Goal: Task Accomplishment & Management: Use online tool/utility

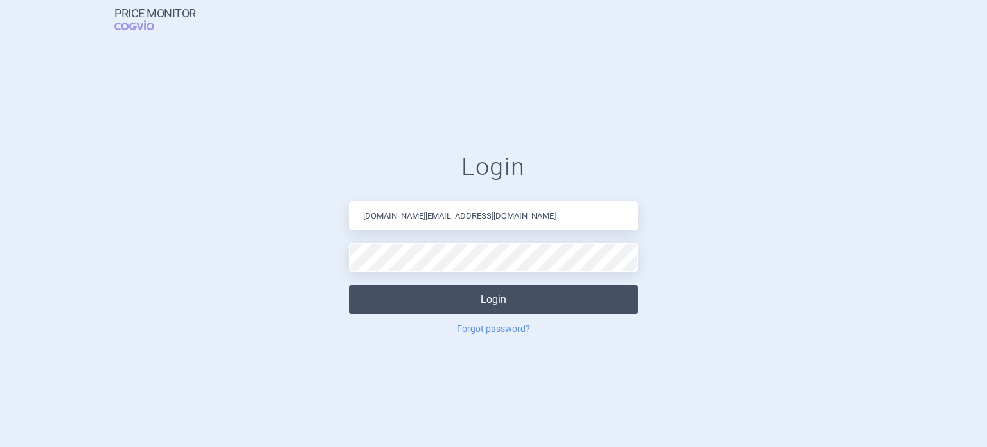
click at [428, 306] on button "Login" at bounding box center [493, 299] width 289 height 29
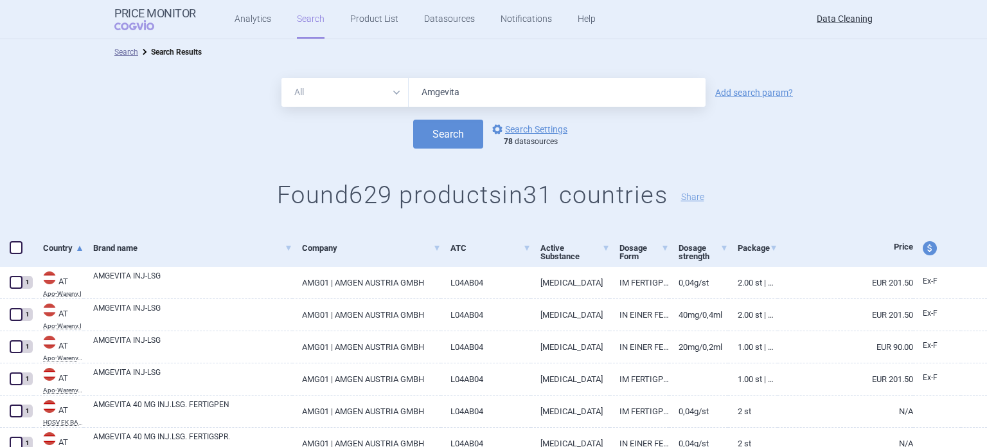
click at [566, 100] on input "Amgevita" at bounding box center [557, 92] width 297 height 29
paste input "Jubereq"
click at [413, 120] on button "Search" at bounding box center [448, 134] width 70 height 29
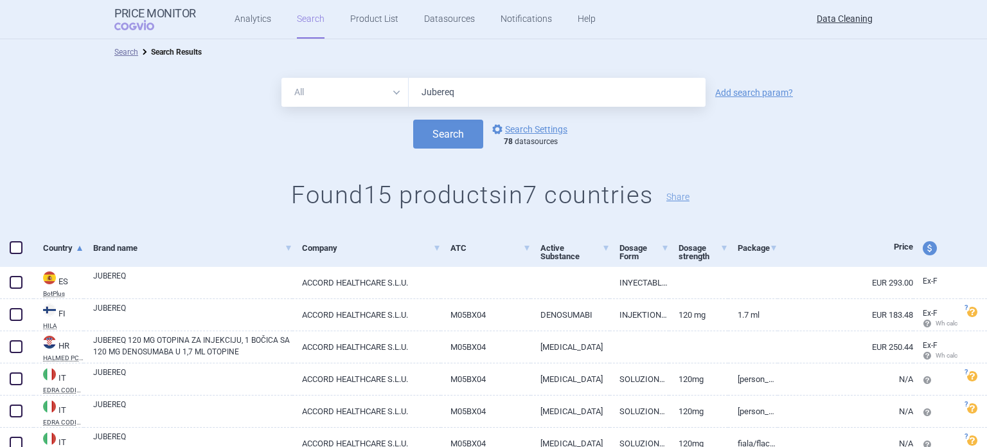
drag, startPoint x: 476, startPoint y: 99, endPoint x: 364, endPoint y: 100, distance: 112.5
click at [368, 102] on div "All Brand Name ATC Company Active Substance Country Newer than Jubereq" at bounding box center [494, 92] width 424 height 29
paste input "Welireg"
type input "Welireg"
click at [413, 120] on button "Search" at bounding box center [448, 134] width 70 height 29
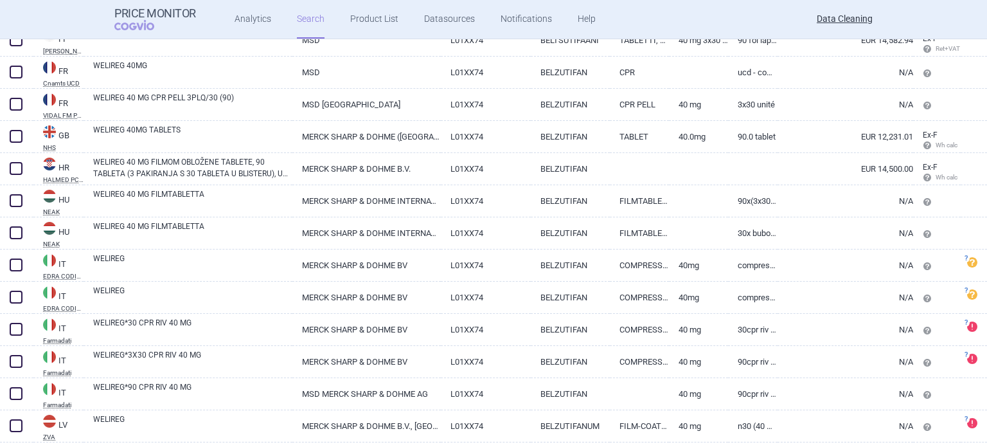
scroll to position [386, 0]
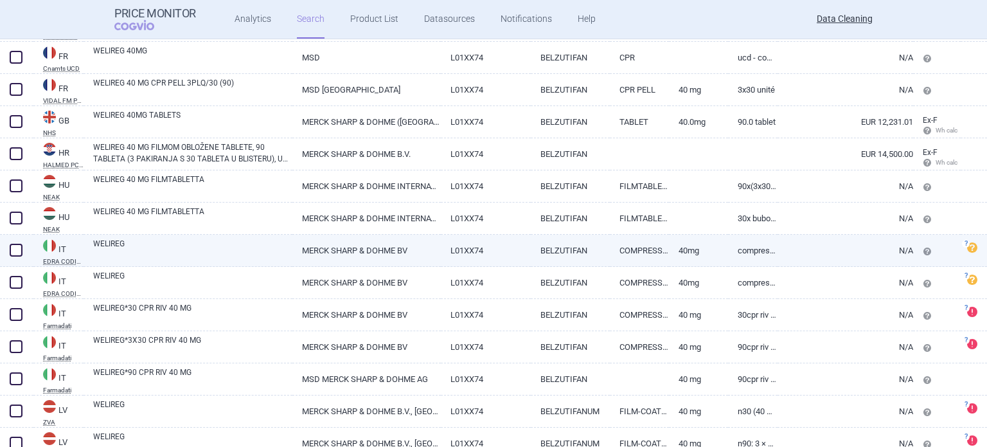
drag, startPoint x: 21, startPoint y: 242, endPoint x: 42, endPoint y: 251, distance: 23.9
click at [21, 242] on span at bounding box center [15, 249] width 19 height 19
checkbox input "true"
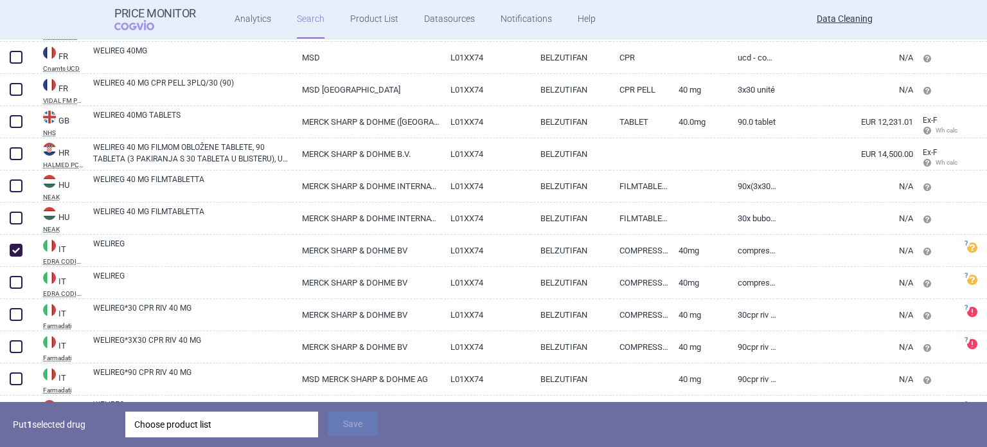
click at [259, 412] on div "Choose product list" at bounding box center [221, 424] width 175 height 26
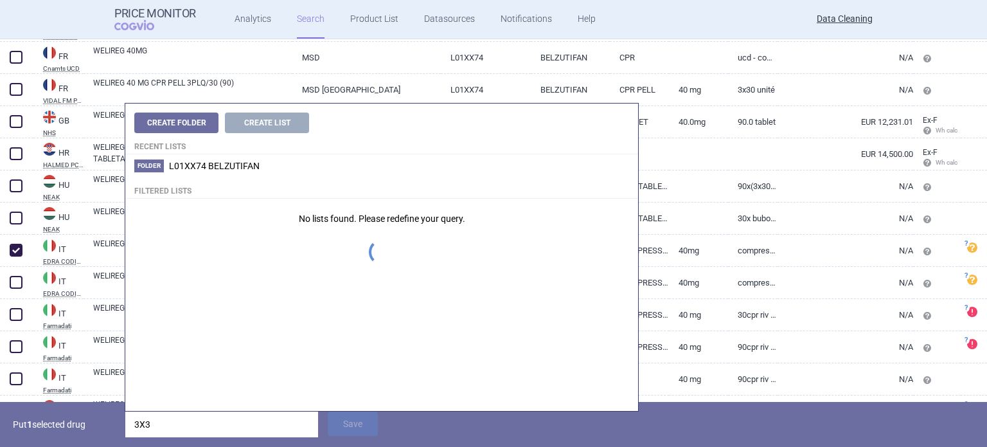
type input "3X30"
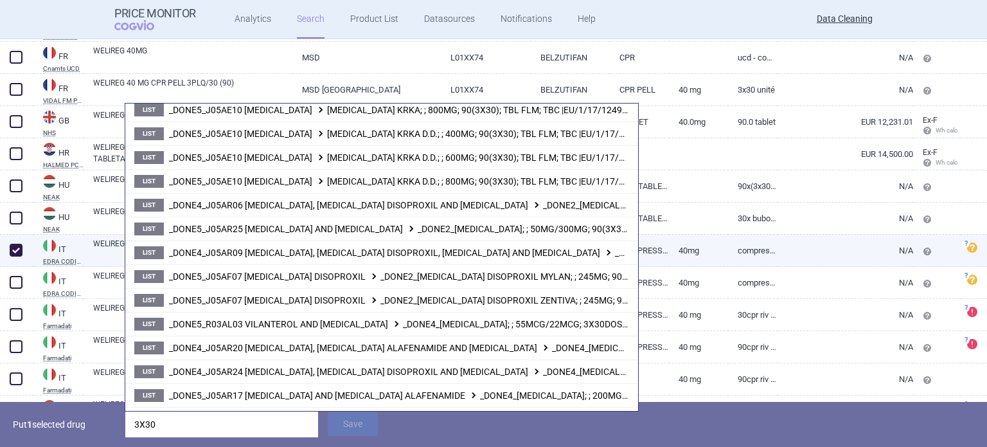
click at [13, 244] on span at bounding box center [16, 250] width 13 height 13
checkbox input "false"
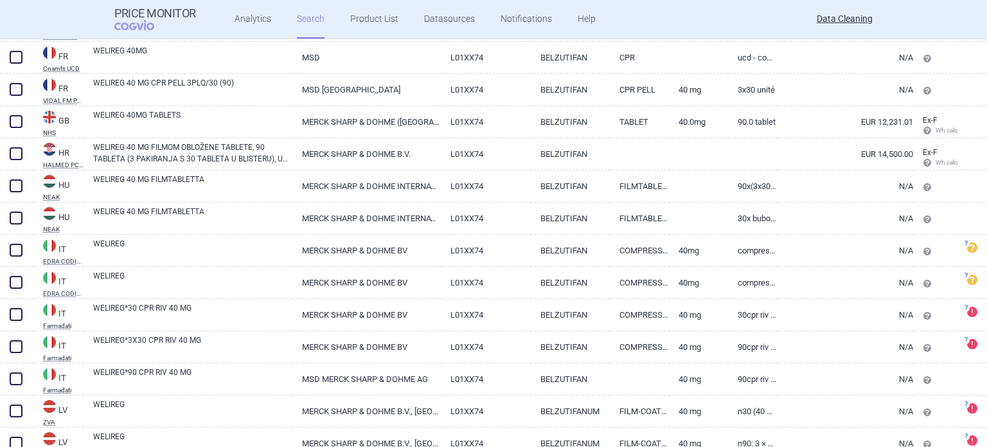
scroll to position [0, 0]
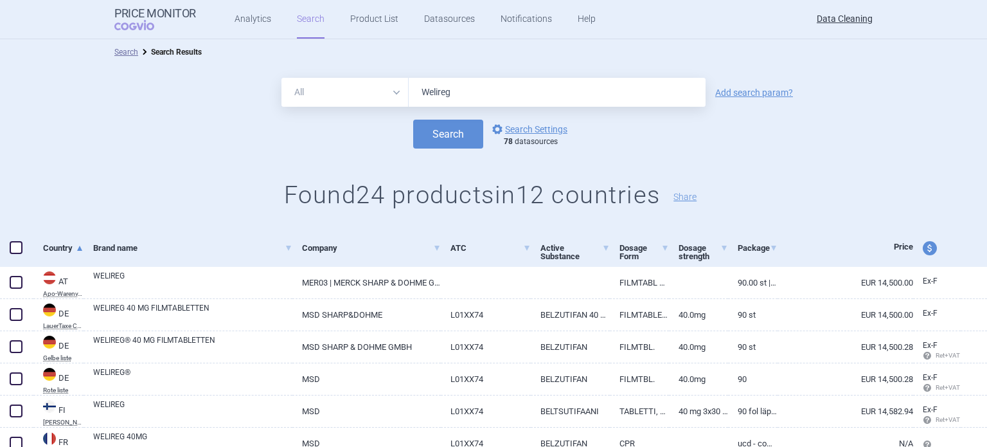
drag, startPoint x: 438, startPoint y: 94, endPoint x: 323, endPoint y: 94, distance: 115.1
click at [330, 94] on div "All Brand Name ATC Company Active Substance Country Newer than Welireg" at bounding box center [494, 92] width 424 height 29
paste input "EU/1/24/1893/001"
type input "EU/1/24/1893/001"
click at [413, 120] on button "Search" at bounding box center [448, 134] width 70 height 29
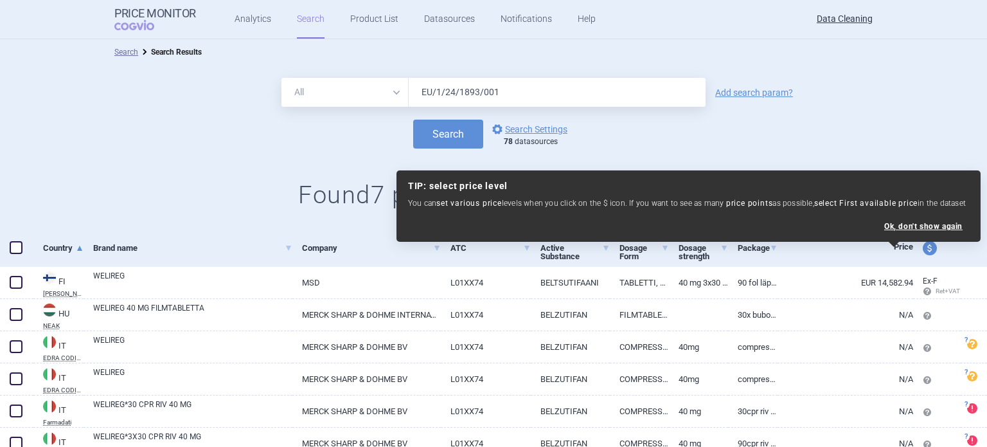
click at [14, 244] on span at bounding box center [16, 247] width 13 height 13
checkbox input "true"
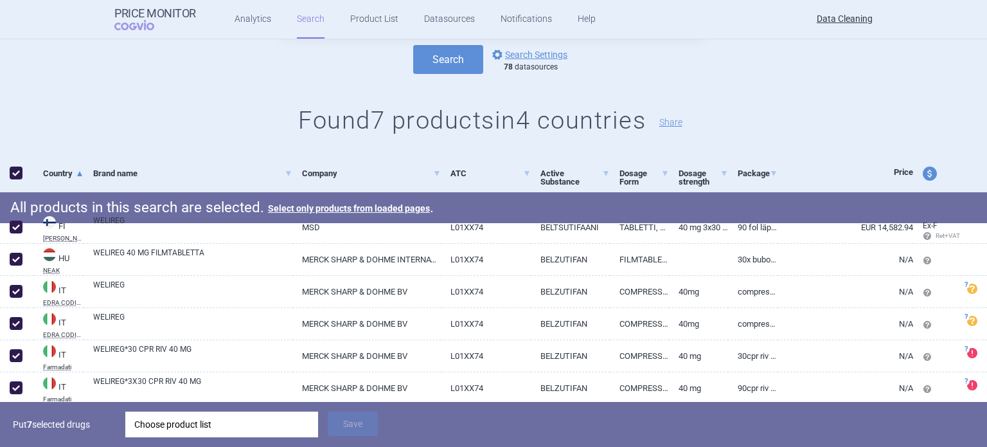
scroll to position [141, 0]
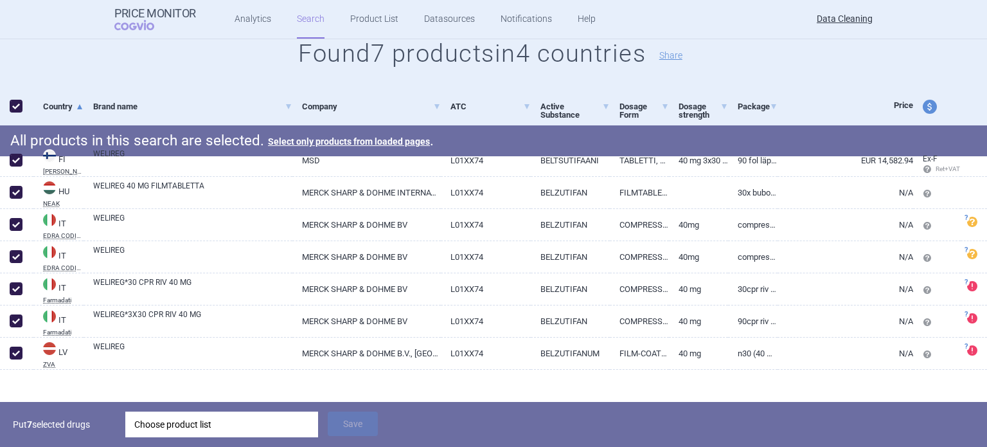
click at [246, 409] on div "Put 7 selected drugs Choose product list Save" at bounding box center [493, 424] width 987 height 45
click at [261, 423] on div "Choose product list" at bounding box center [221, 424] width 175 height 26
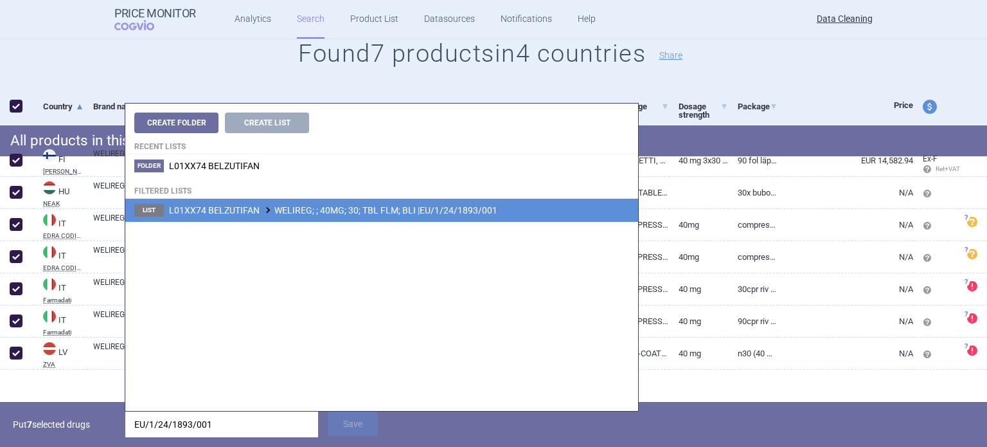
type input "EU/1/24/1893/001"
click at [368, 203] on li "List L01XX74 BELZUTIFAN WELIREG; ; 40MG; 30; TBL FLM; BLI |EU/1/24/1893/001" at bounding box center [381, 210] width 513 height 23
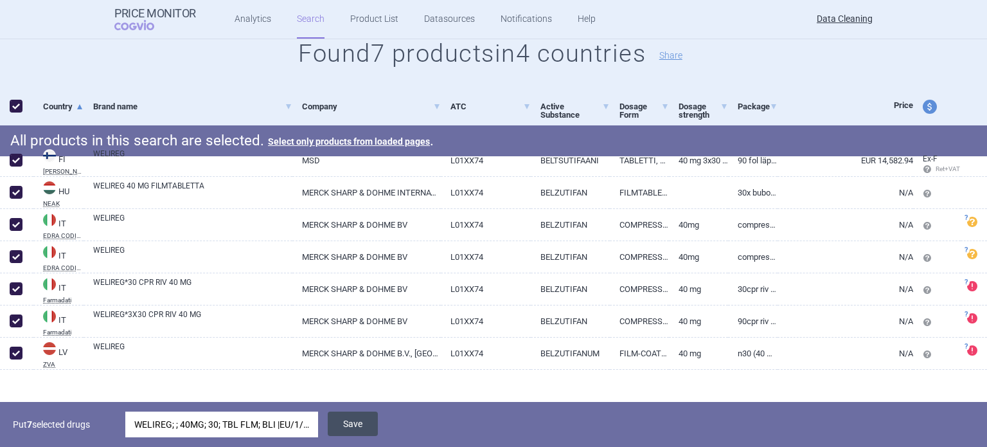
click at [355, 423] on button "Save" at bounding box center [353, 423] width 50 height 24
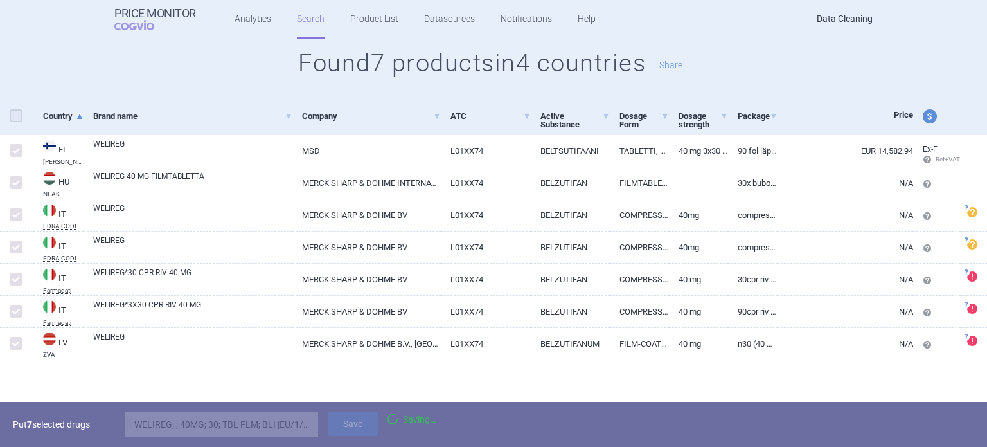
checkbox input "false"
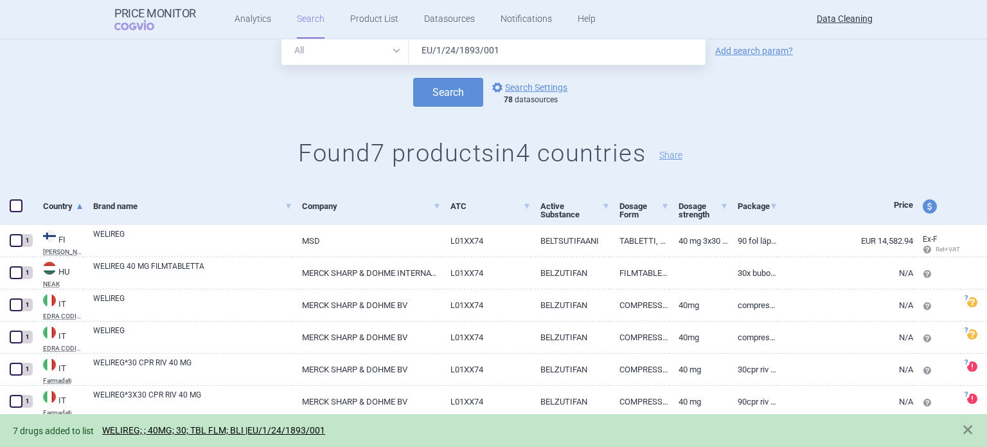
scroll to position [0, 0]
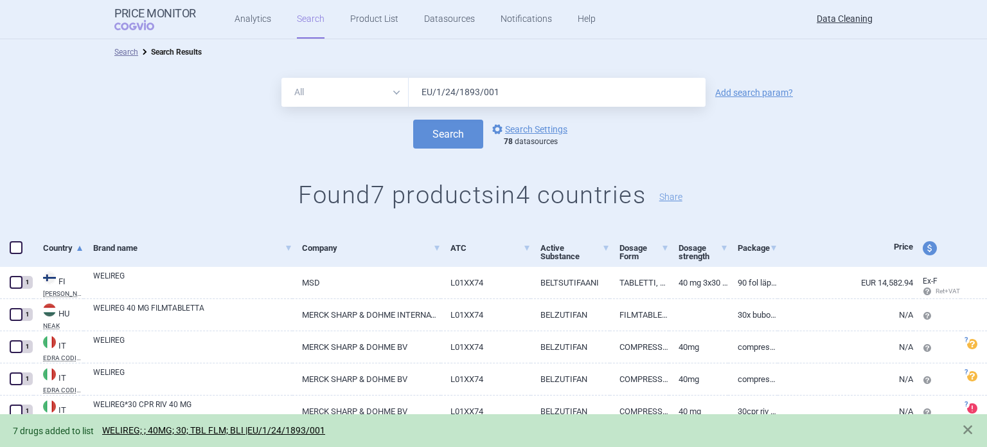
click at [625, 94] on input "EU/1/24/1893/001" at bounding box center [557, 92] width 297 height 29
type input "EU/1/24/1893/002"
click at [413, 120] on button "Search" at bounding box center [448, 134] width 70 height 29
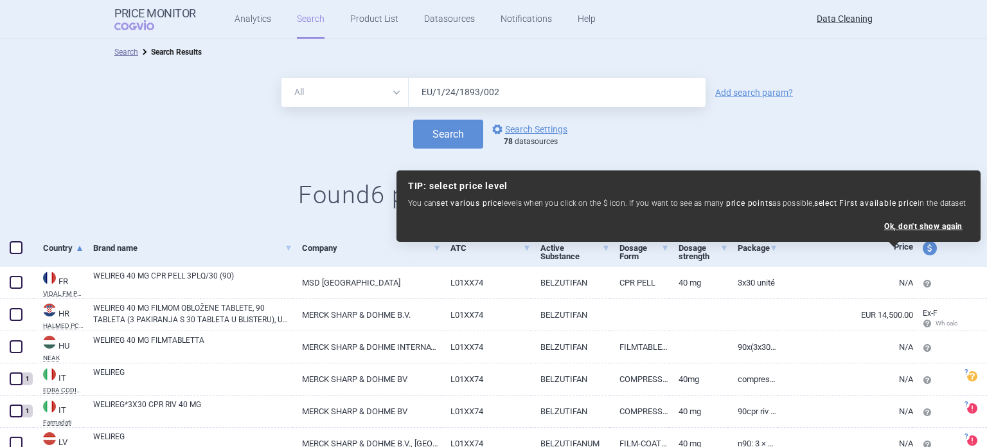
drag, startPoint x: 516, startPoint y: 79, endPoint x: 309, endPoint y: 130, distance: 213.8
click at [325, 106] on div "All Brand Name ATC Company Active Substance Country Newer than EU/1/24/1893/002" at bounding box center [494, 92] width 424 height 29
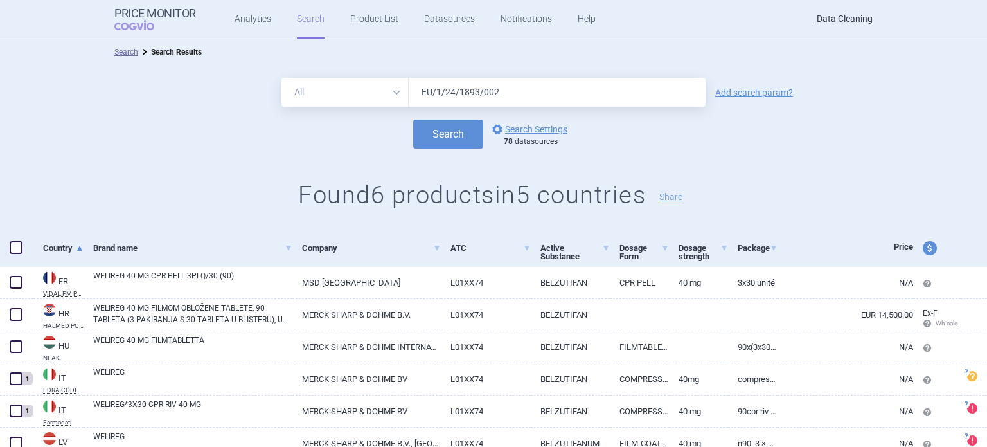
click at [10, 248] on span at bounding box center [16, 247] width 13 height 13
checkbox input "true"
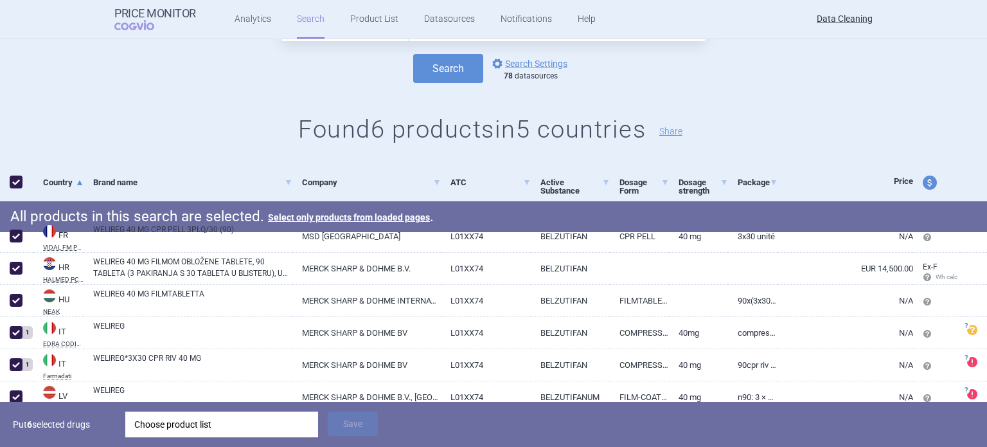
scroll to position [119, 0]
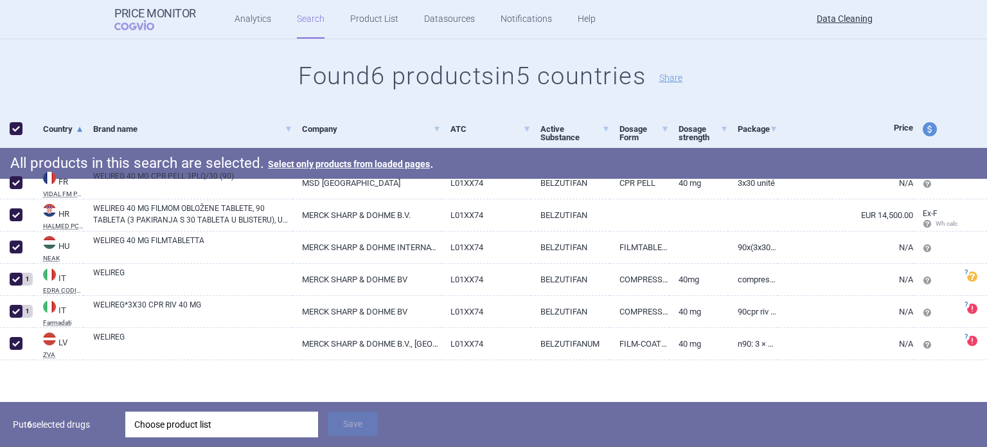
click at [262, 421] on div "Choose product list" at bounding box center [221, 424] width 175 height 26
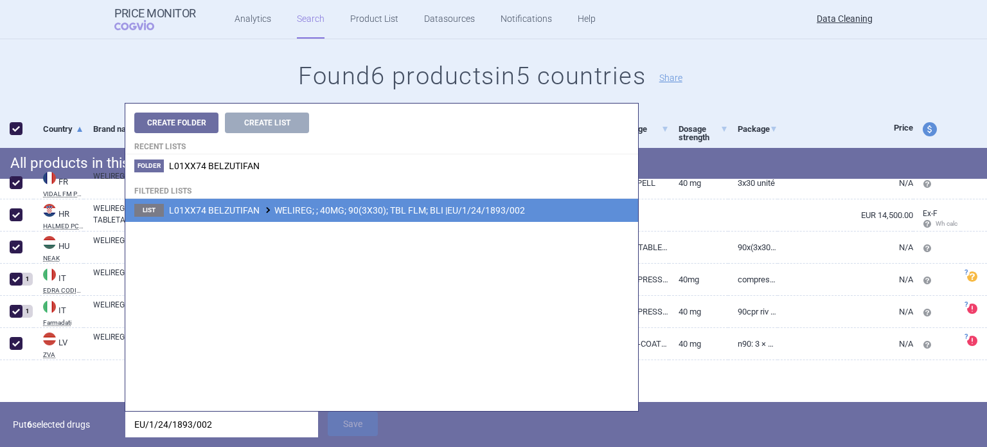
type input "EU/1/24/1893/002"
click at [439, 215] on span "L01XX74 BELZUTIFAN WELIREG; ; 40MG; 90(3X30); TBL FLM; BLI |EU/1/24/1893/002" at bounding box center [347, 210] width 356 height 10
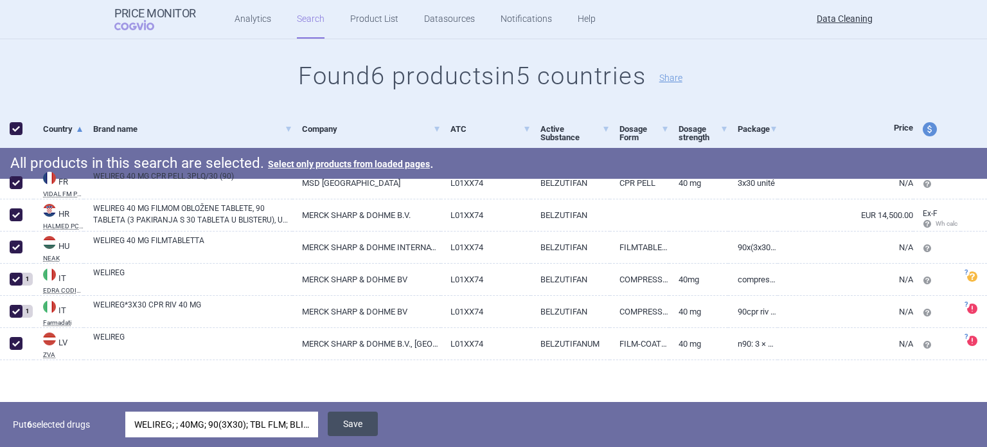
click at [367, 425] on button "Save" at bounding box center [353, 423] width 50 height 24
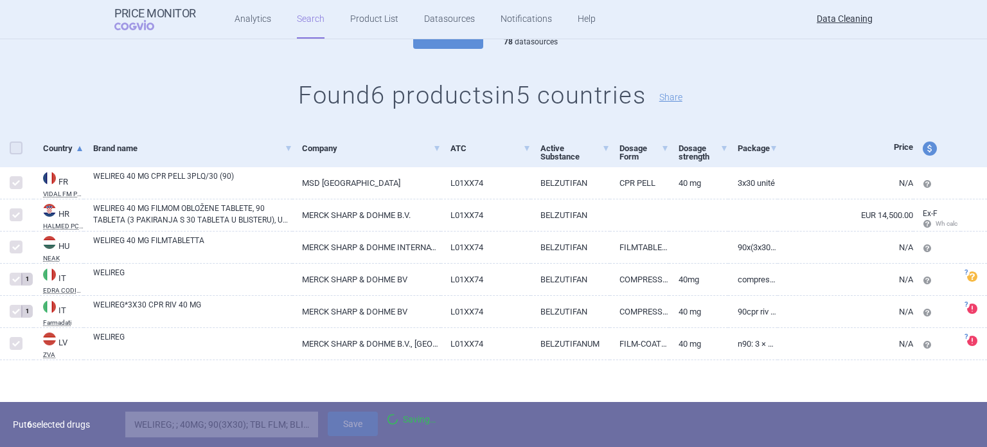
checkbox input "false"
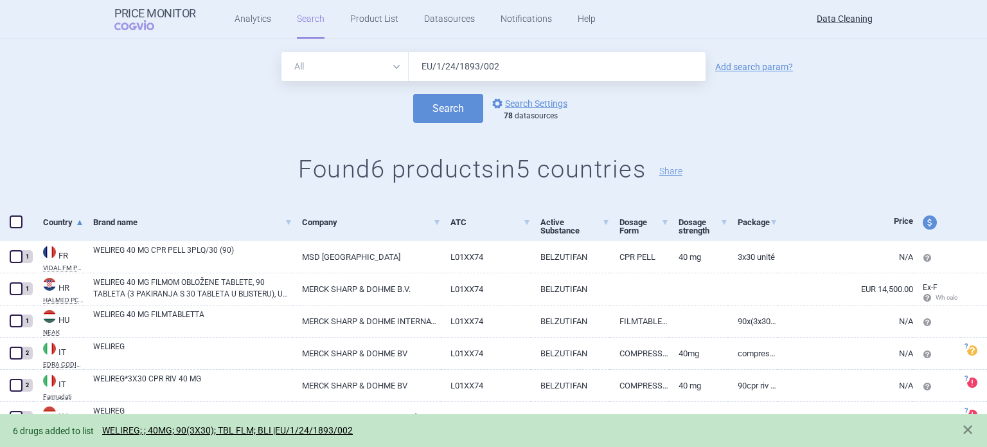
scroll to position [0, 0]
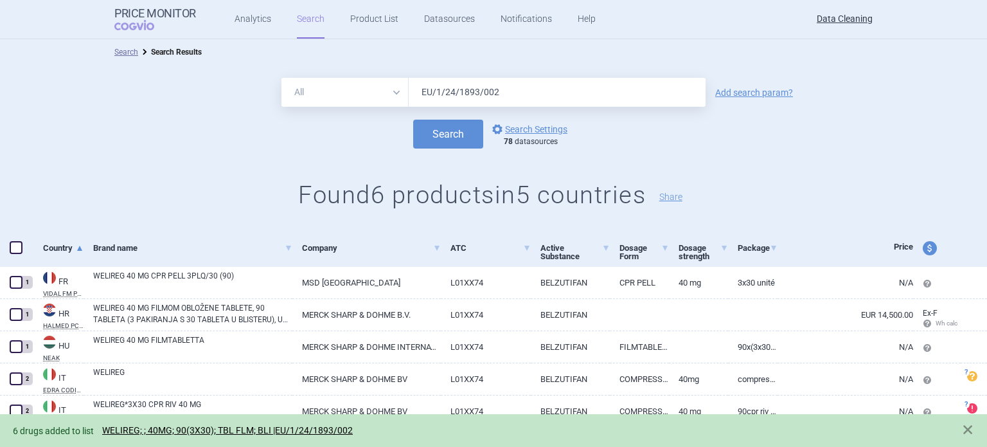
drag, startPoint x: 468, startPoint y: 97, endPoint x: 339, endPoint y: 94, distance: 129.3
click at [353, 96] on div "All Brand Name ATC Company Active Substance Country Newer than EU/1/24/1893/002" at bounding box center [494, 92] width 424 height 29
type input "WELIREG"
click at [413, 120] on button "Search" at bounding box center [448, 134] width 70 height 29
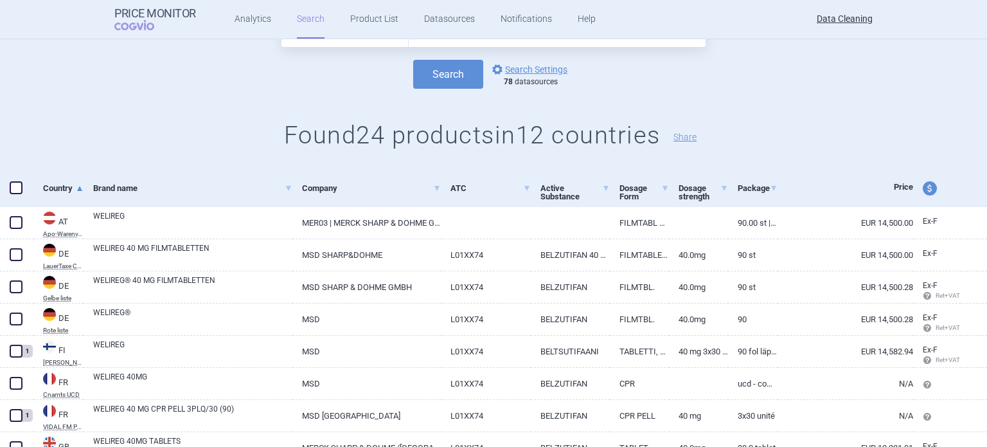
scroll to position [129, 0]
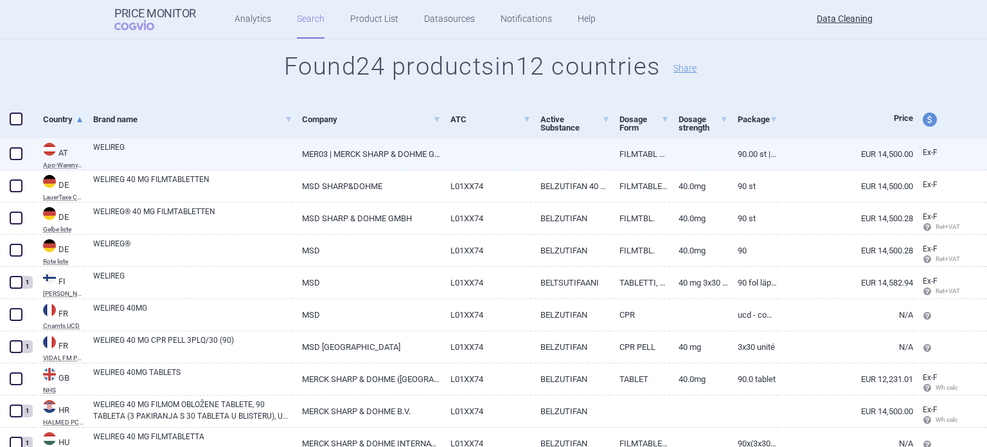
click at [17, 154] on span at bounding box center [16, 153] width 13 height 13
checkbox input "true"
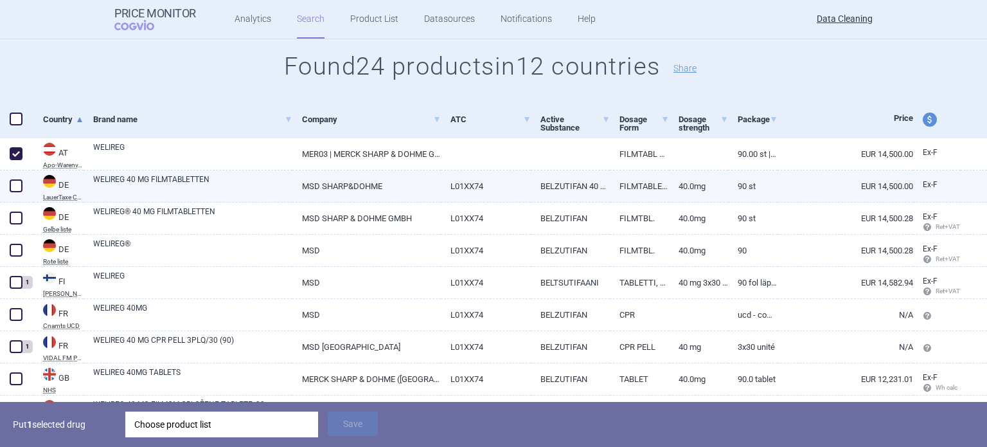
click at [15, 180] on span at bounding box center [16, 185] width 13 height 13
checkbox input "true"
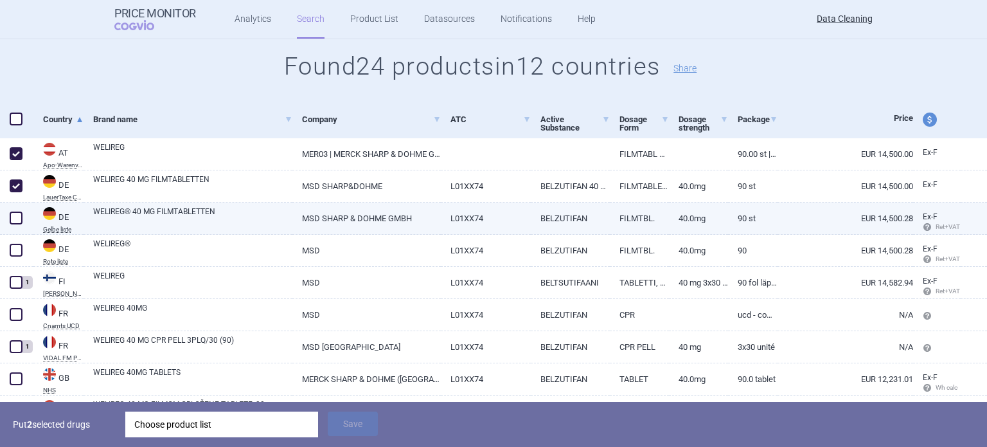
click at [21, 223] on span at bounding box center [16, 217] width 13 height 13
checkbox input "true"
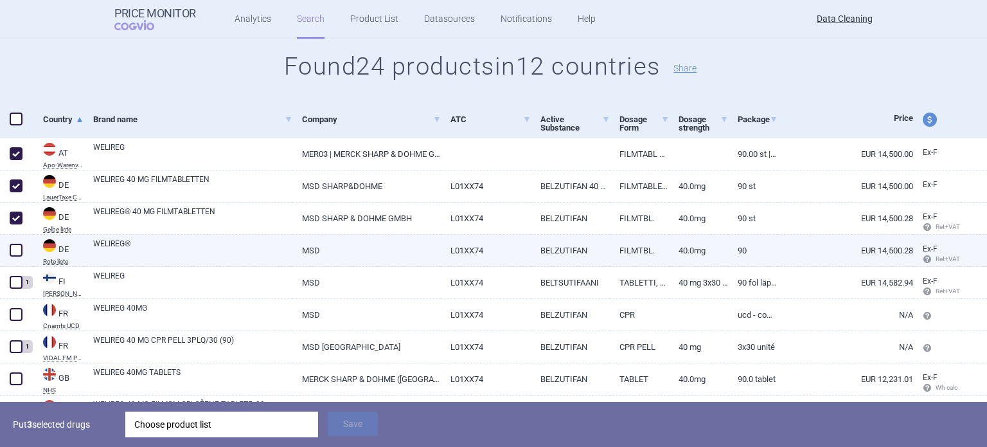
click at [23, 249] on span at bounding box center [15, 249] width 19 height 19
checkbox input "true"
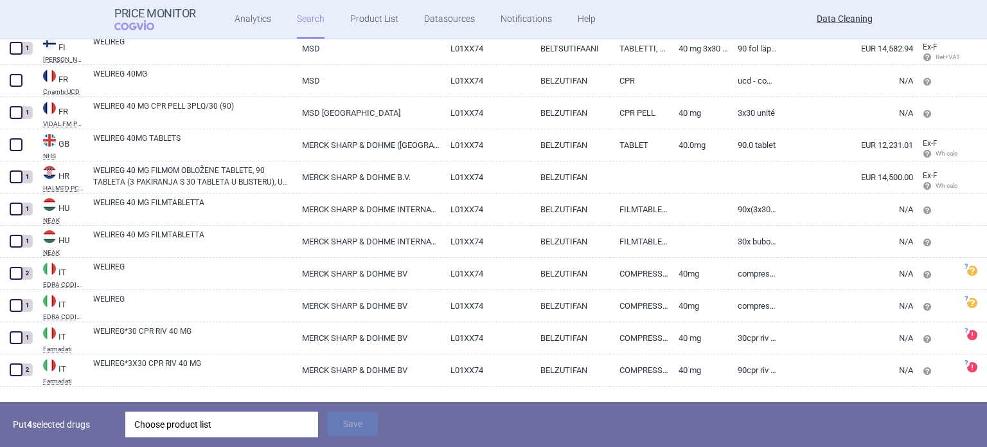
scroll to position [386, 0]
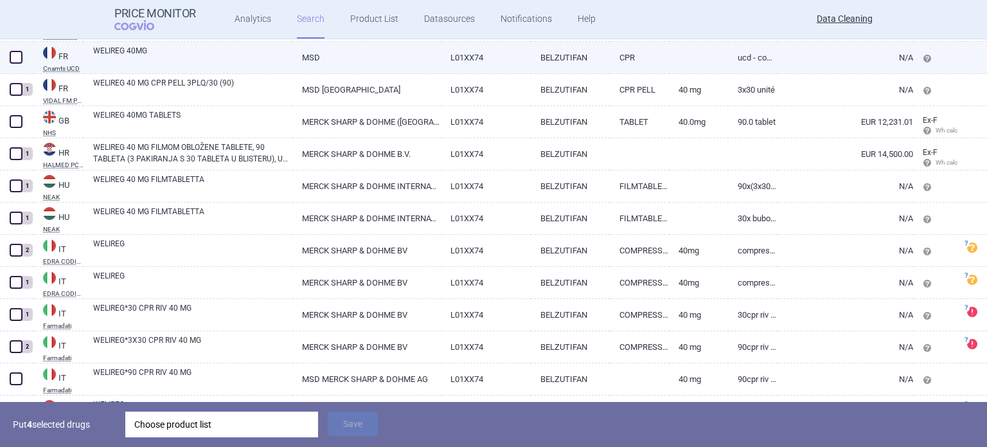
click at [190, 53] on link "WELIREG 40MG" at bounding box center [192, 56] width 199 height 23
select select "EUR"
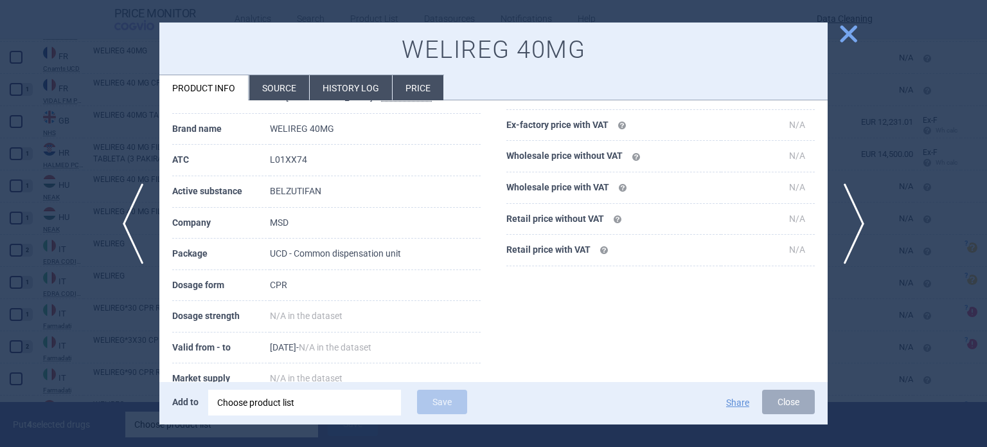
scroll to position [172, 0]
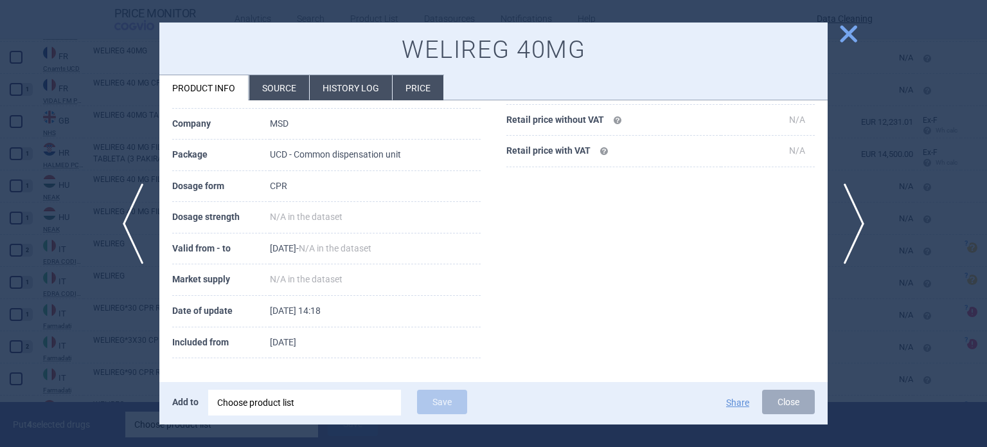
click at [0, 93] on div at bounding box center [493, 223] width 987 height 447
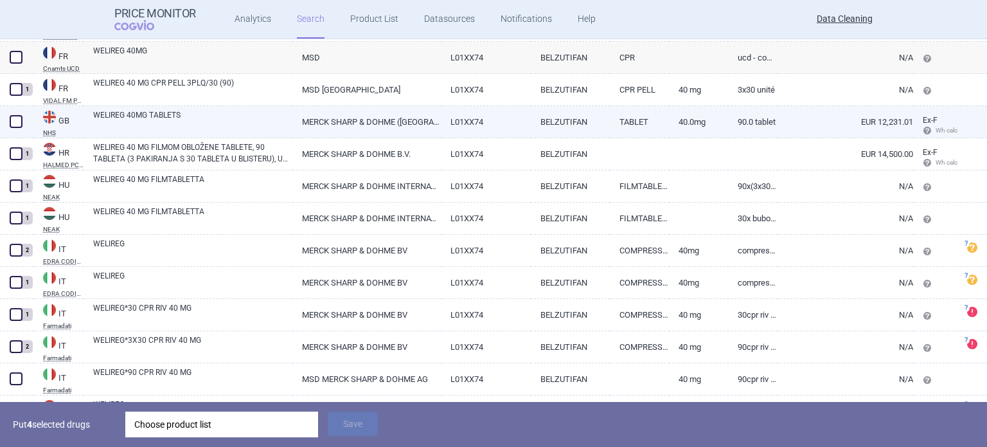
click at [0, 121] on div at bounding box center [16, 122] width 33 height 32
click at [10, 118] on span at bounding box center [16, 121] width 13 height 13
checkbox input "true"
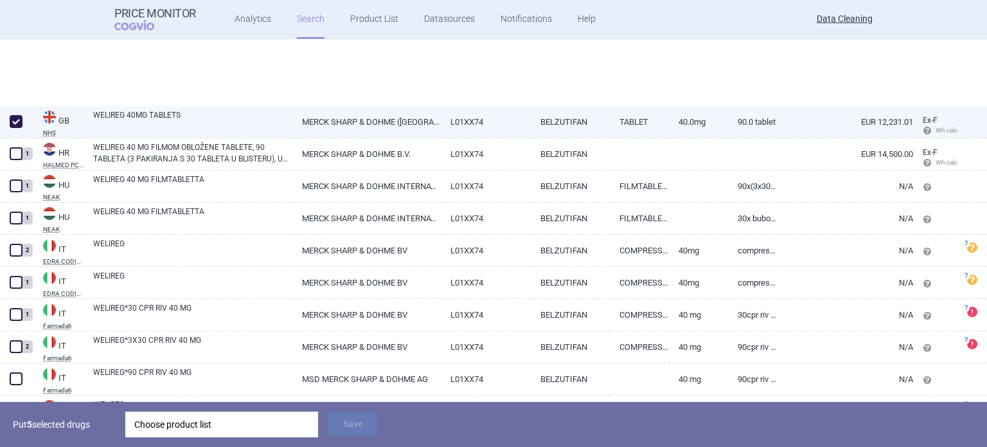
scroll to position [643, 0]
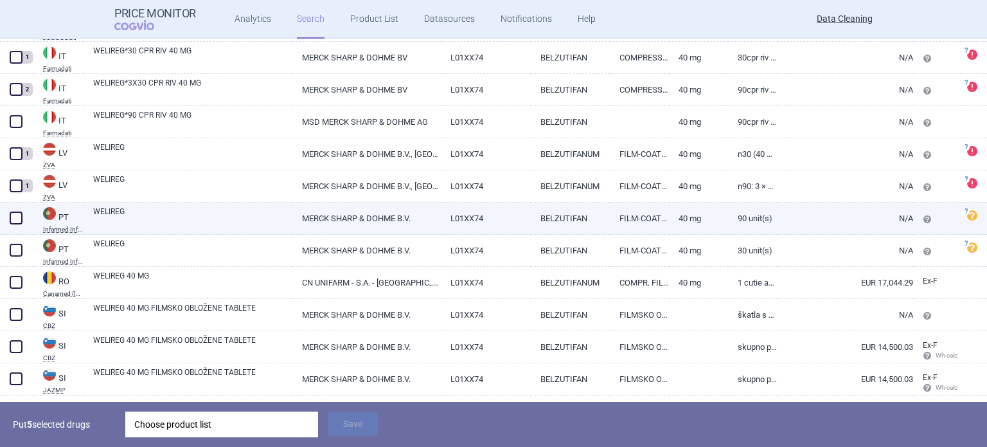
click at [10, 217] on span at bounding box center [16, 217] width 13 height 13
checkbox input "true"
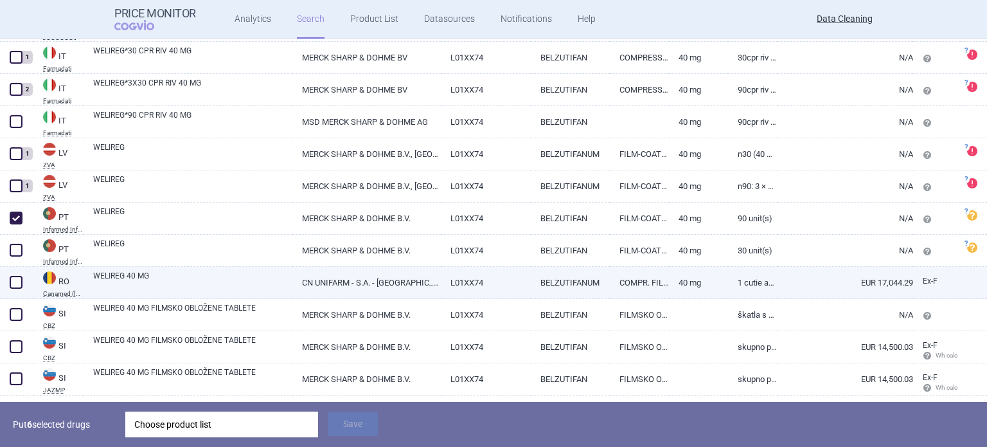
click at [139, 270] on link "WELIREG 40 MG" at bounding box center [192, 281] width 199 height 23
select select "EUR"
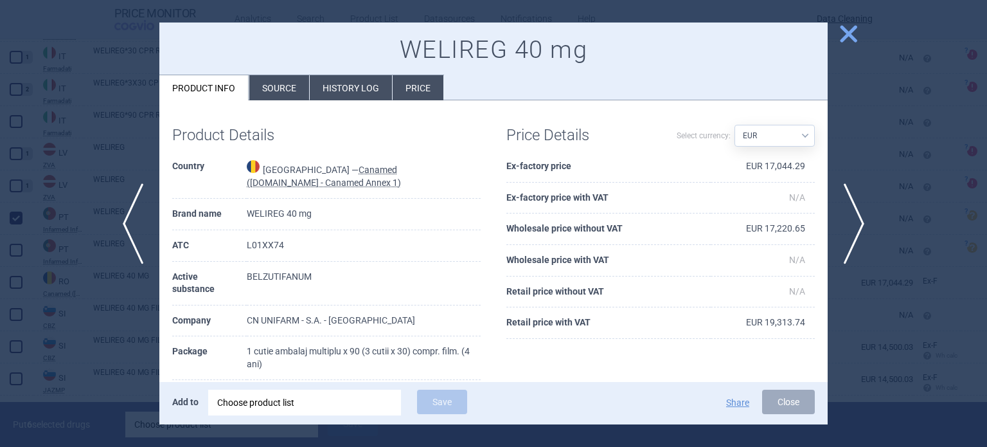
click at [0, 281] on div at bounding box center [493, 223] width 987 height 447
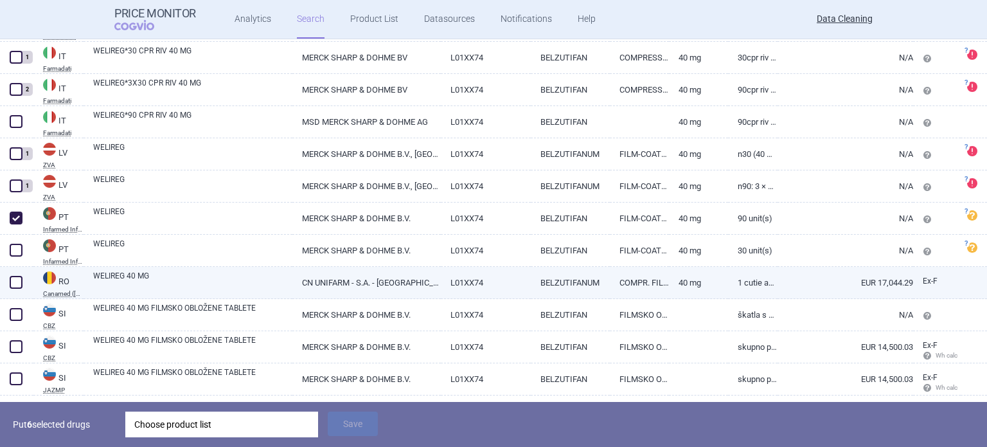
click at [12, 277] on span at bounding box center [16, 282] width 13 height 13
checkbox input "true"
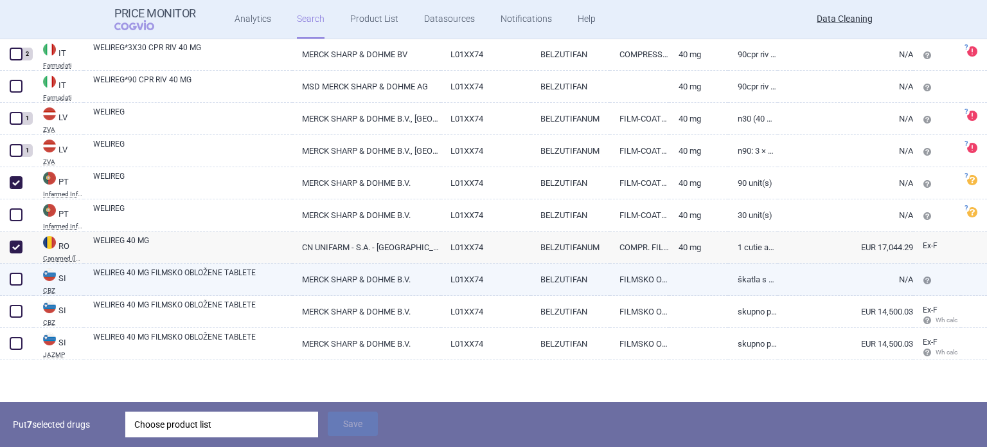
click at [166, 294] on div "WELIREG 40 MG FILMSKO OBLOŽENE TABLETE" at bounding box center [188, 280] width 209 height 32
click at [173, 290] on div "WELIREG 40 MG FILMSKO OBLOŽENE TABLETE" at bounding box center [188, 280] width 209 height 32
click at [179, 277] on link "WELIREG 40 MG FILMSKO OBLOŽENE TABLETE" at bounding box center [192, 278] width 199 height 23
select select "EUR"
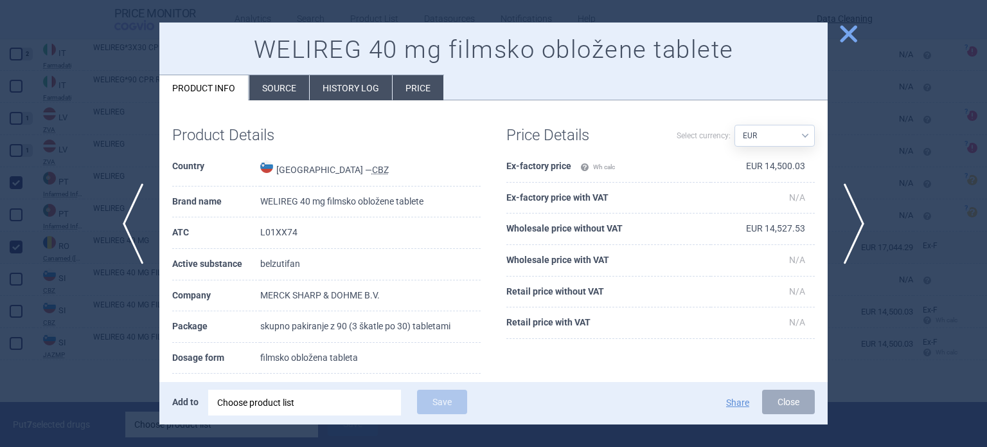
click at [75, 318] on div at bounding box center [493, 223] width 987 height 447
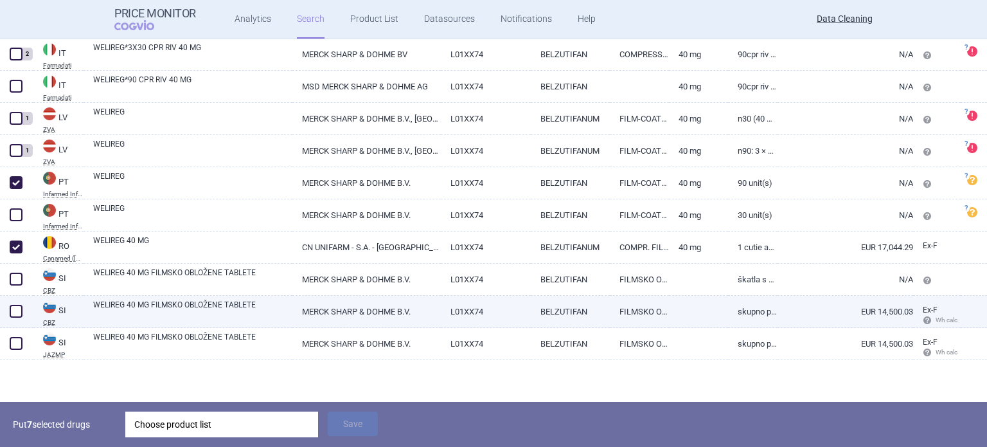
click at [13, 314] on span at bounding box center [16, 311] width 13 height 13
checkbox input "true"
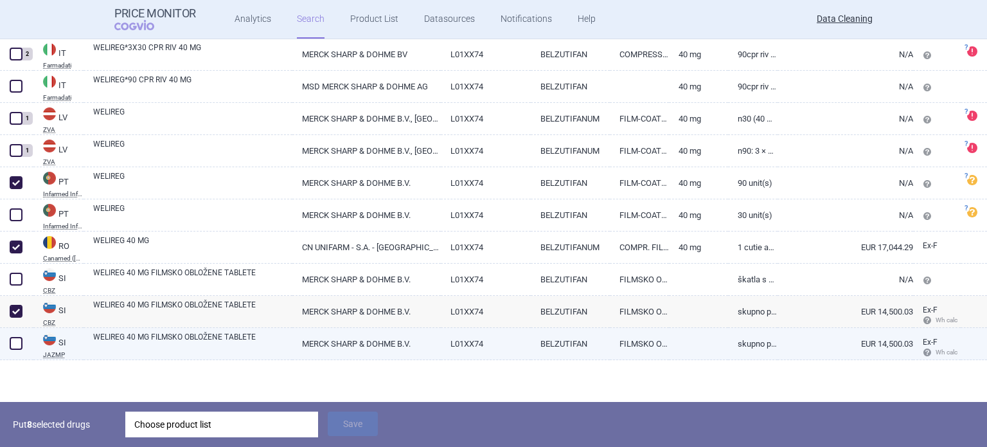
click at [130, 334] on link "WELIREG 40 MG FILMSKO OBLOŽENE TABLETE" at bounding box center [192, 342] width 199 height 23
select select "EUR"
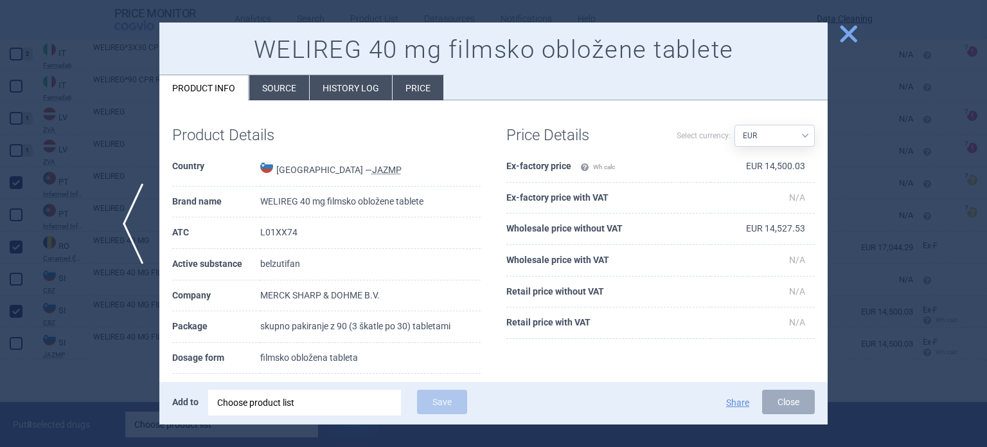
click at [102, 352] on div at bounding box center [493, 223] width 987 height 447
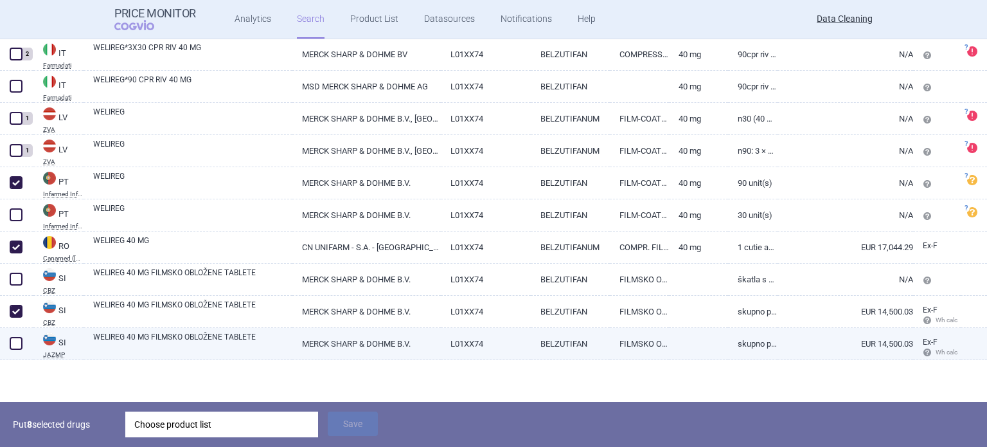
click at [11, 342] on span at bounding box center [16, 343] width 13 height 13
checkbox input "true"
click at [212, 415] on div "Choose product list" at bounding box center [221, 424] width 175 height 26
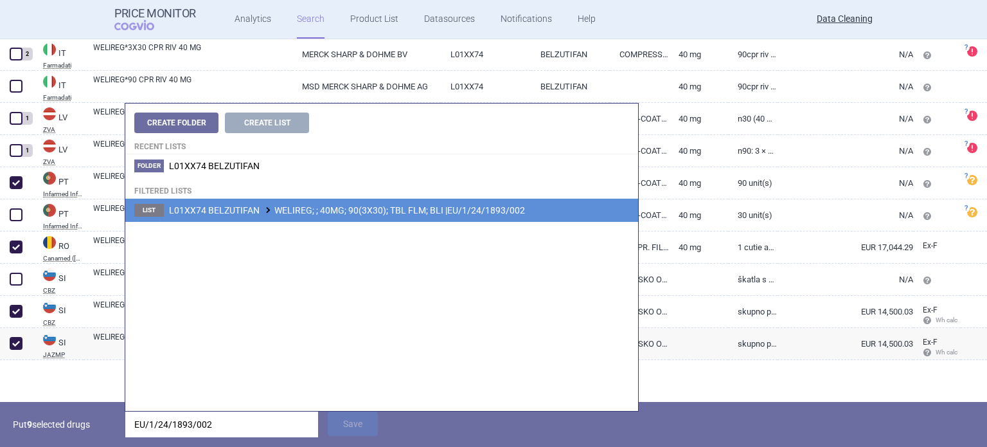
type input "EU/1/24/1893/002"
click at [391, 211] on span "L01XX74 BELZUTIFAN WELIREG; ; 40MG; 90(3X30); TBL FLM; BLI |EU/1/24/1893/002" at bounding box center [347, 210] width 356 height 10
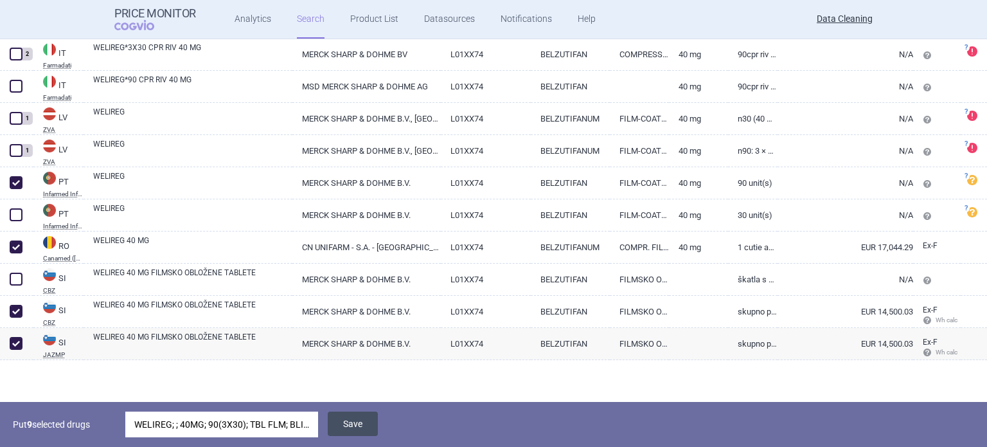
click at [360, 427] on button "Save" at bounding box center [353, 423] width 50 height 24
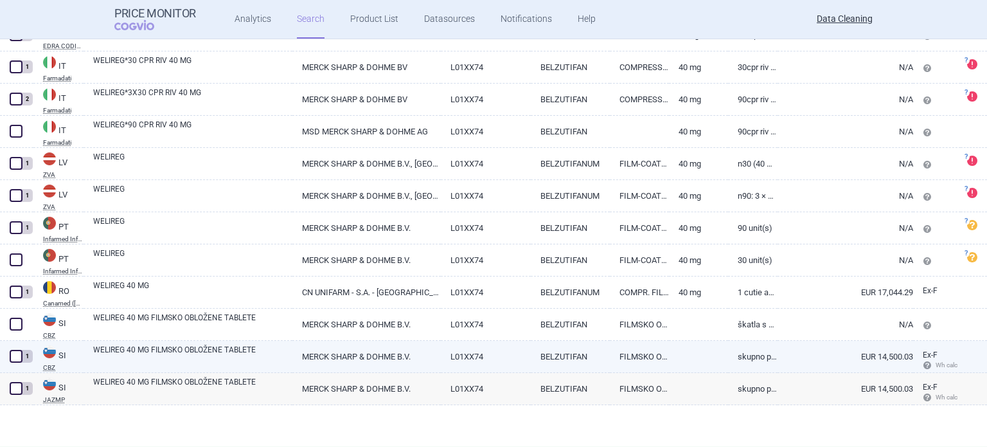
scroll to position [633, 0]
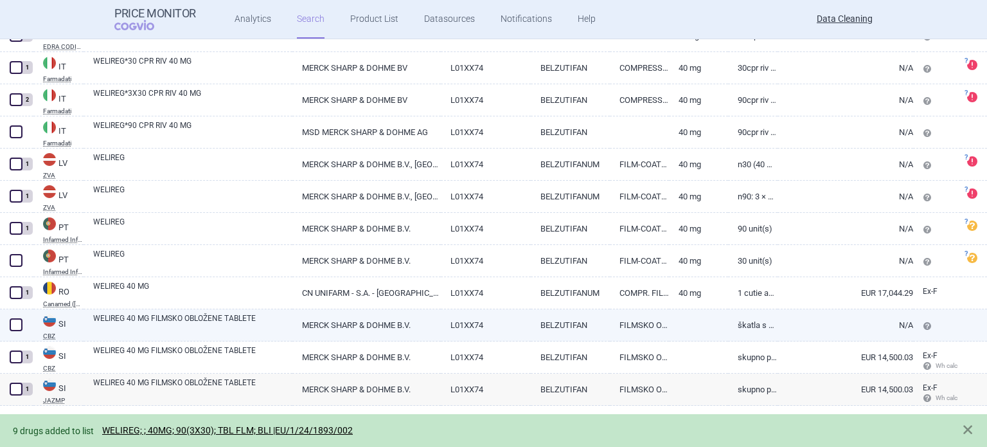
click at [19, 327] on span at bounding box center [16, 324] width 13 height 13
checkbox input "true"
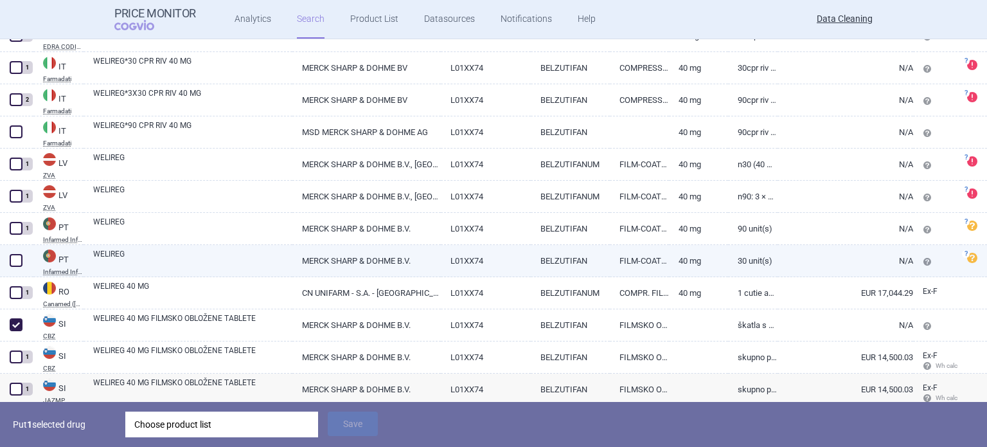
click at [19, 259] on span at bounding box center [16, 260] width 13 height 13
checkbox input "true"
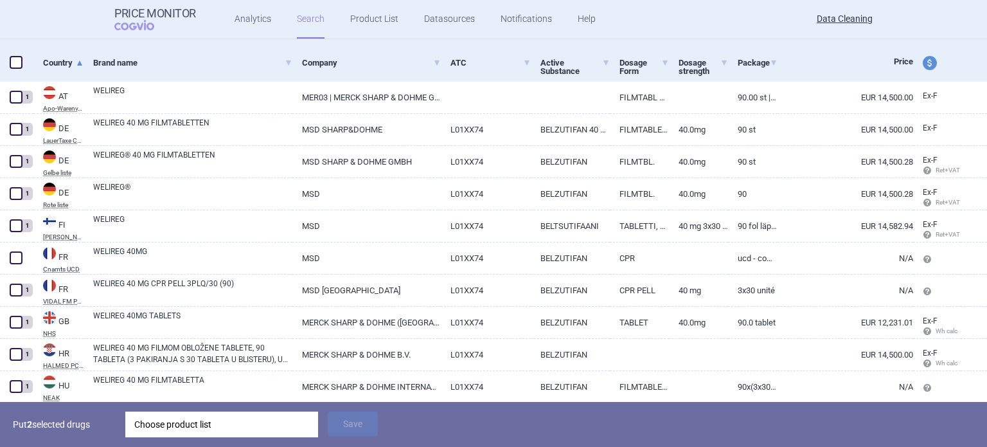
scroll to position [183, 0]
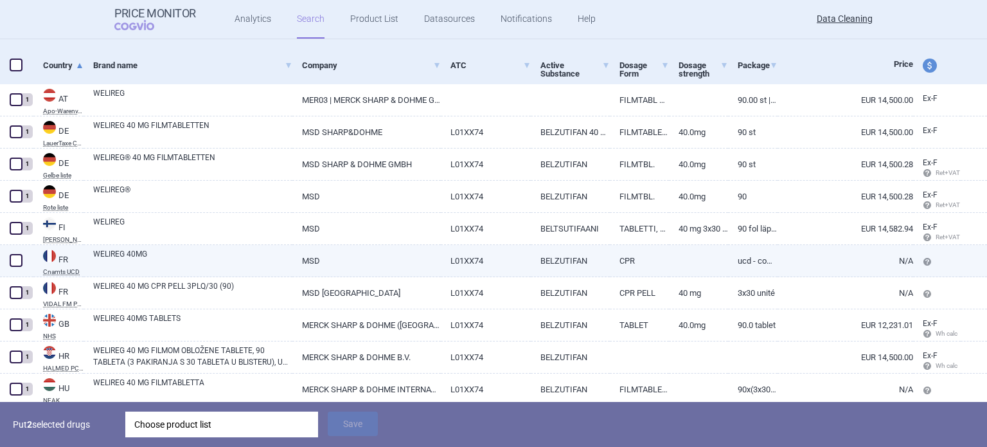
click at [18, 256] on span at bounding box center [16, 260] width 13 height 13
checkbox input "true"
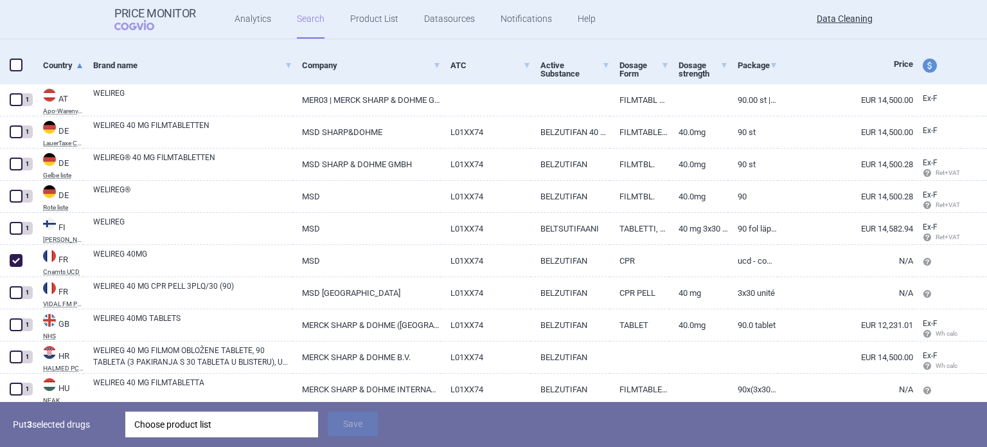
click at [206, 413] on div "Choose product list" at bounding box center [221, 424] width 175 height 26
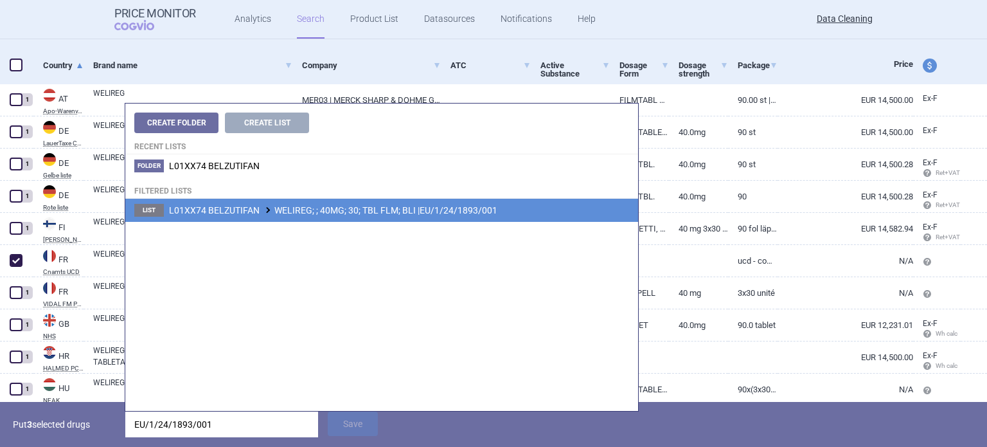
type input "EU/1/24/1893/001"
click at [399, 206] on span "L01XX74 BELZUTIFAN WELIREG; ; 40MG; 30; TBL FLM; BLI |EU/1/24/1893/001" at bounding box center [333, 210] width 328 height 10
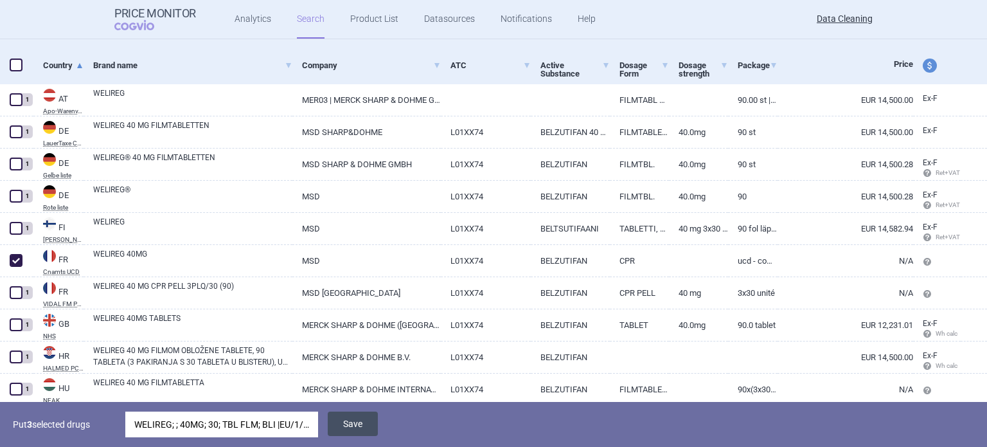
click at [341, 430] on button "Save" at bounding box center [353, 423] width 50 height 24
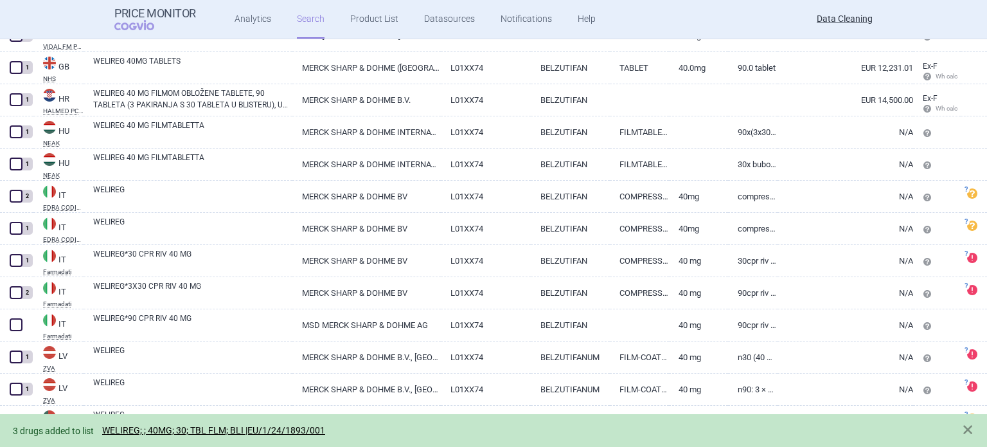
scroll to position [568, 0]
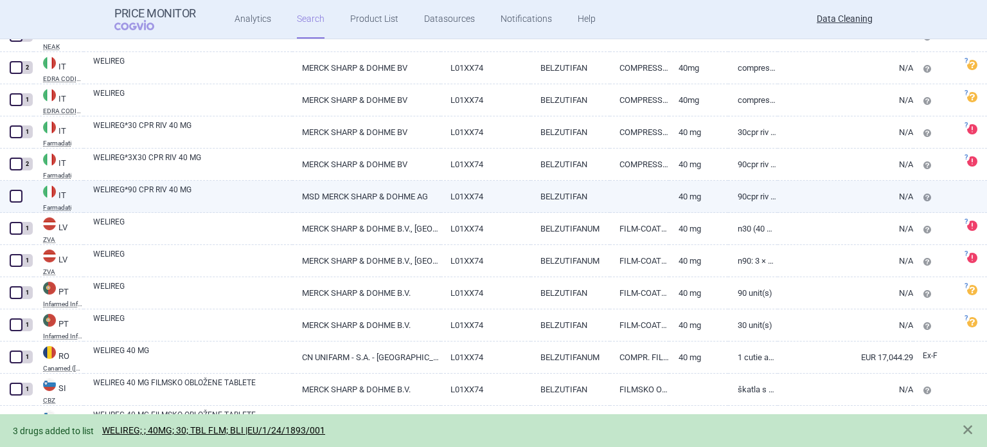
click at [21, 195] on span at bounding box center [16, 196] width 13 height 13
checkbox input "true"
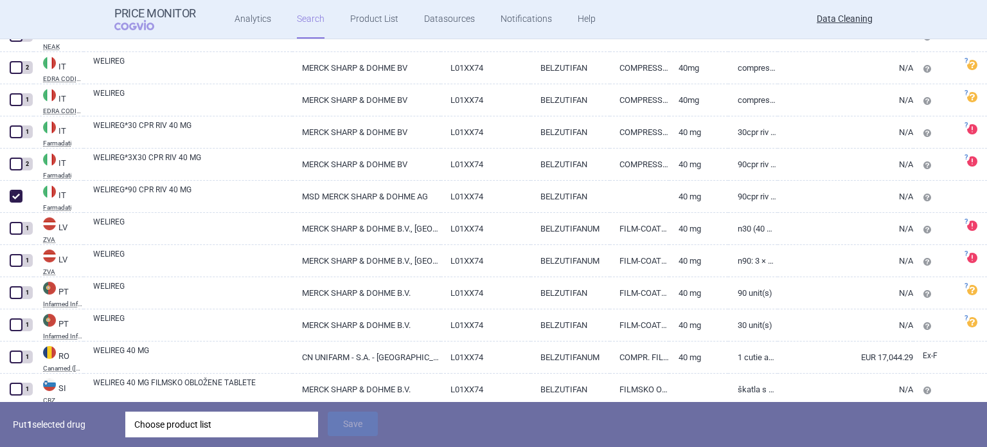
click at [244, 415] on div "Choose product list" at bounding box center [221, 424] width 175 height 26
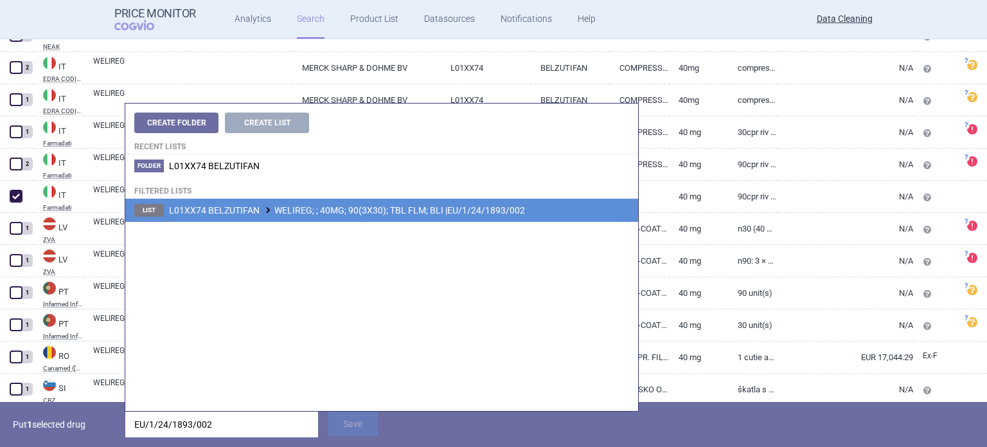
type input "EU/1/24/1893/002"
click at [335, 220] on li "List L01XX74 BELZUTIFAN WELIREG; ; 40MG; 90(3X30); TBL FLM; BLI |EU/1/24/1893/0…" at bounding box center [381, 210] width 513 height 23
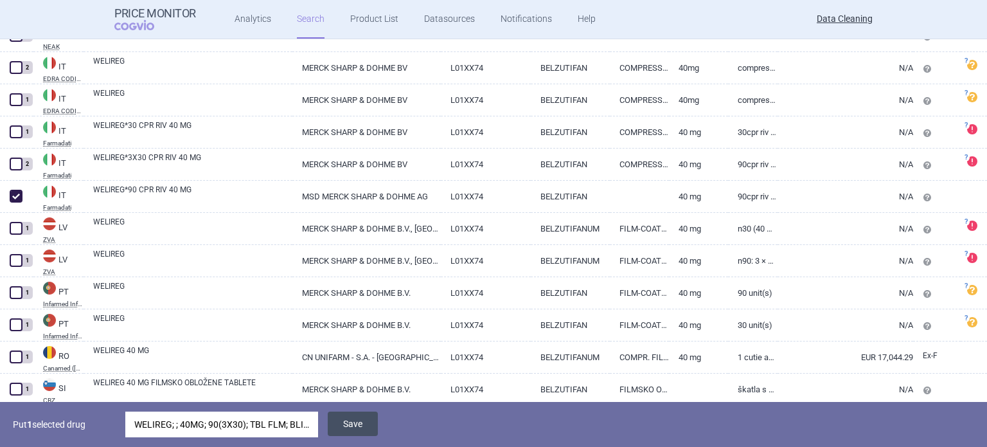
click at [368, 429] on button "Save" at bounding box center [353, 423] width 50 height 24
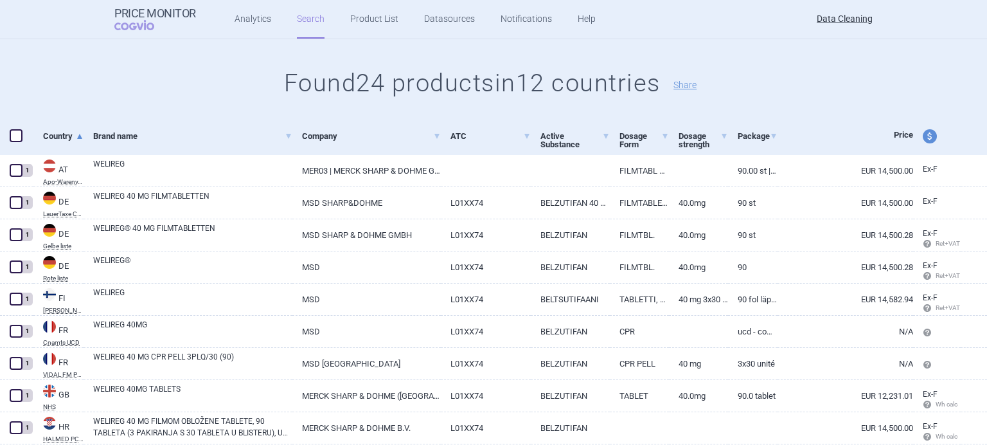
scroll to position [0, 0]
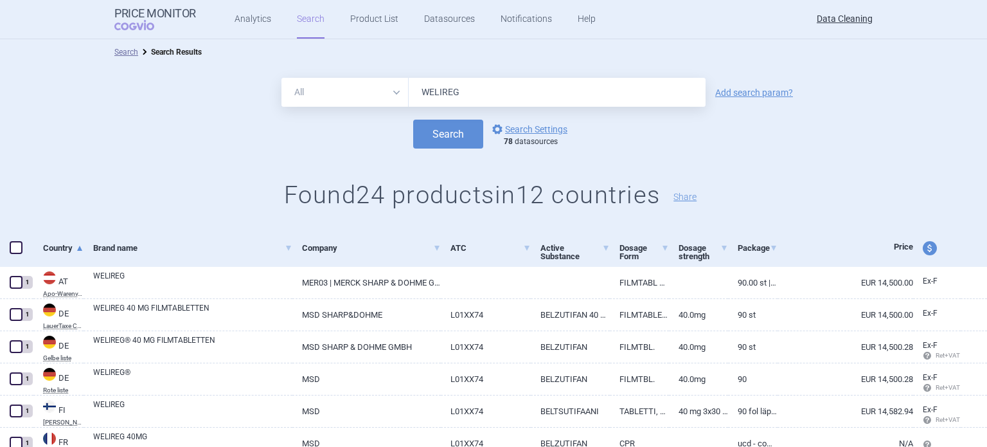
drag, startPoint x: 471, startPoint y: 94, endPoint x: 337, endPoint y: 113, distance: 135.6
click at [348, 111] on form "All Brand Name ATC Company Active Substance Country Newer than WELIREG Add sear…" at bounding box center [493, 113] width 987 height 71
paste input "Tuzulby"
click at [413, 120] on button "Search" at bounding box center [448, 134] width 70 height 29
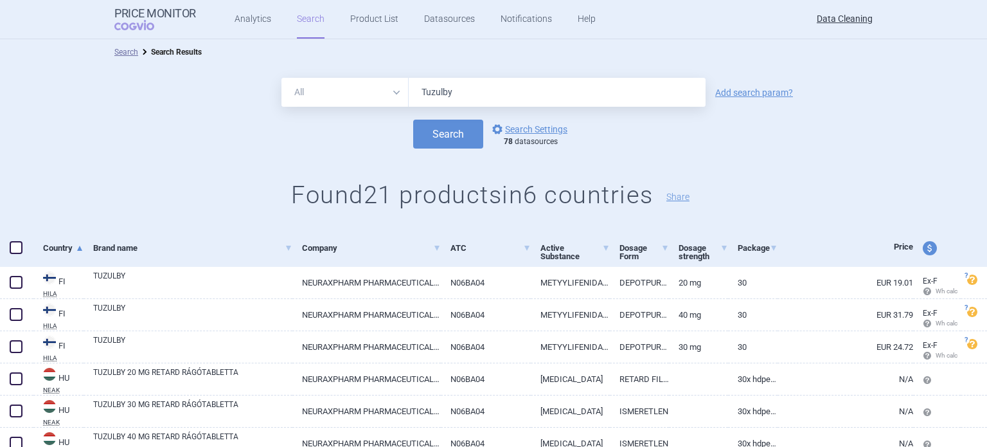
drag, startPoint x: 483, startPoint y: 87, endPoint x: 379, endPoint y: 91, distance: 104.2
click at [379, 91] on div "All Brand Name ATC Company Active Substance Country Newer than Tuzulby" at bounding box center [494, 92] width 424 height 29
paste input "EU/1/24/1907/001"
click at [413, 120] on button "Search" at bounding box center [448, 134] width 70 height 29
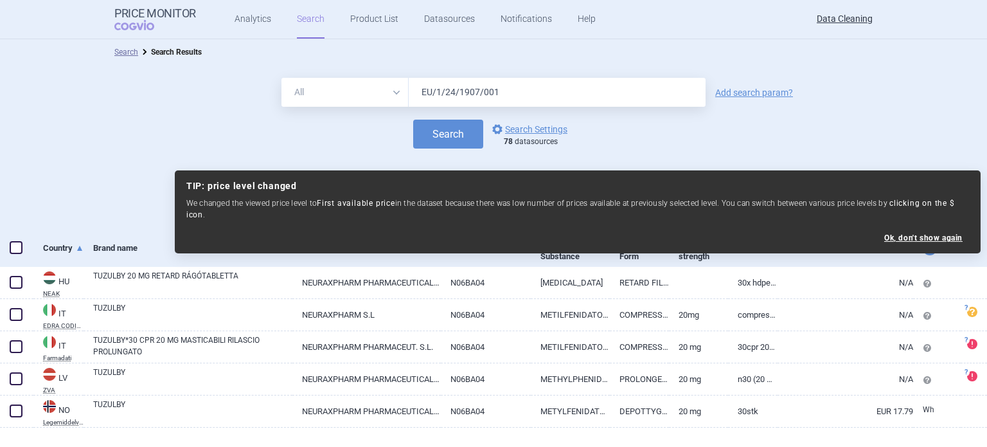
type input "EU/1/24/1907/001"
click at [413, 120] on button "Search" at bounding box center [448, 134] width 70 height 29
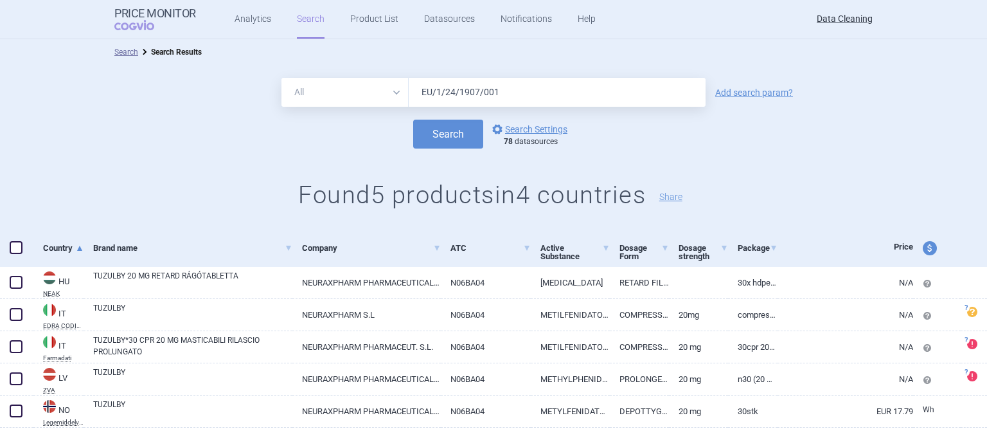
click at [15, 250] on span at bounding box center [16, 247] width 13 height 13
checkbox input "true"
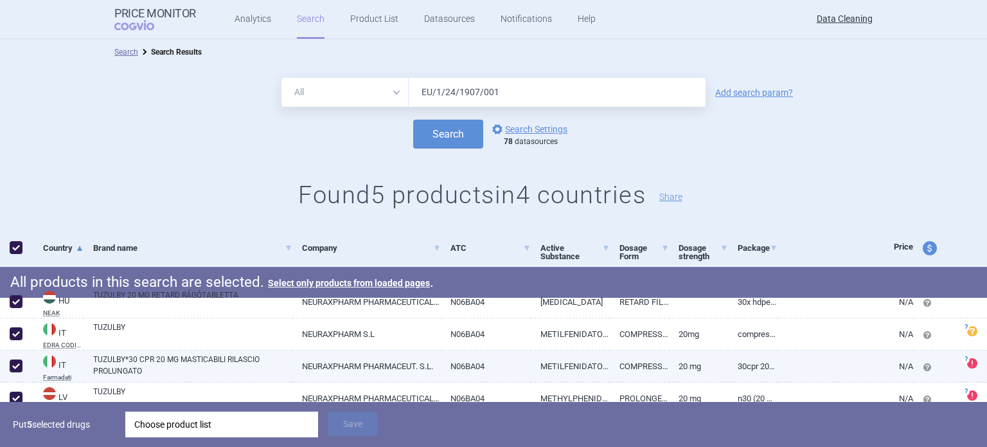
scroll to position [64, 0]
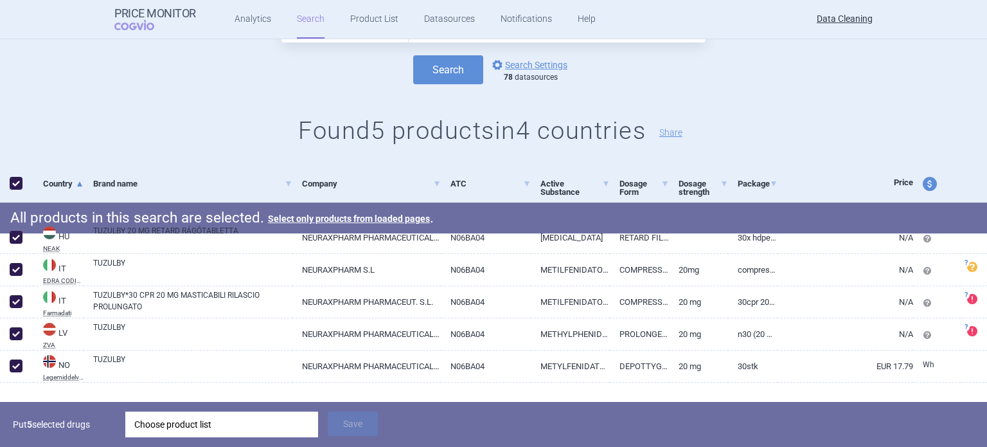
click at [258, 420] on div "Choose product list" at bounding box center [221, 424] width 175 height 26
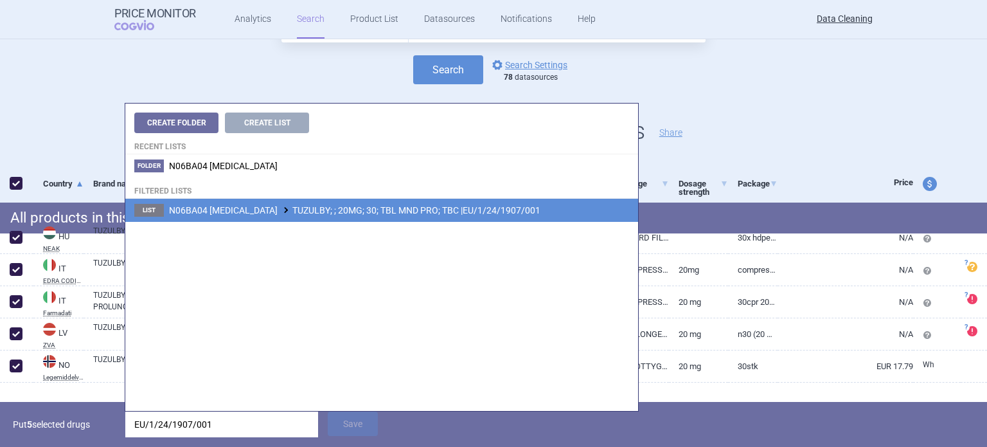
type input "EU/1/24/1907/001"
click at [419, 218] on li "List N06BA04 METHYLPHENIDATE HYDROCHLORIDE TUZULBY; ; 20MG; 30; TBL MND PRO; TB…" at bounding box center [381, 210] width 513 height 23
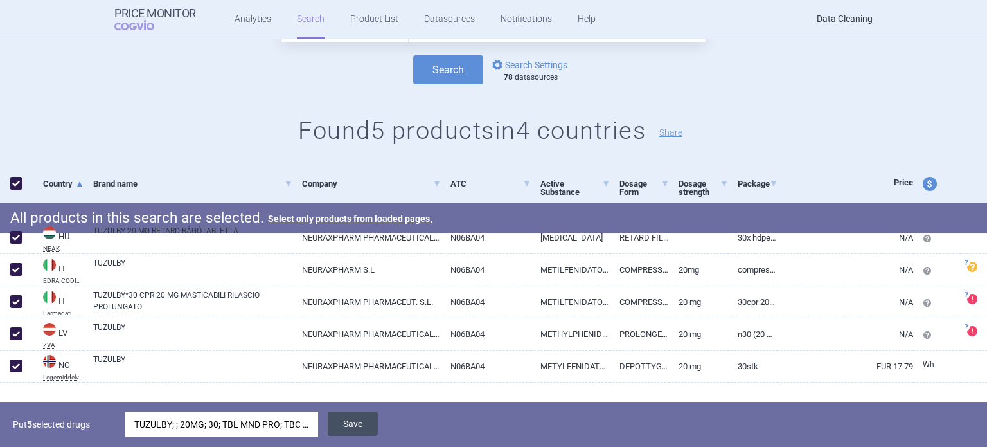
click at [360, 429] on button "Save" at bounding box center [353, 423] width 50 height 24
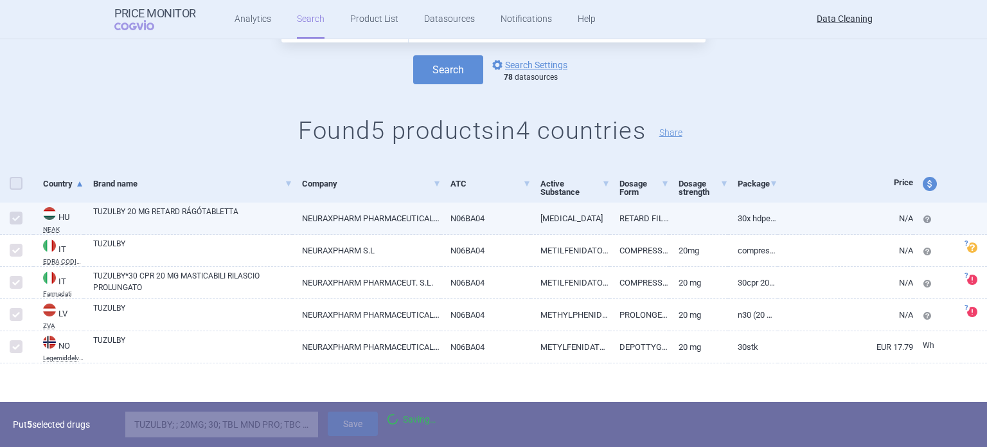
checkbox input "false"
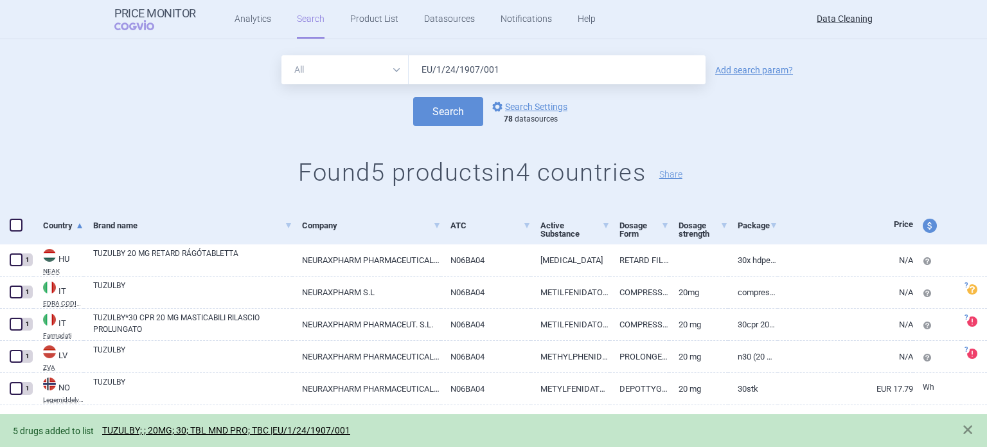
scroll to position [0, 0]
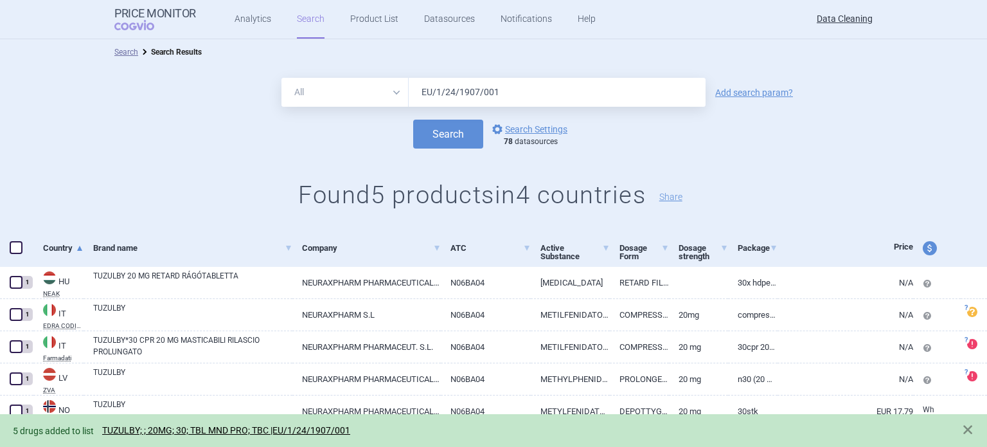
click at [509, 97] on input "EU/1/24/1907/001" at bounding box center [557, 92] width 297 height 29
type input "EU/1/24/1907/002"
click at [413, 120] on button "Search" at bounding box center [448, 134] width 70 height 29
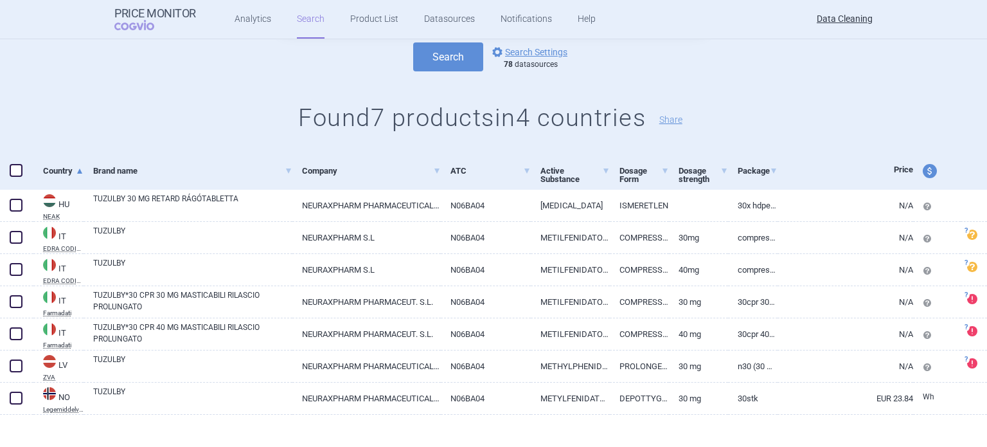
scroll to position [87, 0]
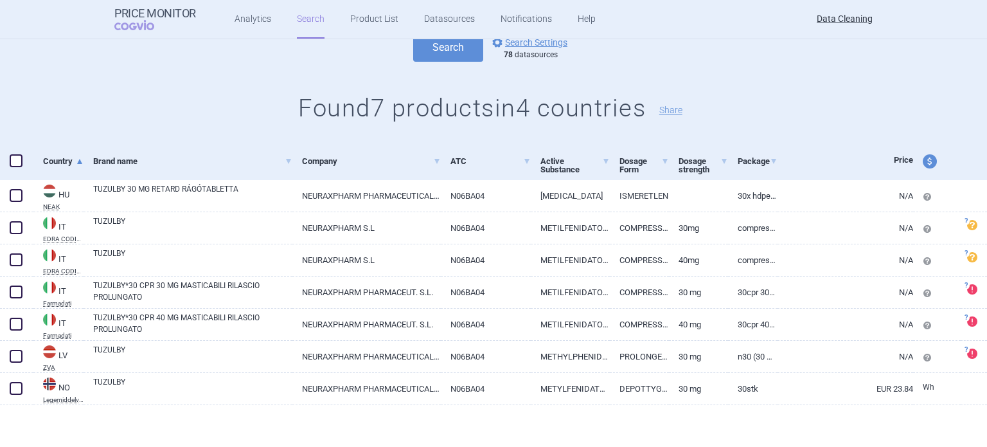
click at [19, 164] on span at bounding box center [16, 160] width 13 height 13
checkbox input "true"
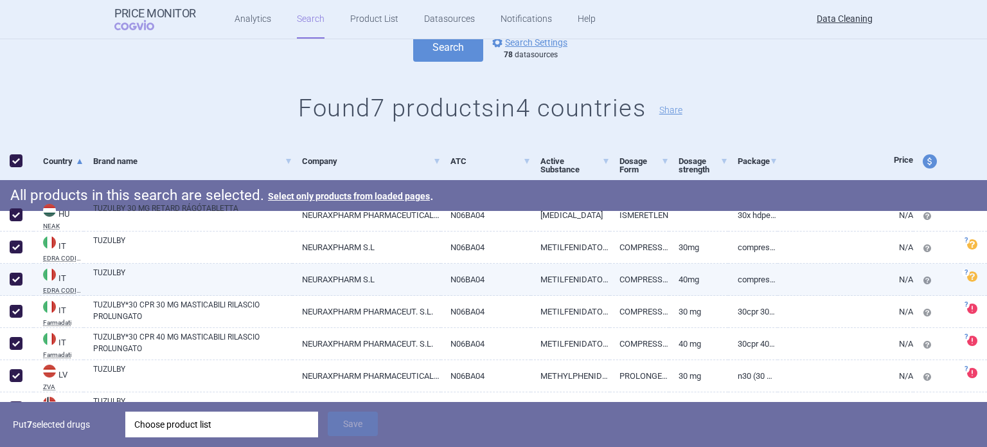
click at [14, 278] on span at bounding box center [16, 279] width 13 height 13
checkbox input "false"
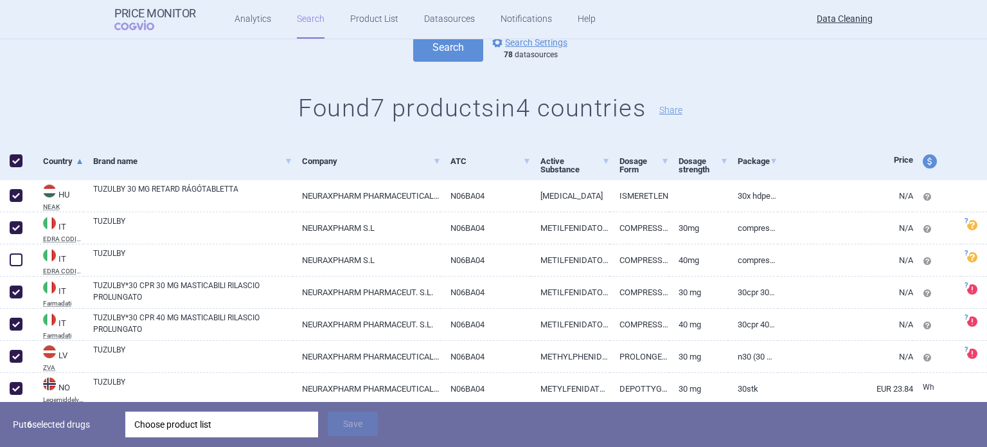
scroll to position [132, 0]
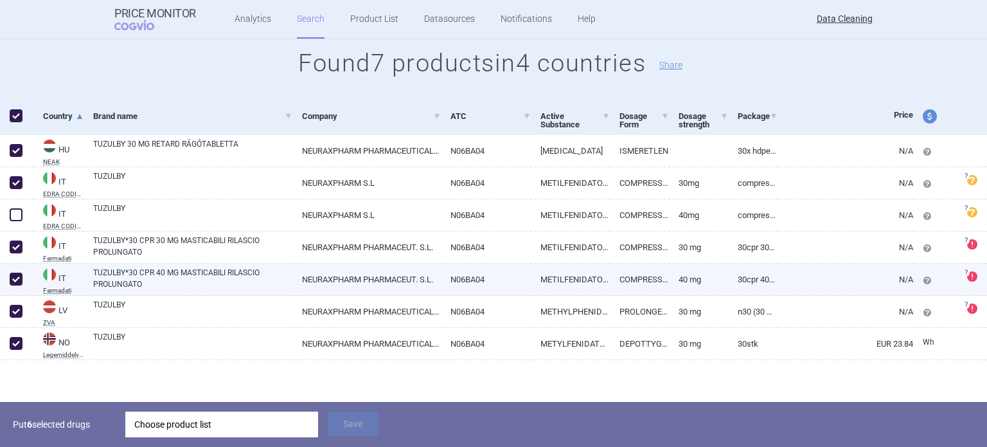
click at [17, 272] on span at bounding box center [15, 278] width 19 height 19
checkbox input "false"
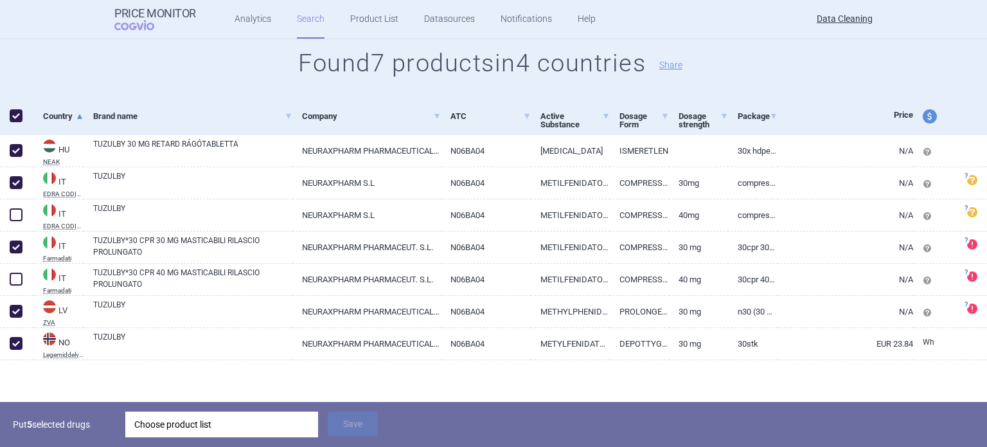
click at [218, 409] on div "Put 5 selected drugs Choose product list Save" at bounding box center [493, 424] width 987 height 45
click at [228, 421] on div "Choose product list" at bounding box center [221, 424] width 175 height 26
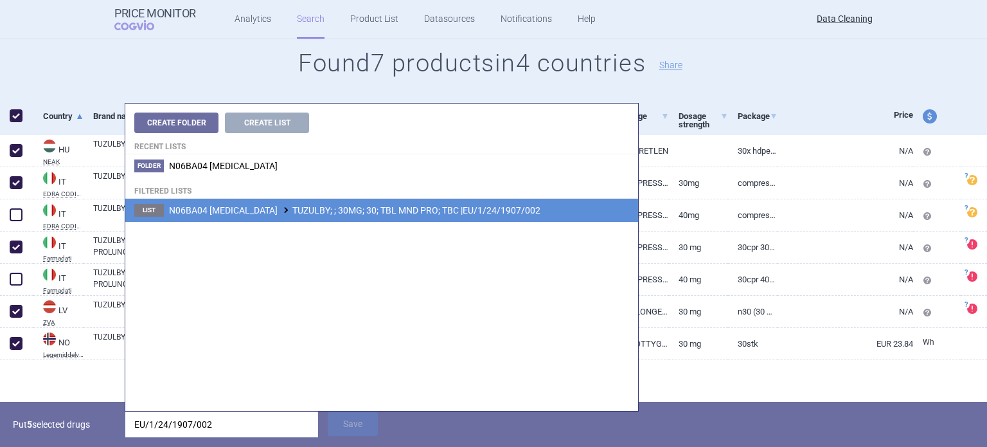
type input "EU/1/24/1907/002"
click at [468, 215] on span "N06BA04 METHYLPHENIDATE HYDROCHLORIDE TUZULBY; ; 30MG; 30; TBL MND PRO; TBC |EU…" at bounding box center [355, 210] width 372 height 10
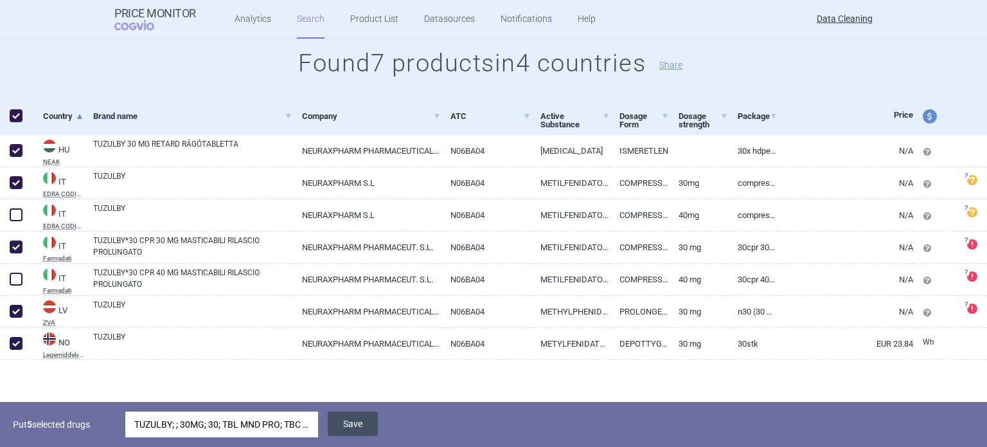
click at [352, 423] on button "Save" at bounding box center [353, 423] width 50 height 24
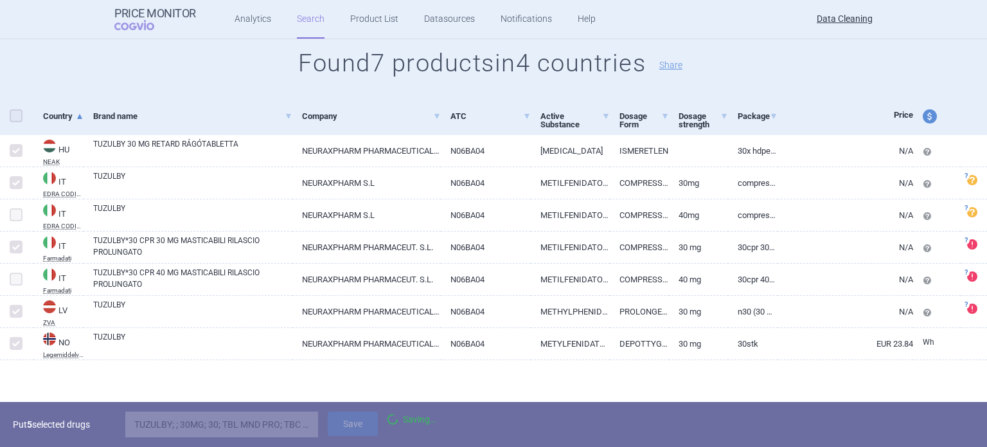
checkbox input "false"
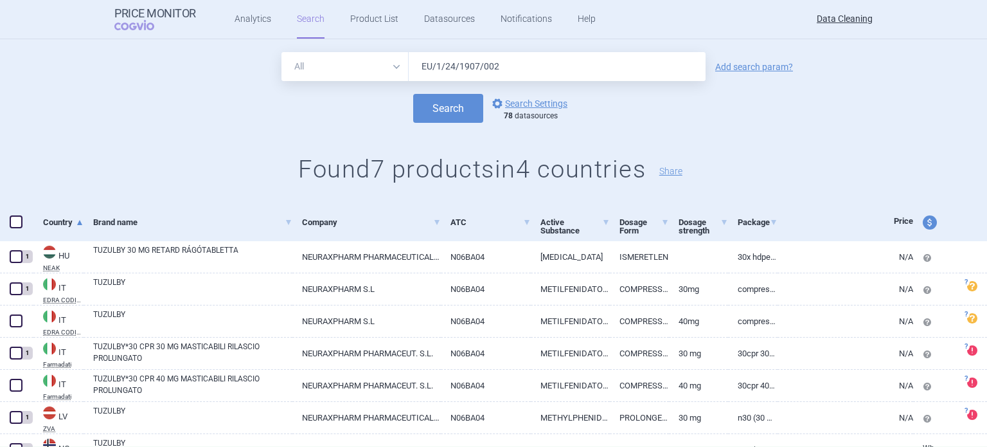
scroll to position [0, 0]
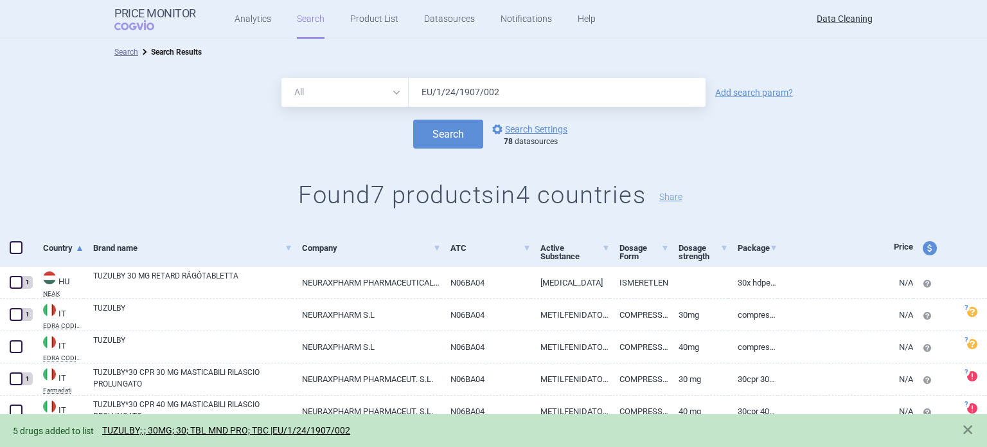
click at [535, 90] on input "EU/1/24/1907/002" at bounding box center [557, 92] width 297 height 29
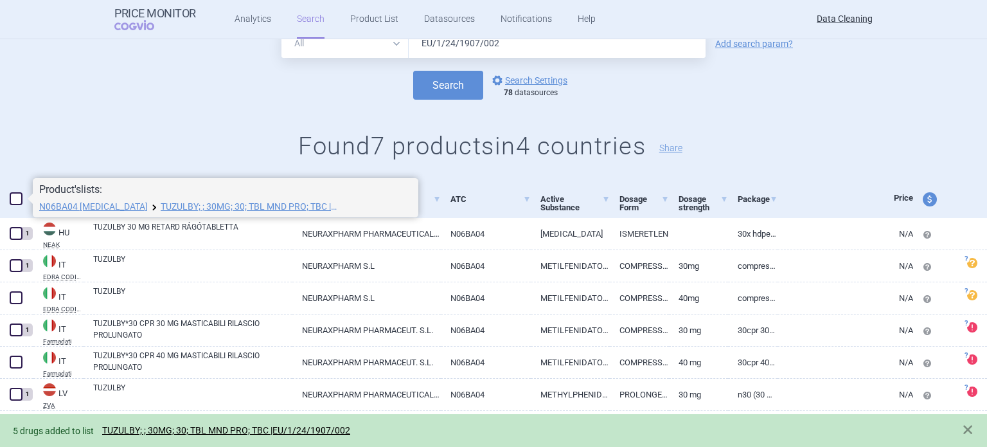
scroll to position [87, 0]
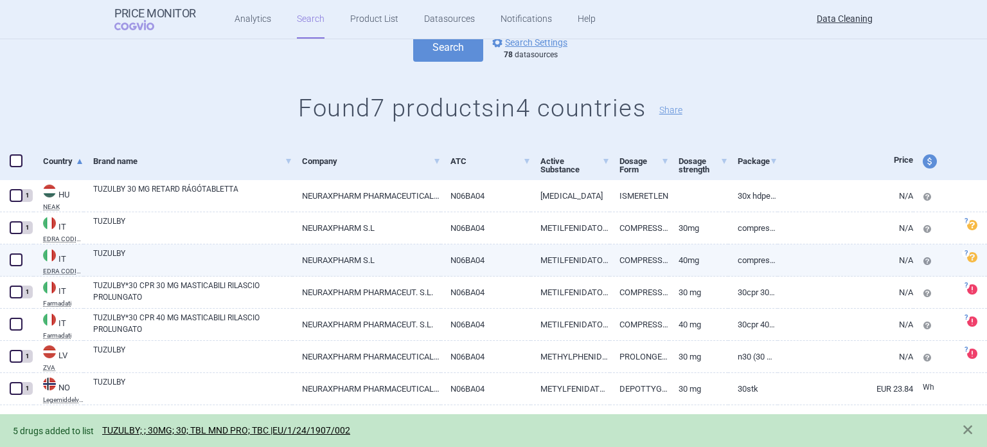
click at [18, 259] on span at bounding box center [16, 259] width 13 height 13
checkbox input "true"
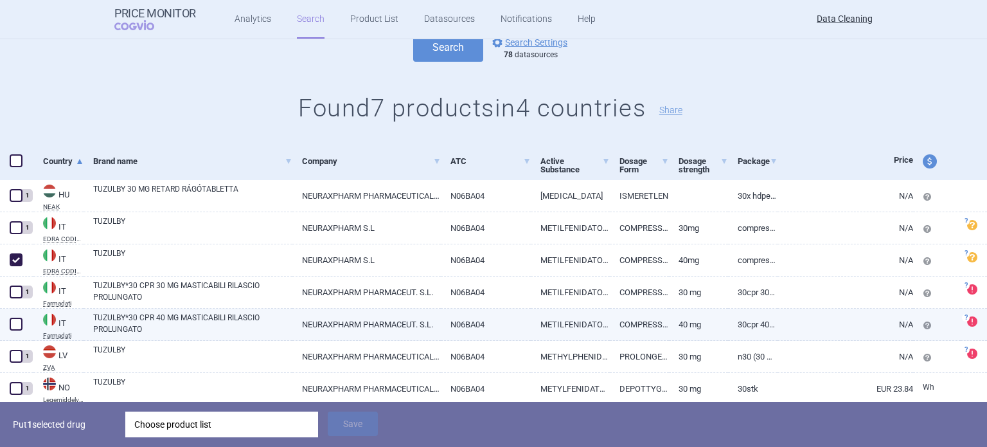
click at [14, 328] on span at bounding box center [16, 324] width 13 height 13
checkbox input "true"
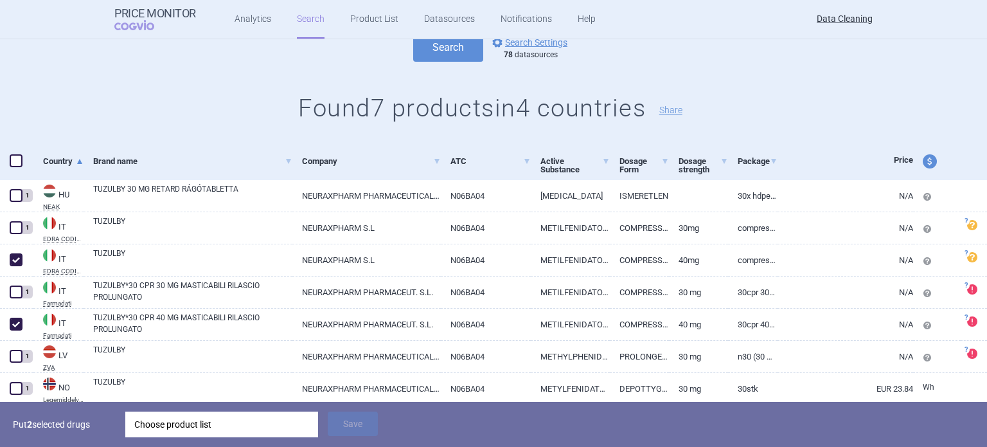
click at [250, 431] on div "Choose product list" at bounding box center [221, 424] width 175 height 26
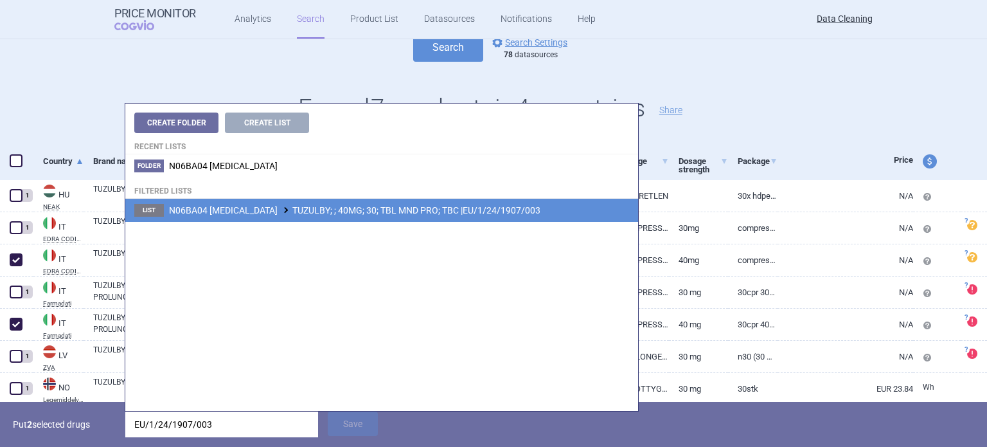
type input "EU/1/24/1907/003"
click at [436, 210] on span "N06BA04 METHYLPHENIDATE HYDROCHLORIDE TUZULBY; ; 40MG; 30; TBL MND PRO; TBC |EU…" at bounding box center [355, 210] width 372 height 10
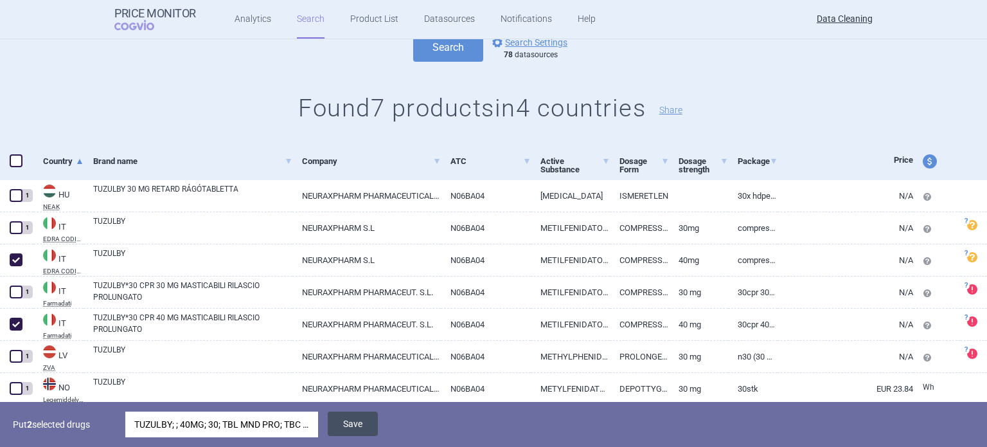
click at [361, 425] on button "Save" at bounding box center [353, 423] width 50 height 24
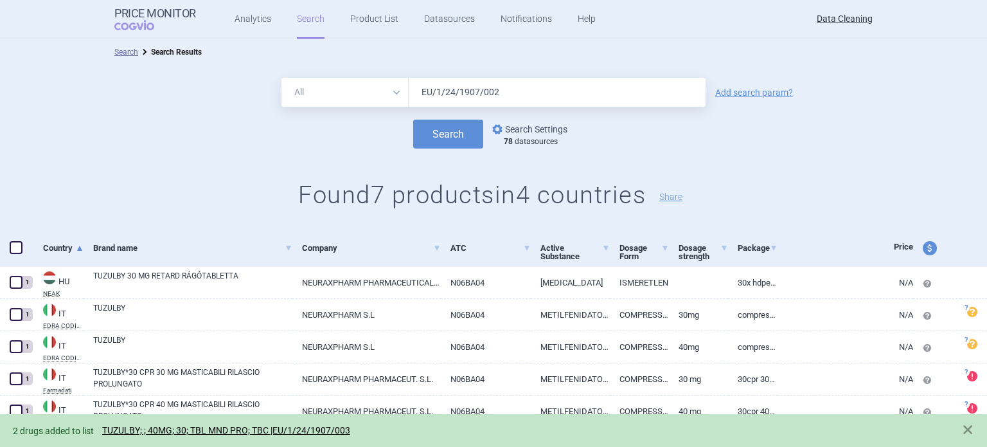
scroll to position [0, 0]
click at [517, 89] on input "EU/1/24/1907/002" at bounding box center [557, 92] width 297 height 29
type input "EU/1/24/1907/003"
click at [413, 120] on button "Search" at bounding box center [448, 134] width 70 height 29
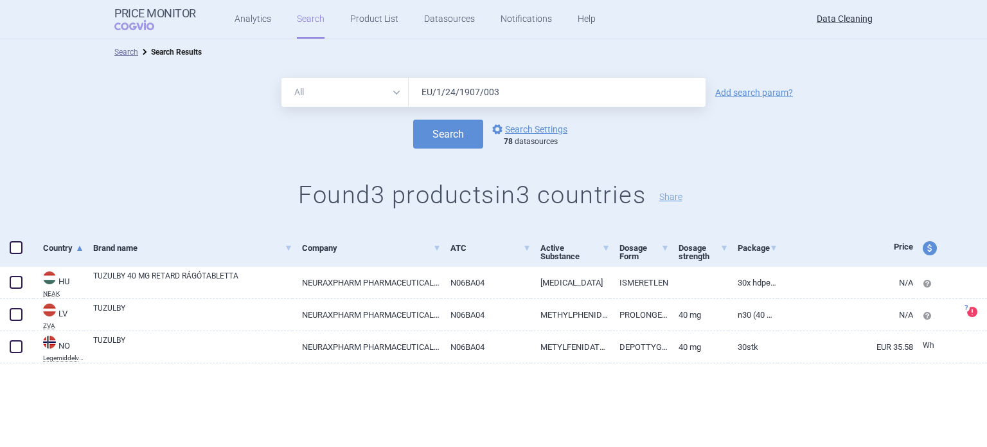
click at [20, 247] on span at bounding box center [16, 247] width 13 height 13
checkbox input "true"
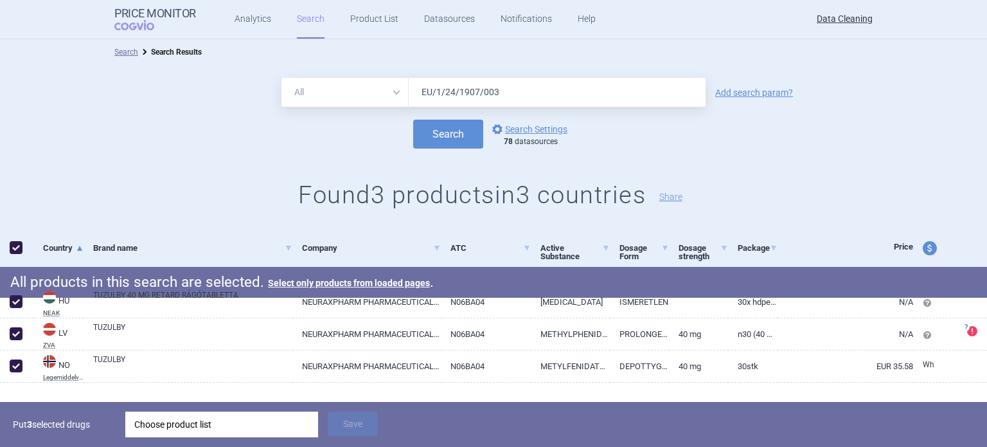
click at [239, 411] on div "Put 3 selected drugs Choose product list Save" at bounding box center [493, 424] width 987 height 45
click at [246, 422] on div "Choose product list" at bounding box center [221, 424] width 175 height 26
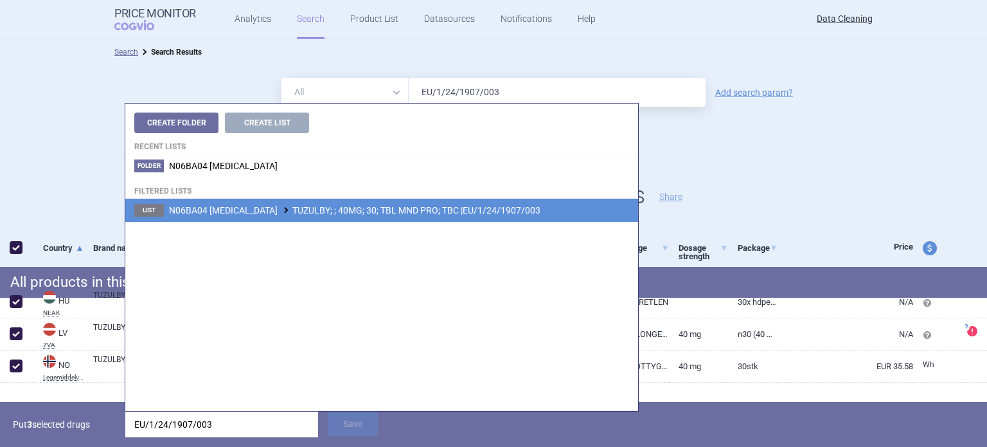
type input "EU/1/24/1907/003"
click at [417, 201] on li "List N06BA04 METHYLPHENIDATE HYDROCHLORIDE TUZULBY; ; 40MG; 30; TBL MND PRO; TB…" at bounding box center [381, 210] width 513 height 23
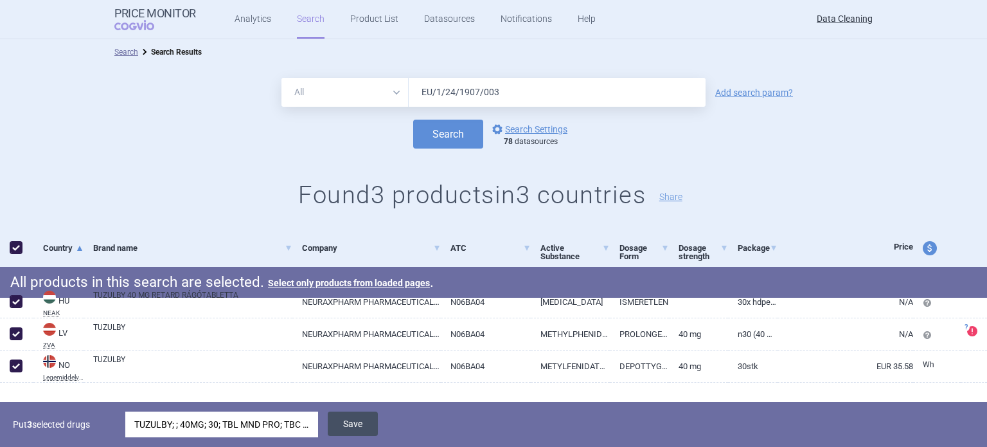
click at [351, 416] on button "Save" at bounding box center [353, 423] width 50 height 24
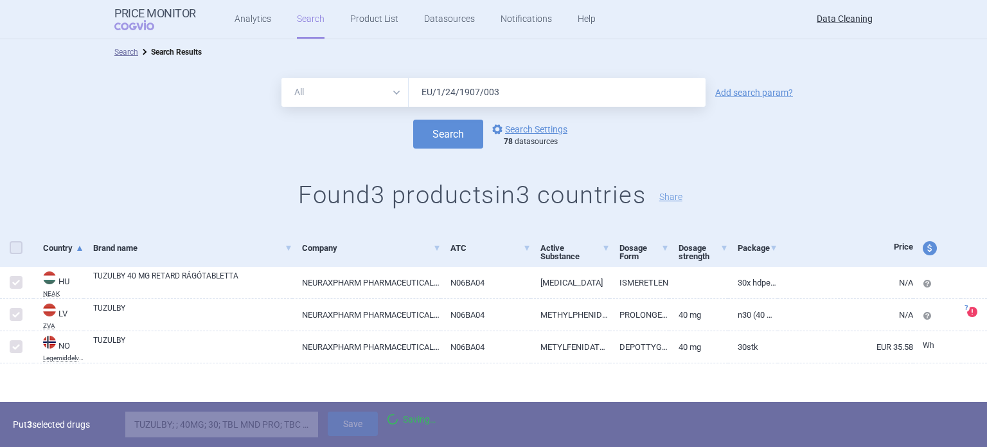
checkbox input "false"
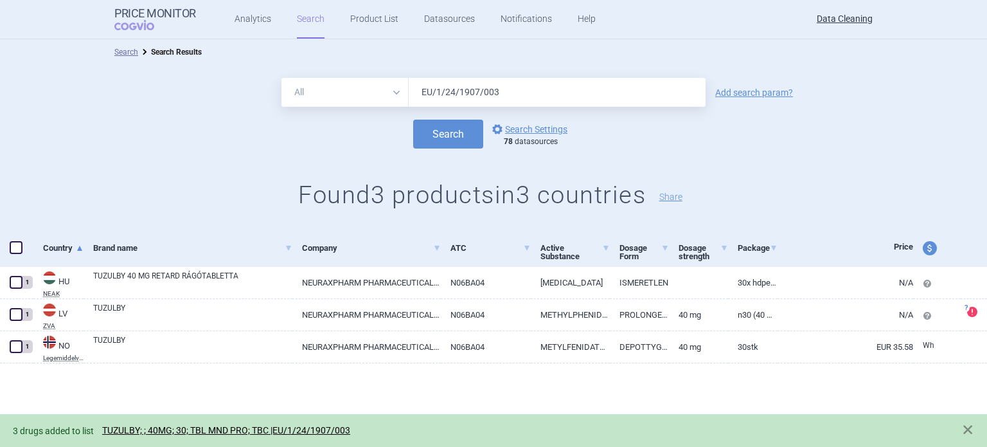
drag, startPoint x: 506, startPoint y: 89, endPoint x: 344, endPoint y: 91, distance: 162.0
click at [359, 91] on div "All Brand Name ATC Company Active Substance Country Newer than EU/1/24/1907/003" at bounding box center [494, 92] width 424 height 29
type input "TUZULBY"
click at [413, 120] on button "Search" at bounding box center [448, 134] width 70 height 29
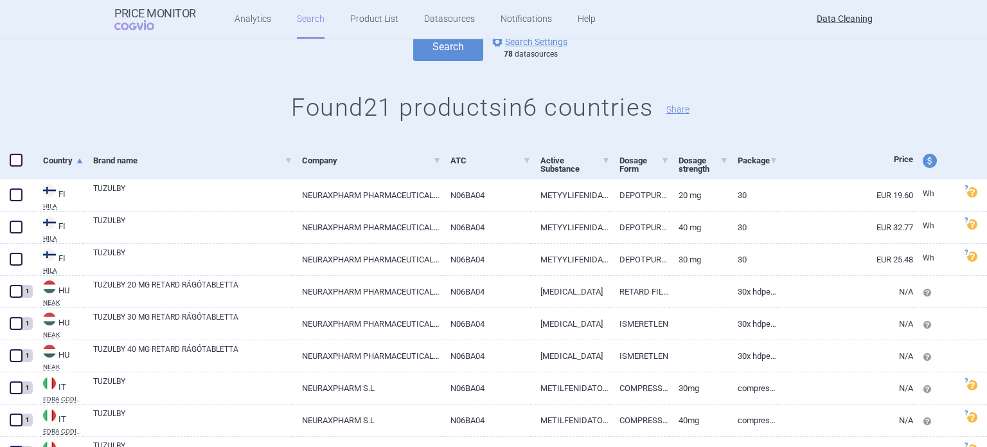
scroll to position [193, 0]
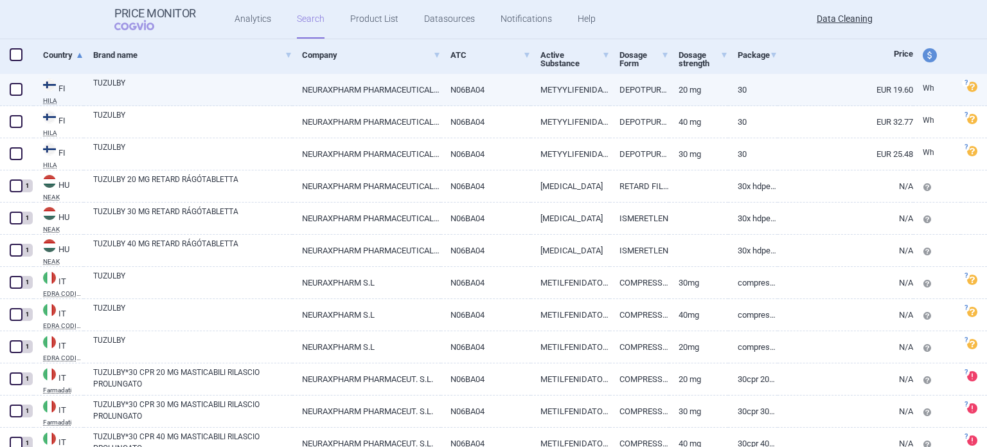
click at [113, 85] on link "TUZULBY" at bounding box center [192, 88] width 199 height 23
select select "EUR"
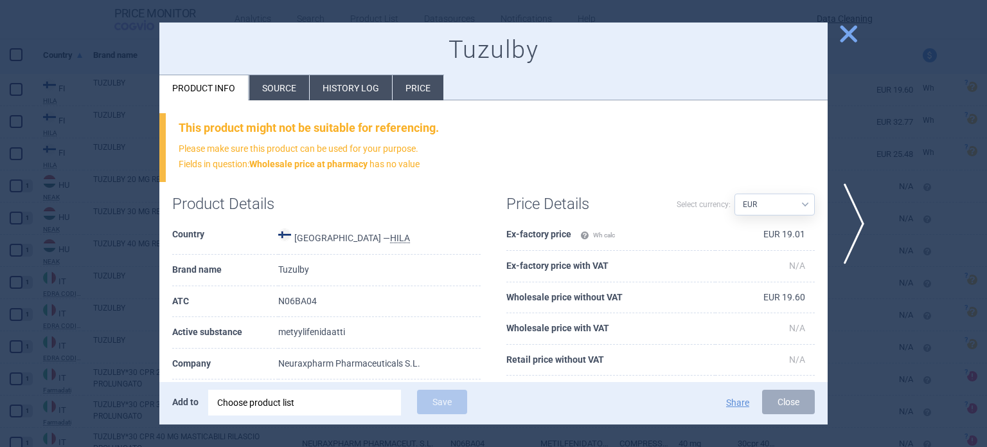
click at [257, 87] on li "Source" at bounding box center [279, 87] width 60 height 25
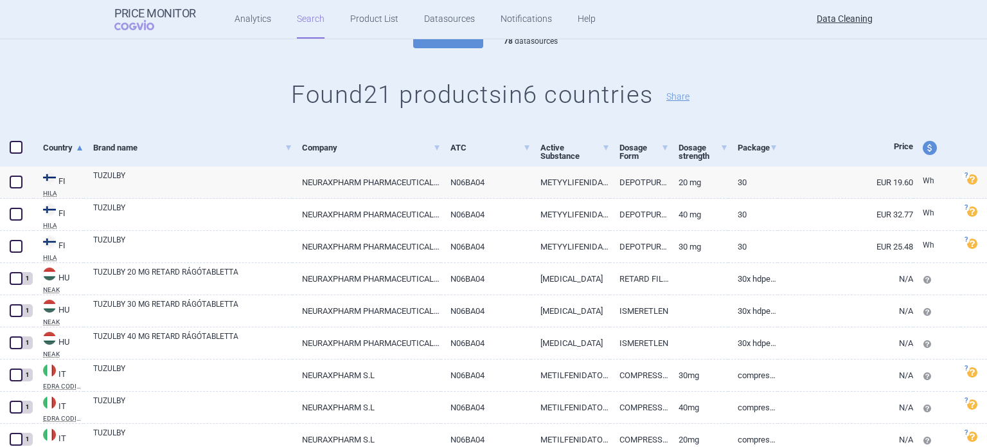
scroll to position [64, 0]
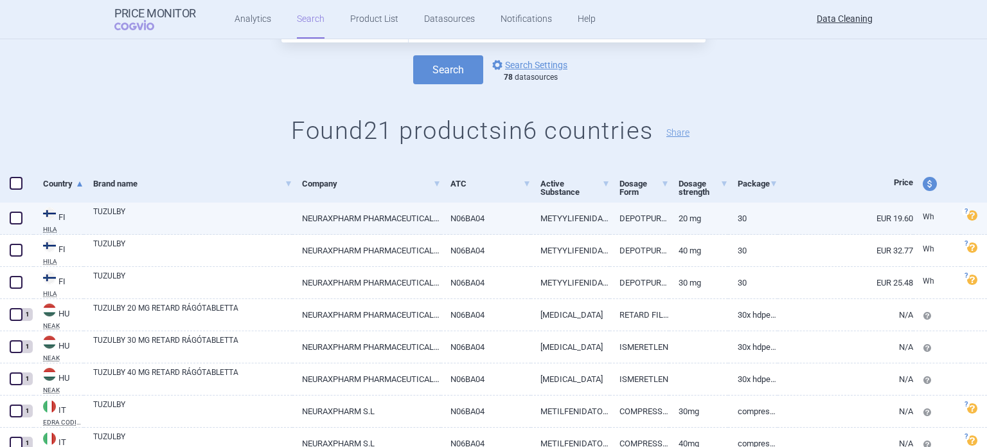
click at [16, 223] on span at bounding box center [16, 217] width 13 height 13
checkbox input "true"
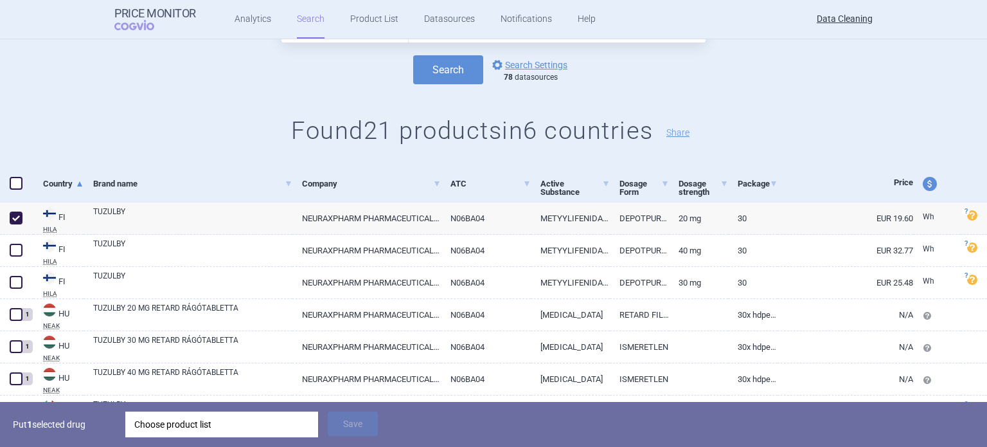
click at [229, 424] on div "Choose product list" at bounding box center [221, 424] width 175 height 26
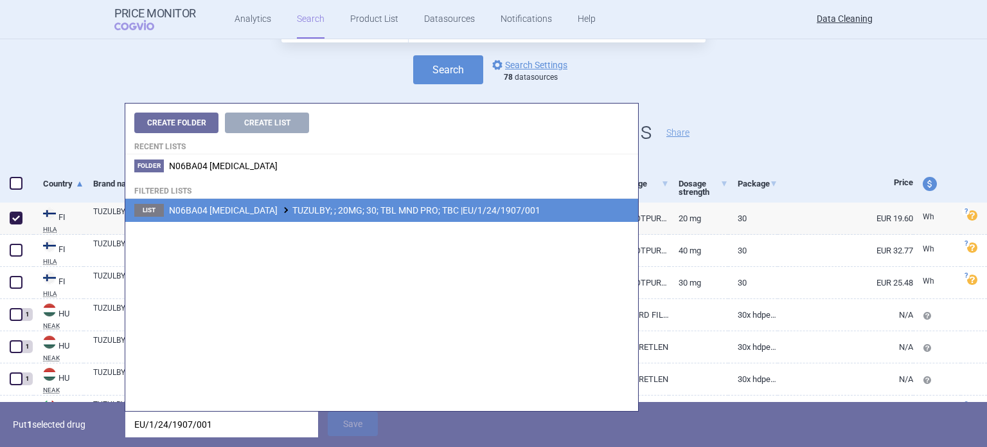
type input "EU/1/24/1907/001"
click at [413, 215] on li "List N06BA04 METHYLPHENIDATE HYDROCHLORIDE TUZULBY; ; 20MG; 30; TBL MND PRO; TB…" at bounding box center [381, 210] width 513 height 23
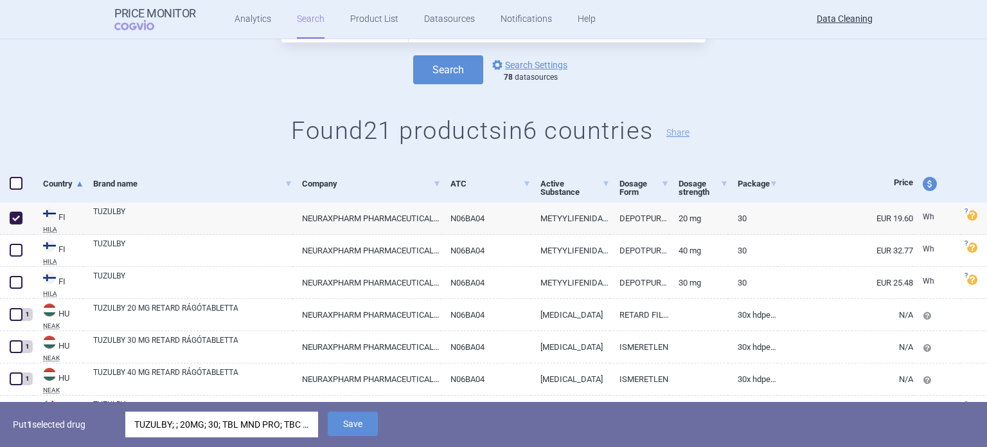
click at [341, 440] on div "Put 1 selected drug TUZULBY; ; 20MG; 30; TBL MND PRO; TBC |EU/1/24/1907/001 Save" at bounding box center [493, 424] width 987 height 45
click at [340, 425] on button "Save" at bounding box center [353, 423] width 50 height 24
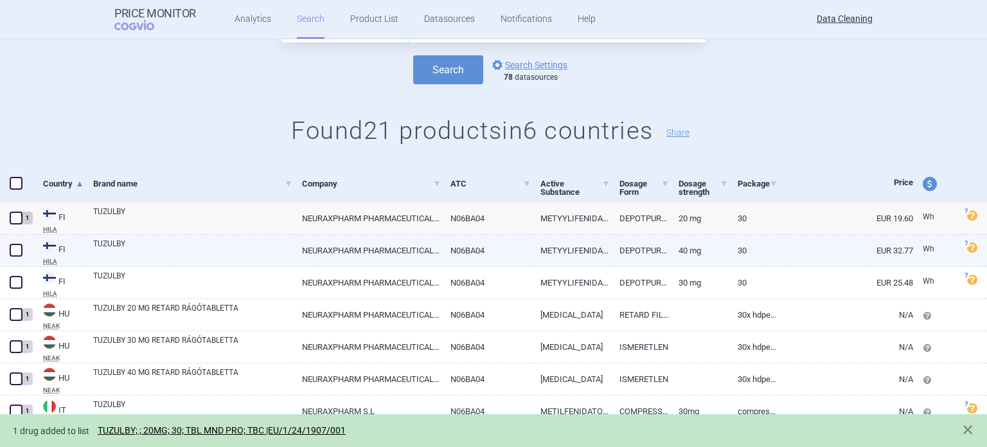
click at [18, 249] on span at bounding box center [16, 250] width 13 height 13
checkbox input "true"
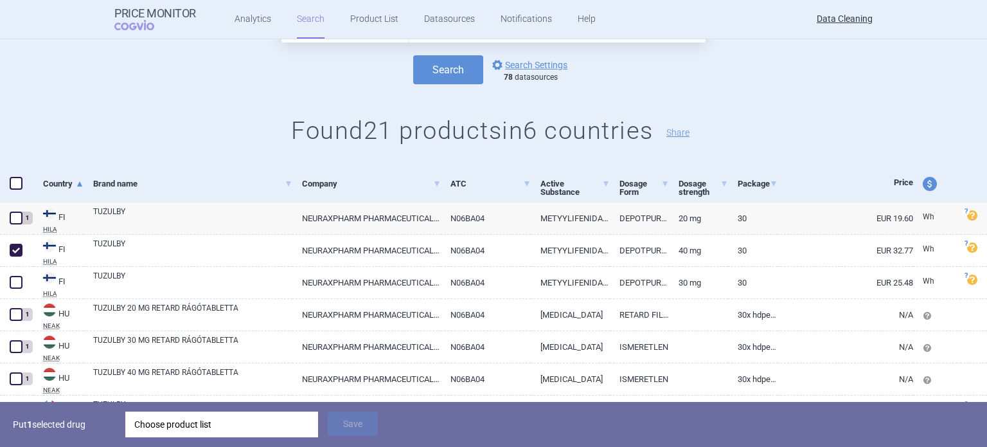
click at [269, 433] on div "Choose product list" at bounding box center [221, 424] width 175 height 26
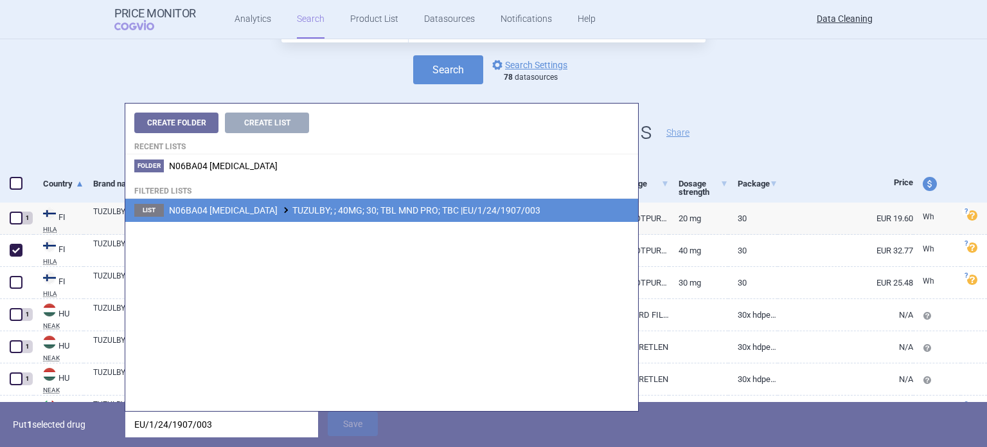
type input "EU/1/24/1907/003"
click at [345, 201] on li "List N06BA04 METHYLPHENIDATE HYDROCHLORIDE TUZULBY; ; 40MG; 30; TBL MND PRO; TB…" at bounding box center [381, 210] width 513 height 23
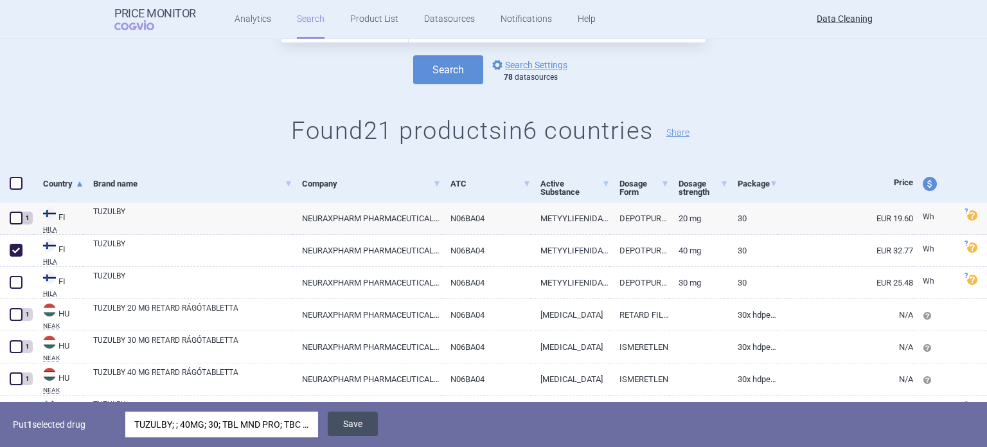
drag, startPoint x: 357, startPoint y: 430, endPoint x: 215, endPoint y: 383, distance: 149.6
click at [357, 430] on button "Save" at bounding box center [353, 423] width 50 height 24
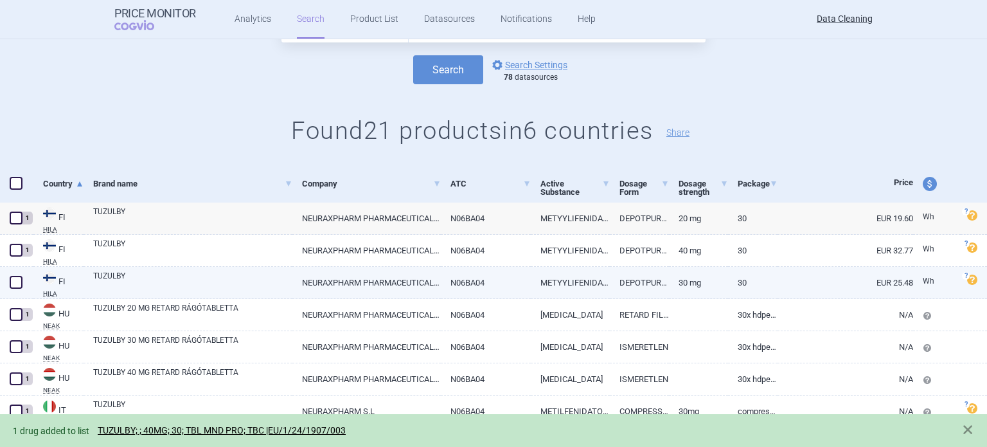
click at [20, 276] on span at bounding box center [16, 282] width 13 height 13
checkbox input "true"
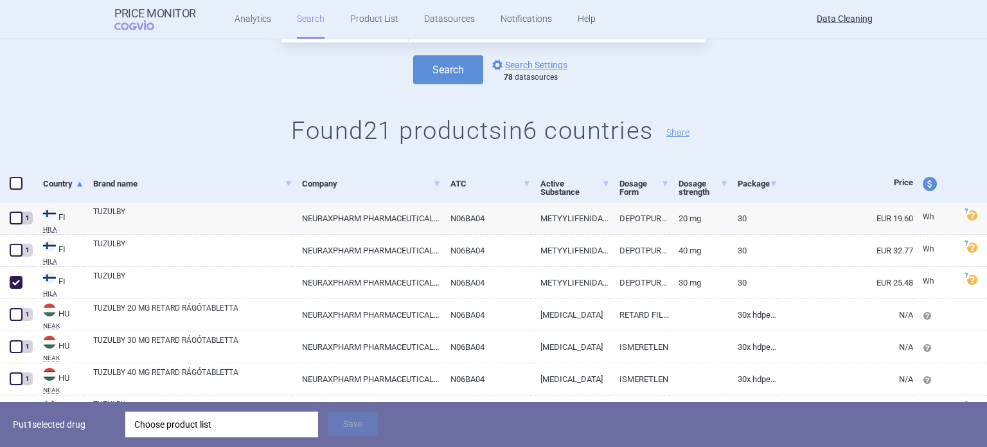
click at [253, 426] on div "Choose product list" at bounding box center [221, 424] width 175 height 26
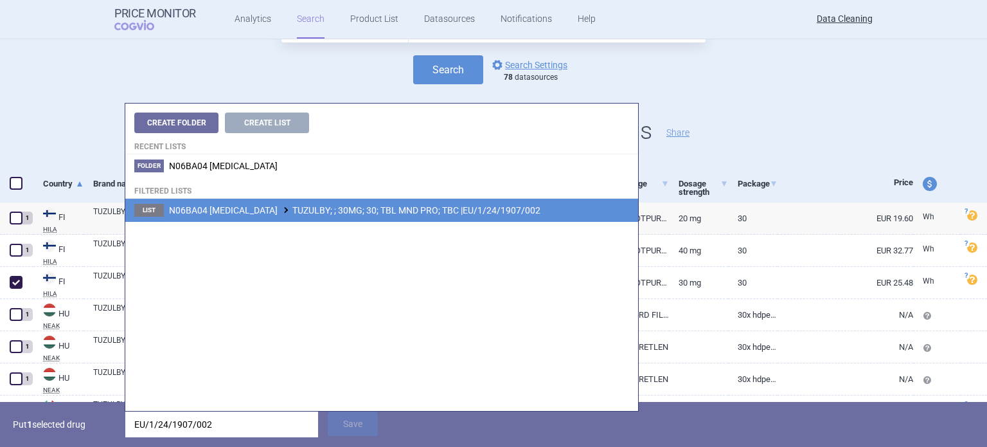
type input "EU/1/24/1907/002"
click at [470, 209] on span "N06BA04 METHYLPHENIDATE HYDROCHLORIDE TUZULBY; ; 30MG; 30; TBL MND PRO; TBC |EU…" at bounding box center [355, 210] width 372 height 10
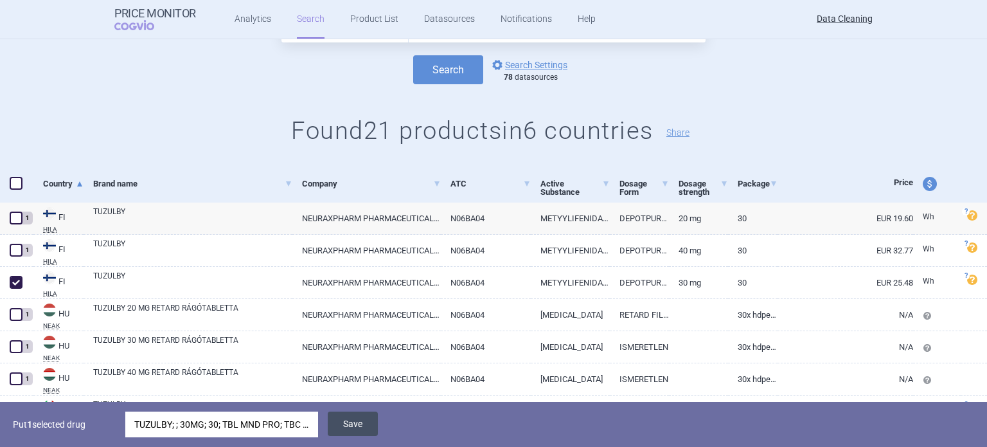
click at [357, 421] on button "Save" at bounding box center [353, 423] width 50 height 24
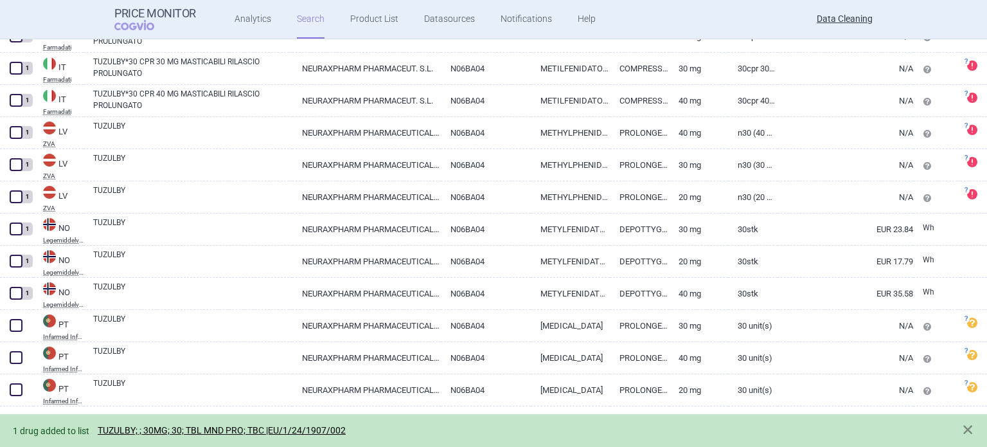
scroll to position [537, 0]
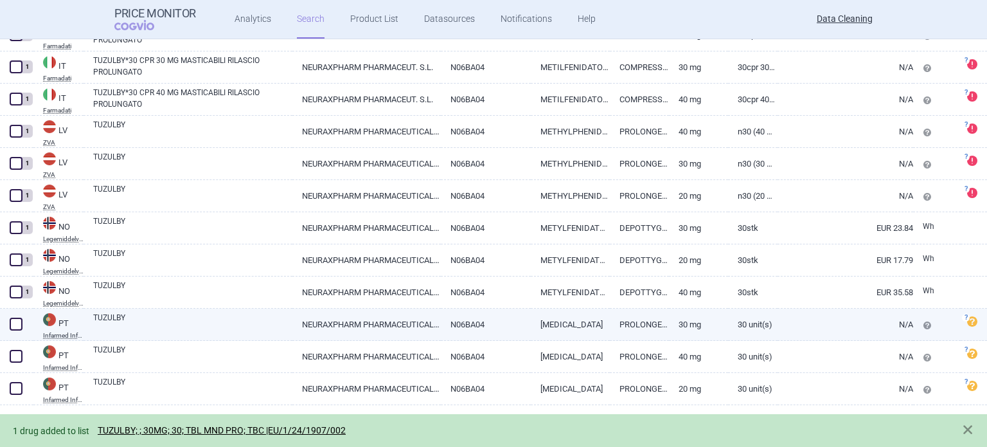
click at [17, 323] on span at bounding box center [16, 324] width 13 height 13
checkbox input "true"
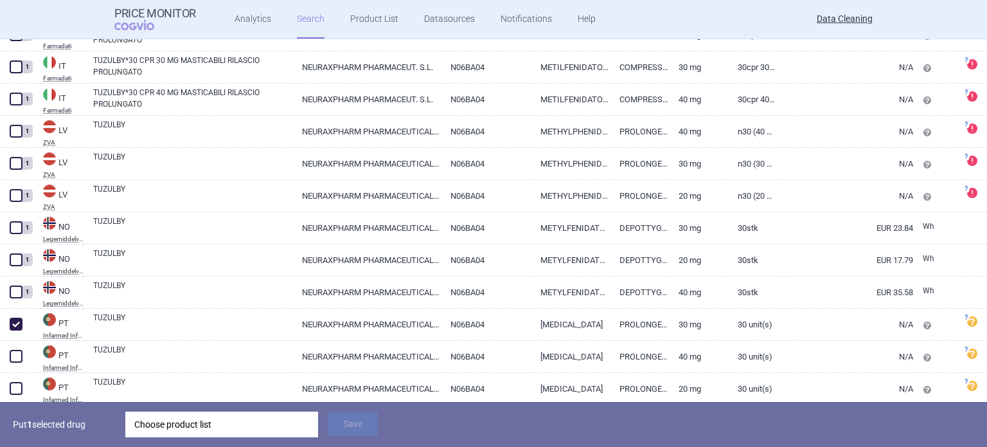
click at [229, 424] on div "Choose product list" at bounding box center [221, 424] width 175 height 26
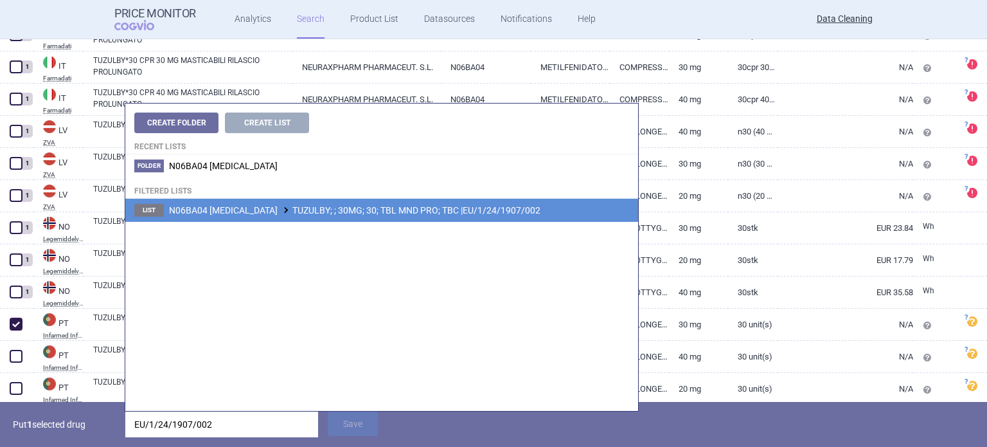
type input "EU/1/24/1907/002"
click at [440, 211] on span "N06BA04 METHYLPHENIDATE HYDROCHLORIDE TUZULBY; ; 30MG; 30; TBL MND PRO; TBC |EU…" at bounding box center [355, 210] width 372 height 10
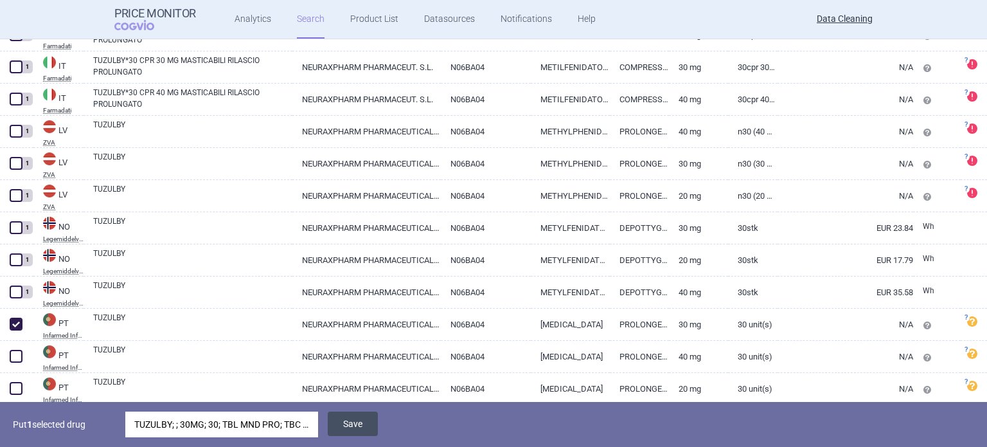
click at [342, 425] on button "Save" at bounding box center [353, 423] width 50 height 24
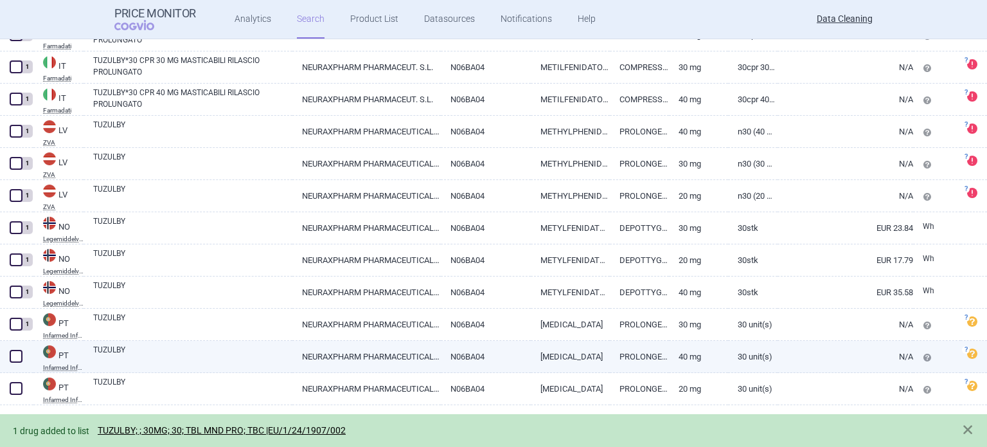
click at [18, 354] on span at bounding box center [16, 356] width 13 height 13
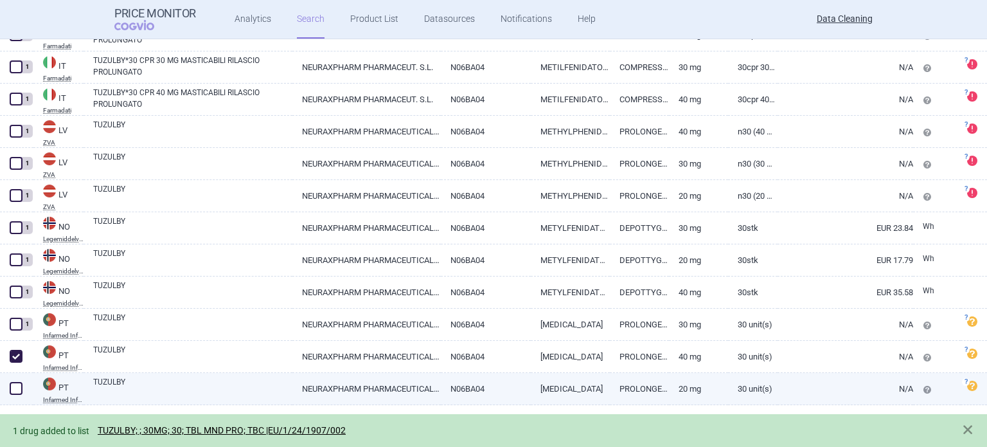
checkbox input "true"
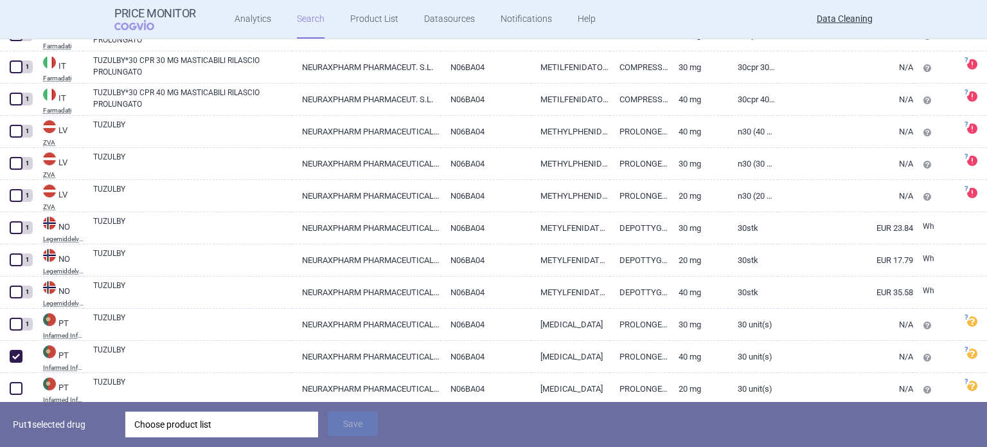
click at [224, 421] on div "Choose product list" at bounding box center [221, 424] width 175 height 26
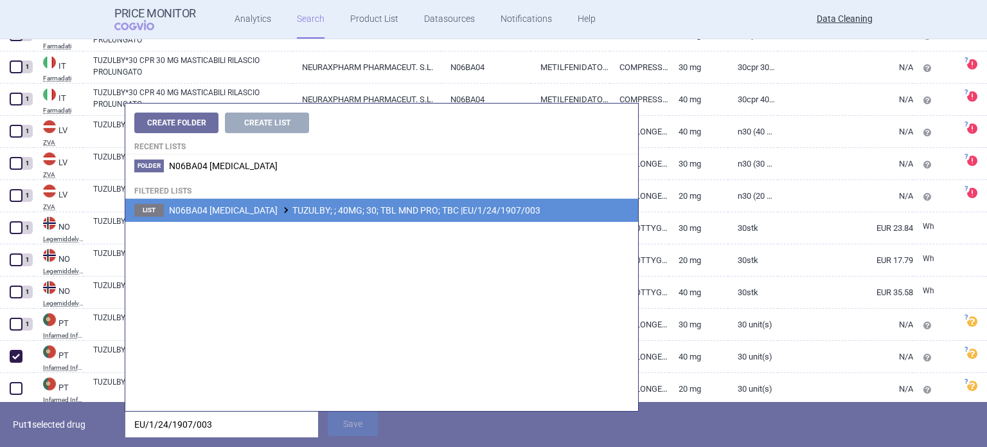
type input "EU/1/24/1907/003"
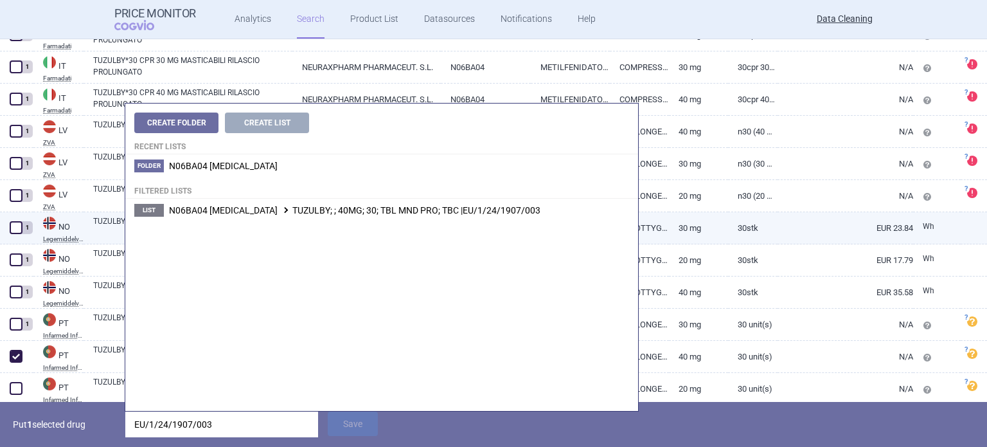
drag, startPoint x: 419, startPoint y: 209, endPoint x: 417, endPoint y: 242, distance: 33.5
click at [419, 208] on span "N06BA04 METHYLPHENIDATE HYDROCHLORIDE TUZULBY; ; 40MG; 30; TBL MND PRO; TBC |EU…" at bounding box center [355, 210] width 372 height 10
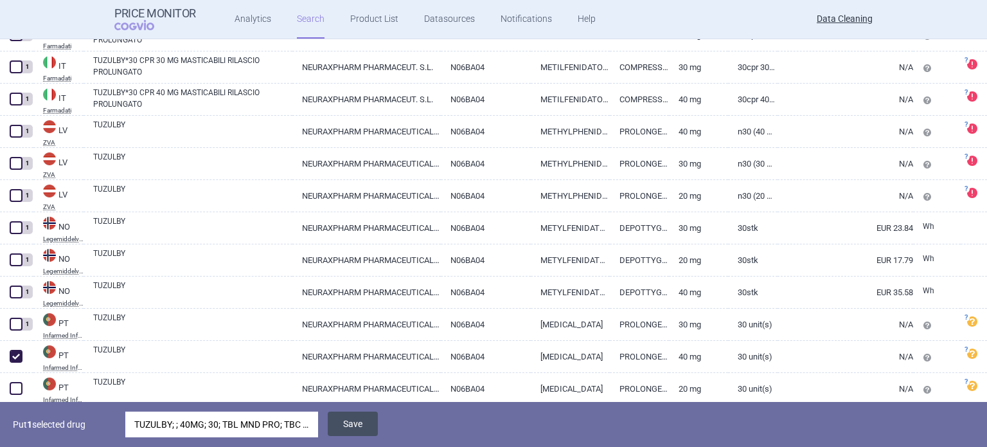
click at [365, 422] on button "Save" at bounding box center [353, 423] width 50 height 24
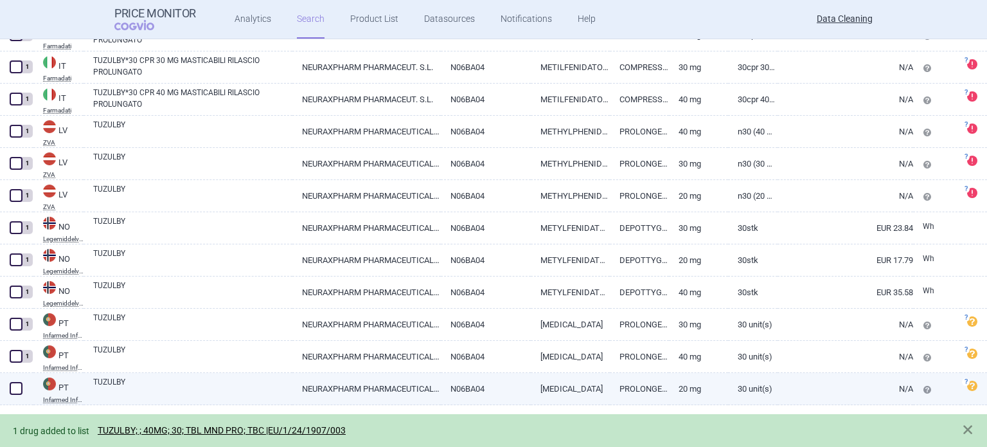
click at [13, 388] on span at bounding box center [16, 388] width 13 height 13
checkbox input "true"
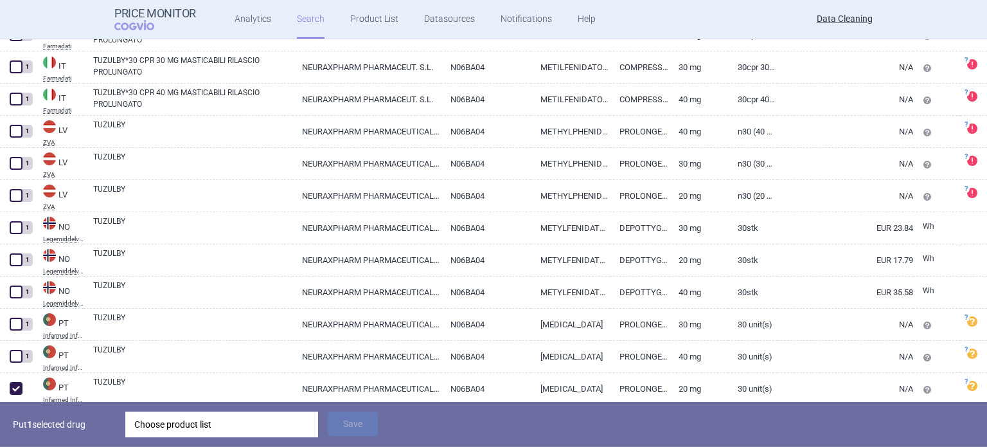
click at [231, 435] on div "Choose product list" at bounding box center [221, 424] width 175 height 26
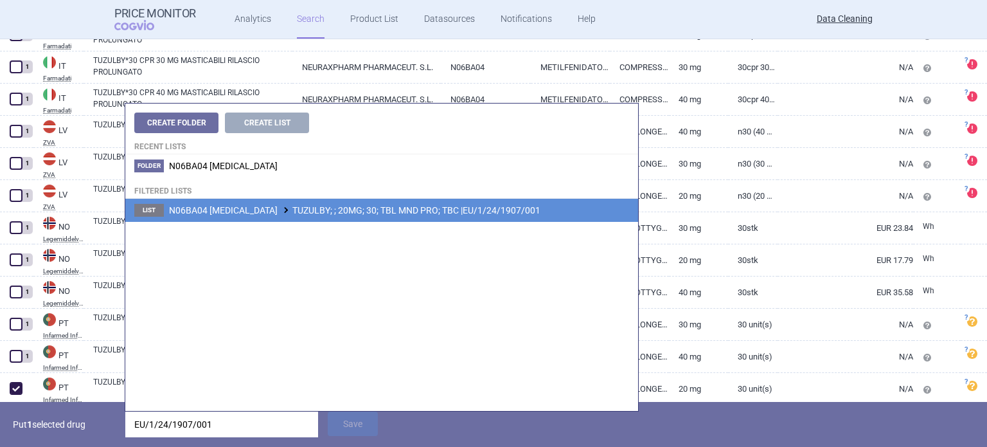
type input "EU/1/24/1907/001"
click at [476, 207] on span "N06BA04 METHYLPHENIDATE HYDROCHLORIDE TUZULBY; ; 20MG; 30; TBL MND PRO; TBC |EU…" at bounding box center [355, 210] width 372 height 10
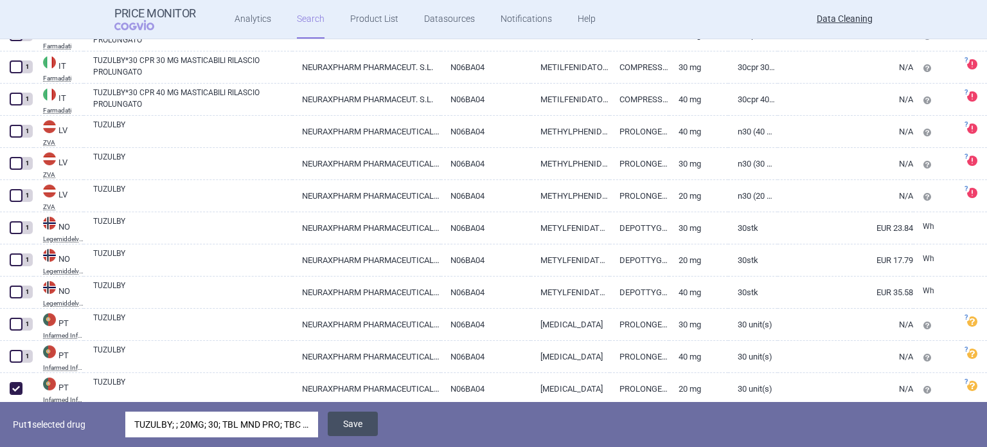
click at [357, 429] on button "Save" at bounding box center [353, 423] width 50 height 24
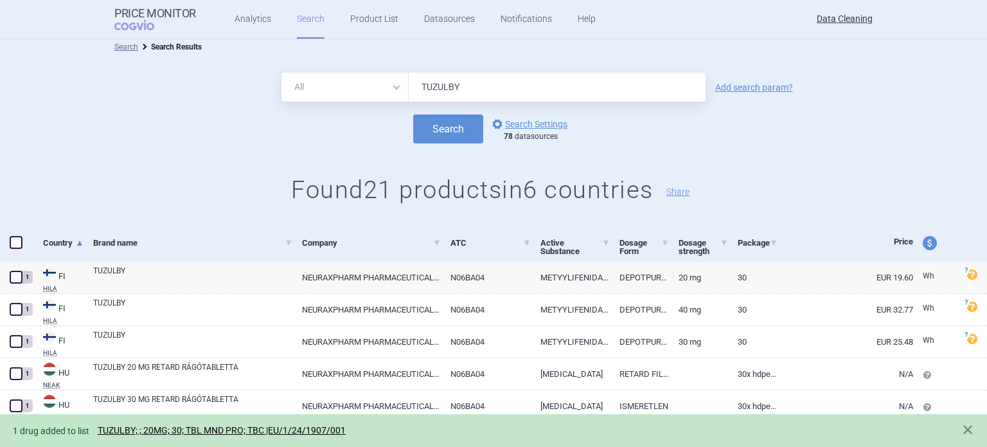
scroll to position [0, 0]
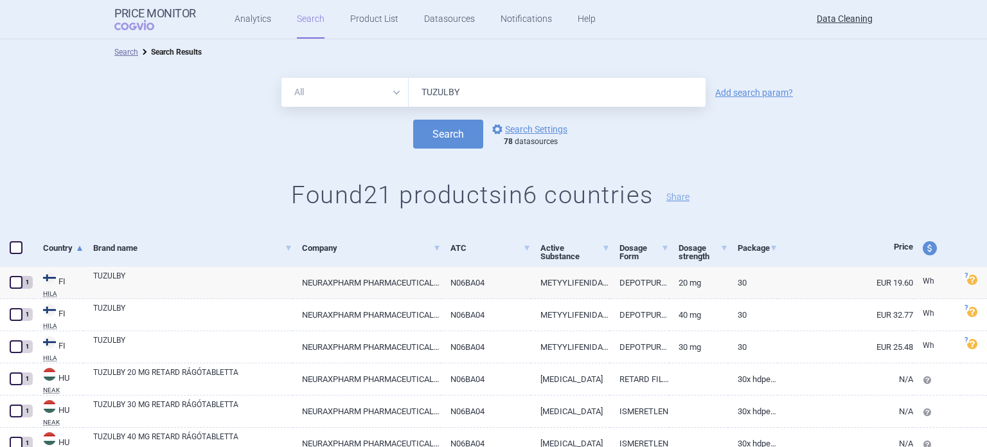
drag, startPoint x: 514, startPoint y: 104, endPoint x: 342, endPoint y: 89, distance: 172.3
click at [378, 89] on div "All Brand Name ATC Company Active Substance Country Newer than TUZULBY" at bounding box center [494, 92] width 424 height 29
paste input "Xbryk"
click at [413, 120] on button "Search" at bounding box center [448, 134] width 70 height 29
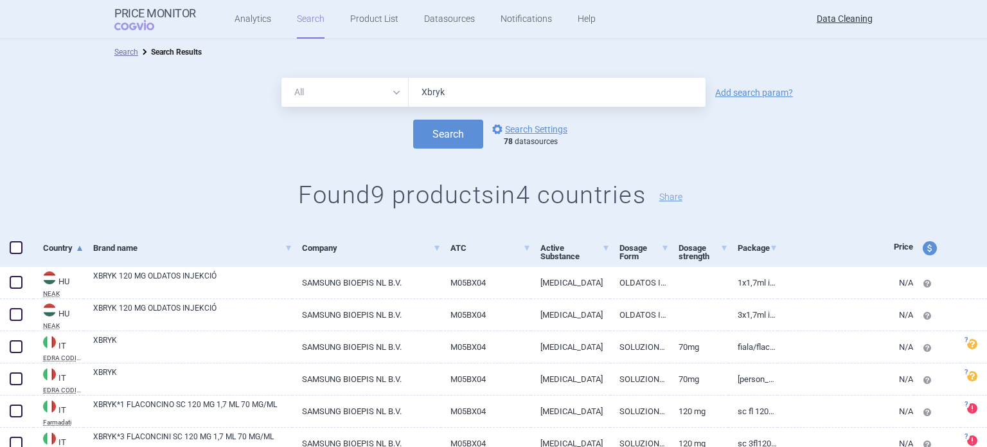
drag, startPoint x: 469, startPoint y: 87, endPoint x: 340, endPoint y: 87, distance: 129.2
click at [357, 87] on div "All Brand Name ATC Company Active Substance Country Newer than Xbryk" at bounding box center [494, 92] width 424 height 29
paste input "EU/1/24/1889/001"
type input "EU/1/24/1889/001"
click at [413, 120] on button "Search" at bounding box center [448, 134] width 70 height 29
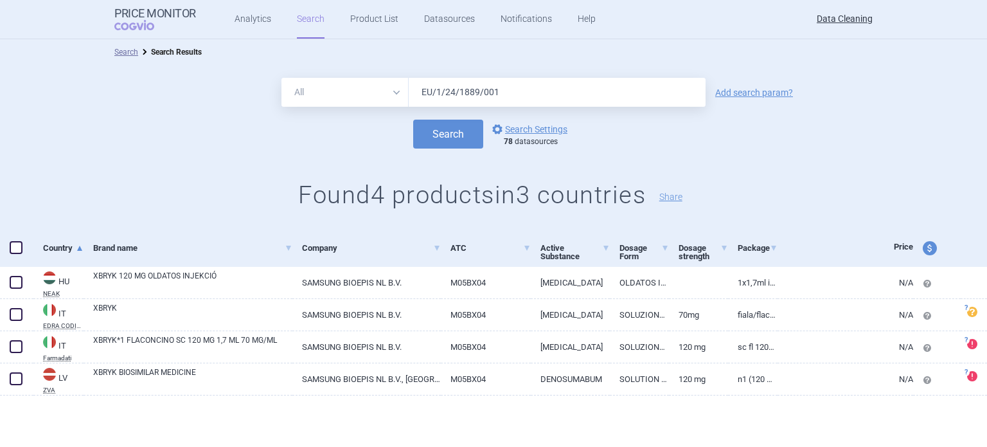
click at [17, 249] on span at bounding box center [16, 247] width 13 height 13
checkbox input "true"
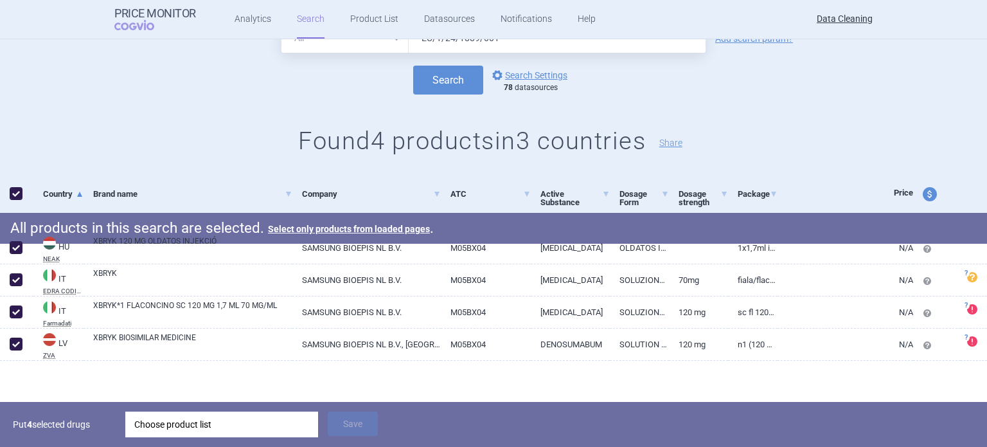
scroll to position [55, 0]
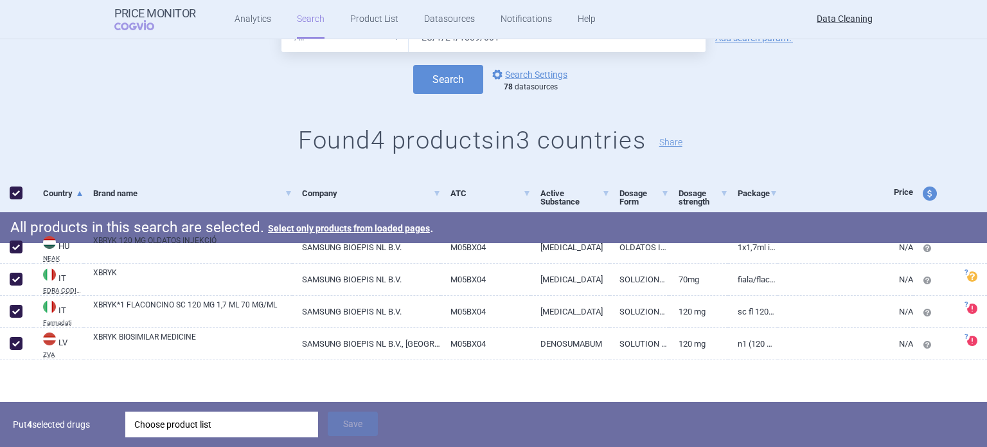
click at [280, 423] on div "Choose product list" at bounding box center [221, 424] width 175 height 26
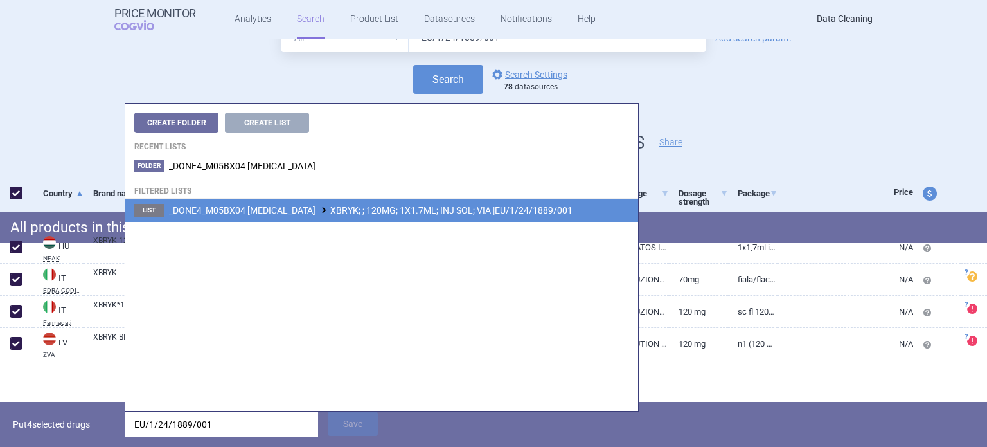
type input "EU/1/24/1889/001"
click at [416, 203] on li "List _DONE4_M05BX04 DENOSUMAB XBRYK; ; 120MG; 1X1.7ML; INJ SOL; VIA |EU/1/24/18…" at bounding box center [381, 210] width 513 height 23
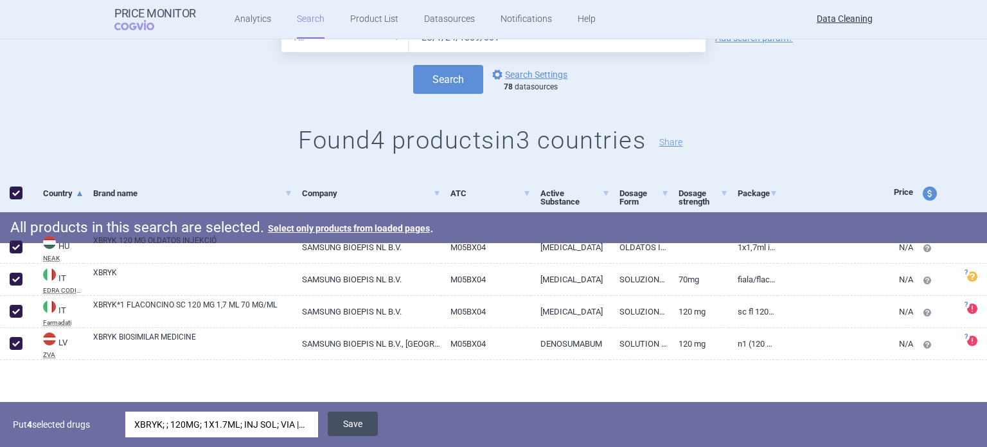
click at [345, 424] on button "Save" at bounding box center [353, 423] width 50 height 24
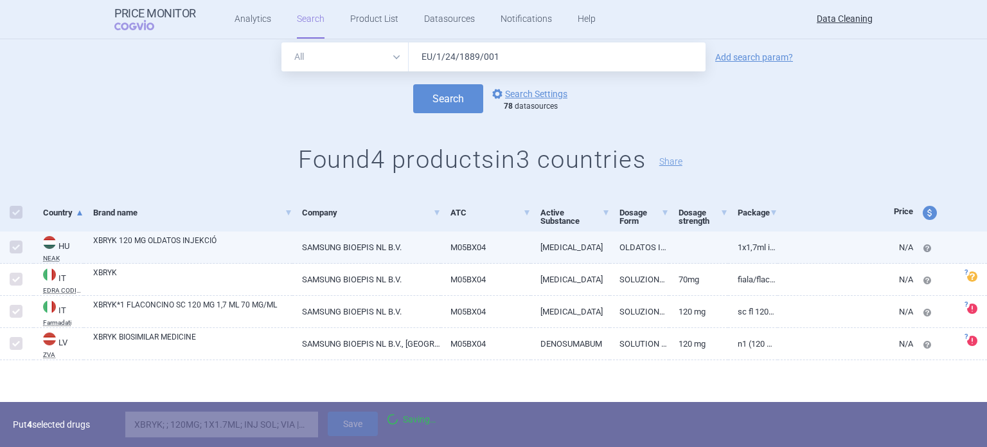
scroll to position [35, 0]
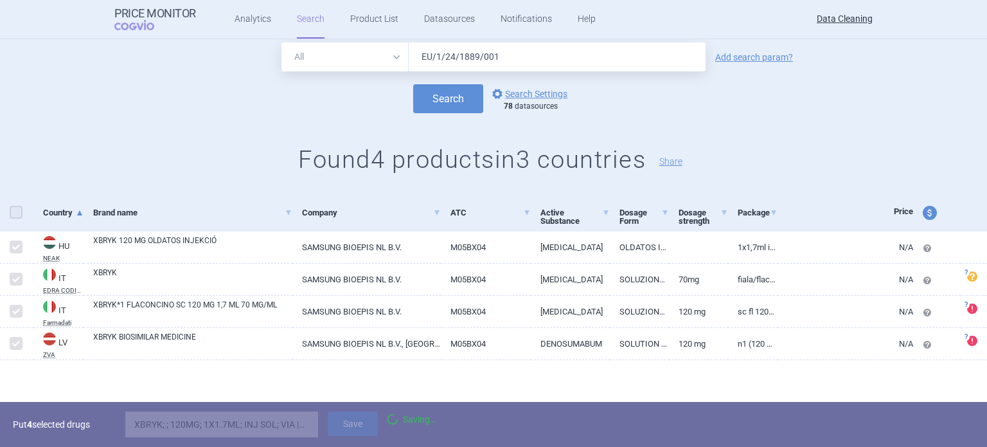
checkbox input "false"
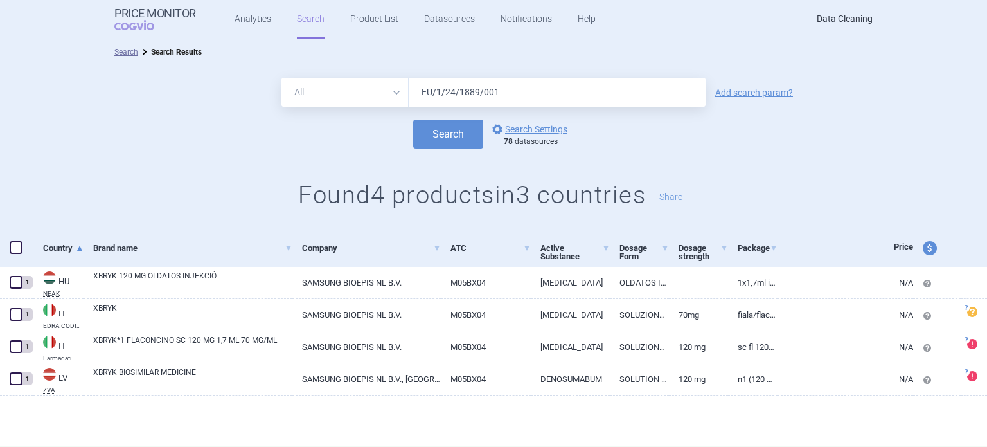
scroll to position [0, 0]
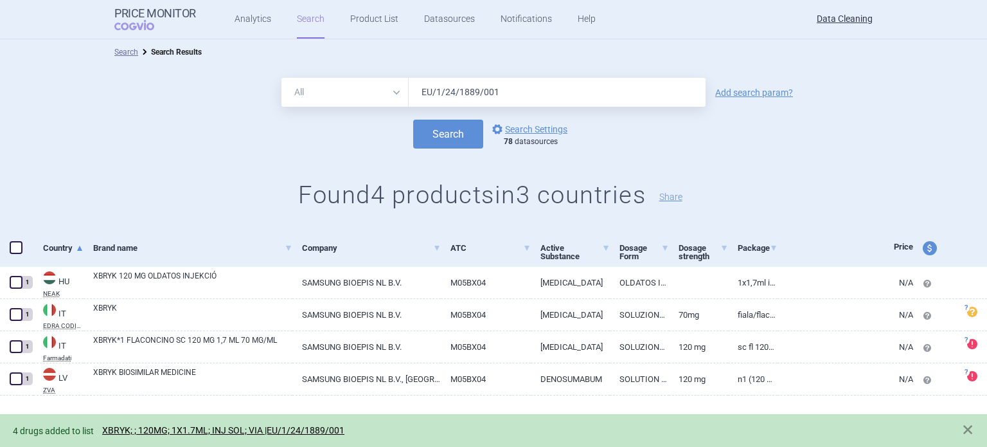
click at [501, 94] on input "EU/1/24/1889/001" at bounding box center [557, 92] width 297 height 29
type input "EU/1/24/1889/002"
click at [413, 120] on button "Search" at bounding box center [448, 134] width 70 height 29
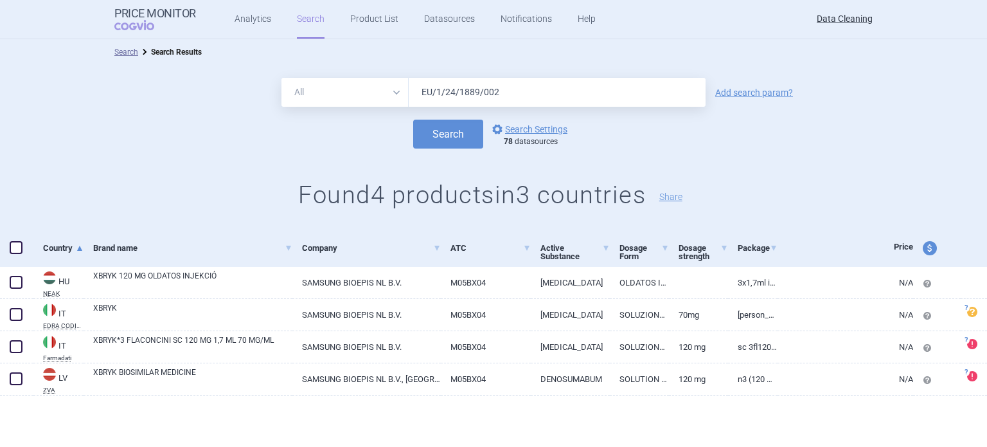
click at [26, 243] on div at bounding box center [16, 247] width 33 height 37
click at [15, 244] on span at bounding box center [16, 247] width 13 height 13
checkbox input "true"
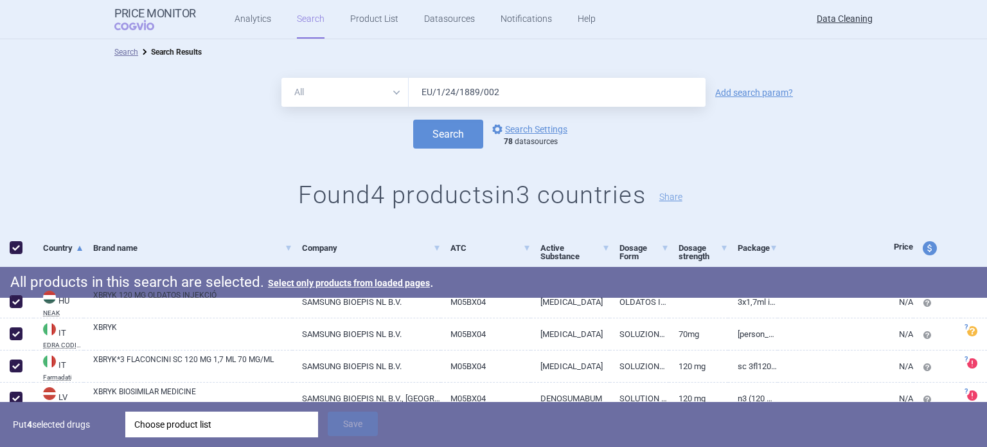
click at [270, 418] on div "Choose product list" at bounding box center [221, 424] width 175 height 26
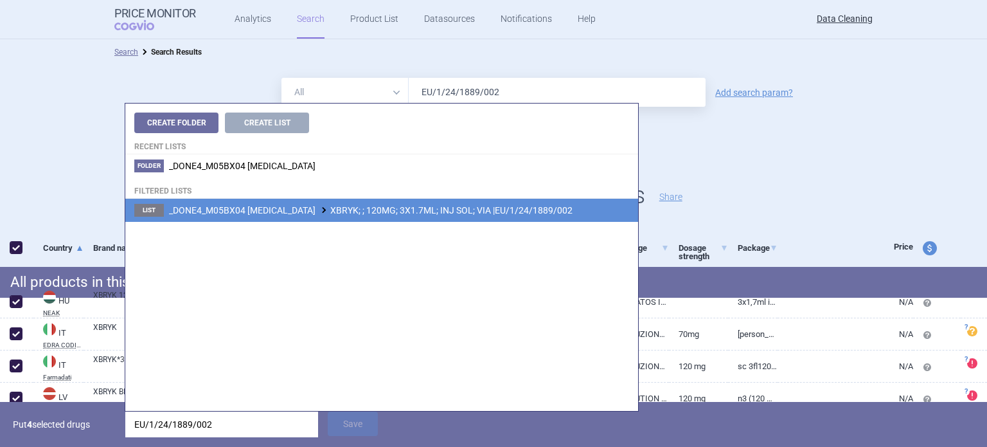
type input "EU/1/24/1889/002"
click at [387, 210] on span "_DONE4_M05BX04 DENOSUMAB XBRYK; ; 120MG; 3X1.7ML; INJ SOL; VIA |EU/1/24/1889/002" at bounding box center [371, 210] width 404 height 10
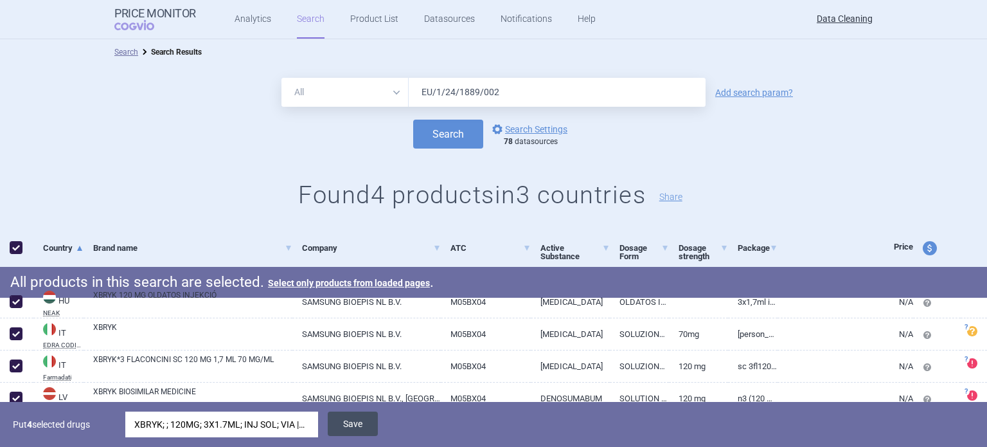
click at [370, 426] on button "Save" at bounding box center [353, 423] width 50 height 24
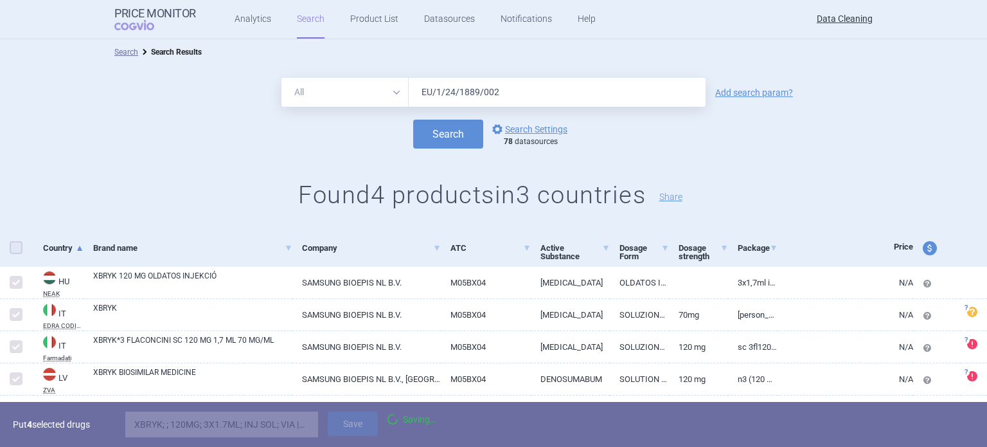
checkbox input "false"
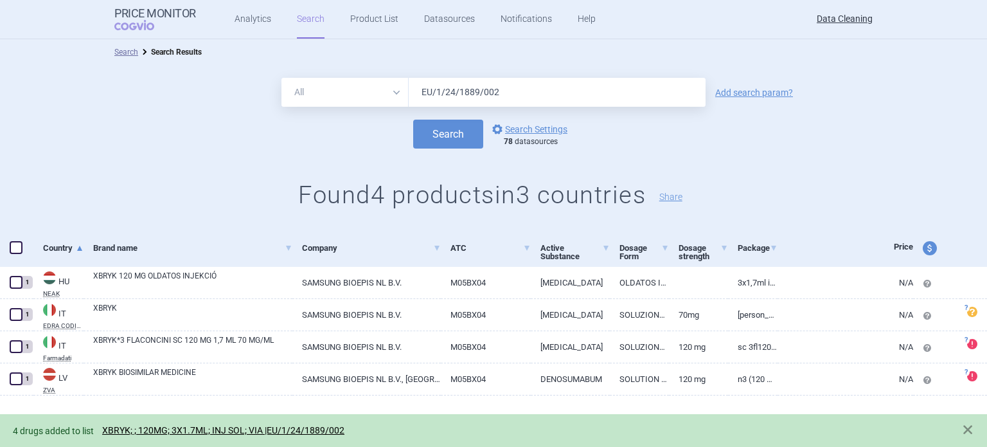
drag, startPoint x: 481, startPoint y: 84, endPoint x: 381, endPoint y: 109, distance: 102.9
click at [382, 107] on form "All Brand Name ATC Company Active Substance Country Newer than EU/1/24/1889/002…" at bounding box center [493, 113] width 987 height 71
type input "XBRYK"
click at [413, 120] on button "Search" at bounding box center [448, 134] width 70 height 29
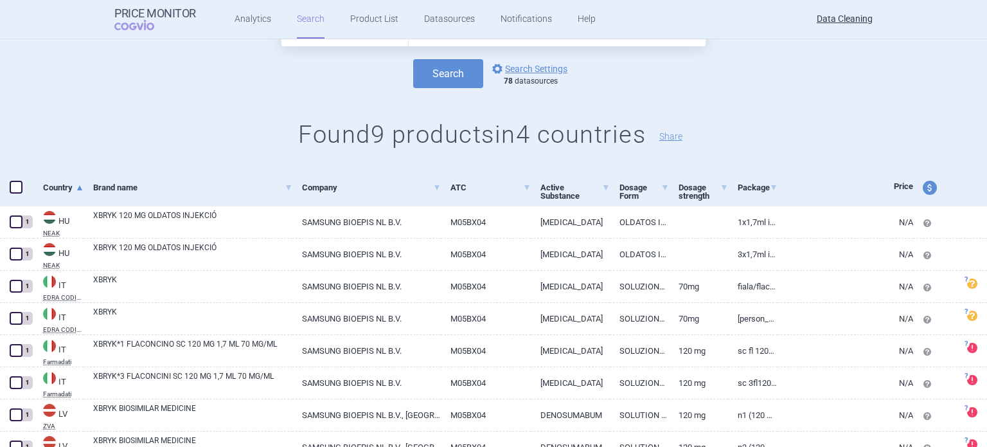
scroll to position [141, 0]
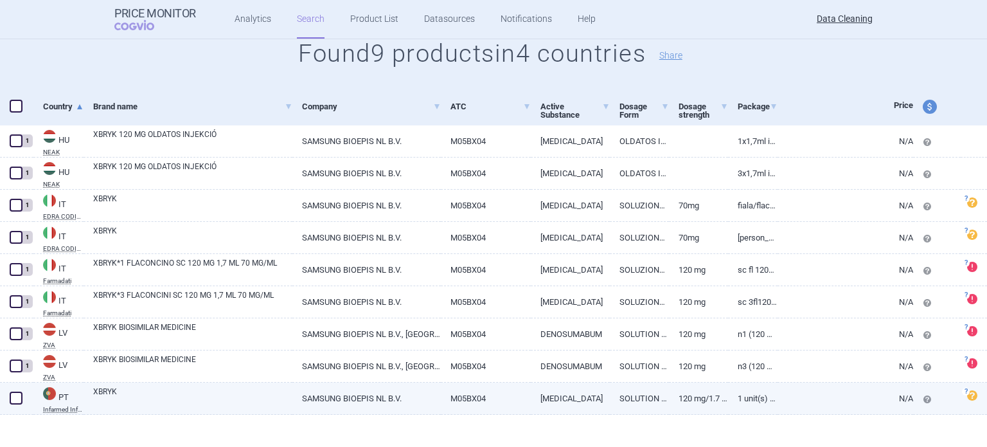
click at [9, 400] on span at bounding box center [15, 397] width 19 height 19
checkbox input "true"
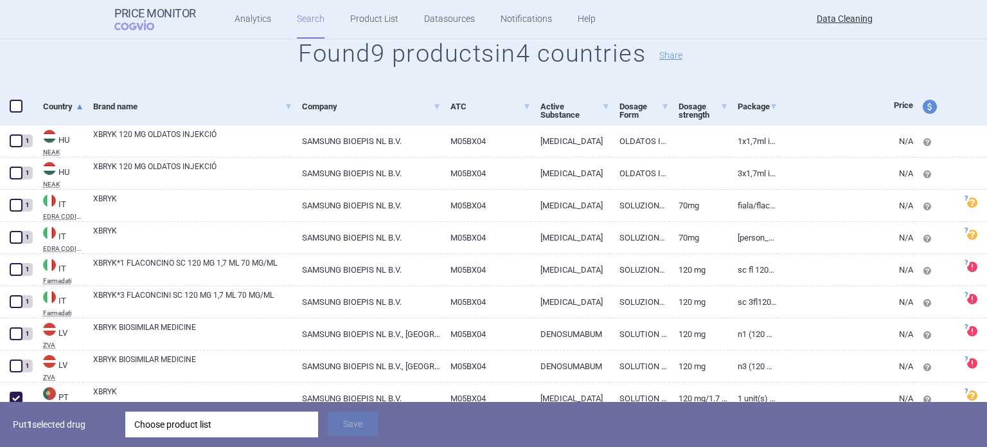
click at [204, 417] on div "Choose product list" at bounding box center [221, 424] width 175 height 26
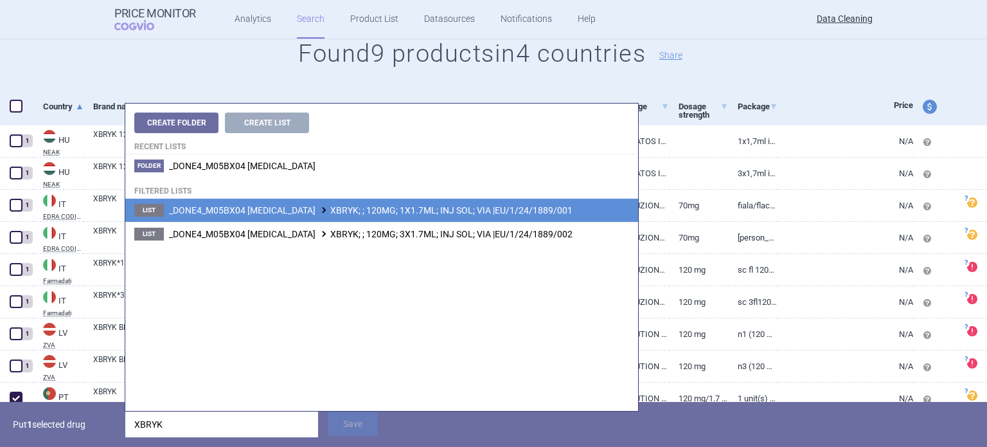
type input "XBRYK"
click at [398, 215] on span "_DONE4_M05BX04 DENOSUMAB XBRYK; ; 120MG; 1X1.7ML; INJ SOL; VIA |EU/1/24/1889/001" at bounding box center [371, 210] width 404 height 10
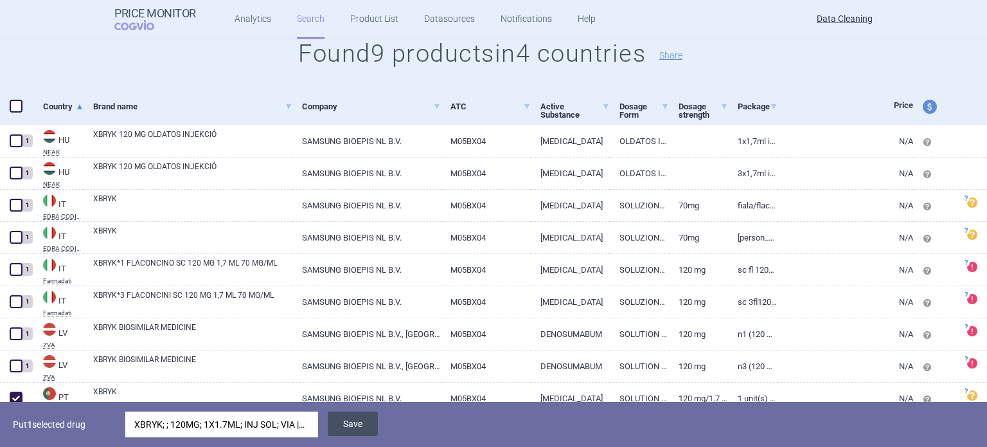
click at [357, 423] on button "Save" at bounding box center [353, 423] width 50 height 24
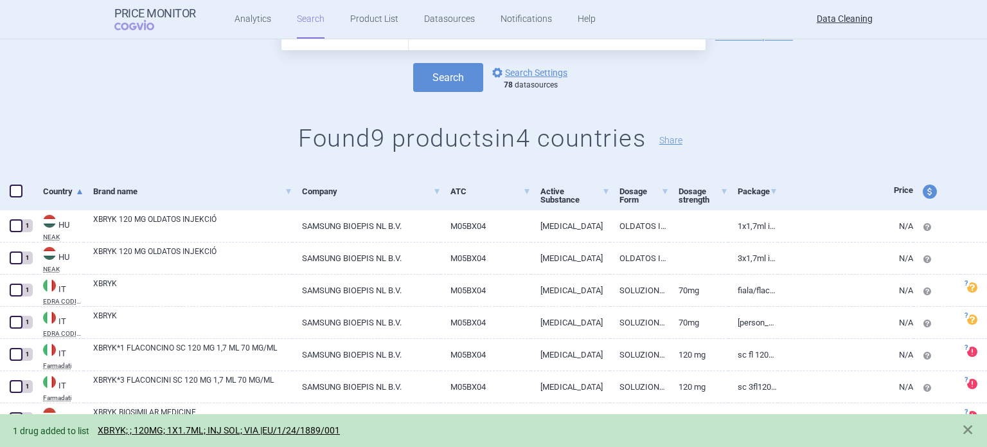
scroll to position [0, 0]
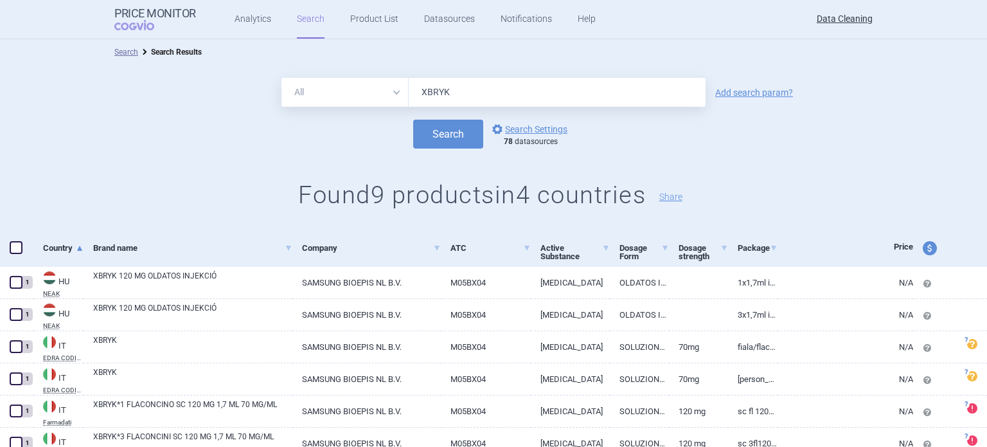
drag, startPoint x: 410, startPoint y: 80, endPoint x: 373, endPoint y: 78, distance: 37.3
click at [383, 80] on div "All Brand Name ATC Company Active Substance Country Newer than XBRYK" at bounding box center [494, 92] width 424 height 29
paste input "Jubereq"
click at [413, 120] on button "Search" at bounding box center [448, 134] width 70 height 29
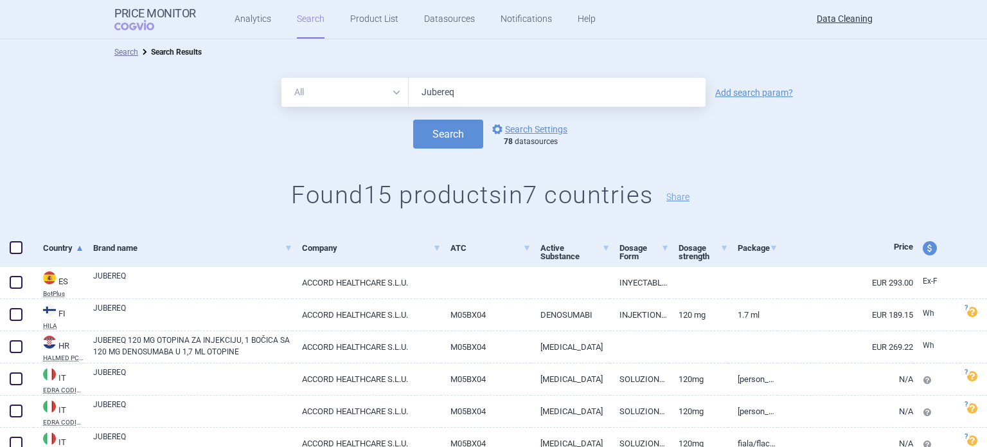
drag, startPoint x: 419, startPoint y: 82, endPoint x: 320, endPoint y: 80, distance: 99.0
click at [334, 80] on div "All Brand Name ATC Company Active Substance Country Newer than Jubereq" at bounding box center [494, 92] width 424 height 29
paste input "EU/1/25/1921/001"
type input "EU/1/25/1921/001"
click at [413, 120] on button "Search" at bounding box center [448, 134] width 70 height 29
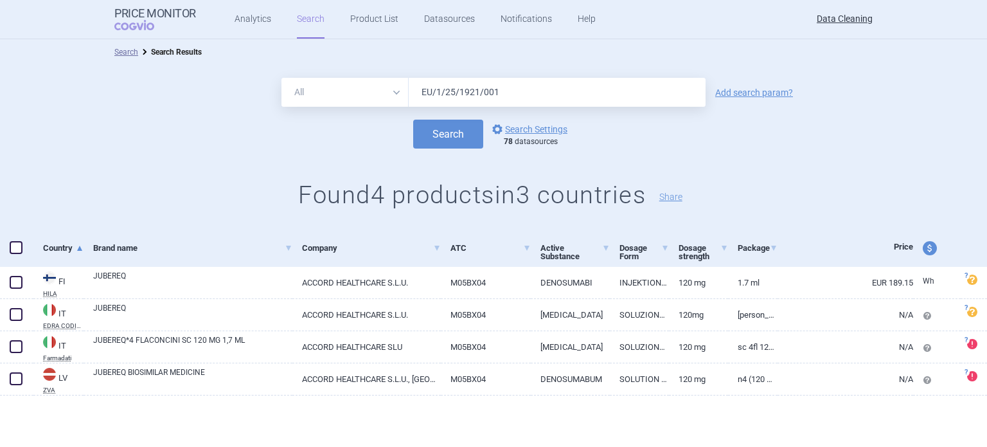
click at [10, 246] on span at bounding box center [16, 247] width 13 height 13
checkbox input "true"
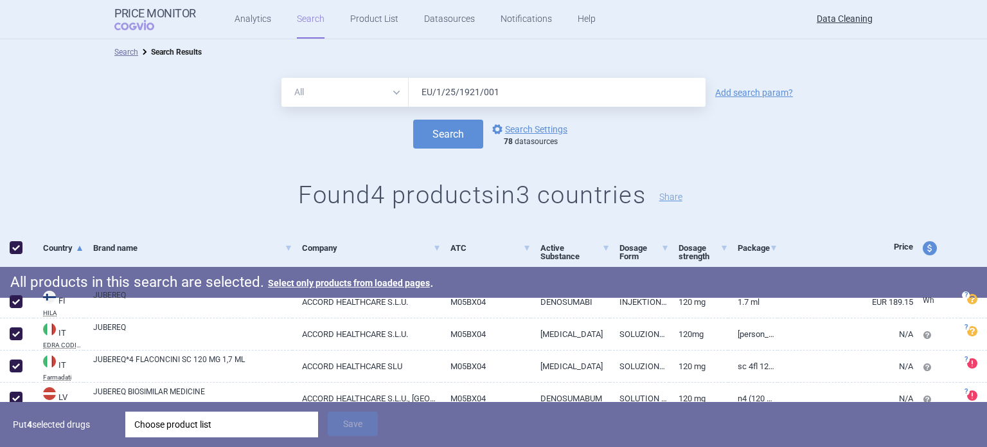
click at [231, 424] on div "Choose product list" at bounding box center [221, 424] width 175 height 26
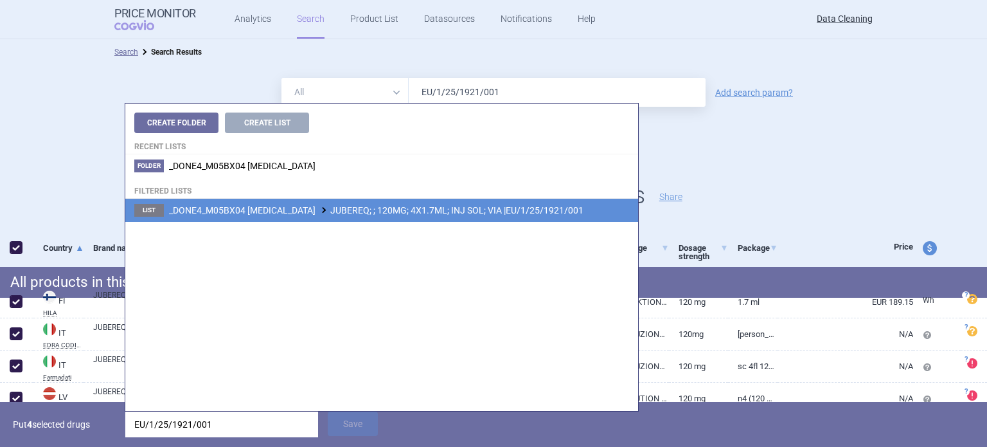
type input "EU/1/25/1921/001"
click at [409, 215] on span "_DONE4_M05BX04 DENOSUMAB JUBEREQ; ; 120MG; 4X1.7ML; INJ SOL; VIA |EU/1/25/1921/…" at bounding box center [376, 210] width 415 height 10
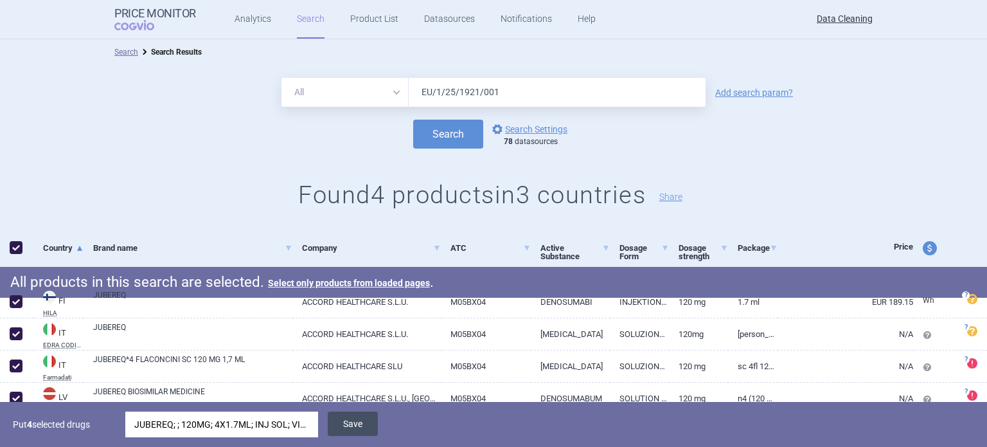
click at [363, 421] on button "Save" at bounding box center [353, 423] width 50 height 24
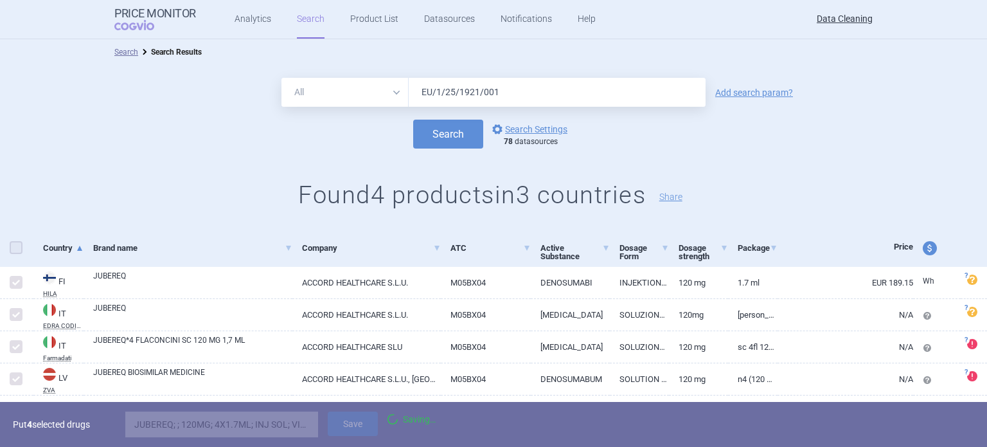
checkbox input "false"
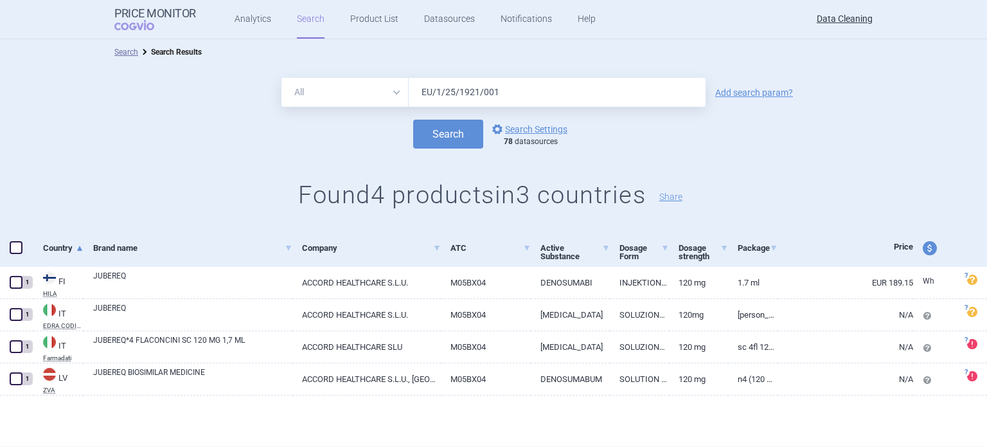
click at [533, 89] on input "EU/1/25/1921/001" at bounding box center [557, 92] width 297 height 29
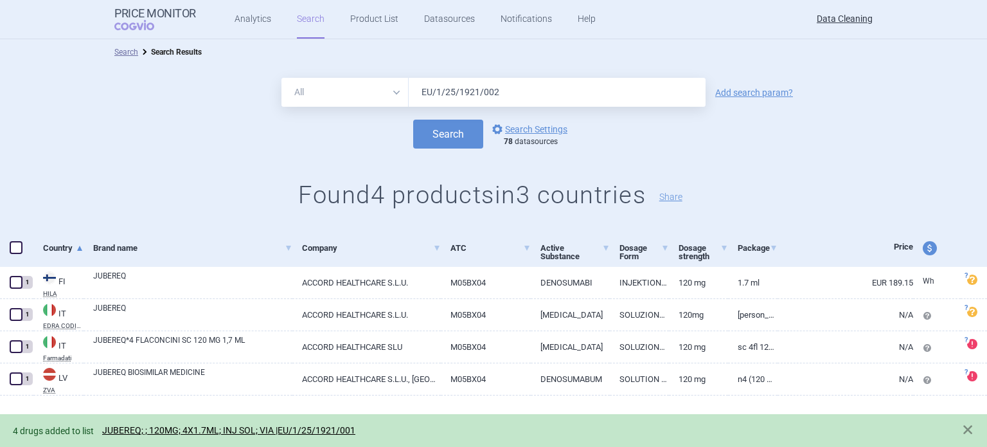
type input "EU/1/25/1921/002"
click at [413, 120] on button "Search" at bounding box center [448, 134] width 70 height 29
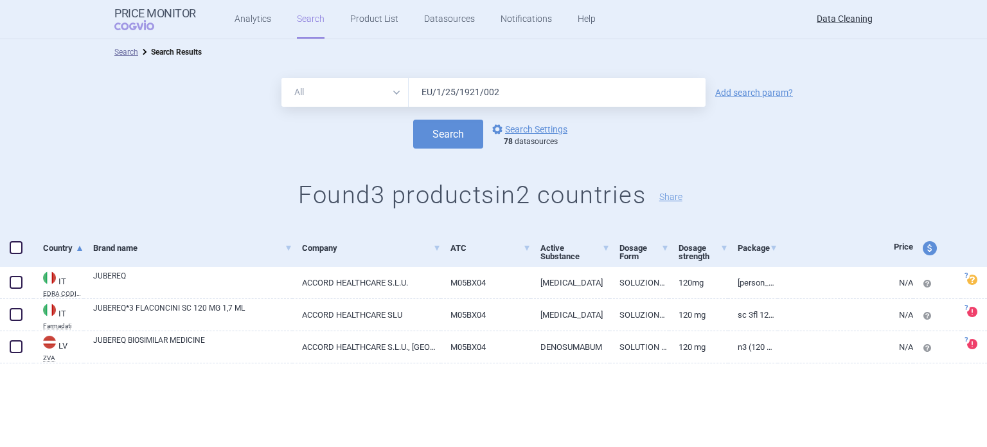
click at [16, 249] on span at bounding box center [16, 247] width 13 height 13
checkbox input "true"
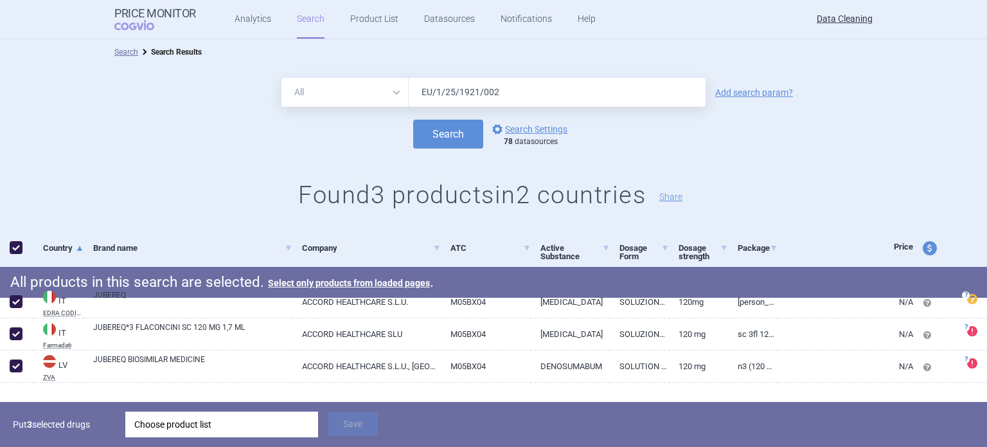
click at [190, 418] on div "Choose product list" at bounding box center [221, 424] width 175 height 26
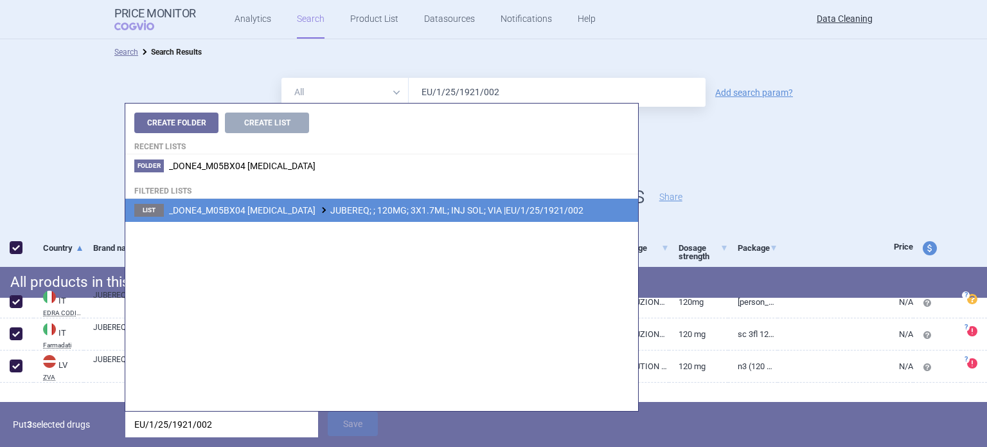
type input "EU/1/25/1921/002"
click at [470, 217] on li "List _DONE4_M05BX04 DENOSUMAB JUBEREQ; ; 120MG; 3X1.7ML; INJ SOL; VIA |EU/1/25/…" at bounding box center [381, 210] width 513 height 23
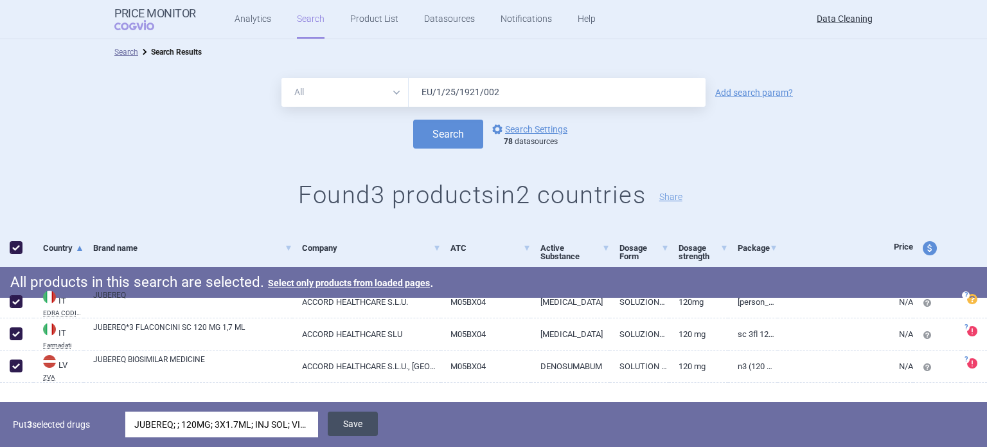
click at [353, 413] on button "Save" at bounding box center [353, 423] width 50 height 24
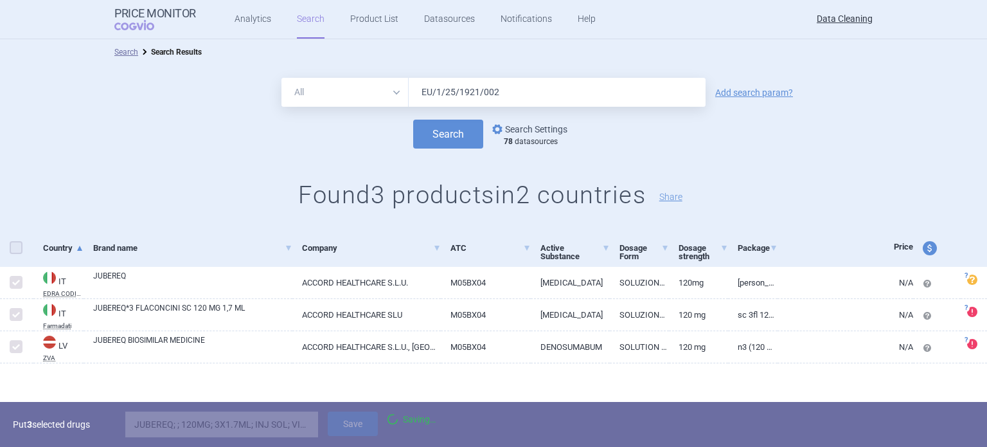
checkbox input "false"
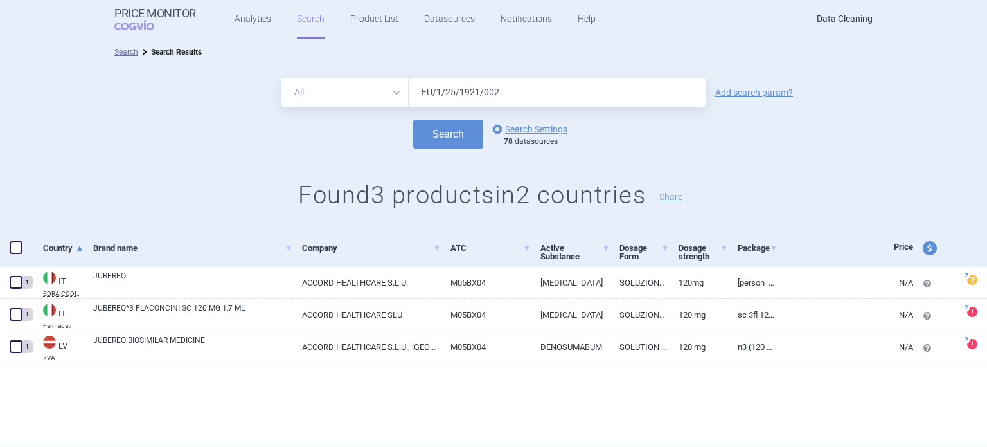
click at [541, 87] on input "EU/1/25/1921/002" at bounding box center [557, 92] width 297 height 29
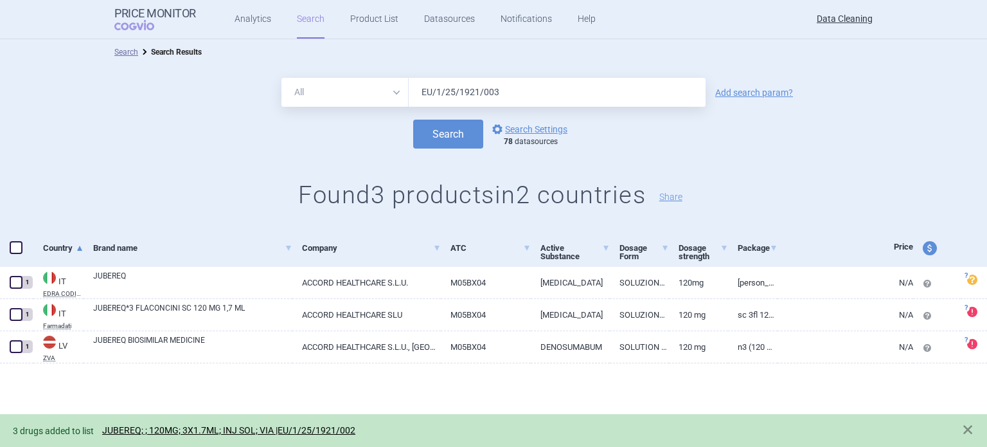
type input "EU/1/25/1921/003"
click at [413, 120] on button "Search" at bounding box center [448, 134] width 70 height 29
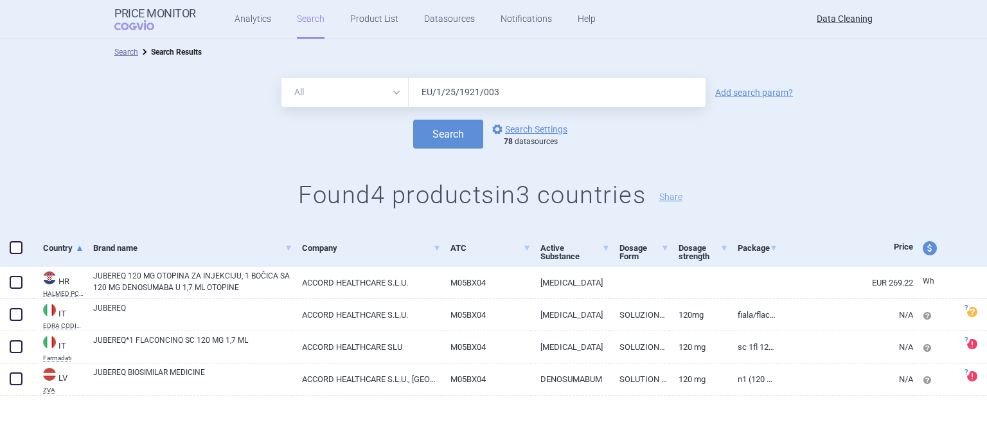
click at [13, 241] on span at bounding box center [16, 247] width 13 height 13
checkbox input "true"
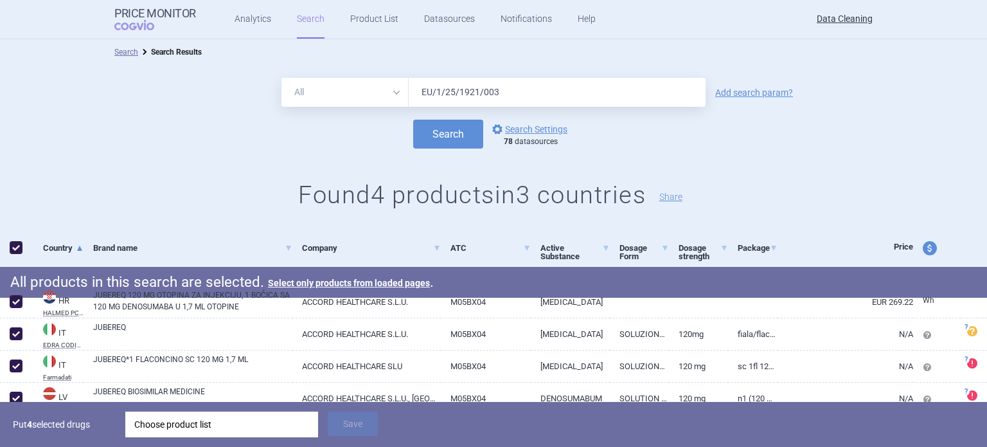
click at [272, 421] on div "Choose product list" at bounding box center [221, 424] width 175 height 26
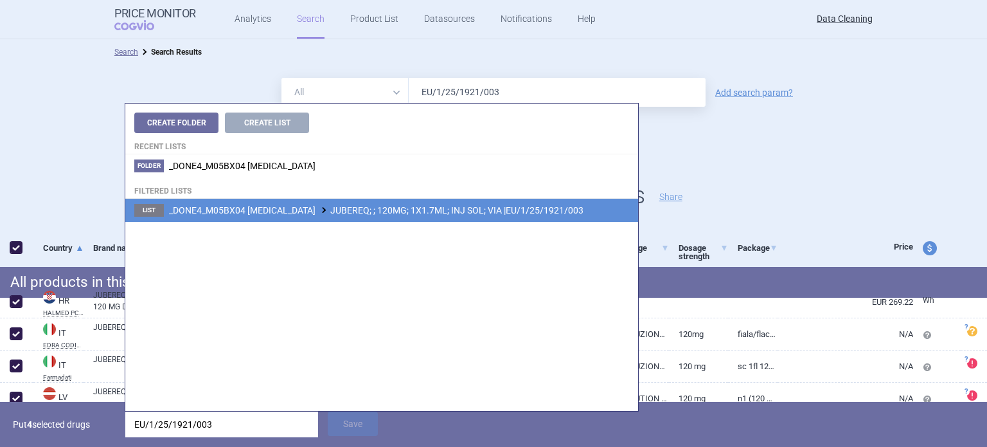
type input "EU/1/25/1921/003"
click at [395, 206] on span "_DONE4_M05BX04 DENOSUMAB JUBEREQ; ; 120MG; 1X1.7ML; INJ SOL; VIA |EU/1/25/1921/…" at bounding box center [376, 210] width 415 height 10
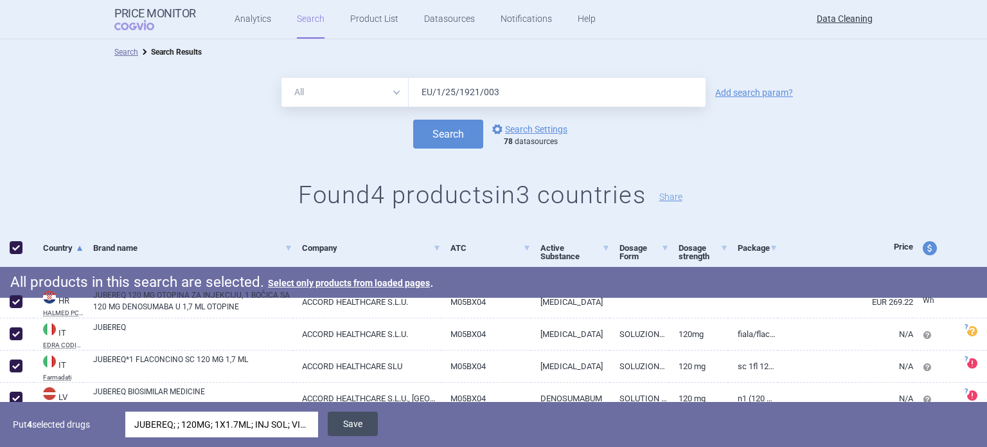
click at [357, 430] on button "Save" at bounding box center [353, 423] width 50 height 24
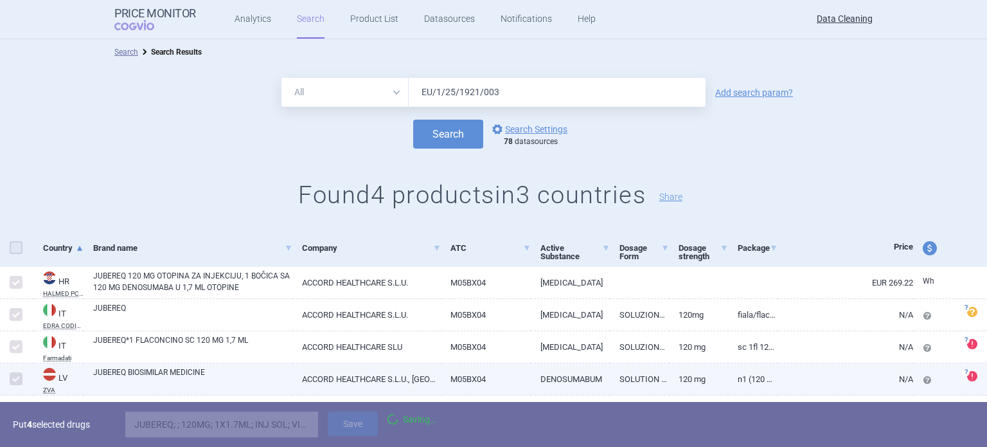
checkbox input "false"
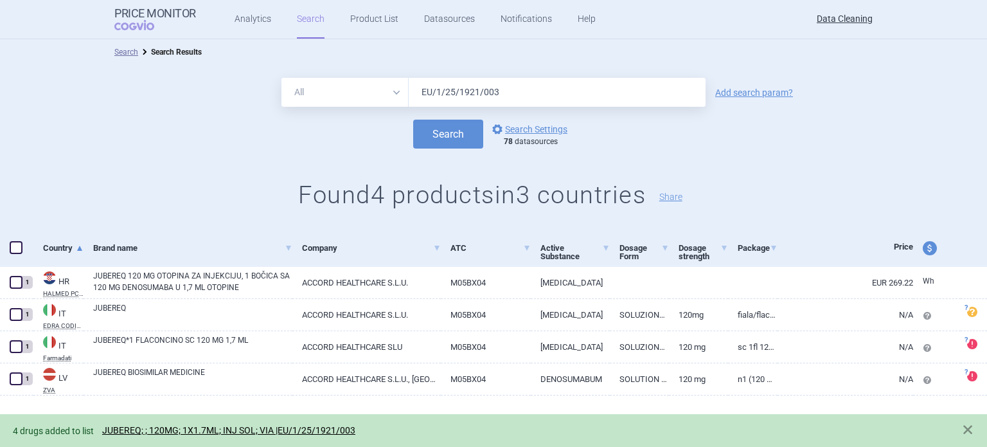
drag, startPoint x: 391, startPoint y: 96, endPoint x: 351, endPoint y: 94, distance: 39.9
click at [351, 94] on div "All Brand Name ATC Company Active Substance Country Newer than EU/1/25/1921/003" at bounding box center [494, 92] width 424 height 29
type input "JUBEREQ"
click at [413, 120] on button "Search" at bounding box center [448, 134] width 70 height 29
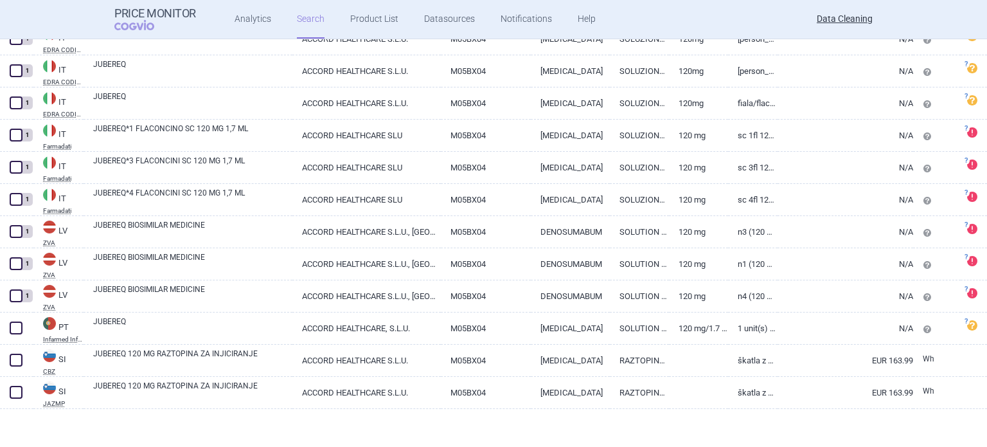
scroll to position [344, 0]
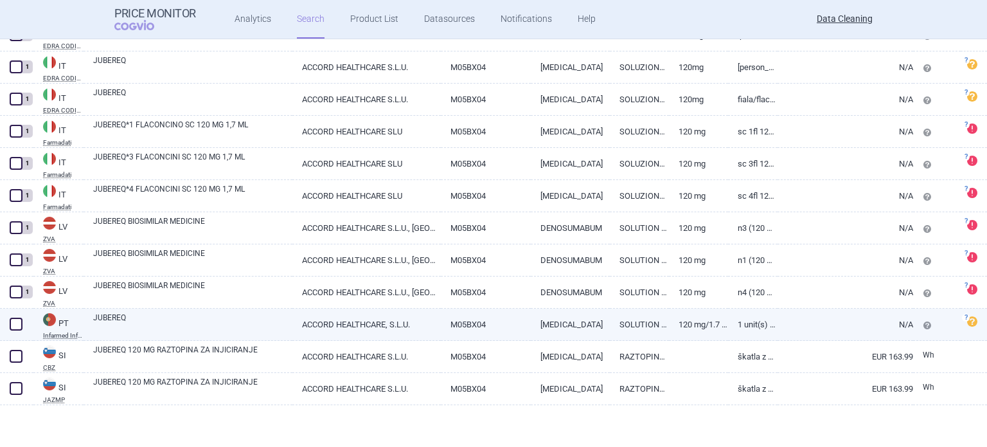
drag, startPoint x: 19, startPoint y: 328, endPoint x: 49, endPoint y: 330, distance: 30.3
click at [19, 327] on span at bounding box center [16, 324] width 13 height 13
checkbox input "true"
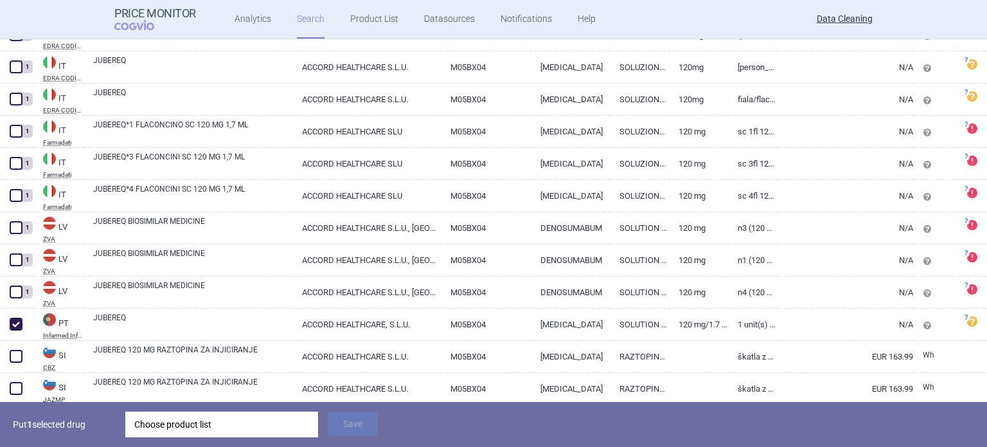
click at [239, 418] on div "Choose product list" at bounding box center [221, 424] width 175 height 26
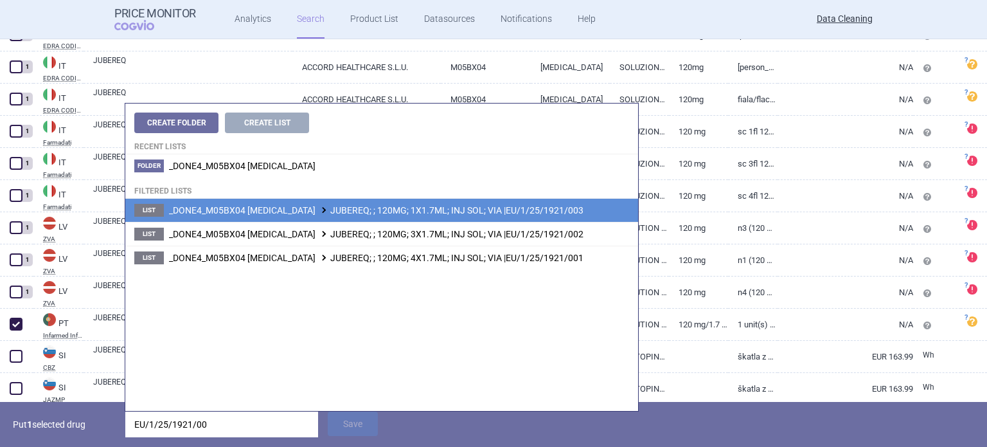
type input "EU/1/25/1921/00"
click at [442, 202] on li "List _DONE4_M05BX04 DENOSUMAB JUBEREQ; ; 120MG; 1X1.7ML; INJ SOL; VIA |EU/1/25/…" at bounding box center [381, 210] width 513 height 23
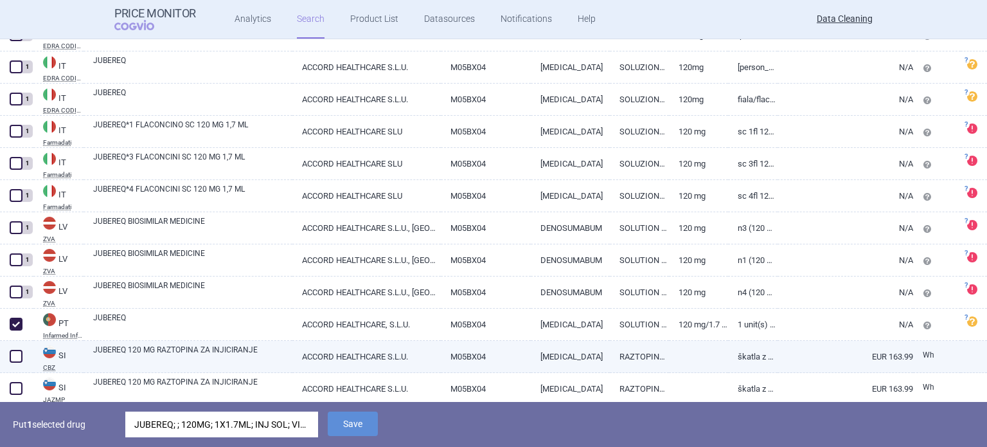
click at [354, 359] on link "ACCORD HEALTHCARE S.L.U." at bounding box center [366, 356] width 148 height 31
select select "EUR"
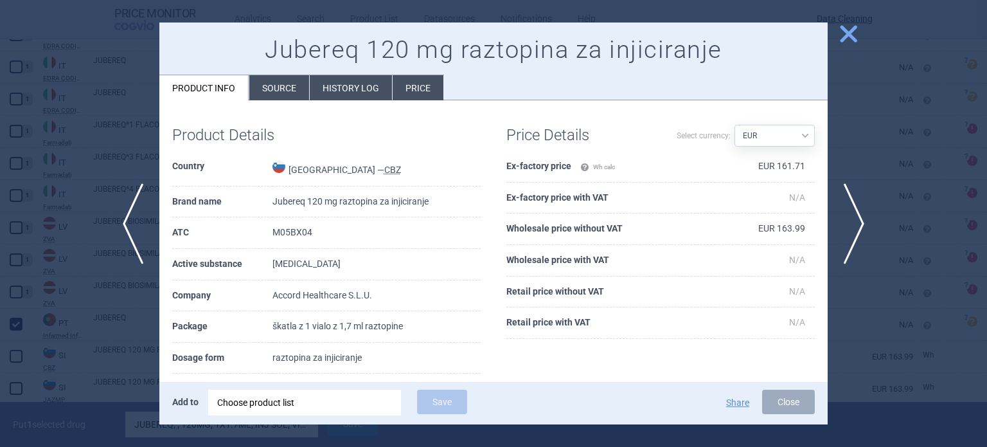
click at [114, 387] on div at bounding box center [493, 223] width 987 height 447
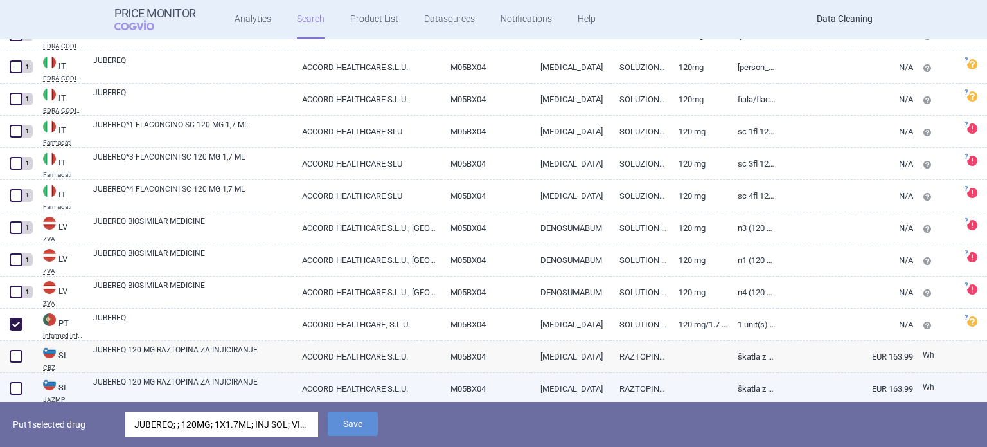
click at [18, 390] on span at bounding box center [16, 388] width 13 height 13
checkbox input "true"
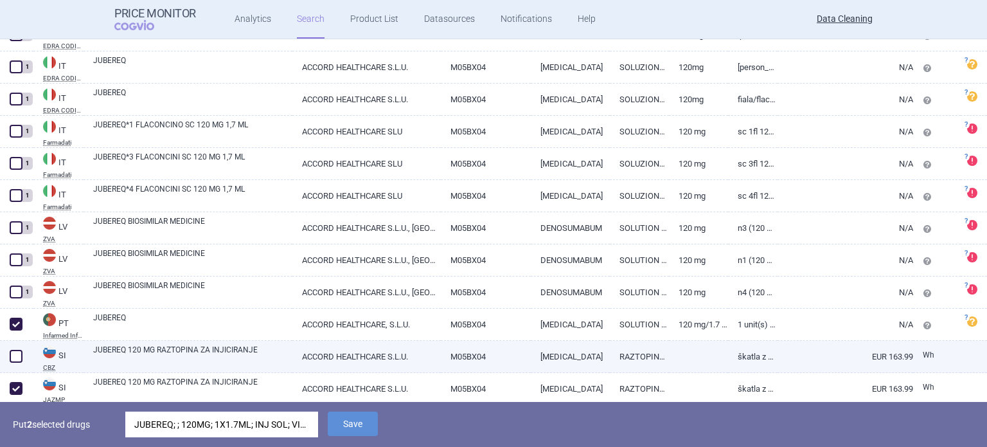
click at [17, 354] on span at bounding box center [16, 356] width 13 height 13
checkbox input "true"
click at [375, 426] on button "Save" at bounding box center [353, 423] width 50 height 24
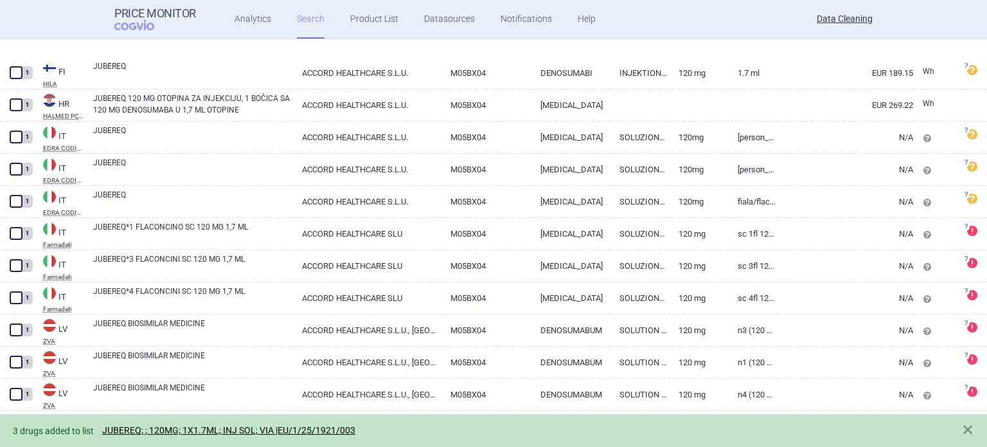
scroll to position [151, 0]
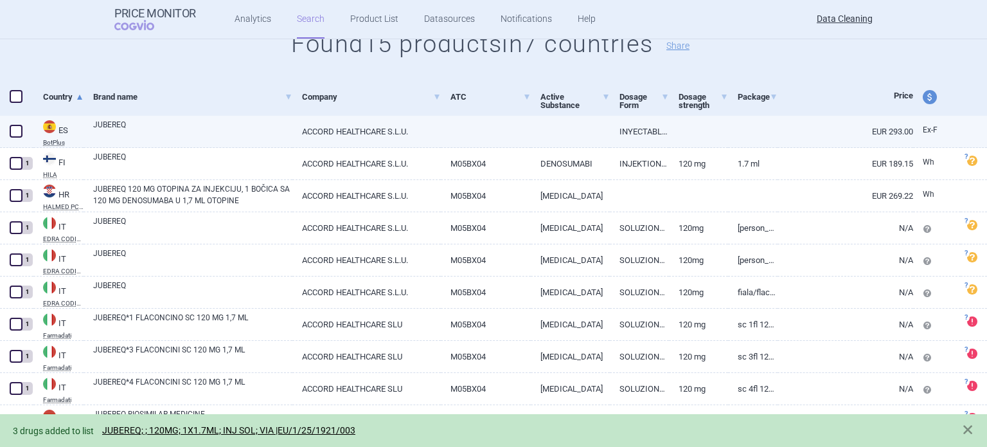
click at [167, 123] on link "JUBEREQ" at bounding box center [192, 130] width 199 height 23
select select "EUR"
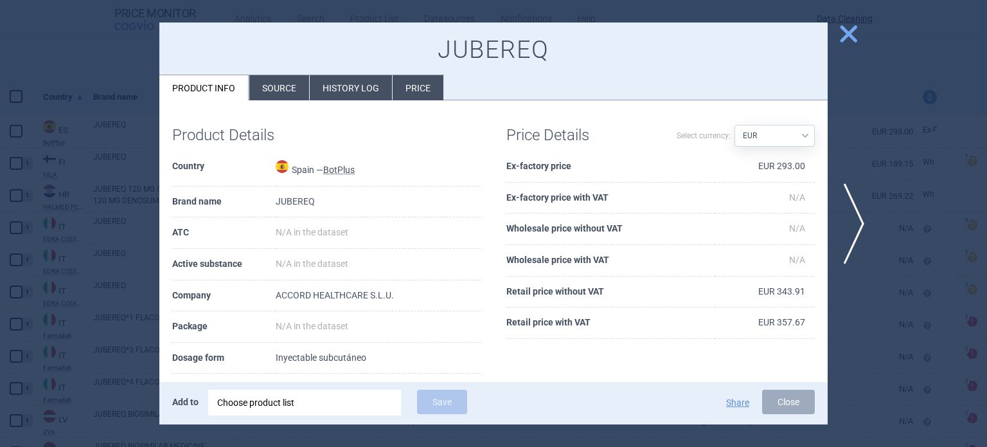
click at [278, 61] on h1 "JUBEREQ" at bounding box center [493, 50] width 643 height 30
click at [286, 89] on li "Source" at bounding box center [279, 87] width 60 height 25
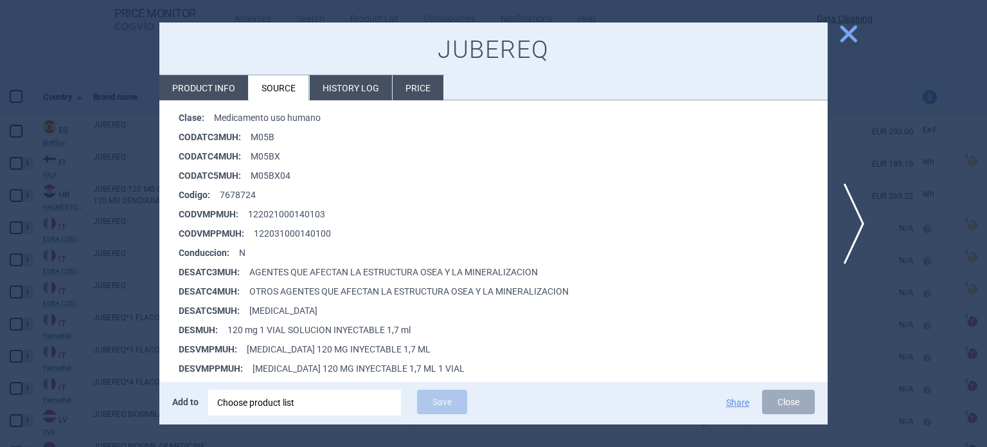
scroll to position [257, 0]
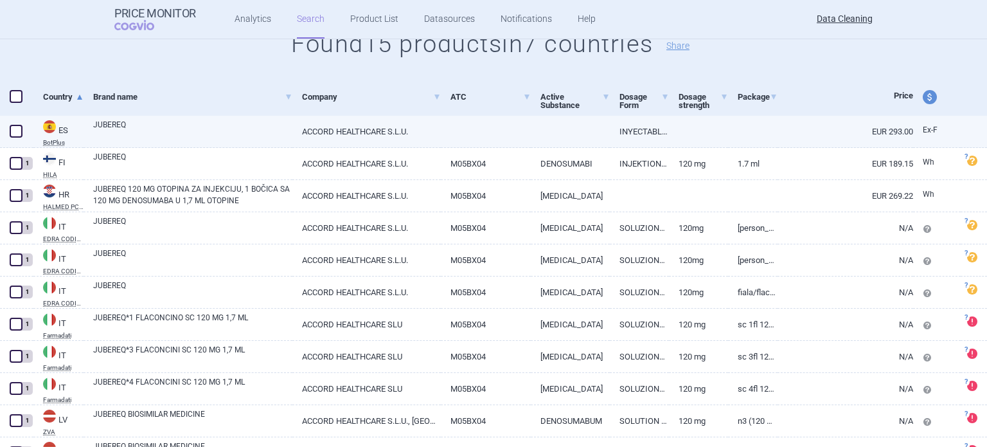
click at [18, 125] on span at bounding box center [16, 131] width 13 height 13
checkbox input "true"
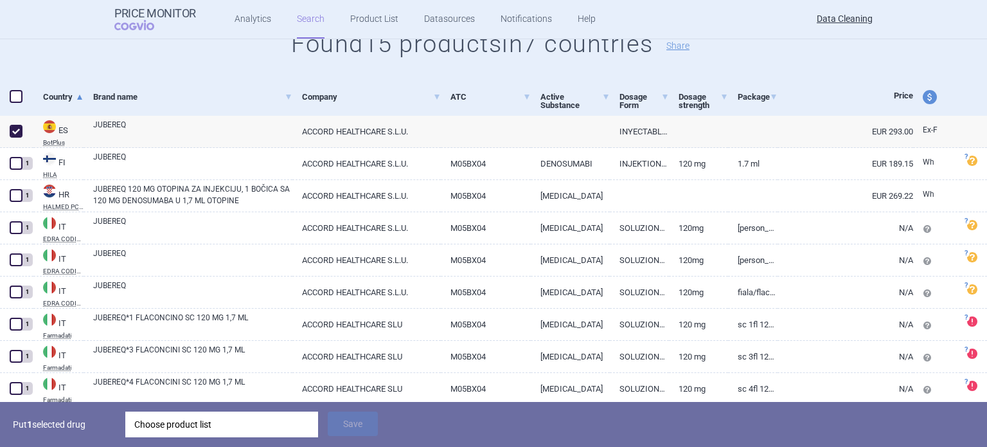
click at [208, 420] on div "Choose product list" at bounding box center [221, 424] width 175 height 26
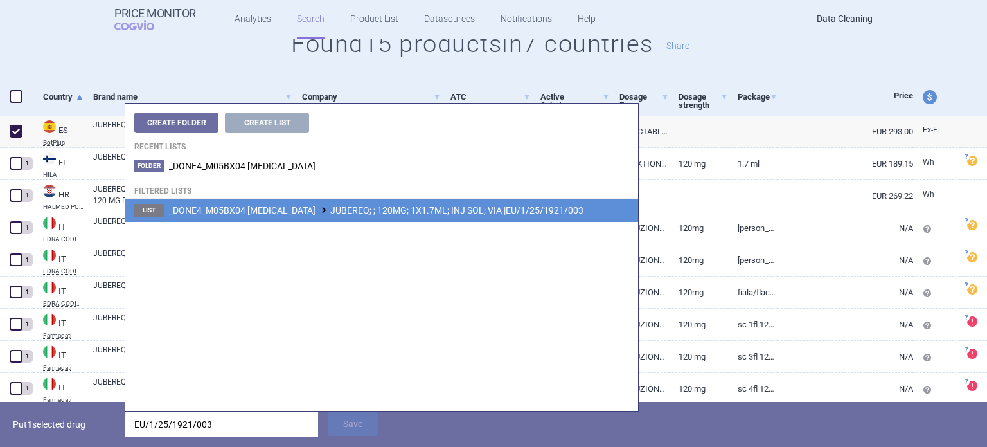
type input "EU/1/25/1921/003"
click at [412, 213] on span "_DONE4_M05BX04 DENOSUMAB JUBEREQ; ; 120MG; 1X1.7ML; INJ SOL; VIA |EU/1/25/1921/…" at bounding box center [376, 210] width 415 height 10
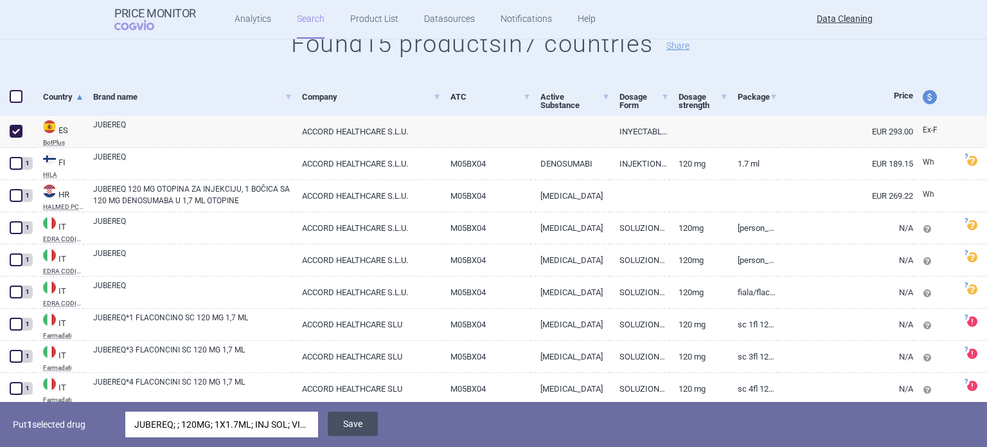
click at [357, 415] on button "Save" at bounding box center [353, 423] width 50 height 24
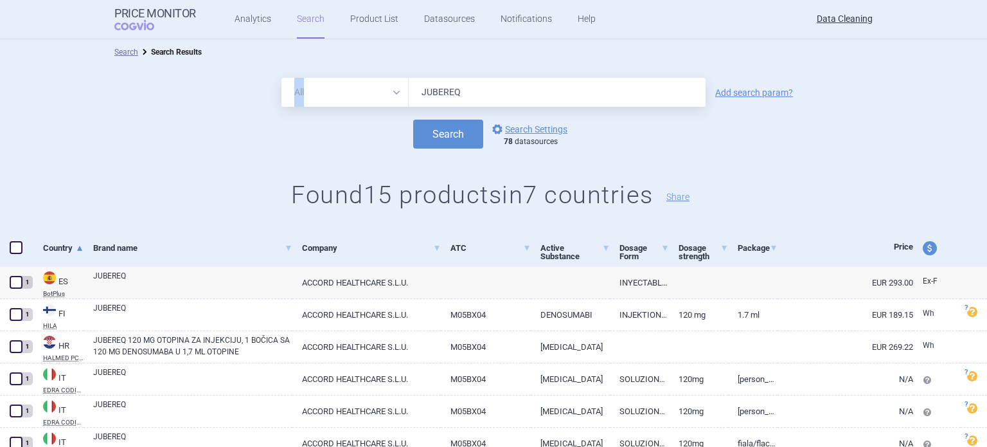
drag, startPoint x: 468, startPoint y: 78, endPoint x: 365, endPoint y: 84, distance: 103.1
click at [365, 84] on div "All Brand Name ATC Company Active Substance Country Newer than JUBEREQ Add sear…" at bounding box center [493, 147] width 987 height 165
drag, startPoint x: 473, startPoint y: 99, endPoint x: 352, endPoint y: 109, distance: 121.2
click at [352, 109] on form "All Brand Name ATC Company Active Substance Country Newer than JUBEREQ Add sear…" at bounding box center [493, 113] width 987 height 71
paste input "Osvyrti"
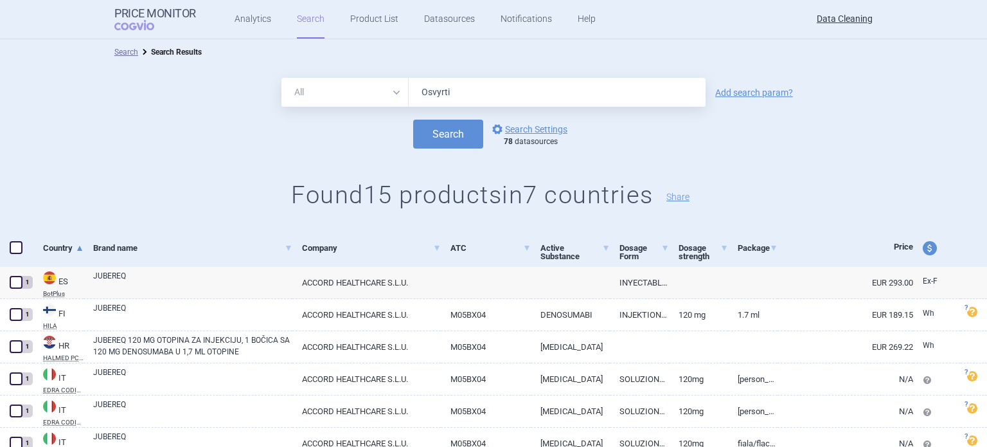
type input "Osvyrti"
click at [413, 120] on button "Search" at bounding box center [448, 134] width 70 height 29
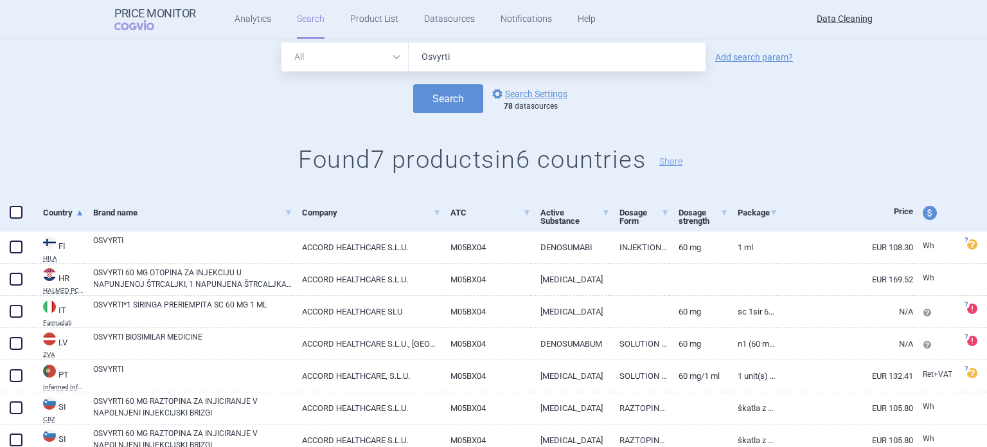
scroll to position [87, 0]
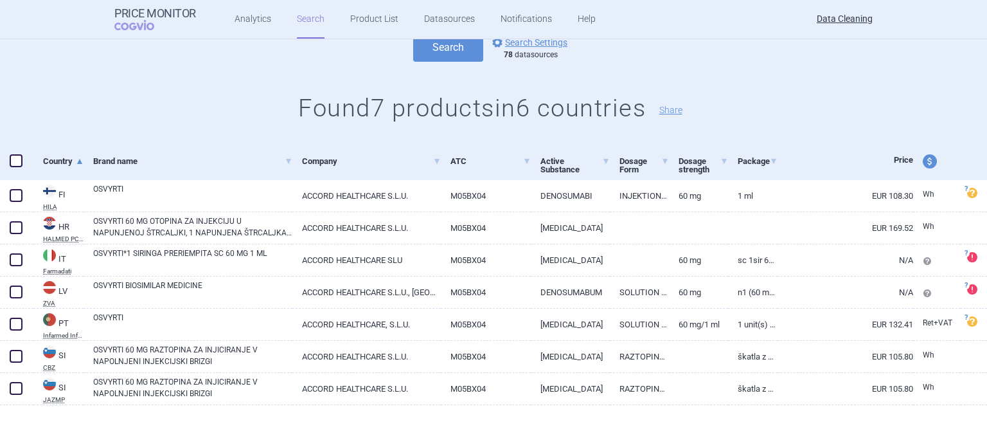
click at [18, 157] on span at bounding box center [16, 160] width 13 height 13
checkbox input "true"
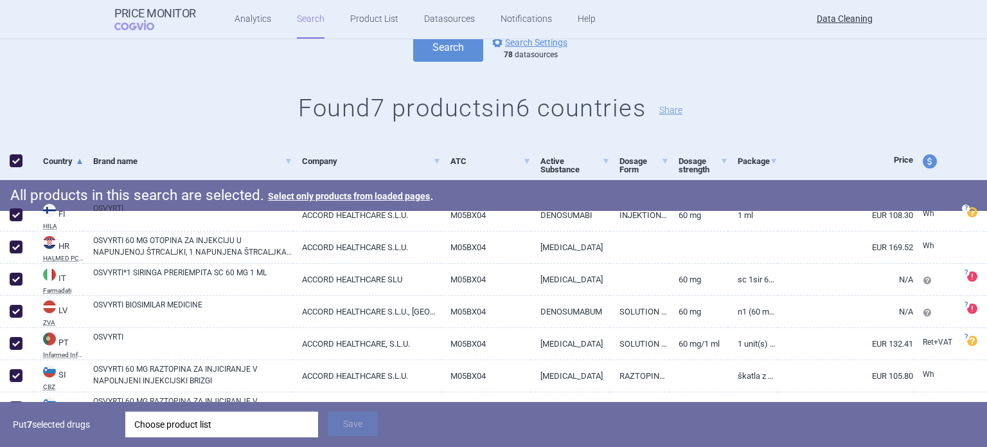
click at [236, 431] on div "Choose product list" at bounding box center [221, 424] width 175 height 26
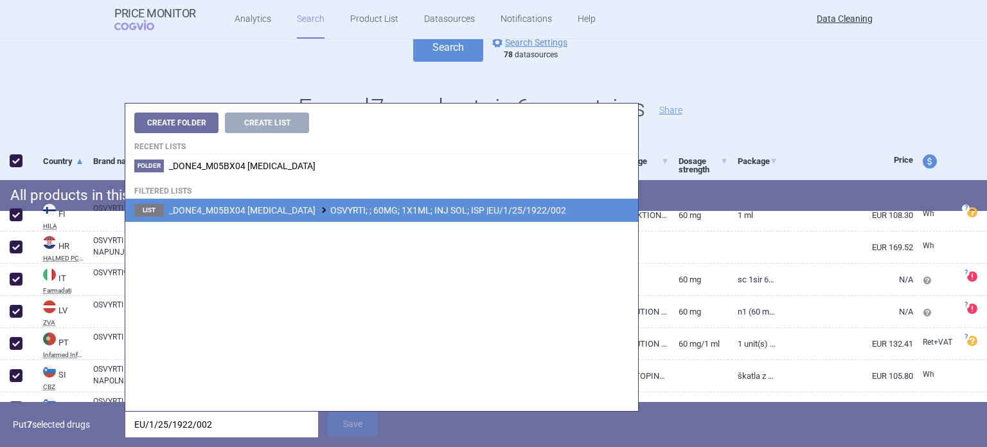
type input "EU/1/25/1922/002"
click at [384, 211] on span "_DONE4_M05BX04 DENOSUMAB OSVYRTI; ; 60MG; 1X1ML; INJ SOL; ISP |EU/1/25/1922/002" at bounding box center [367, 210] width 397 height 10
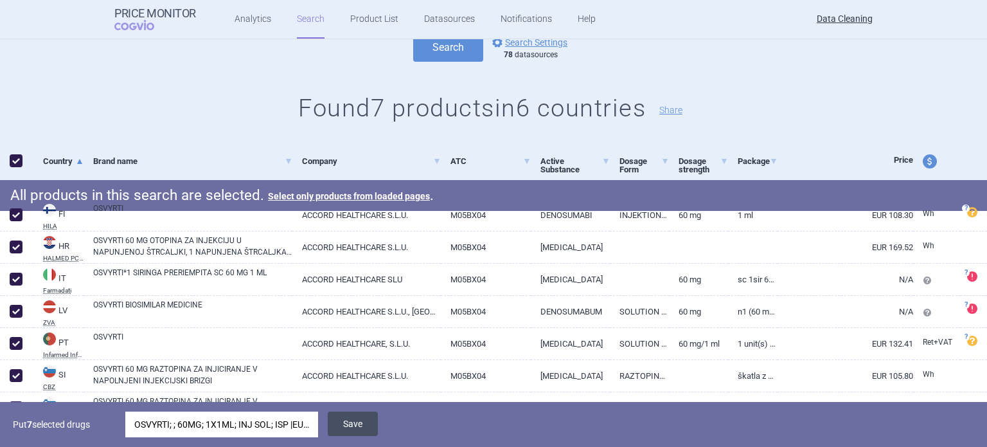
click at [360, 420] on button "Save" at bounding box center [353, 423] width 50 height 24
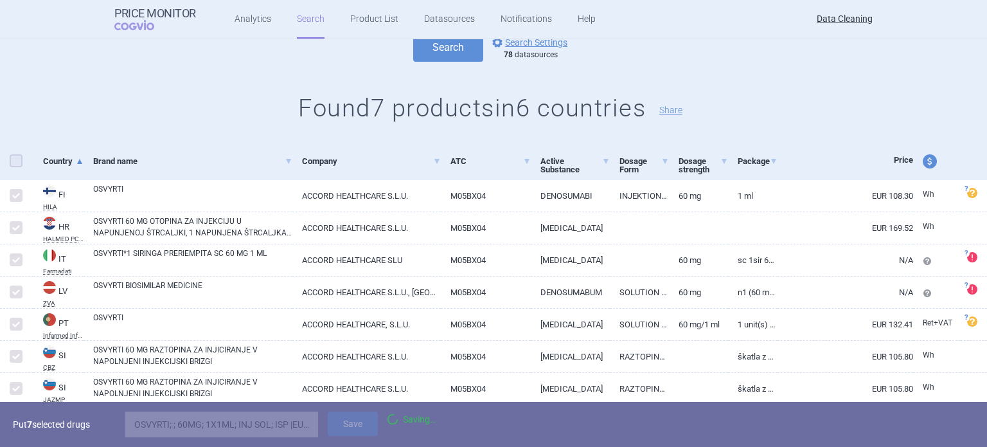
checkbox input "false"
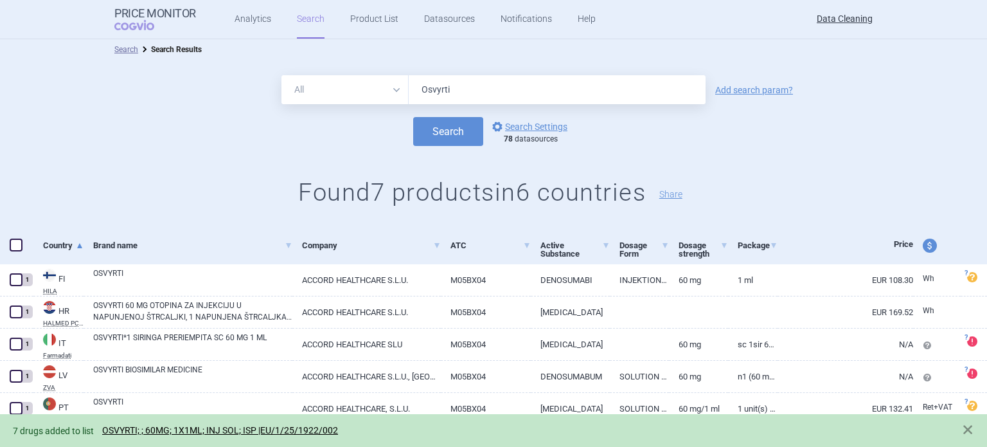
scroll to position [0, 0]
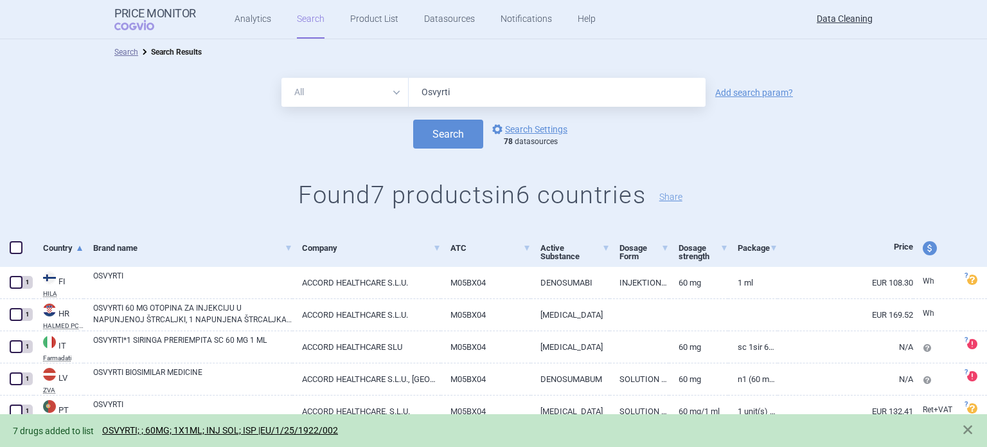
drag, startPoint x: 415, startPoint y: 85, endPoint x: 357, endPoint y: 85, distance: 57.9
click at [363, 85] on div "All Brand Name ATC Company Active Substance Country Newer than Osvyrti" at bounding box center [494, 92] width 424 height 29
paste input "Kostaive"
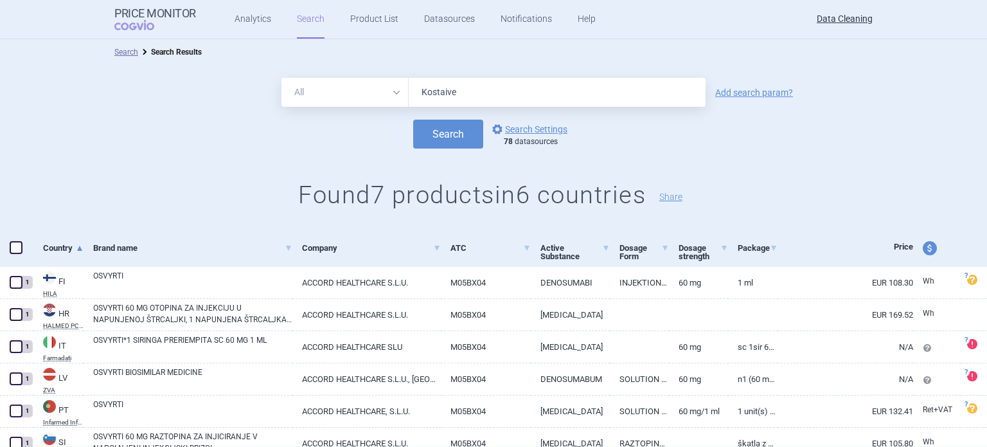
type input "Kostaive"
click at [413, 120] on button "Search" at bounding box center [448, 134] width 70 height 29
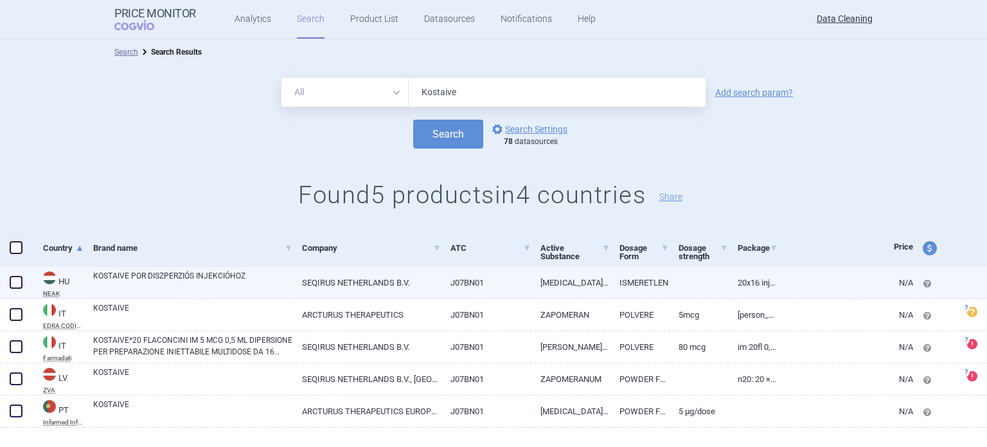
click at [13, 292] on div at bounding box center [16, 283] width 33 height 32
click at [21, 278] on span at bounding box center [16, 282] width 13 height 13
checkbox input "true"
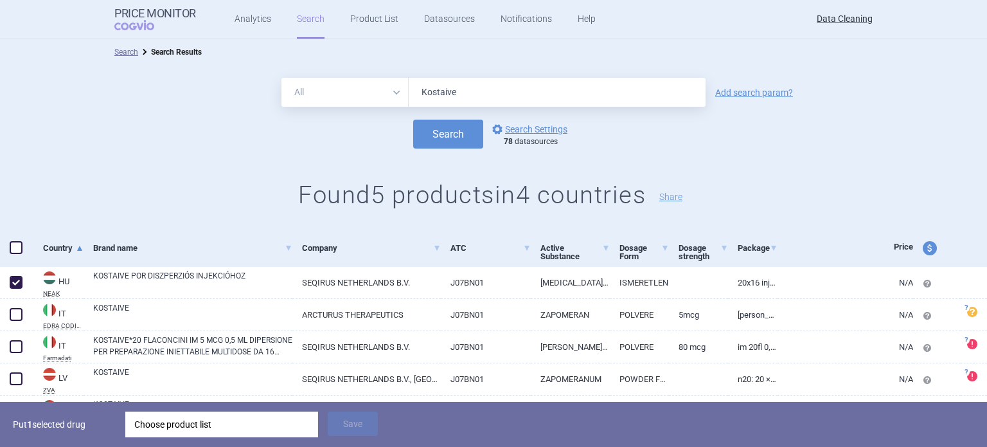
click at [189, 415] on div "Choose product list" at bounding box center [221, 424] width 175 height 26
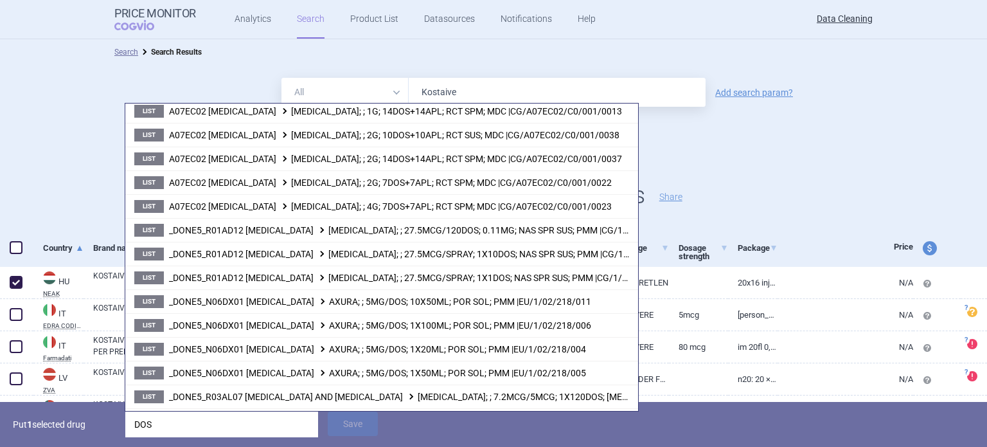
scroll to position [418, 0]
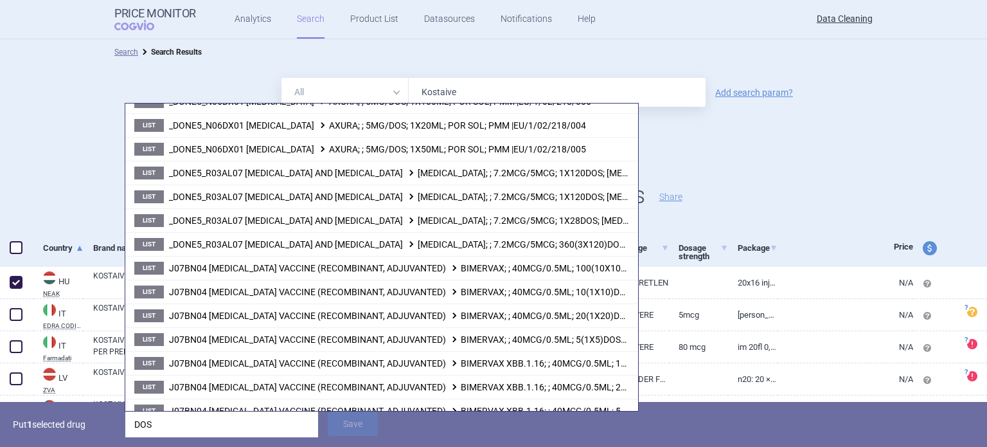
type input "DOS"
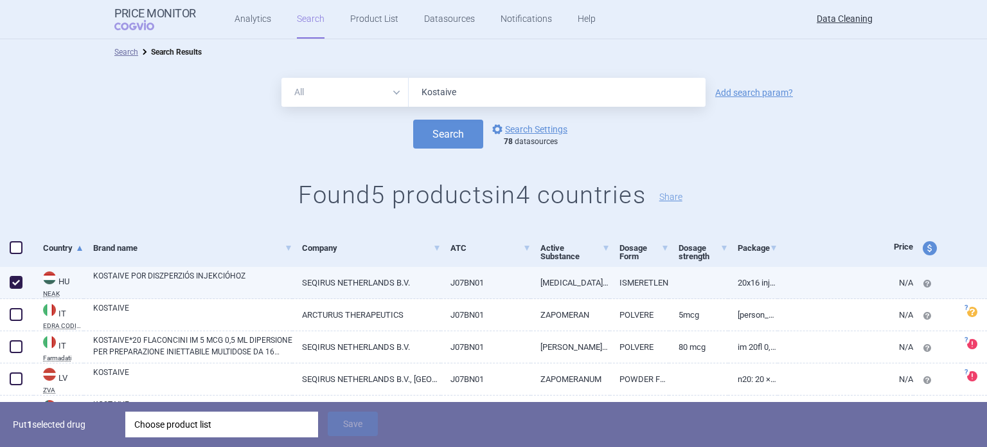
click at [26, 285] on div at bounding box center [16, 283] width 33 height 32
click at [19, 285] on span at bounding box center [16, 282] width 13 height 13
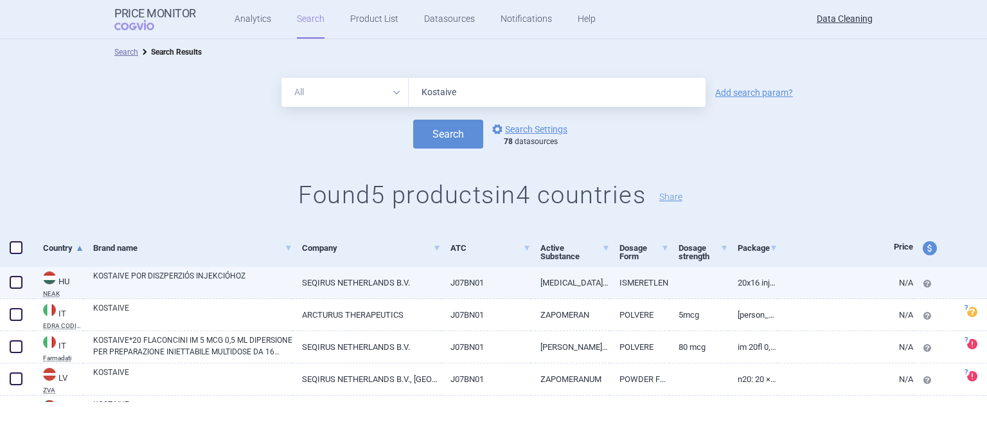
checkbox input "false"
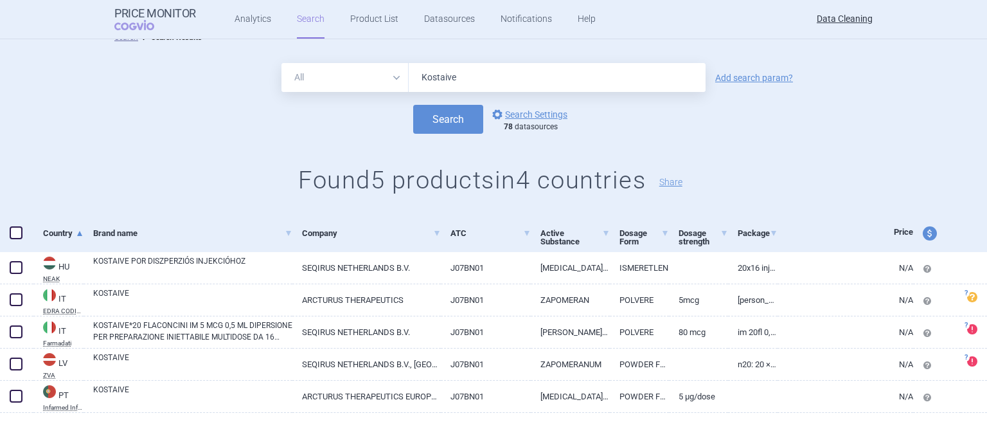
scroll to position [22, 0]
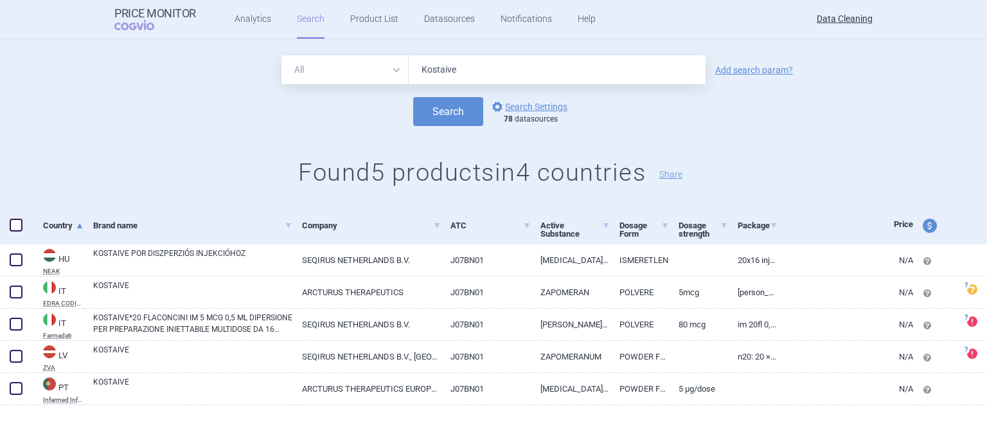
click at [13, 230] on span at bounding box center [16, 225] width 13 height 13
checkbox input "true"
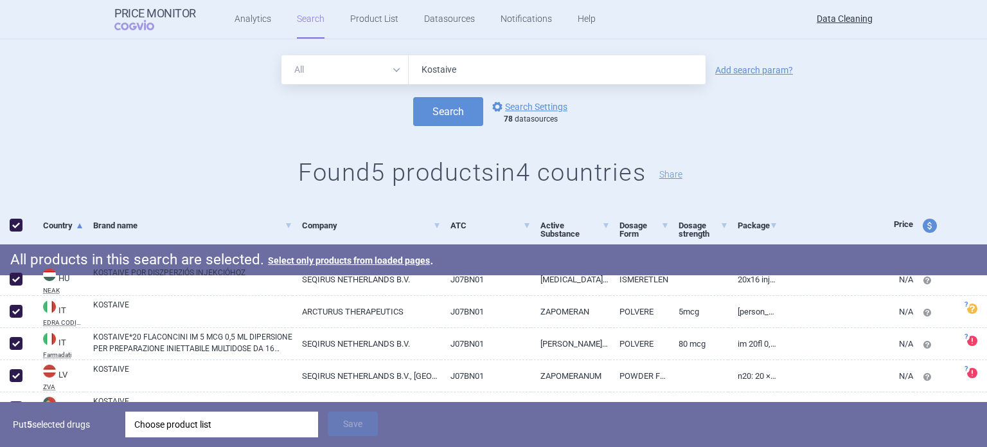
click at [240, 432] on div "Choose product list" at bounding box center [221, 424] width 175 height 26
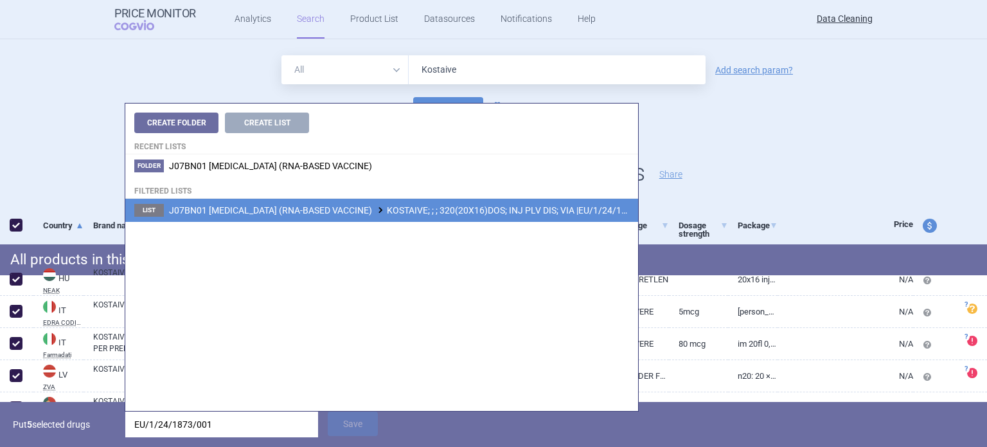
type input "EU/1/24/1873/001"
click at [510, 202] on li "List J07BN01 COVID-19 (RNA-BASED VACCINE) KOSTAIVE; ; ; 320(20X16)DOS; INJ PLV …" at bounding box center [381, 210] width 513 height 23
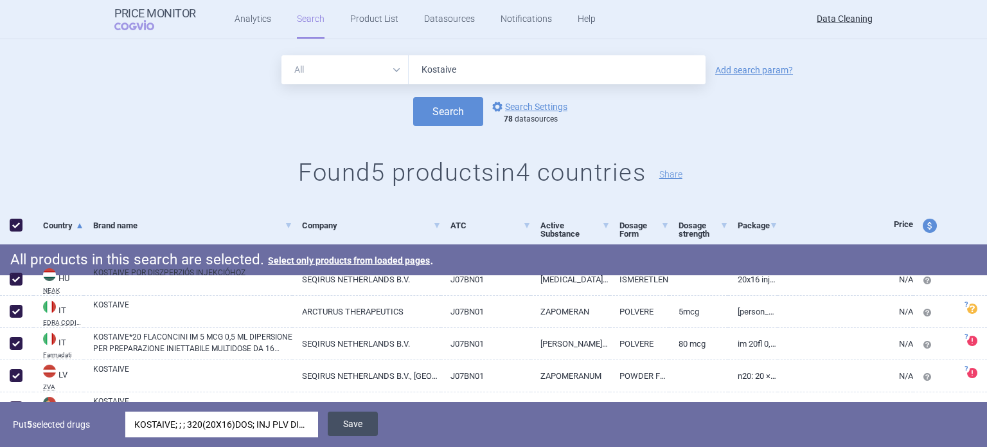
click at [352, 426] on button "Save" at bounding box center [353, 423] width 50 height 24
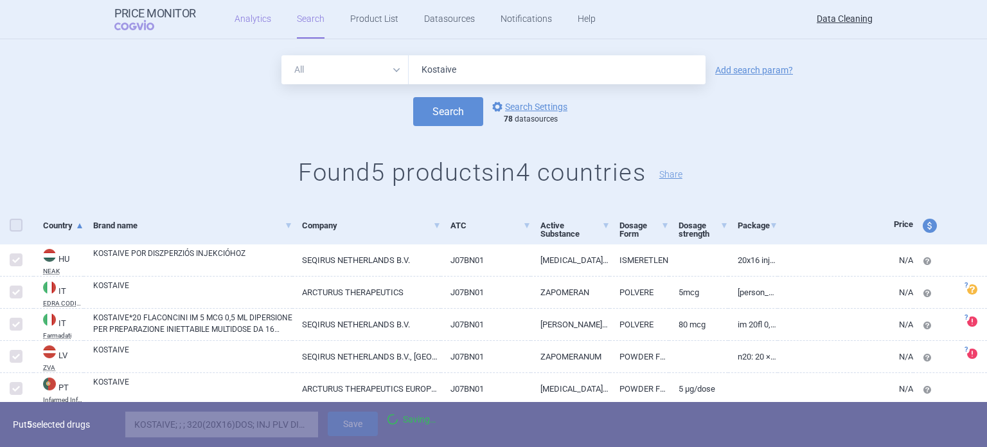
checkbox input "false"
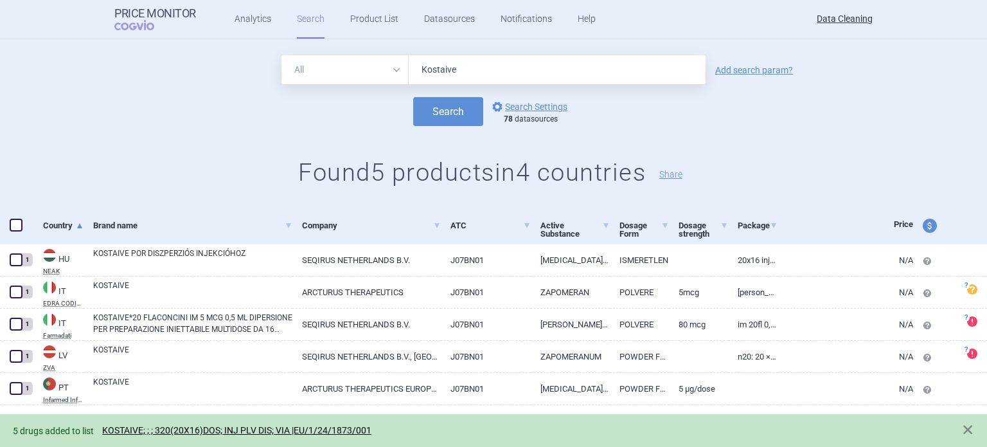
click at [350, 84] on form "All Brand Name ATC Company Active Substance Country Newer than Kostaive Add sea…" at bounding box center [493, 90] width 987 height 71
paste input "Junod"
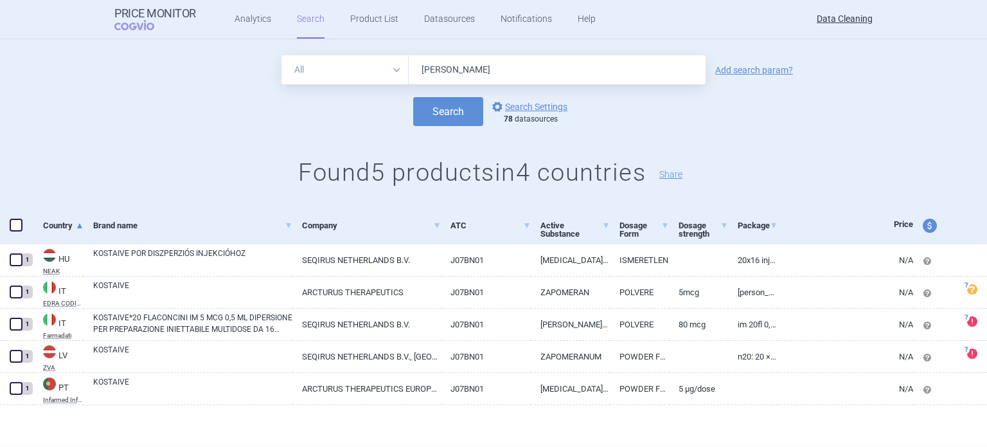
type input "Junod"
click at [413, 97] on button "Search" at bounding box center [448, 111] width 70 height 29
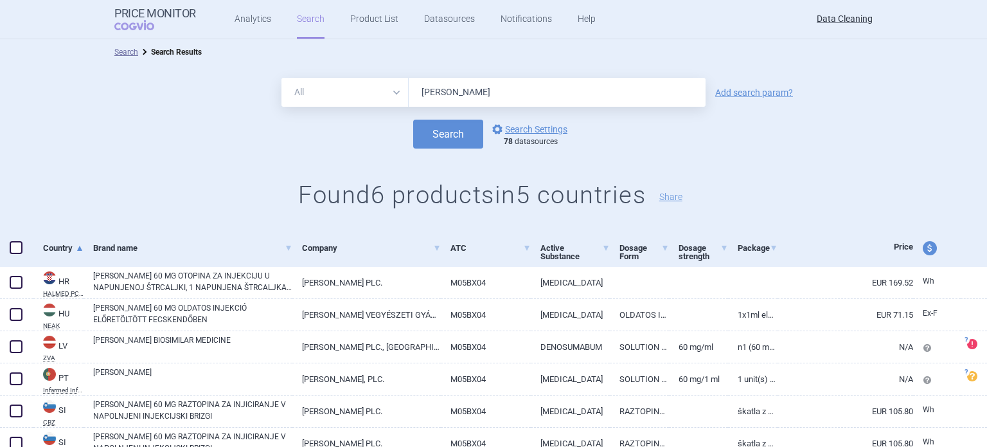
click at [18, 249] on span at bounding box center [16, 247] width 13 height 13
checkbox input "true"
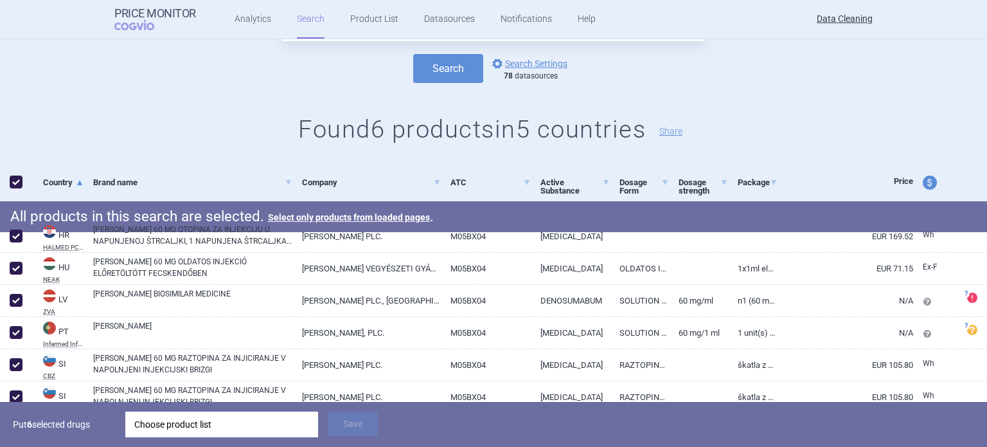
scroll to position [119, 0]
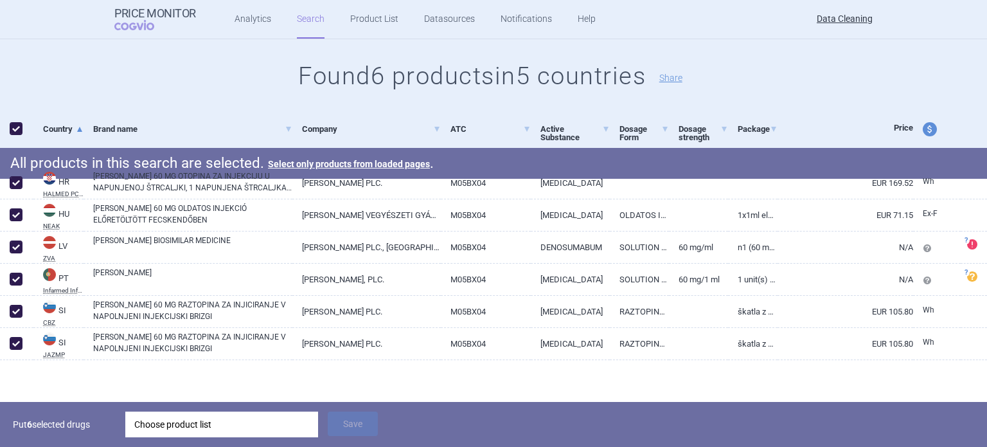
click at [220, 422] on div "Choose product list" at bounding box center [221, 424] width 175 height 26
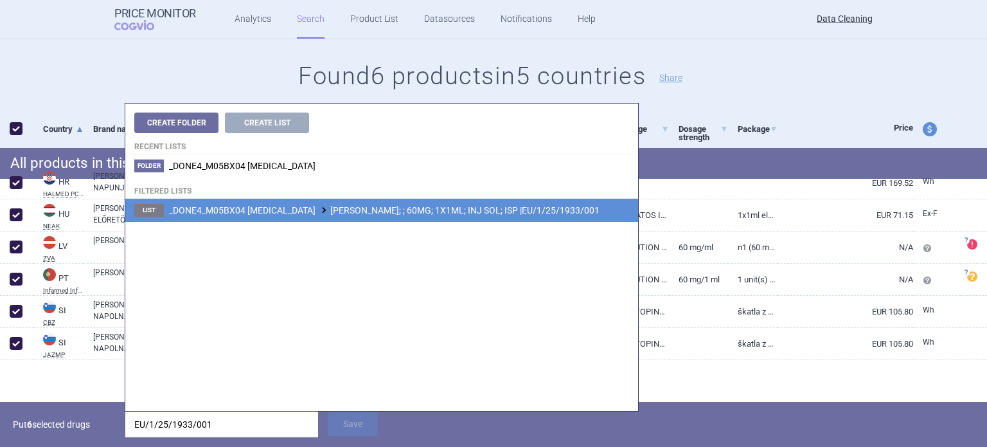
type input "EU/1/25/1933/001"
click at [449, 212] on span "_DONE4_M05BX04 DENOSUMAB JUNOD; ; 60MG; 1X1ML; INJ SOL; ISP |EU/1/25/1933/001" at bounding box center [384, 210] width 431 height 10
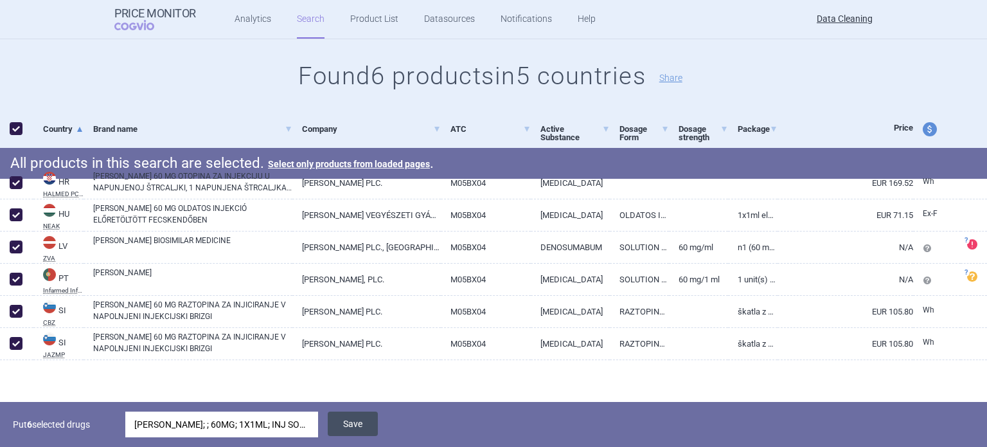
click at [363, 416] on button "Save" at bounding box center [353, 423] width 50 height 24
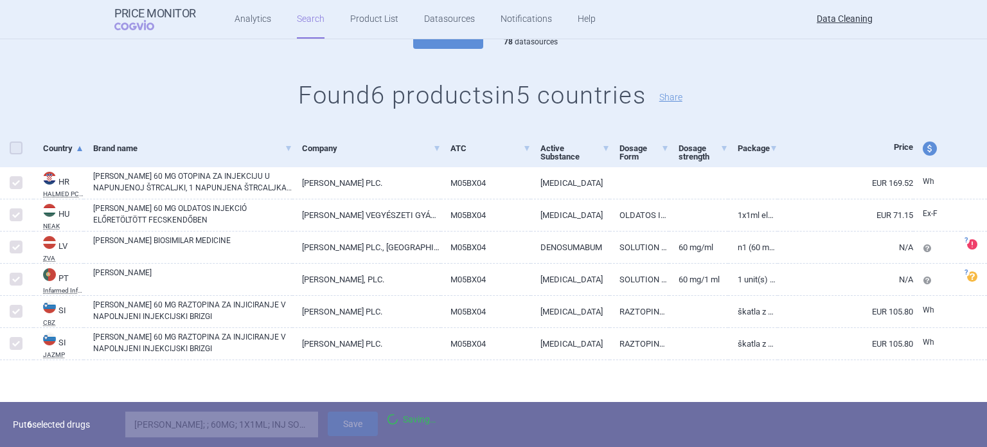
checkbox input "false"
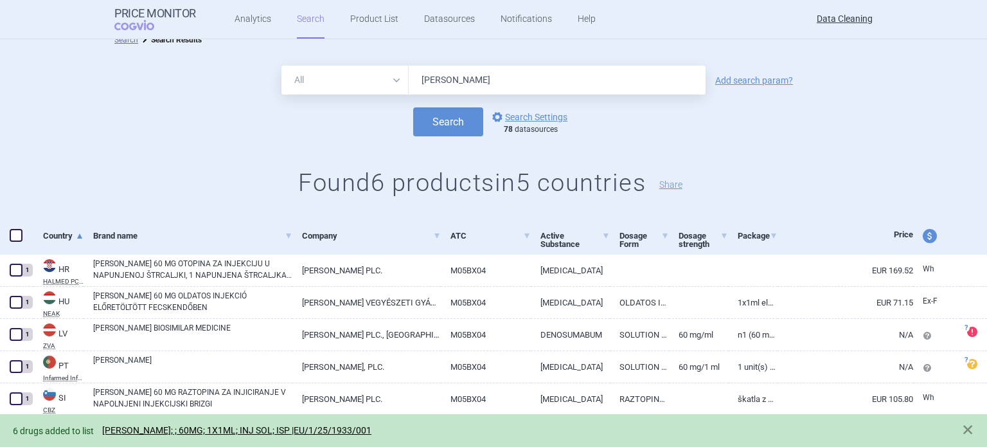
scroll to position [0, 0]
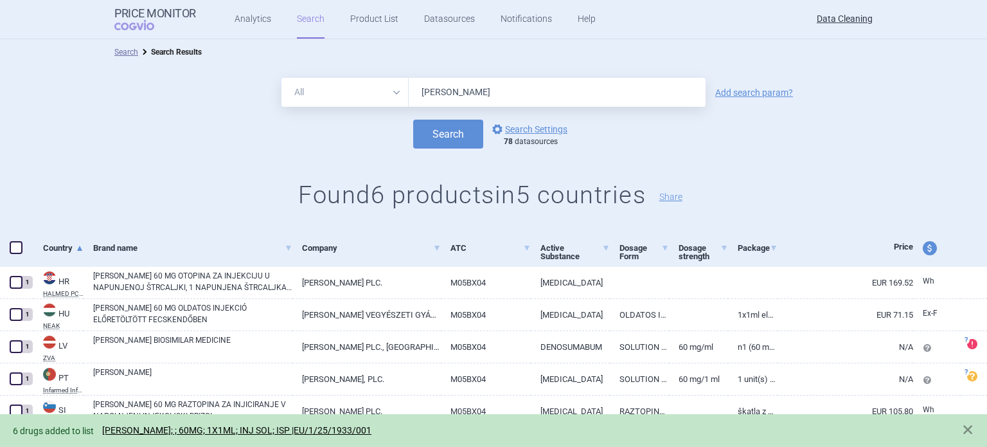
drag, startPoint x: 445, startPoint y: 90, endPoint x: 366, endPoint y: 105, distance: 79.8
click at [364, 105] on div "All Brand Name ATC Company Active Substance Country Newer than Junod" at bounding box center [494, 92] width 424 height 29
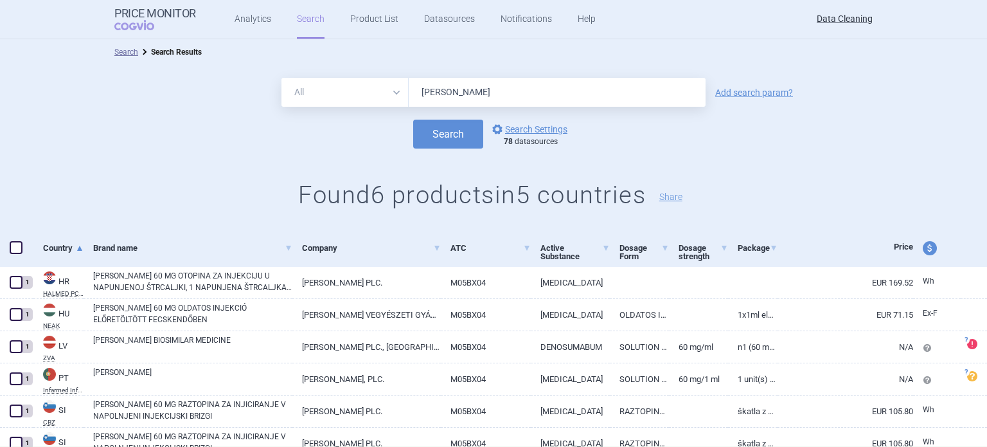
paste input "Yaxwer"
type input "Yaxwer"
click at [413, 120] on button "Search" at bounding box center [448, 134] width 70 height 29
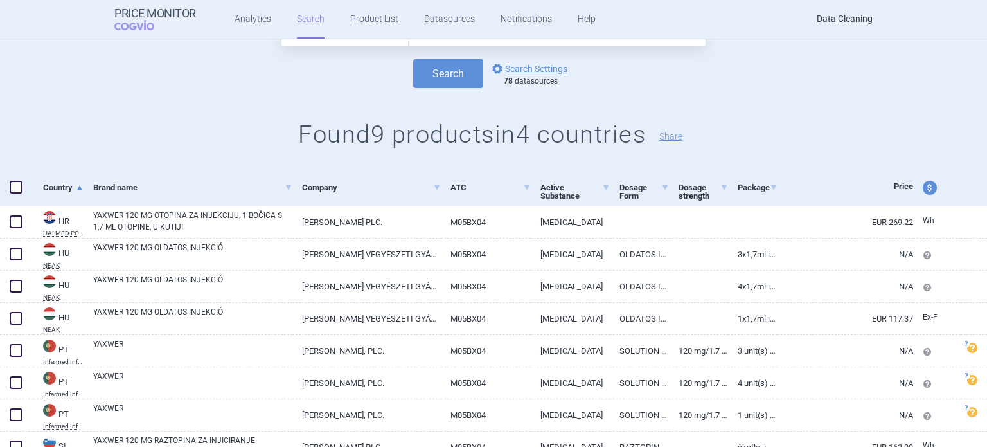
scroll to position [129, 0]
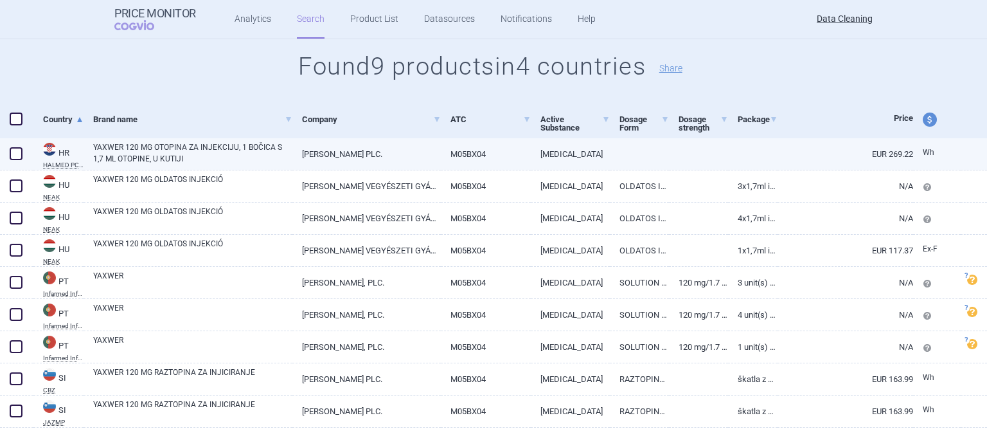
click at [20, 148] on span at bounding box center [16, 153] width 13 height 13
checkbox input "true"
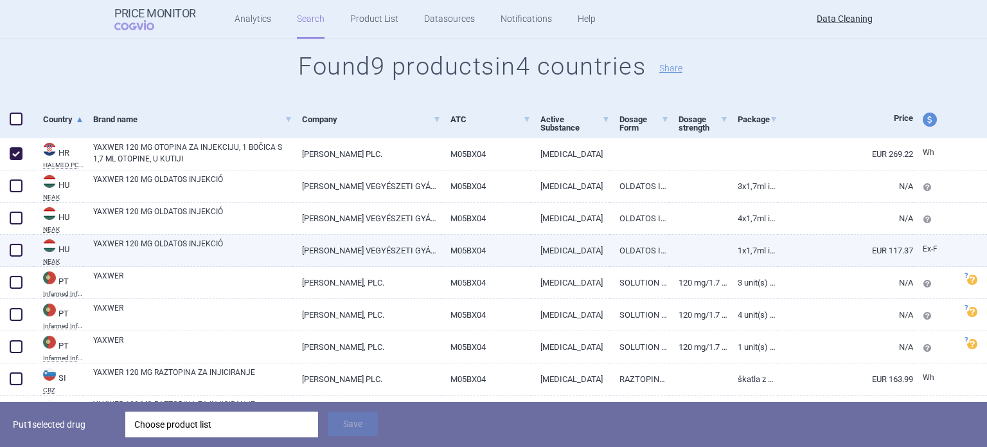
click at [15, 249] on span at bounding box center [16, 250] width 13 height 13
checkbox input "true"
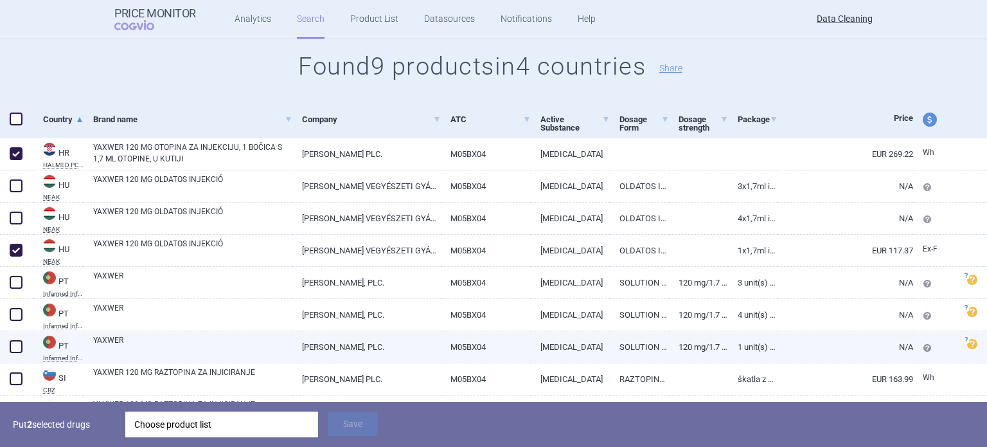
click at [14, 344] on span at bounding box center [16, 346] width 13 height 13
checkbox input "true"
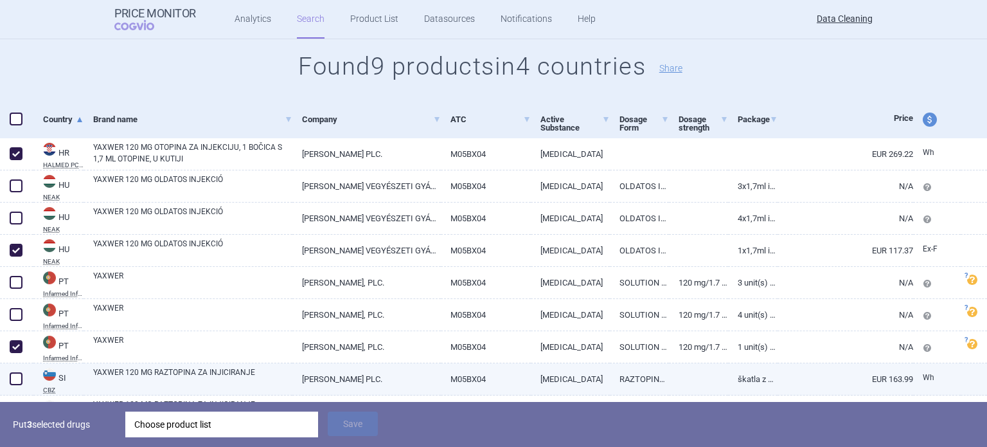
click at [139, 375] on link "YAXWER 120 MG RAZTOPINA ZA INJICIRANJE" at bounding box center [192, 377] width 199 height 23
select select "EUR"
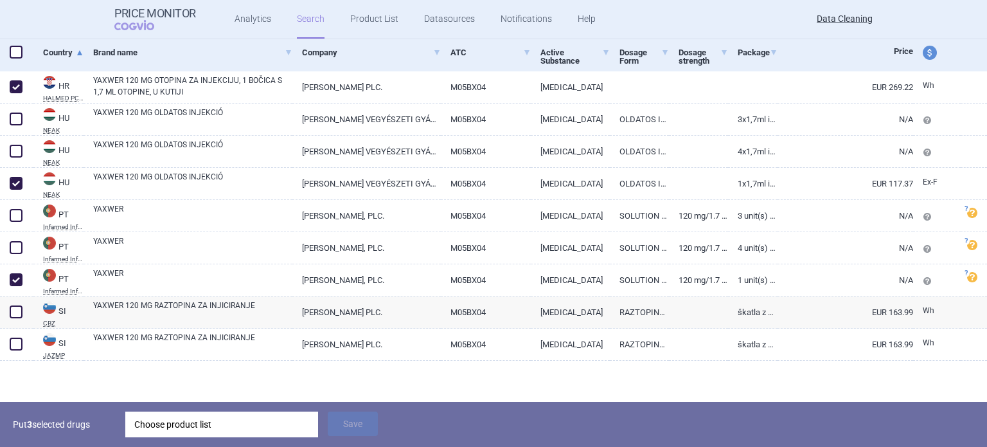
scroll to position [196, 0]
click at [13, 311] on span at bounding box center [16, 311] width 13 height 13
checkbox input "true"
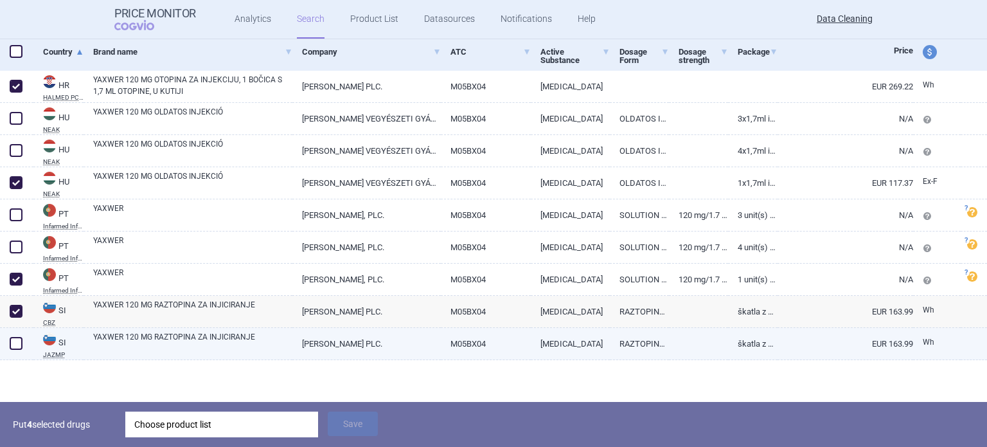
click at [129, 334] on link "YAXWER 120 MG RAZTOPINA ZA INJICIRANJE" at bounding box center [192, 342] width 199 height 23
select select "EUR"
click at [18, 344] on span at bounding box center [16, 343] width 13 height 13
checkbox input "true"
click at [265, 421] on div "Choose product list" at bounding box center [221, 424] width 175 height 26
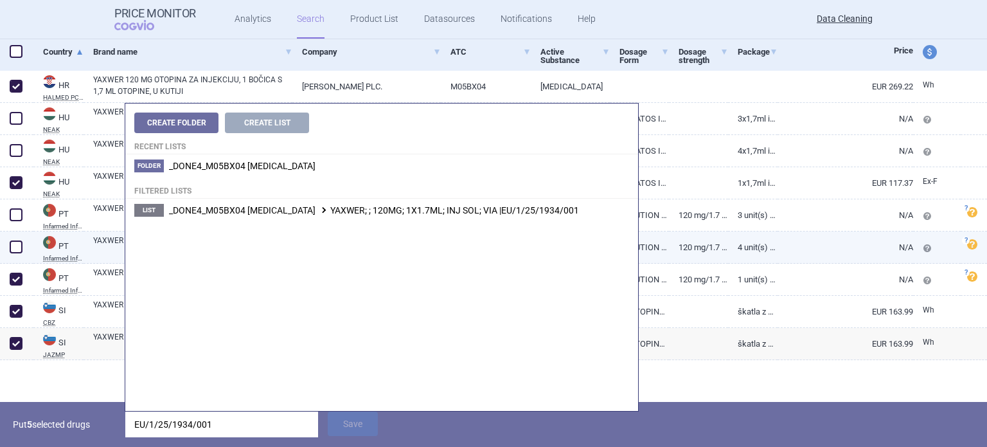
type input "EU/1/25/1934/001"
click at [518, 214] on span "_DONE4_M05BX04 DENOSUMAB YAXWER; ; 120MG; 1X1.7ML; INJ SOL; VIA |EU/1/25/1934/0…" at bounding box center [374, 210] width 410 height 10
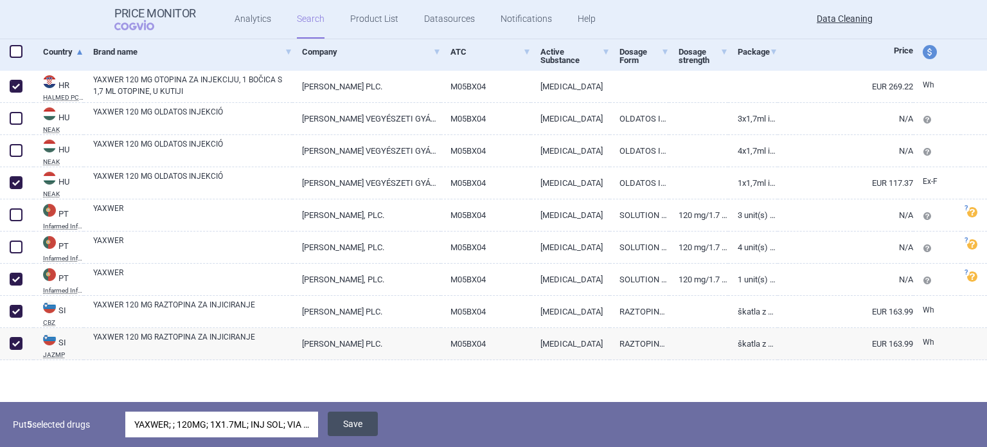
click at [347, 418] on button "Save" at bounding box center [353, 423] width 50 height 24
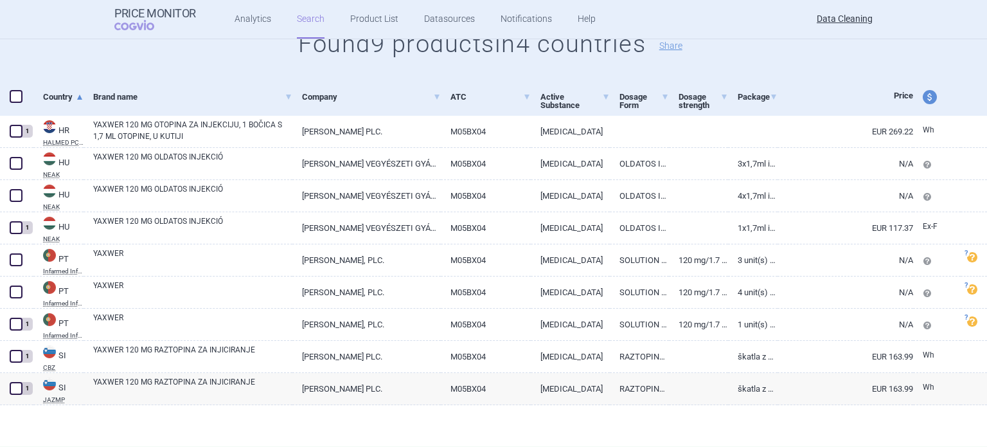
scroll to position [151, 0]
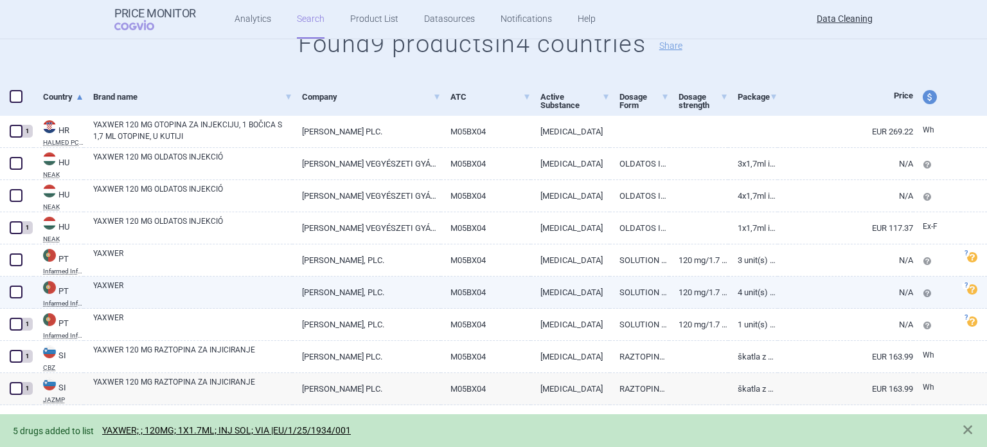
click at [18, 293] on span at bounding box center [16, 291] width 13 height 13
checkbox input "true"
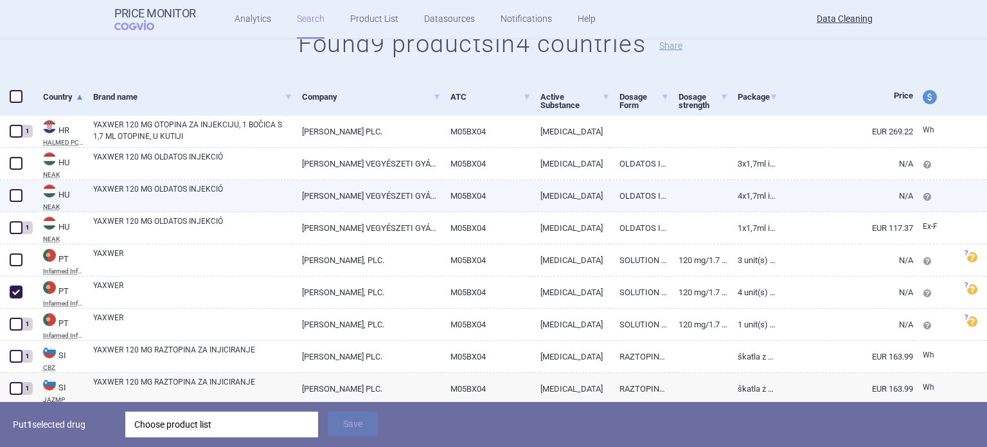
click at [10, 205] on div at bounding box center [16, 196] width 33 height 32
click at [21, 196] on span at bounding box center [16, 195] width 13 height 13
checkbox input "true"
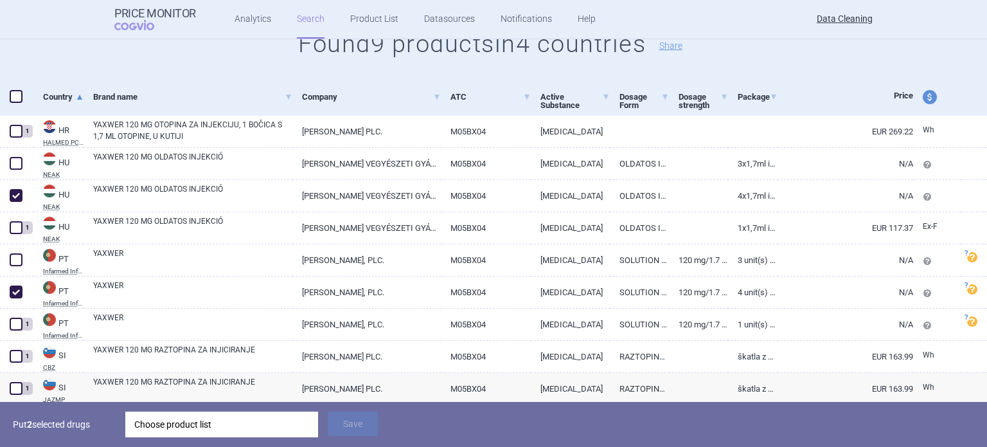
click at [219, 427] on div "Choose product list" at bounding box center [221, 424] width 175 height 26
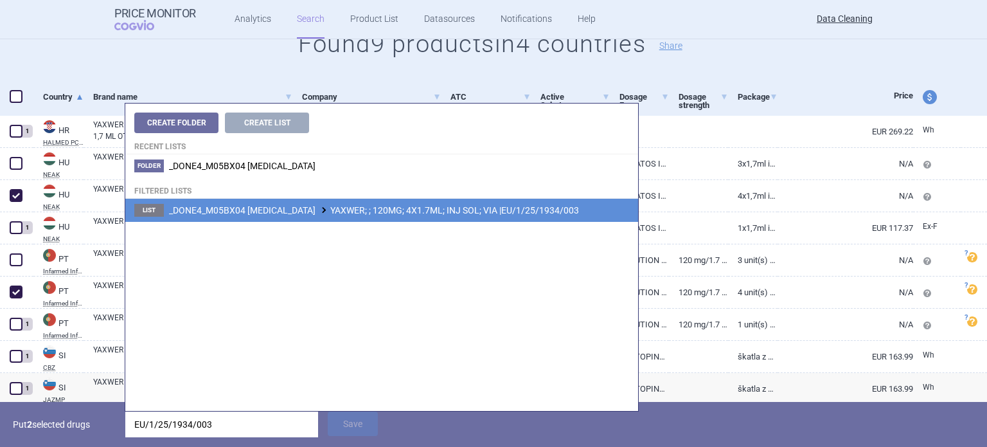
type input "EU/1/25/1934/003"
click at [386, 206] on span "_DONE4_M05BX04 DENOSUMAB YAXWER; ; 120MG; 4X1.7ML; INJ SOL; VIA |EU/1/25/1934/0…" at bounding box center [374, 210] width 410 height 10
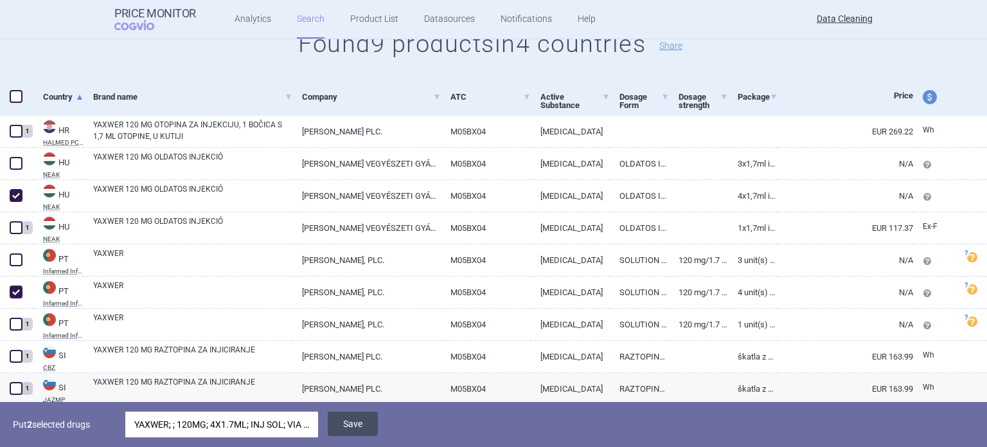
click at [347, 426] on button "Save" at bounding box center [353, 423] width 50 height 24
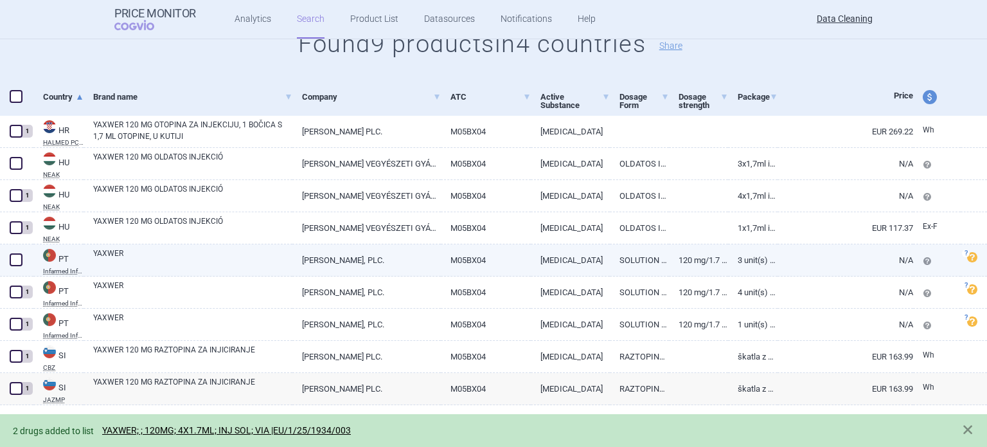
click at [10, 258] on span at bounding box center [16, 259] width 13 height 13
checkbox input "true"
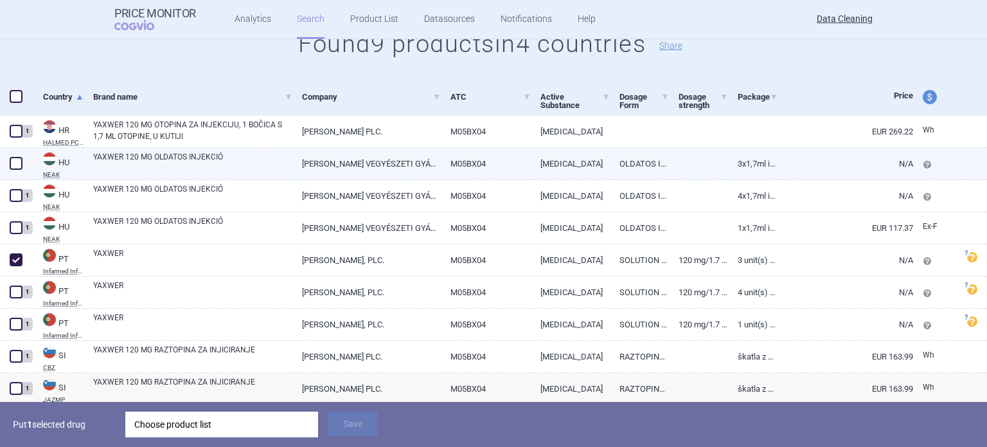
click at [16, 165] on span at bounding box center [16, 163] width 13 height 13
checkbox input "true"
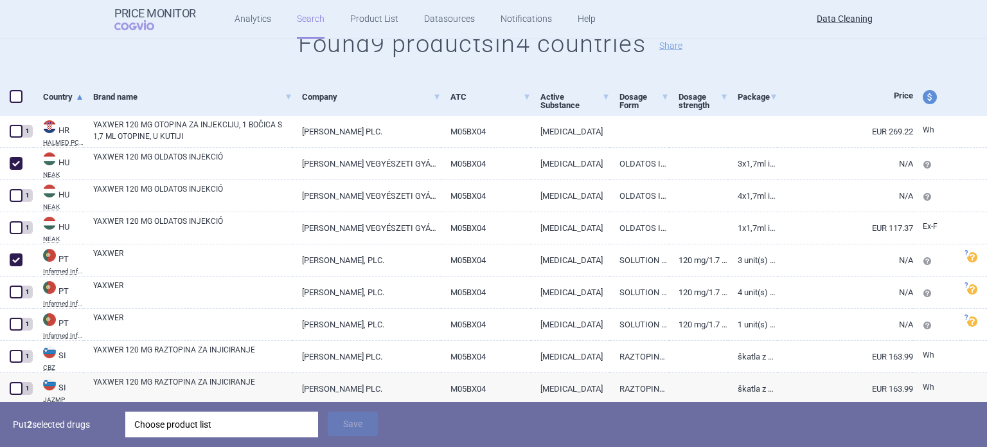
click at [247, 422] on div "Choose product list" at bounding box center [221, 424] width 175 height 26
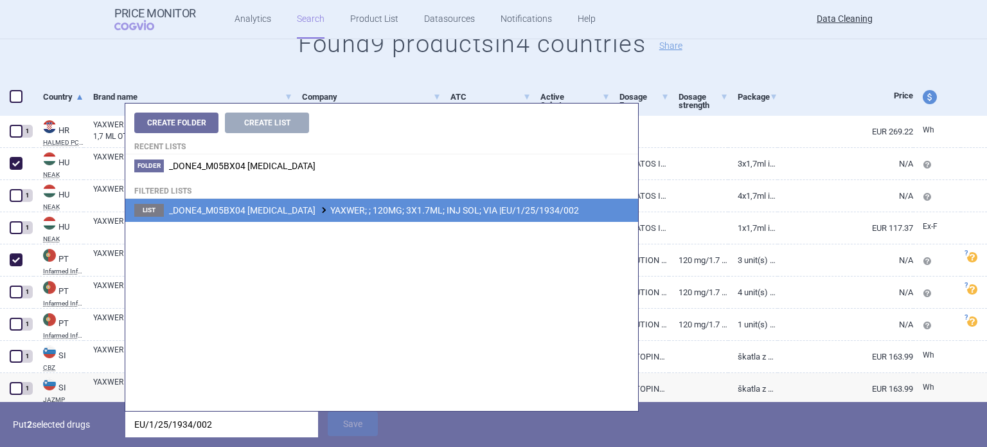
type input "EU/1/25/1934/002"
click at [424, 217] on li "List _DONE4_M05BX04 DENOSUMAB YAXWER; ; 120MG; 3X1.7ML; INJ SOL; VIA |EU/1/25/1…" at bounding box center [381, 210] width 513 height 23
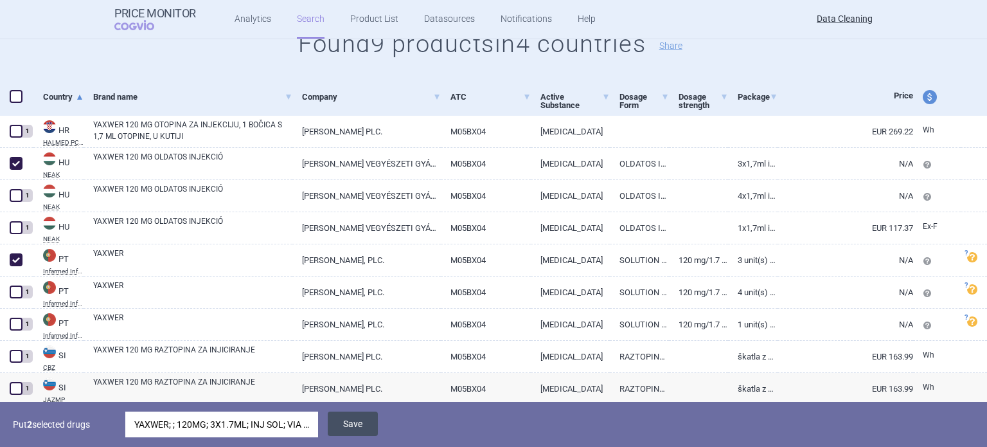
click at [368, 414] on button "Save" at bounding box center [353, 423] width 50 height 24
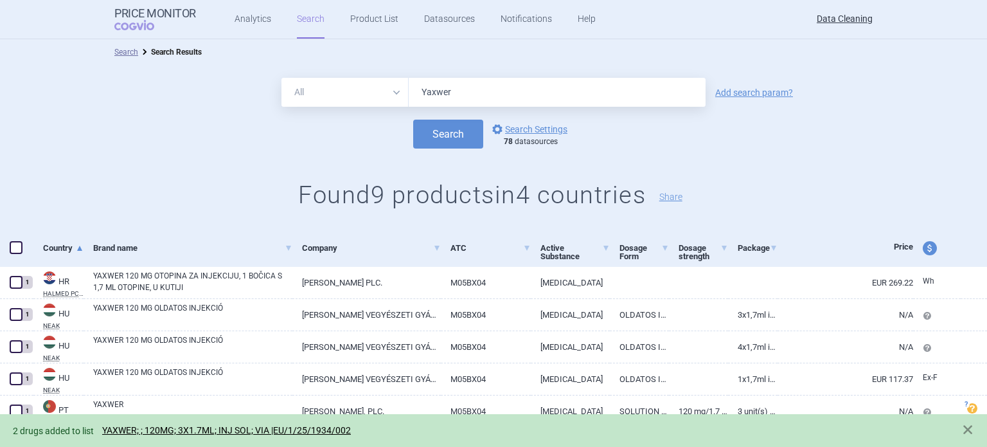
scroll to position [0, 0]
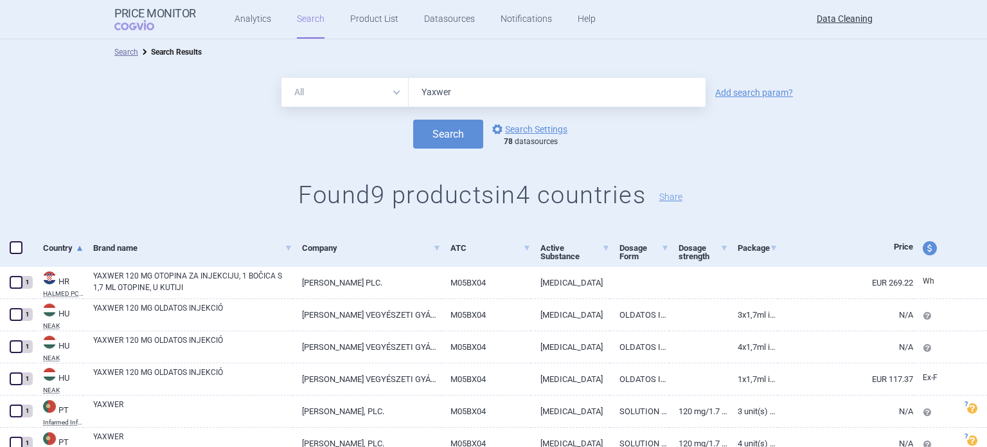
drag, startPoint x: 396, startPoint y: 106, endPoint x: 350, endPoint y: 107, distance: 45.7
click at [352, 107] on form "All Brand Name ATC Company Active Substance Country Newer than Yaxwer Add searc…" at bounding box center [493, 113] width 987 height 71
paste input "Ryjunea"
type input "Ryjunea"
click at [413, 120] on button "Search" at bounding box center [448, 134] width 70 height 29
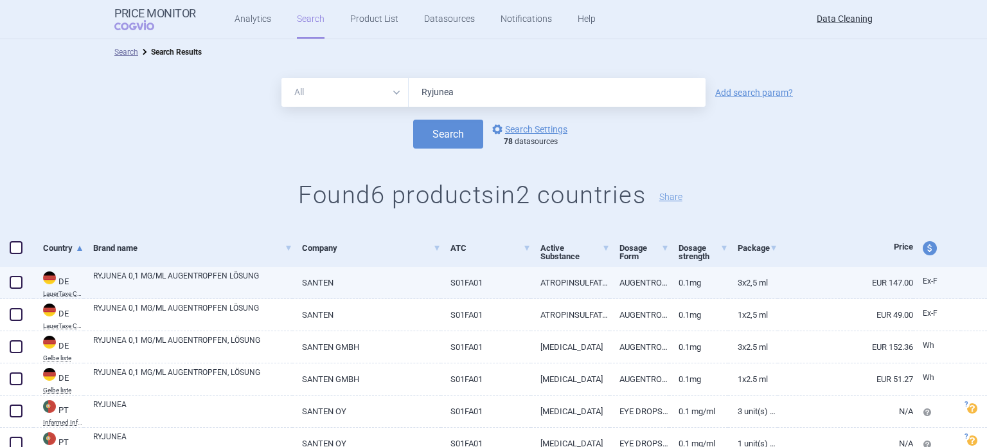
click at [22, 281] on span at bounding box center [16, 282] width 13 height 13
checkbox input "true"
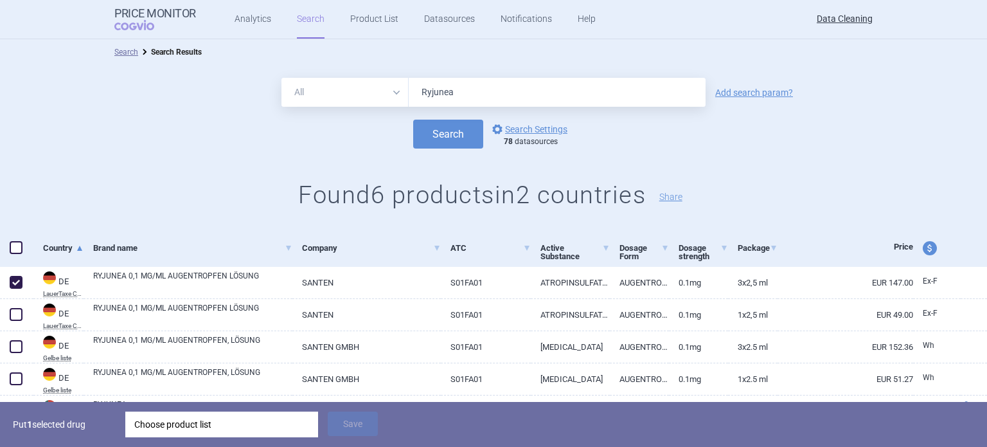
click at [199, 420] on div "Choose product list" at bounding box center [221, 424] width 175 height 26
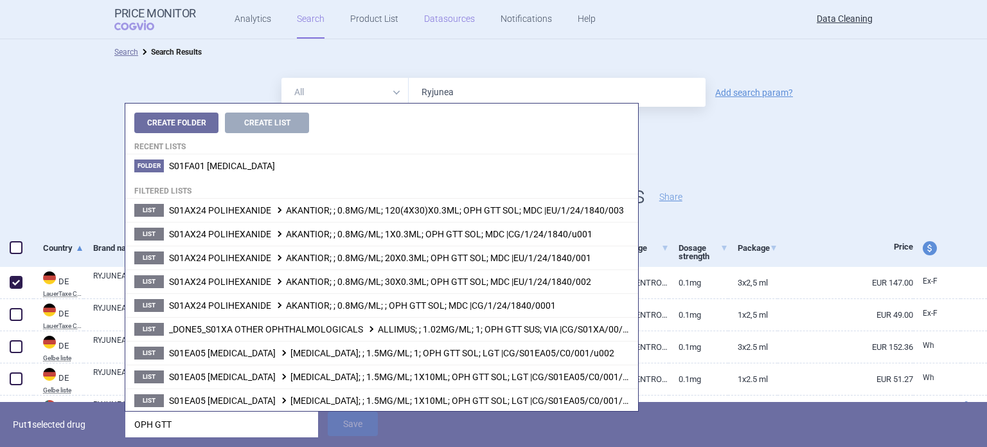
type input "OPH GTT"
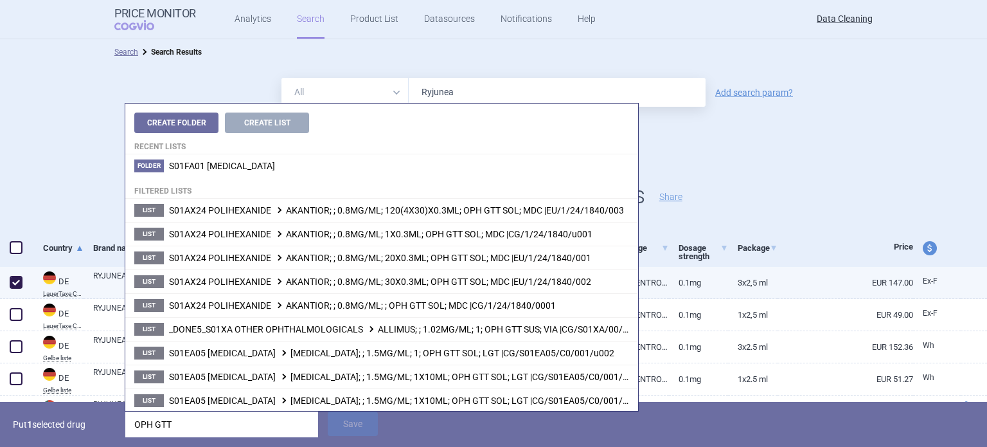
click at [20, 278] on span at bounding box center [16, 282] width 13 height 13
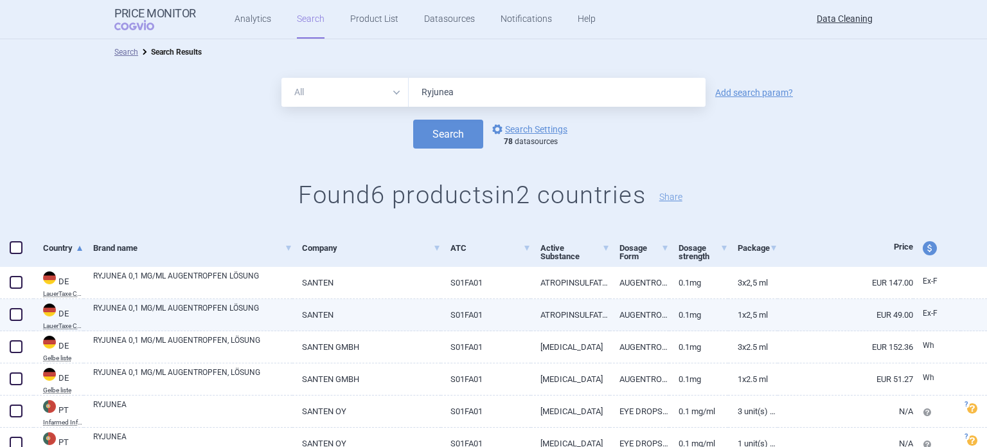
drag, startPoint x: 12, startPoint y: 280, endPoint x: 33, endPoint y: 307, distance: 33.8
click at [12, 280] on span at bounding box center [16, 282] width 13 height 13
checkbox input "true"
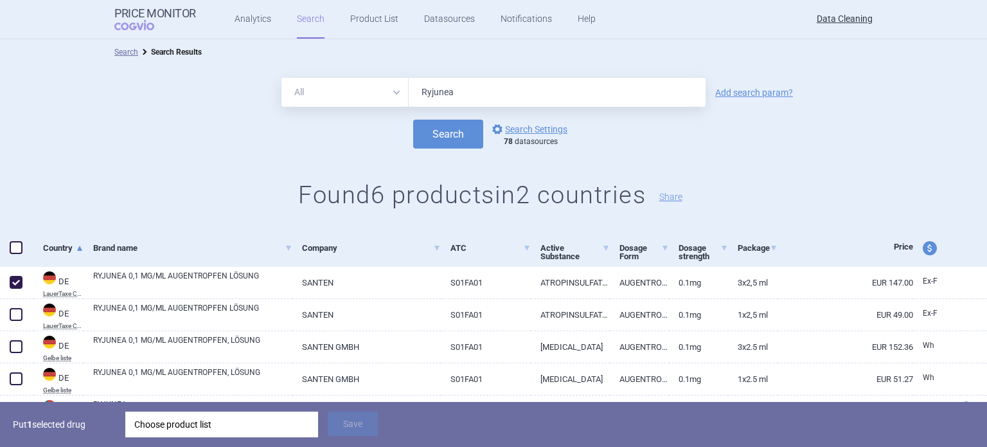
click at [179, 426] on div "Choose product list" at bounding box center [221, 424] width 175 height 26
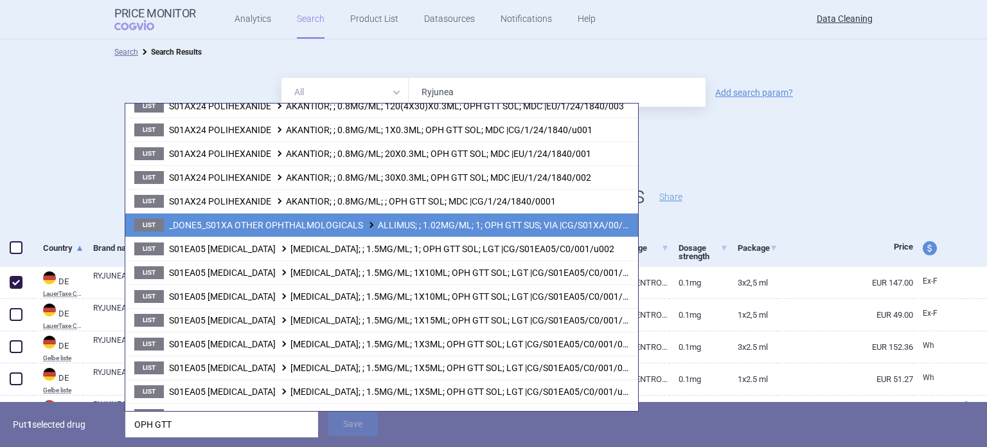
scroll to position [129, 0]
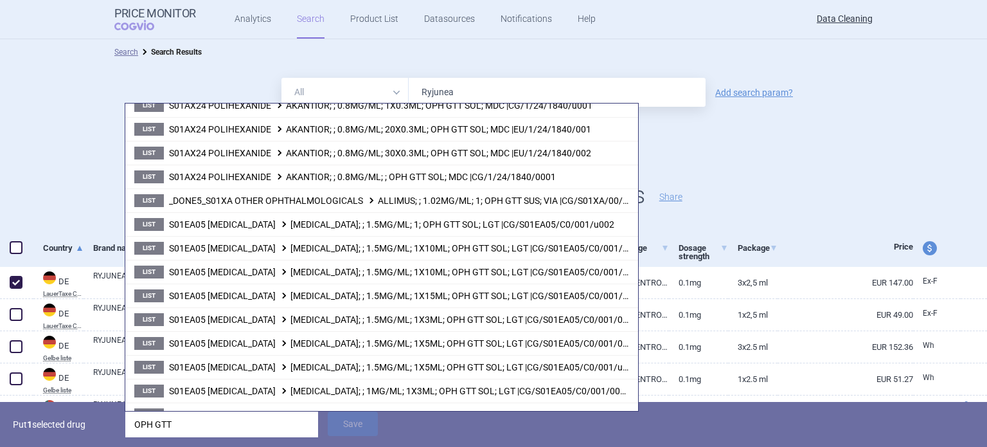
type input "OPH GTT"
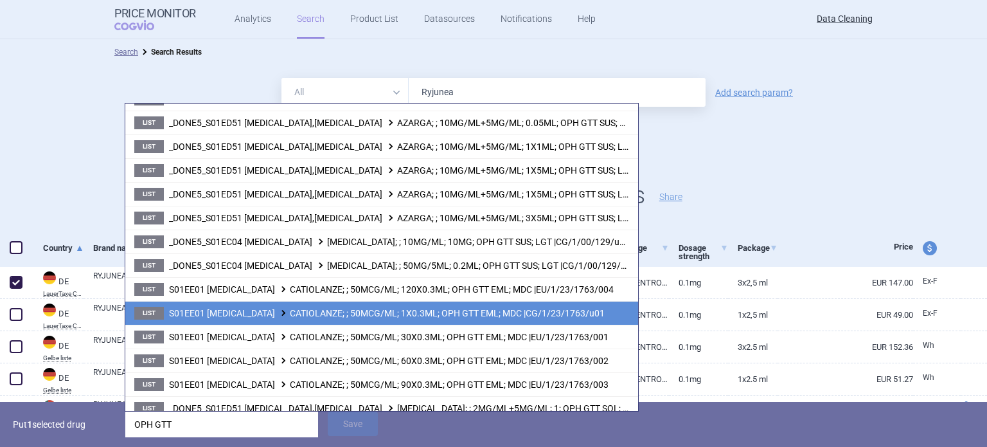
scroll to position [707, 0]
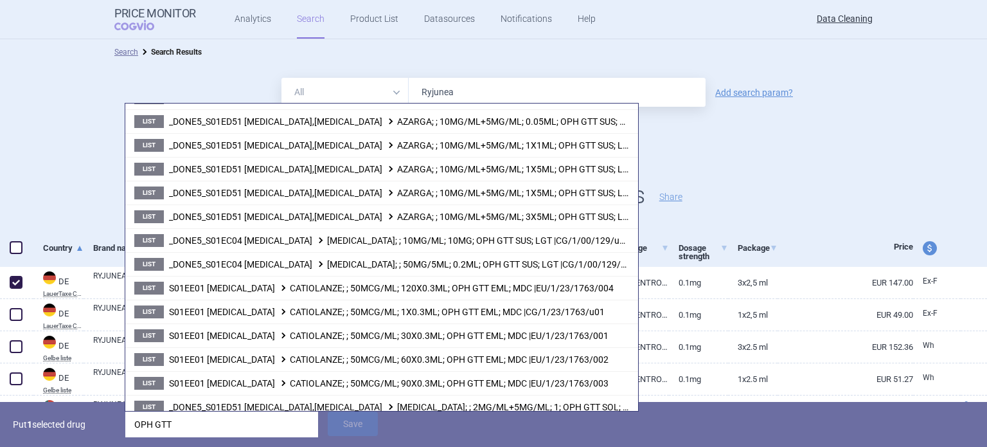
click at [0, 160] on div "All Brand Name ATC Company Active Substance Country Newer than Ryjunea Add sear…" at bounding box center [493, 147] width 987 height 165
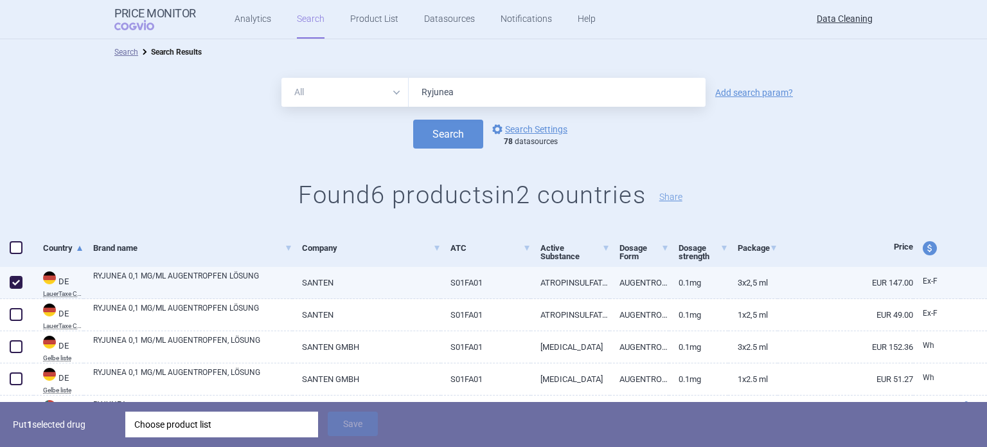
click at [23, 282] on span at bounding box center [15, 282] width 19 height 19
checkbox input "false"
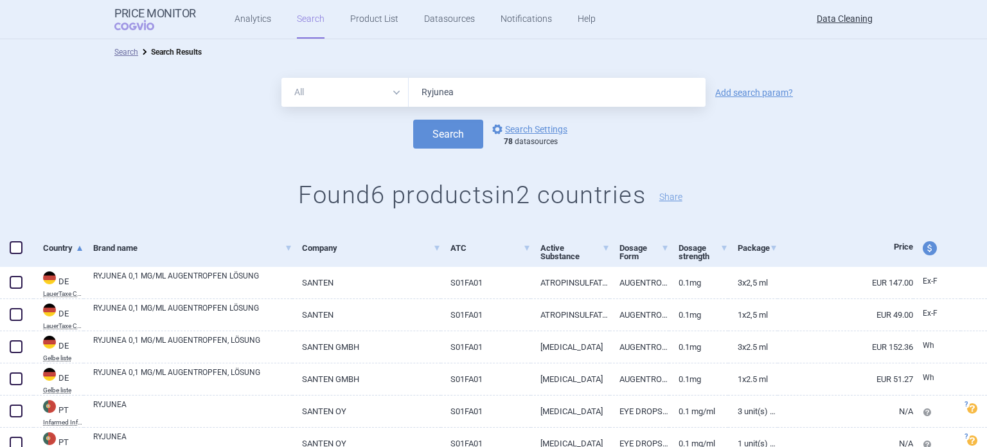
scroll to position [54, 0]
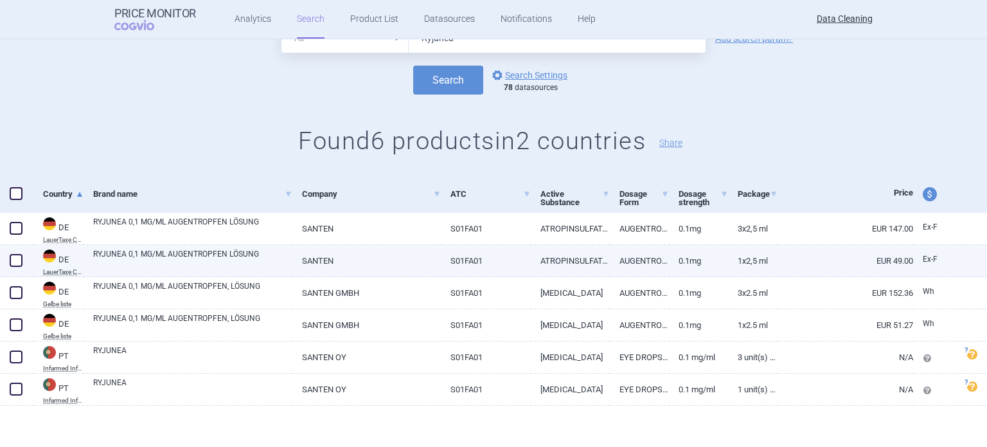
click at [12, 261] on span at bounding box center [16, 260] width 13 height 13
checkbox input "true"
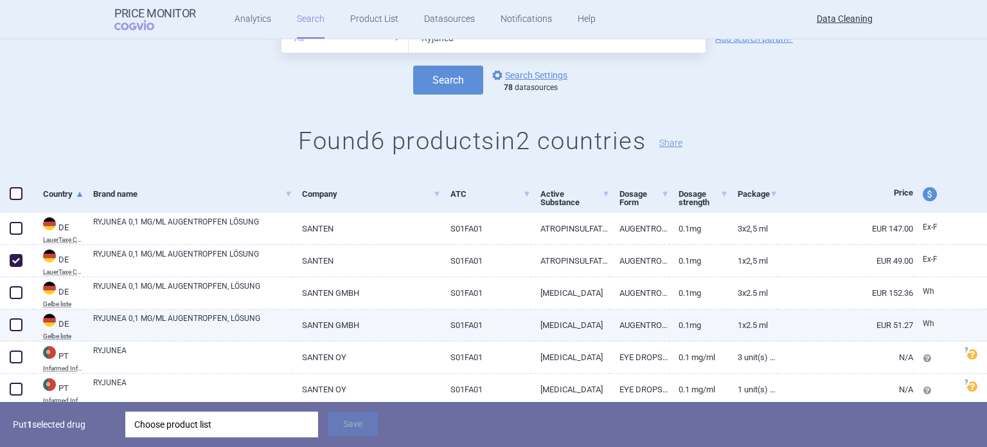
click at [23, 316] on div at bounding box center [16, 325] width 33 height 32
click at [22, 323] on span at bounding box center [15, 324] width 19 height 19
checkbox input "true"
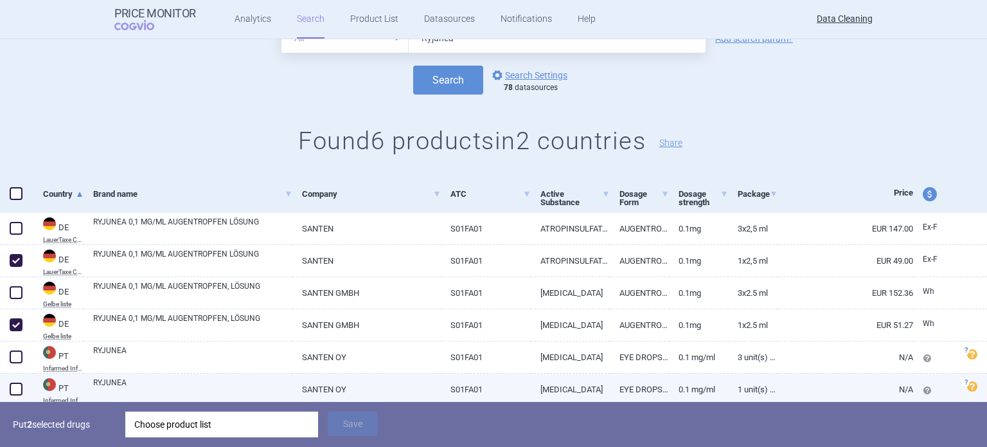
click at [13, 388] on span at bounding box center [16, 388] width 13 height 13
checkbox input "true"
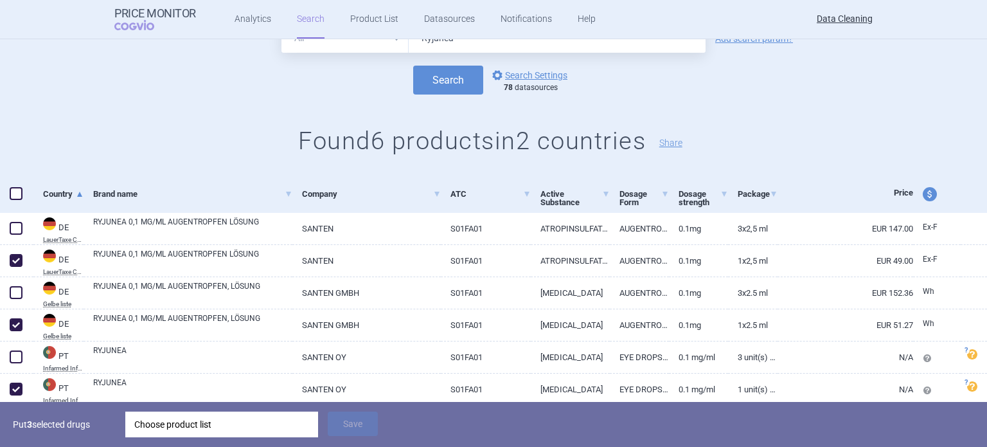
click at [127, 416] on div "Choose product list" at bounding box center [221, 424] width 193 height 26
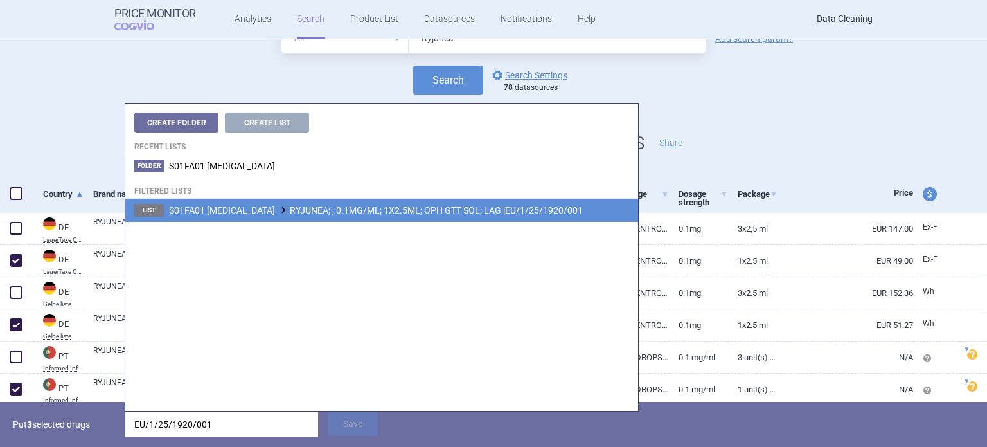
type input "EU/1/25/1920/001"
click at [364, 219] on li "List S01FA01 ATROPINE RYJUNEA; ; 0.1MG/ML; 1X2.5ML; OPH GTT SOL; LAG |EU/1/25/1…" at bounding box center [381, 210] width 513 height 23
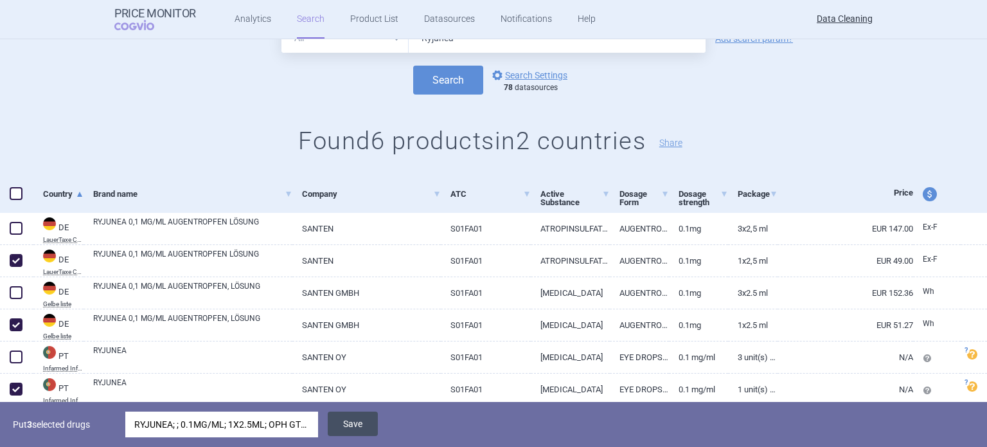
click at [345, 417] on button "Save" at bounding box center [353, 423] width 50 height 24
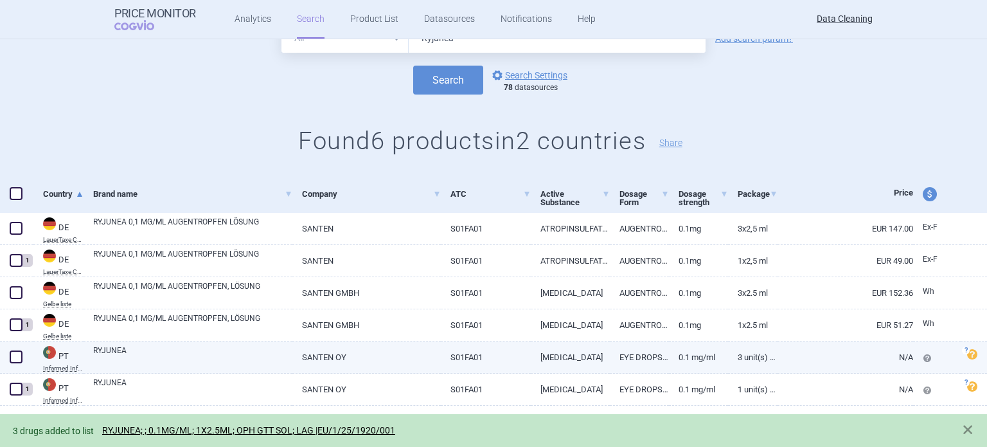
click at [21, 357] on span at bounding box center [16, 356] width 13 height 13
checkbox input "true"
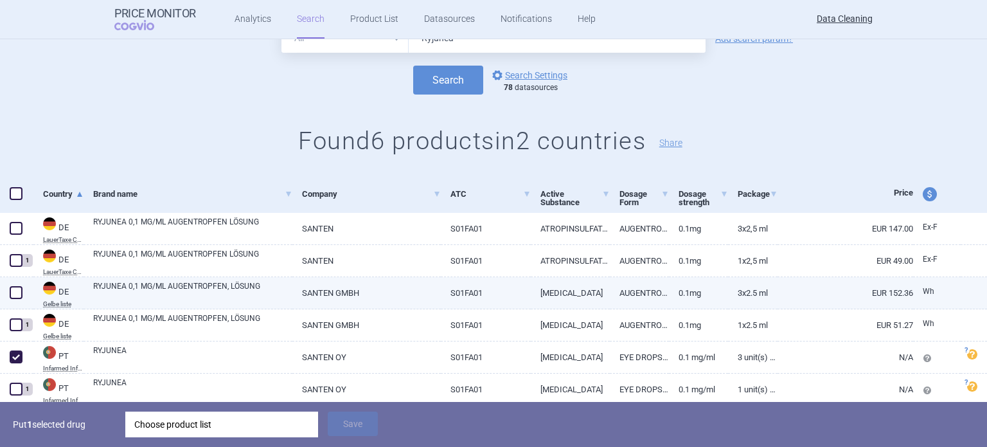
click at [15, 296] on span at bounding box center [16, 292] width 13 height 13
checkbox input "true"
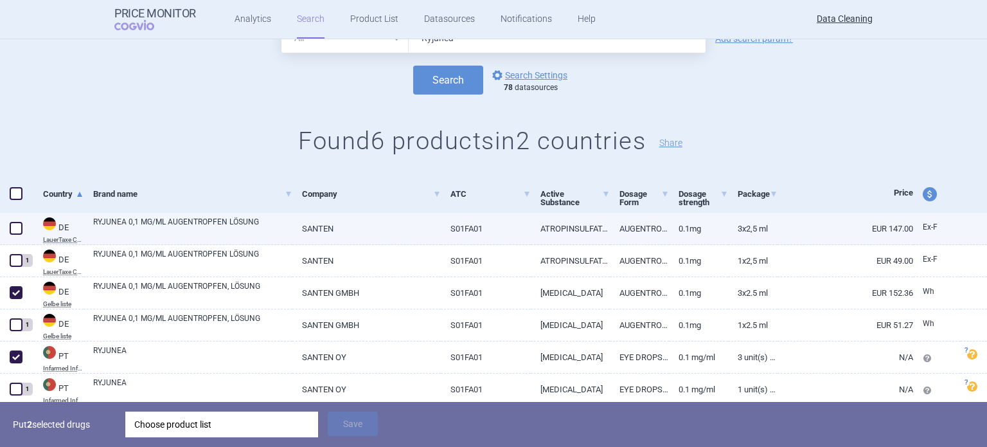
click at [12, 226] on span at bounding box center [16, 228] width 13 height 13
checkbox input "true"
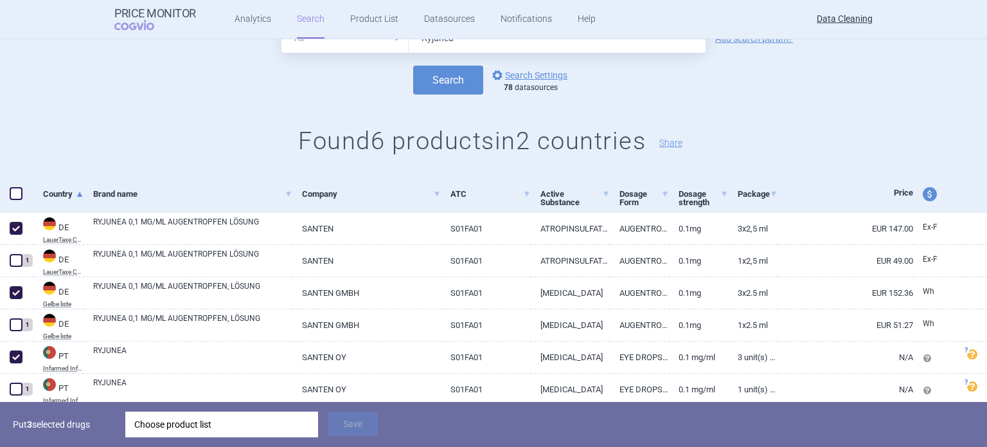
click at [233, 404] on div "Put 3 selected drugs Choose product list Save" at bounding box center [493, 424] width 987 height 45
click at [244, 421] on div "Choose product list" at bounding box center [221, 424] width 175 height 26
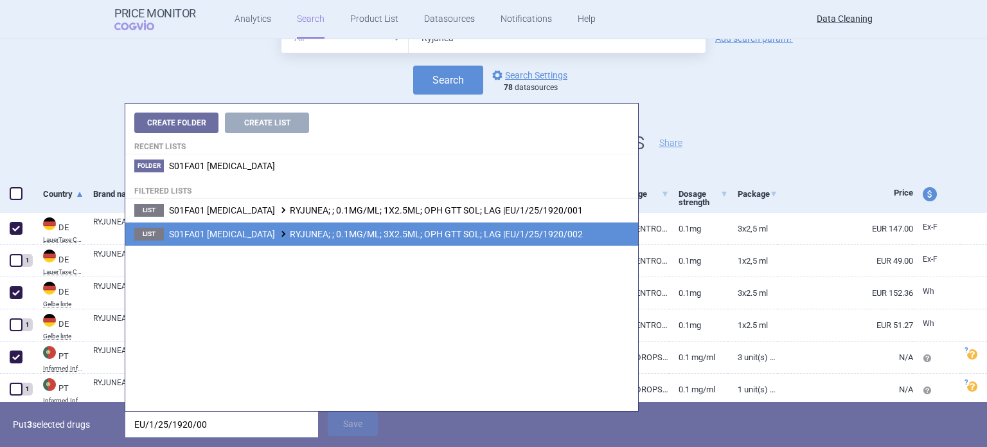
type input "EU/1/25/1920/00"
click at [373, 238] on span "S01FA01 ATROPINE RYJUNEA; ; 0.1MG/ML; 3X2.5ML; OPH GTT SOL; LAG |EU/1/25/1920/0…" at bounding box center [376, 234] width 414 height 10
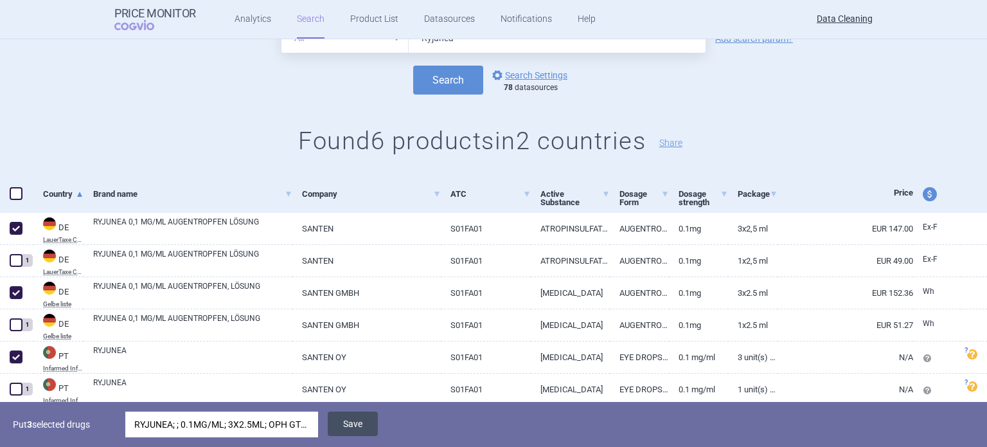
click at [355, 426] on button "Save" at bounding box center [353, 423] width 50 height 24
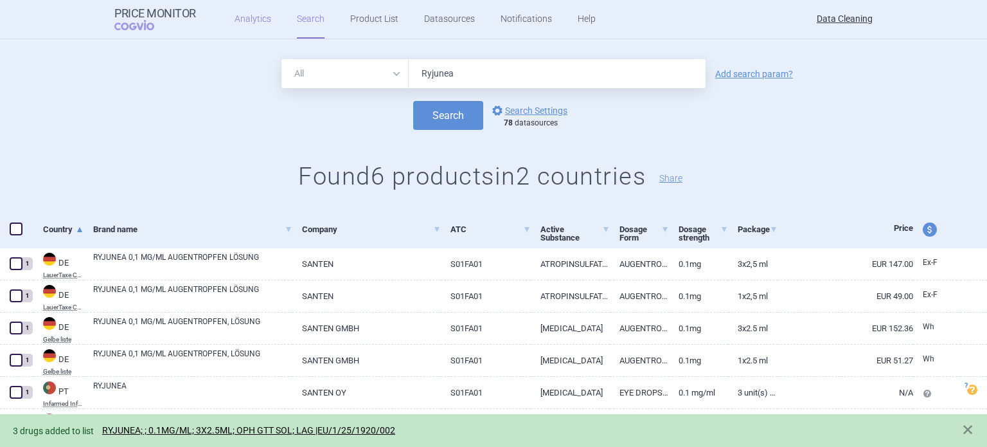
scroll to position [0, 0]
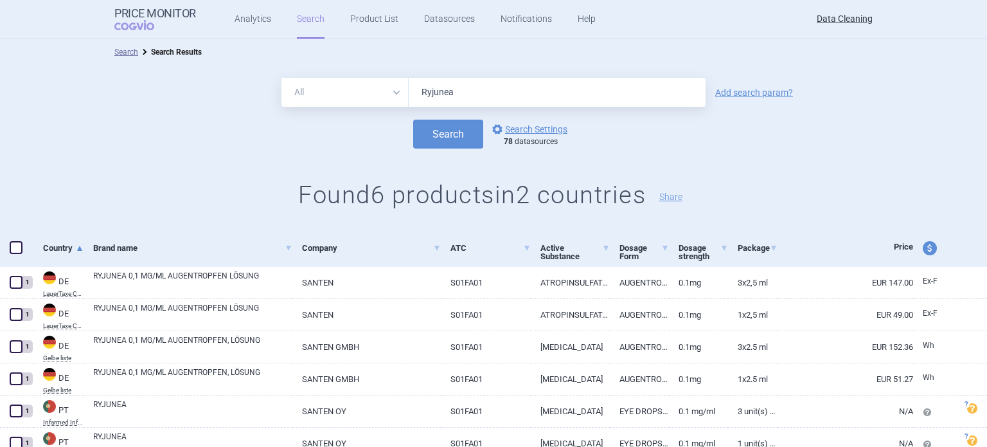
drag, startPoint x: 473, startPoint y: 94, endPoint x: 341, endPoint y: 116, distance: 134.3
click at [346, 116] on form "All Brand Name ATC Company Active Substance Country Newer than Ryjunea Add sear…" at bounding box center [493, 113] width 987 height 71
paste input "Bomyntr"
type input "Bomyntra"
click at [413, 120] on button "Search" at bounding box center [448, 134] width 70 height 29
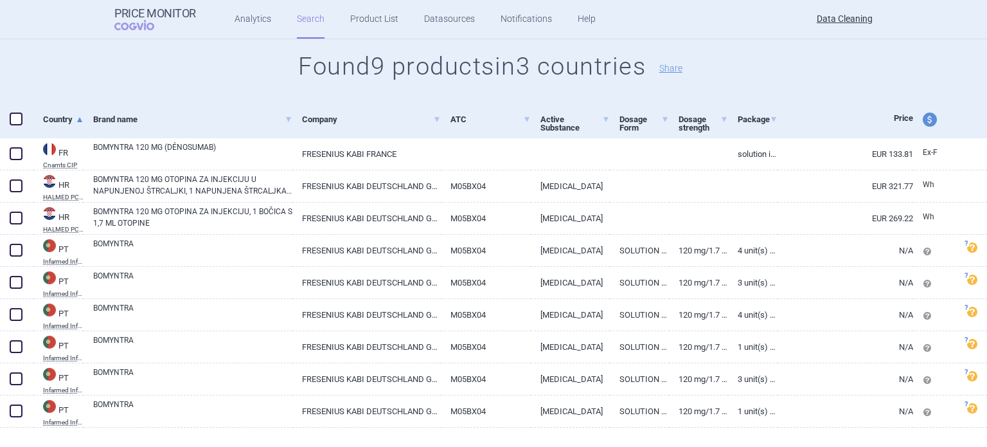
scroll to position [151, 0]
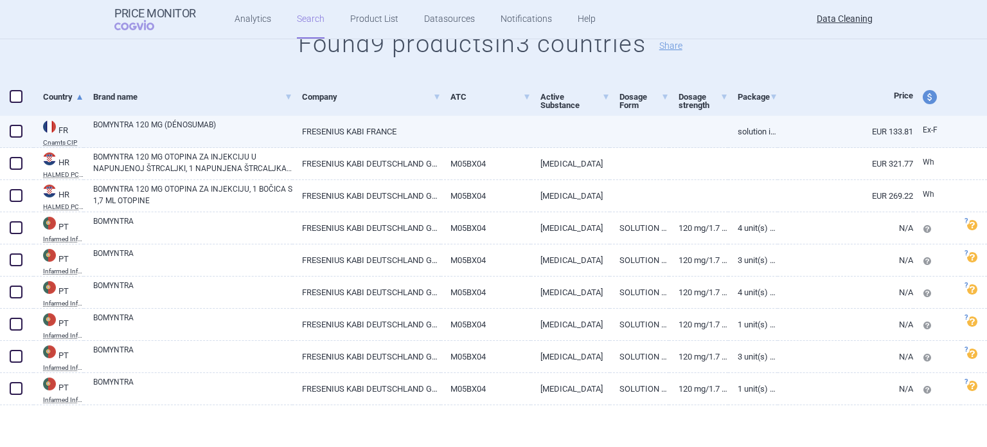
click at [234, 146] on div "BOMYNTRA 120 MG (DÉNOSUMAB)" at bounding box center [188, 132] width 209 height 32
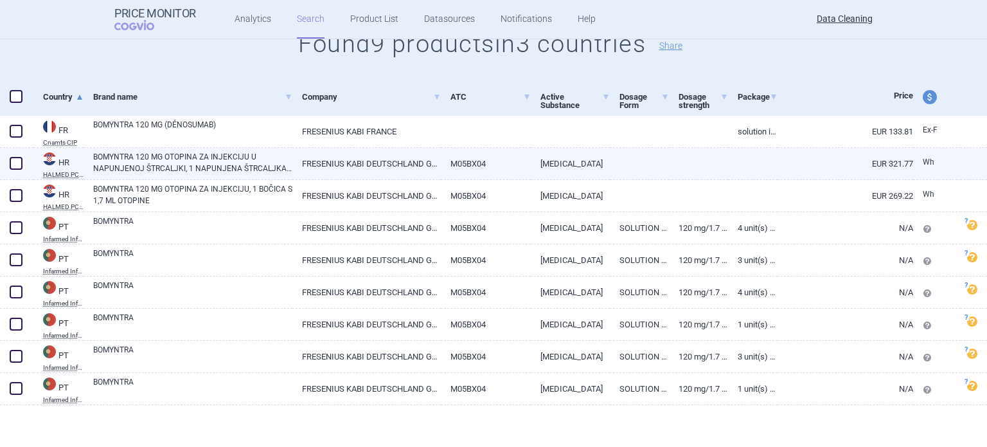
click at [233, 156] on link "BOMYNTRA 120 MG OTOPINA ZA INJEKCIJU U NAPUNJENOJ ŠTRCALJKI, 1 NAPUNJENA ŠTRCAL…" at bounding box center [192, 162] width 199 height 23
select select "EUR"
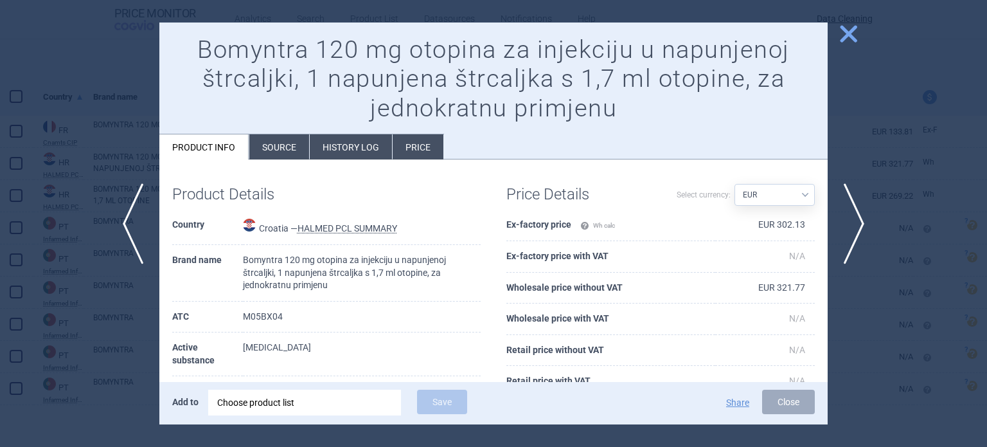
click at [277, 148] on li "Source" at bounding box center [279, 146] width 60 height 25
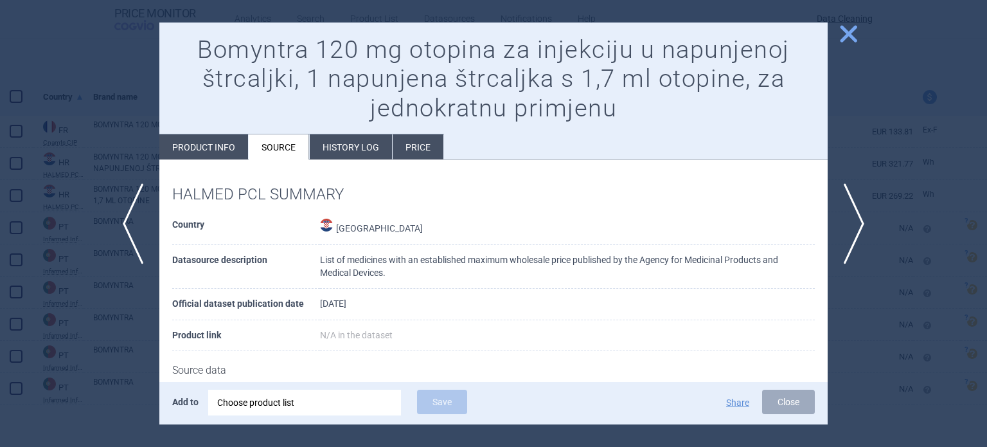
scroll to position [140, 0]
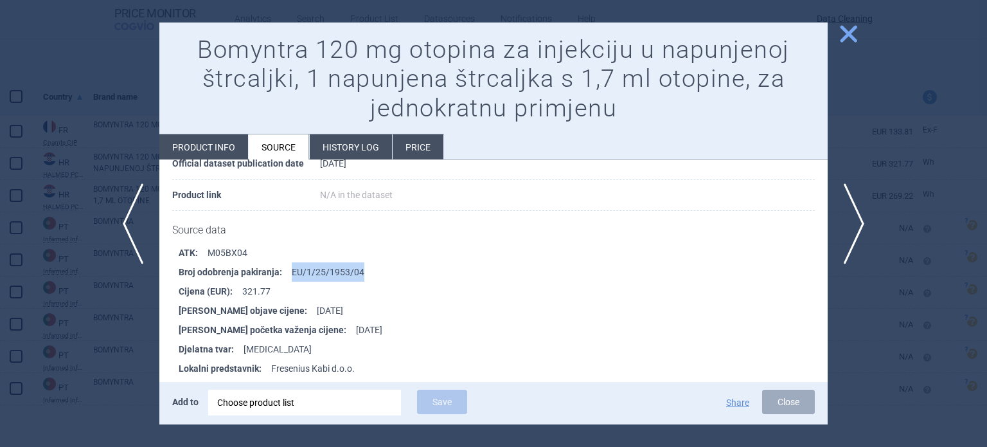
drag, startPoint x: 399, startPoint y: 274, endPoint x: 289, endPoint y: 280, distance: 110.0
click at [289, 280] on ul "ATK : M05BX04 Broj odobrenja pakiranja : EU/1/25/1953/04 Cijena (EUR) : 321.77 …" at bounding box center [500, 349] width 656 height 212
copy li "EU/1/25/1953/04"
click at [348, 399] on div "Choose product list" at bounding box center [304, 403] width 175 height 26
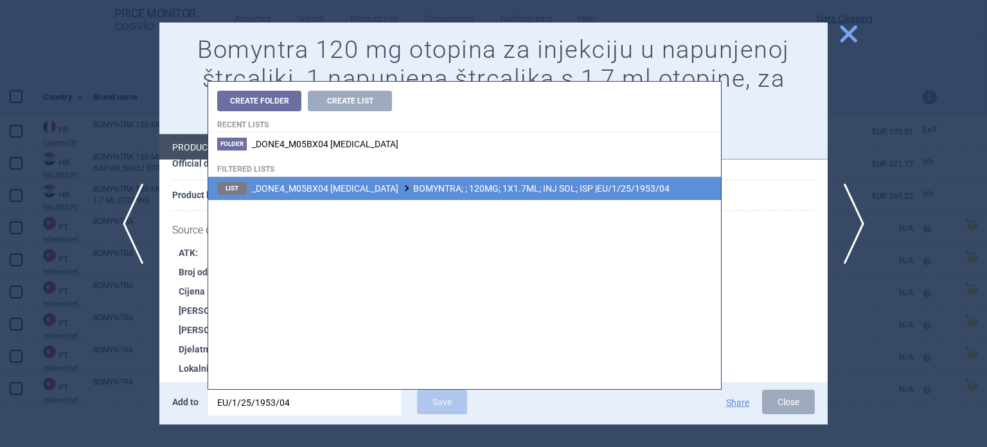
type input "EU/1/25/1953/04"
click at [604, 193] on span "_DONE4_M05BX04 DENOSUMAB BOMYNTRA; ; 120MG; 1X1.7ML; INJ SOL; ISP |EU/1/25/1953…" at bounding box center [461, 188] width 418 height 10
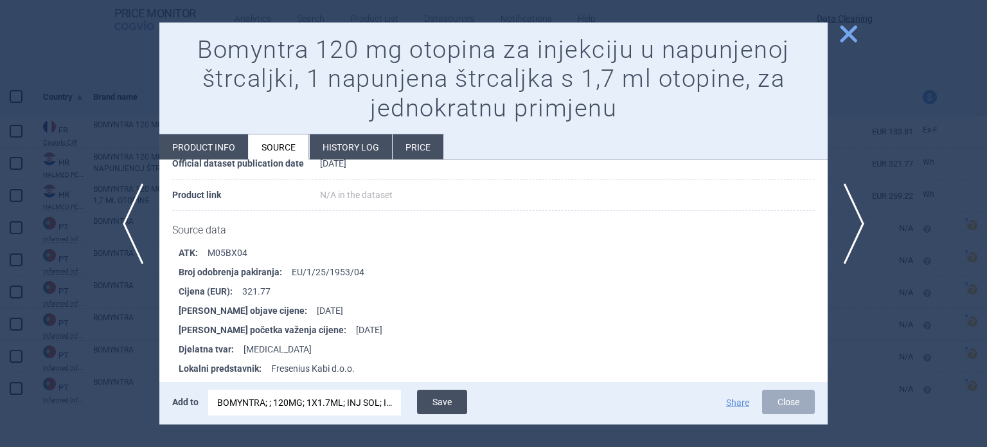
click at [458, 410] on button "Save" at bounding box center [442, 402] width 50 height 24
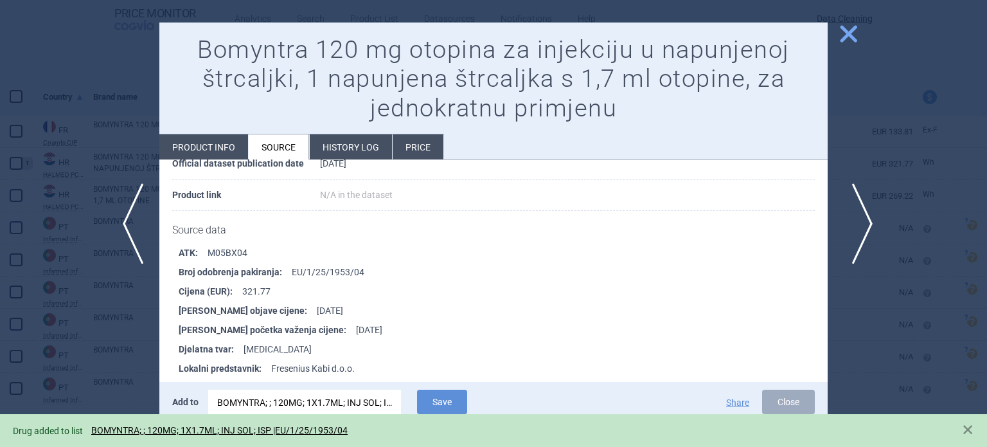
click at [852, 226] on span "next" at bounding box center [858, 223] width 29 height 81
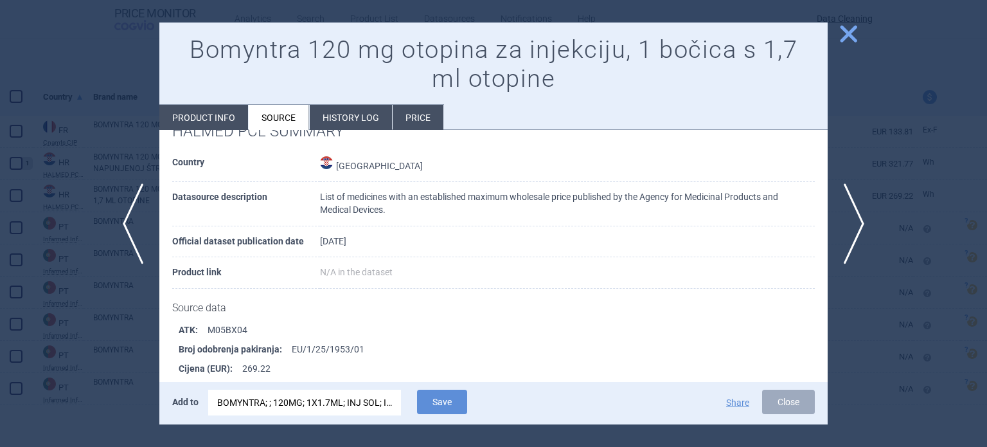
scroll to position [64, 0]
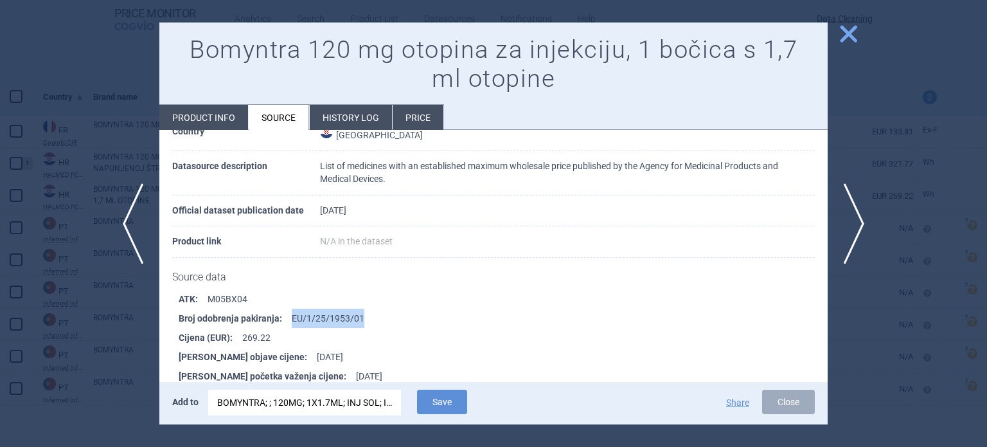
drag, startPoint x: 362, startPoint y: 321, endPoint x: 284, endPoint y: 323, distance: 77.8
click at [284, 323] on li "Broj odobrenja pakiranja : EU/1/25/1953/01" at bounding box center [503, 318] width 649 height 19
click at [351, 397] on div "BOMYNTRA; ; 120MG; 1X1.7ML; INJ SOL; ISP |EU/1/25/1953/04" at bounding box center [304, 403] width 175 height 26
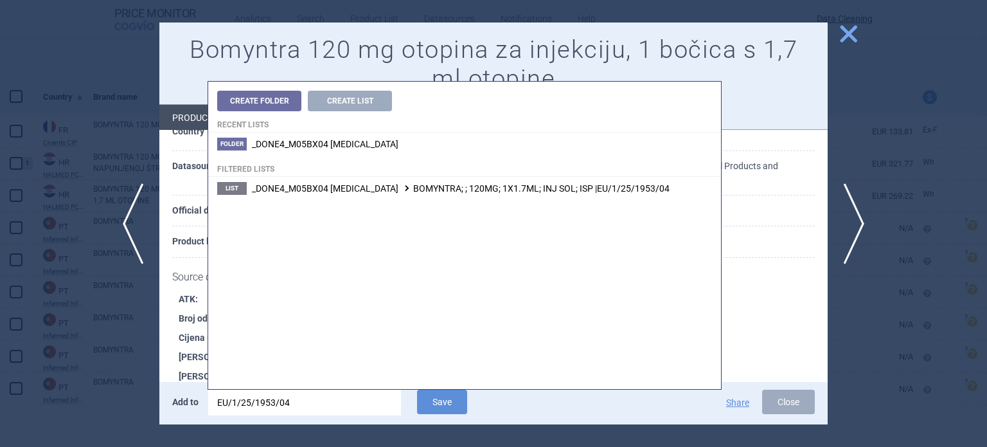
click at [351, 397] on input "EU/1/25/1953/04" at bounding box center [304, 403] width 193 height 26
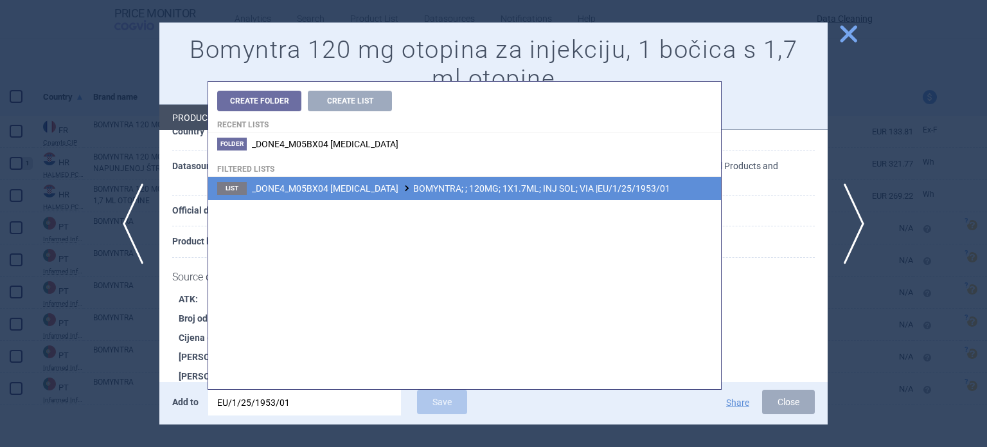
type input "EU/1/25/1953/01"
click at [486, 189] on span "_DONE4_M05BX04 DENOSUMAB BOMYNTRA; ; 120MG; 1X1.7ML; INJ SOL; VIA |EU/1/25/1953…" at bounding box center [461, 188] width 418 height 10
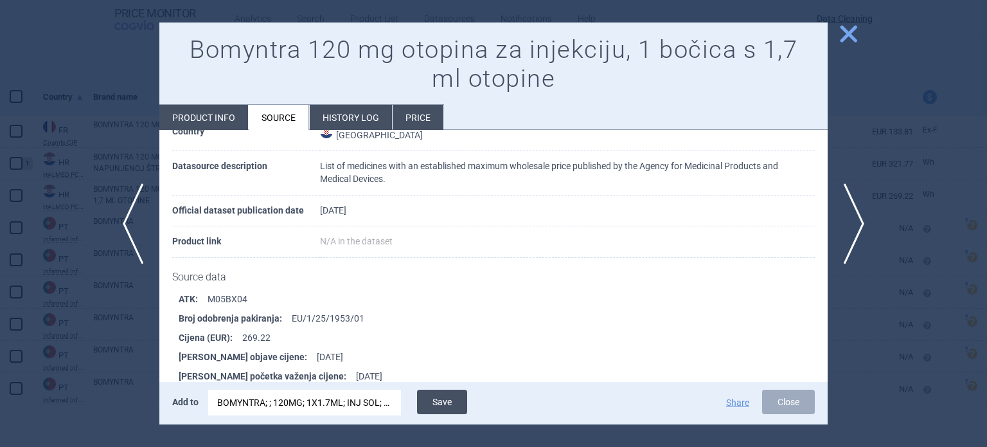
click at [432, 391] on button "Save" at bounding box center [442, 402] width 50 height 24
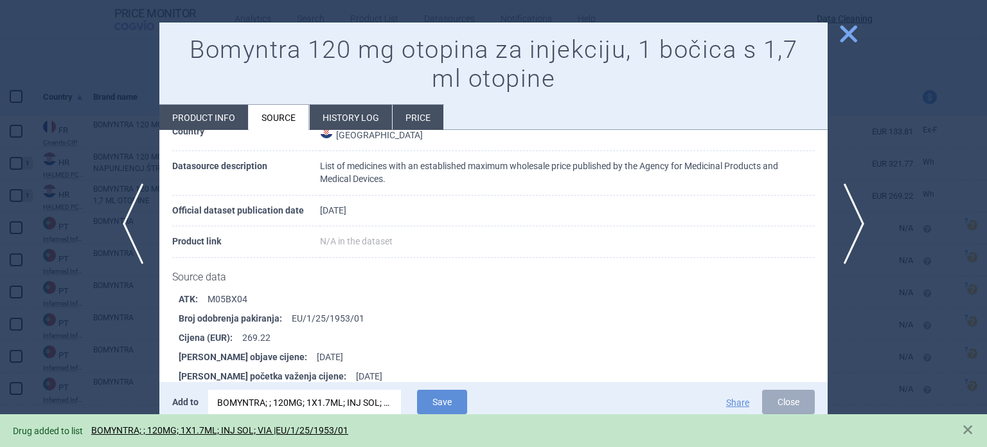
click at [35, 285] on div at bounding box center [493, 223] width 987 height 447
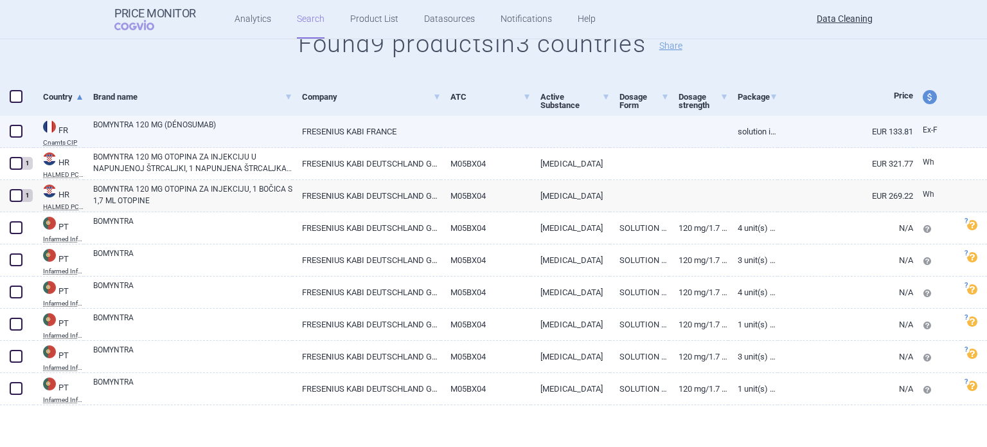
click at [175, 124] on link "BOMYNTRA 120 MG (DÉNOSUMAB)" at bounding box center [192, 130] width 199 height 23
select select "EUR"
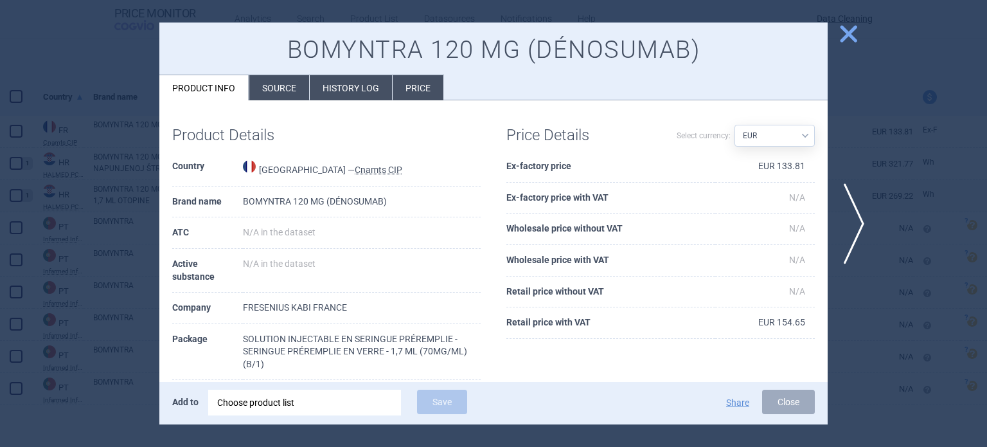
click at [294, 94] on li "Source" at bounding box center [279, 87] width 60 height 25
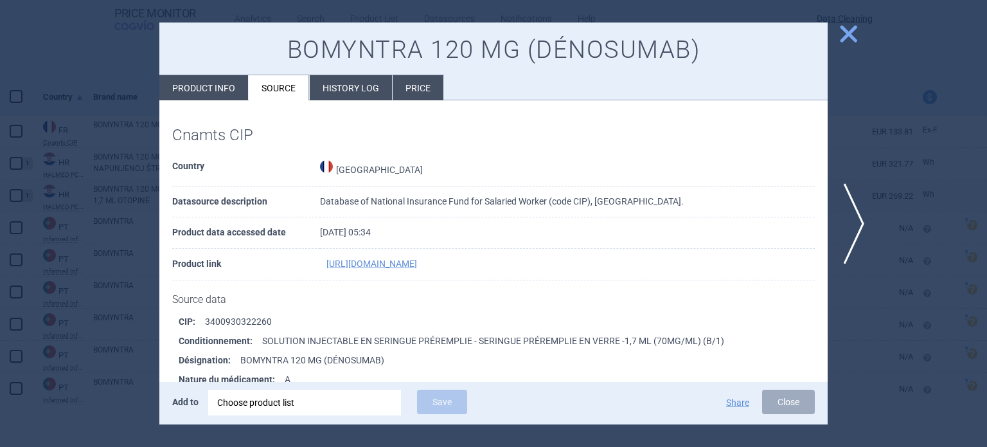
click at [219, 92] on li "Product info" at bounding box center [203, 87] width 89 height 25
select select "EUR"
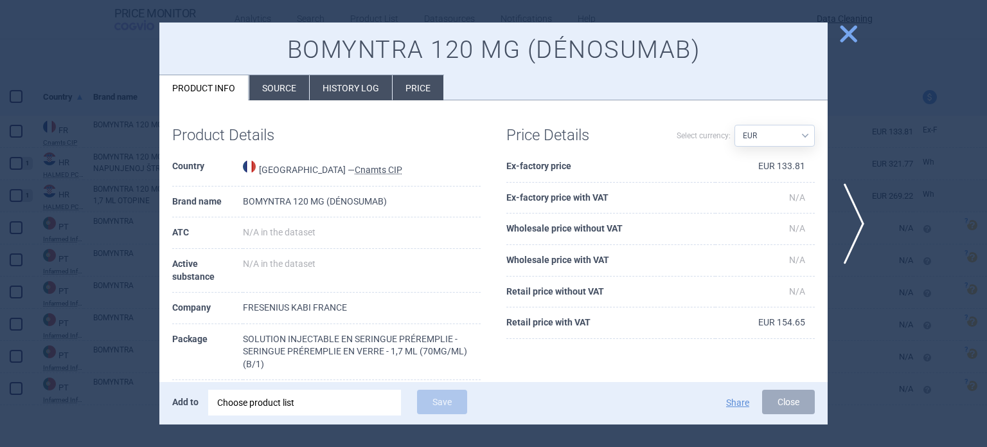
click at [0, 195] on div at bounding box center [493, 223] width 987 height 447
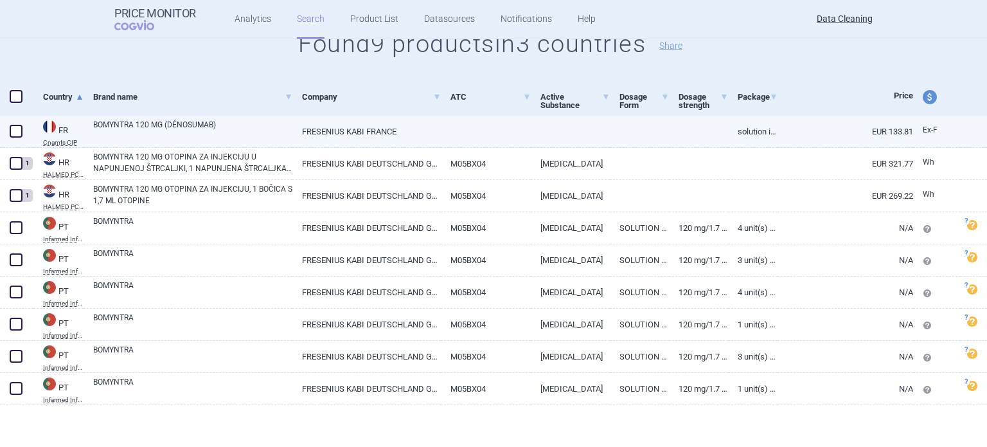
click at [10, 134] on span at bounding box center [16, 131] width 13 height 13
checkbox input "true"
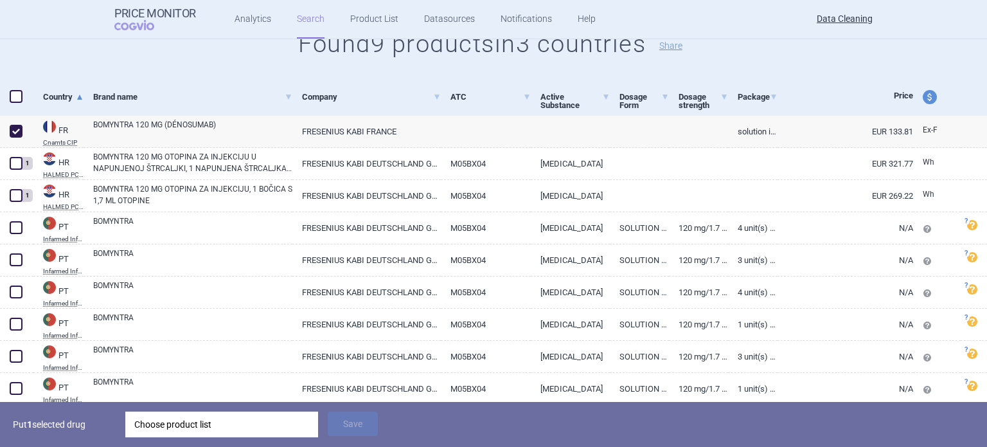
click at [253, 429] on div "Choose product list" at bounding box center [221, 424] width 175 height 26
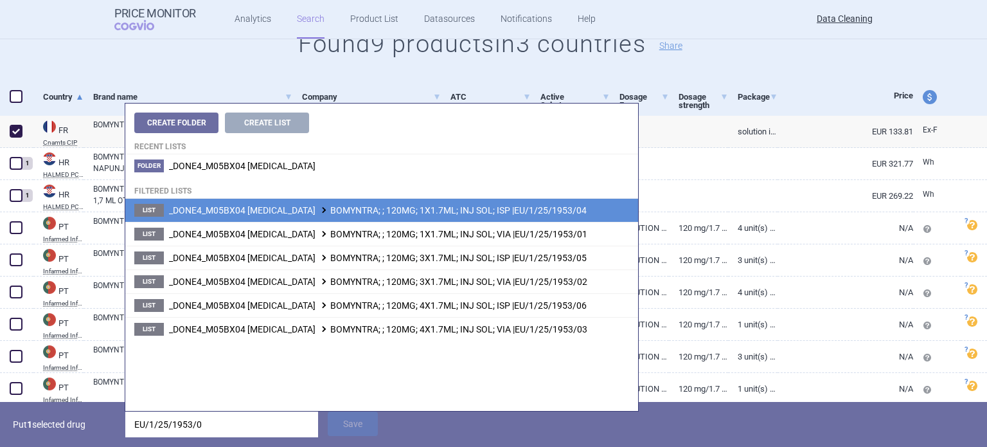
type input "EU/1/25/1953/0"
click at [480, 217] on li "List _DONE4_M05BX04 DENOSUMAB BOMYNTRA; ; 120MG; 1X1.7ML; INJ SOL; ISP |EU/1/25…" at bounding box center [381, 210] width 513 height 23
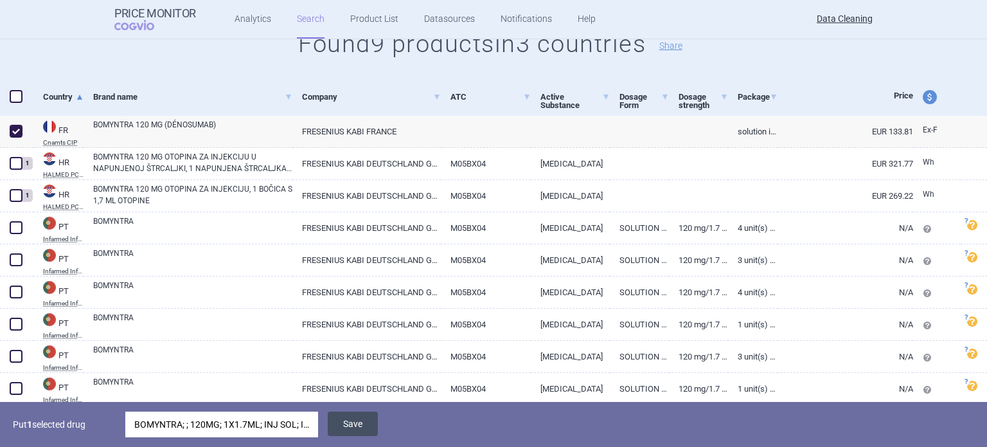
click at [360, 420] on button "Save" at bounding box center [353, 423] width 50 height 24
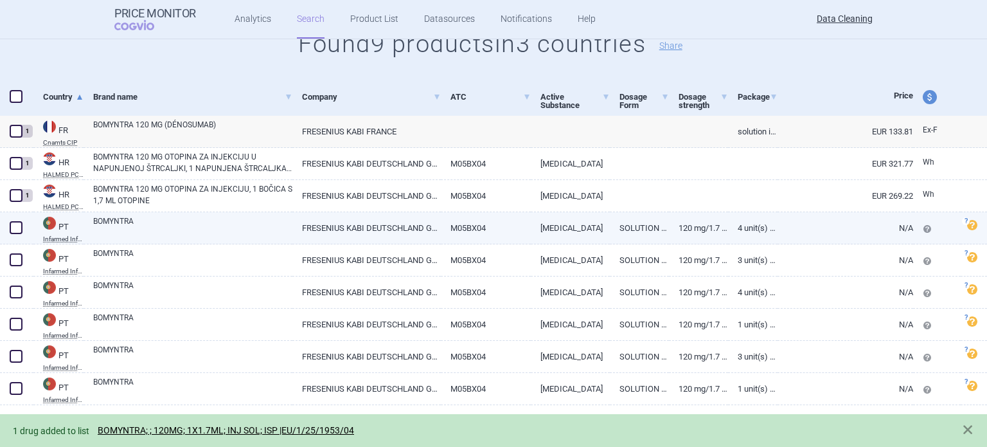
click at [202, 226] on link "BOMYNTRA" at bounding box center [192, 226] width 199 height 23
select select "EUR"
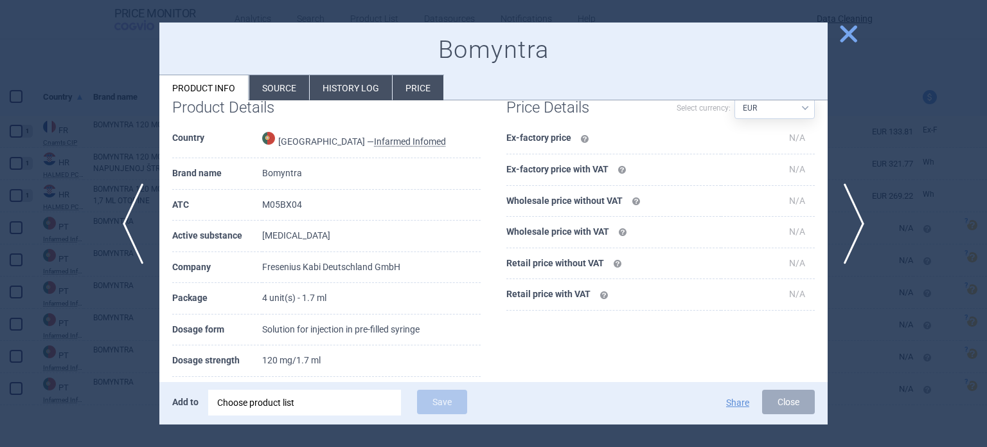
scroll to position [129, 0]
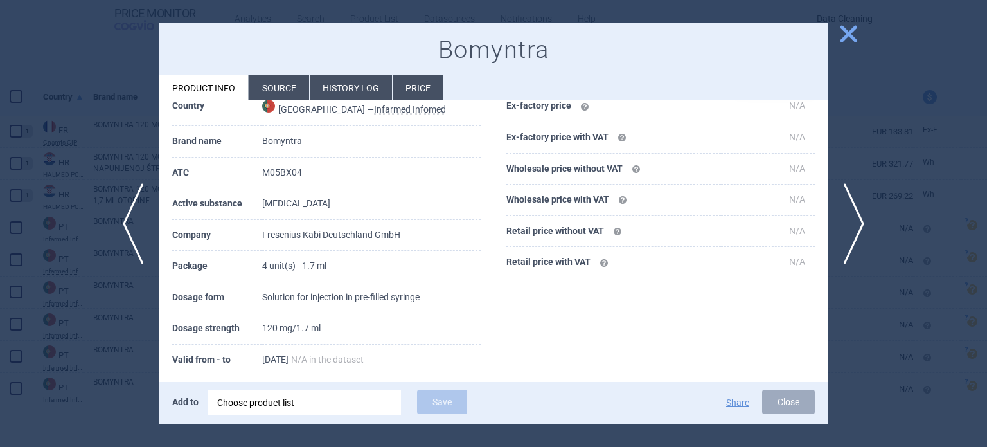
click at [354, 402] on div "Choose product list" at bounding box center [304, 403] width 175 height 26
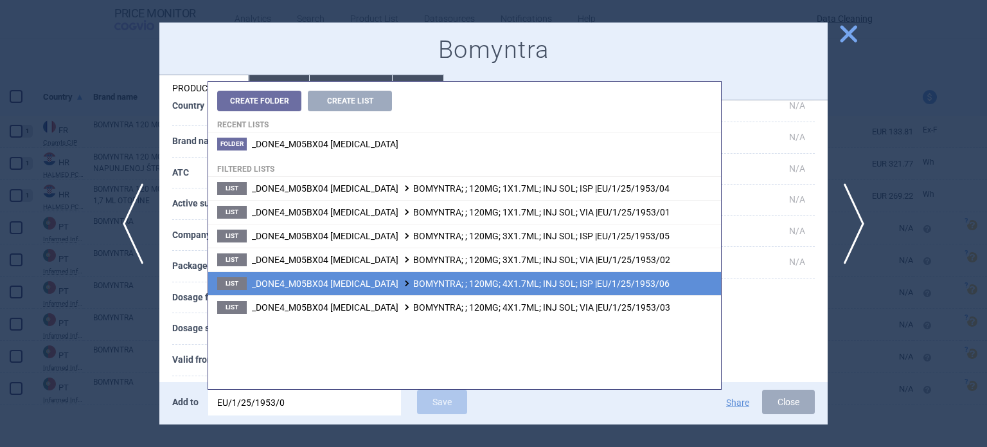
type input "EU/1/25/1953/0"
click at [546, 287] on span "_DONE4_M05BX04 DENOSUMAB BOMYNTRA; ; 120MG; 4X1.7ML; INJ SOL; ISP |EU/1/25/1953…" at bounding box center [461, 283] width 418 height 10
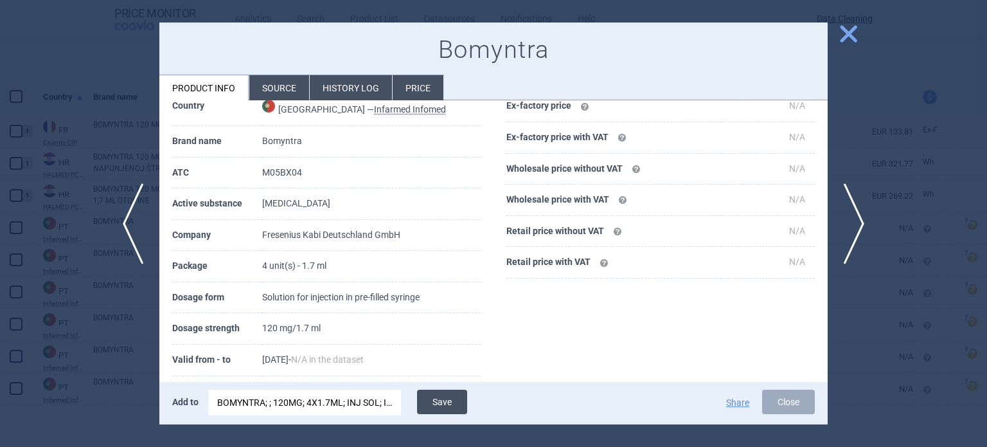
click at [444, 406] on button "Save" at bounding box center [442, 402] width 50 height 24
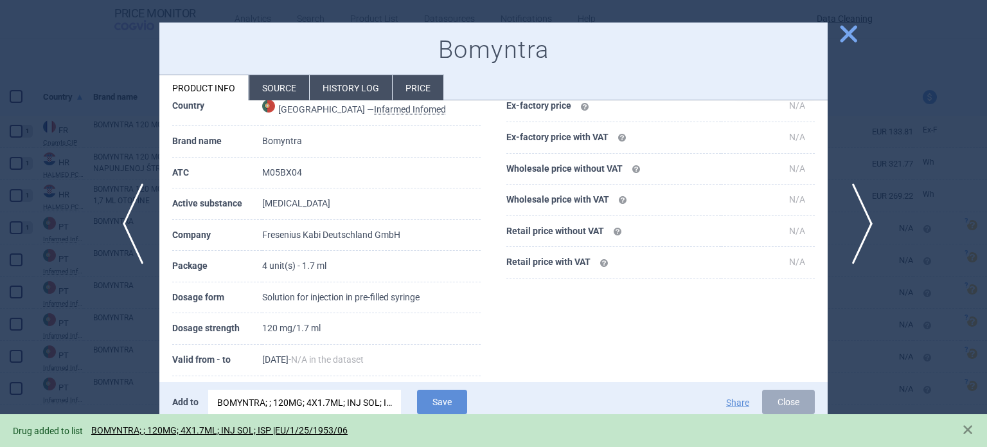
click at [853, 241] on span "next" at bounding box center [858, 223] width 29 height 81
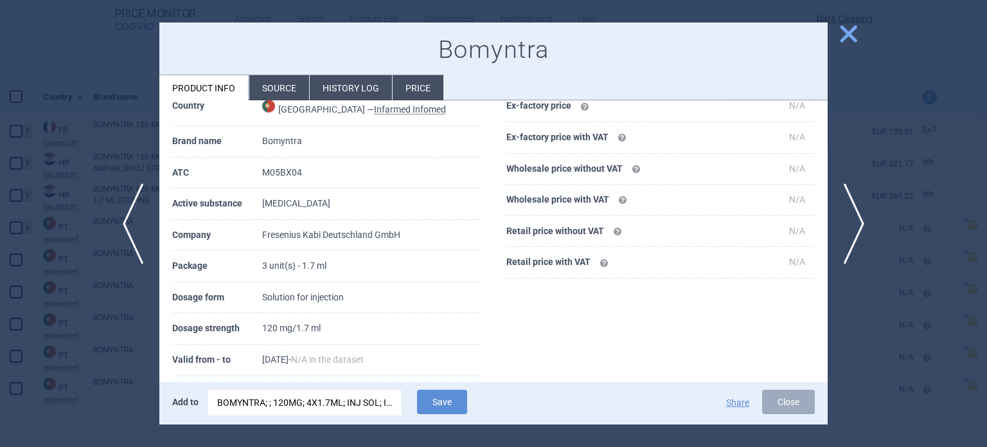
click at [353, 406] on div "BOMYNTRA; ; 120MG; 4X1.7ML; INJ SOL; ISP |EU/1/25/1953/06" at bounding box center [304, 403] width 175 height 26
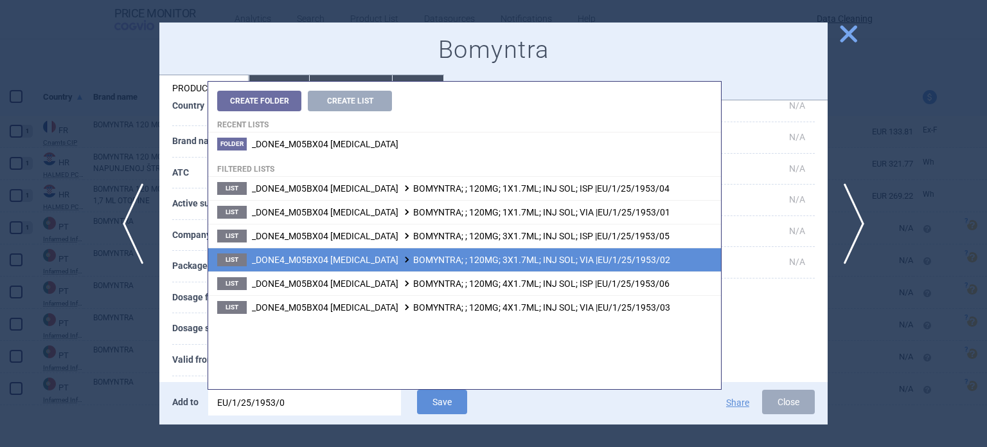
click at [562, 265] on li "List _DONE4_M05BX04 DENOSUMAB BOMYNTRA; ; 120MG; 3X1.7ML; INJ SOL; VIA |EU/1/25…" at bounding box center [464, 259] width 513 height 24
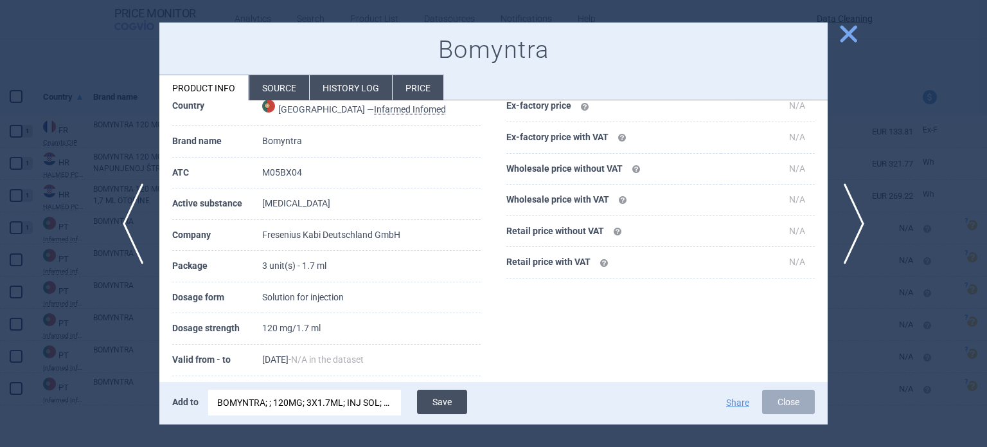
click at [446, 408] on button "Save" at bounding box center [442, 402] width 50 height 24
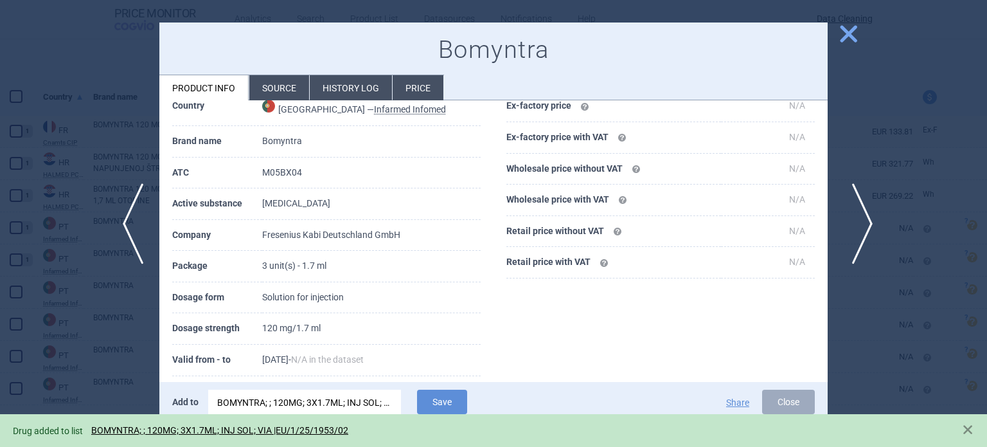
click at [849, 235] on span "next" at bounding box center [858, 223] width 29 height 81
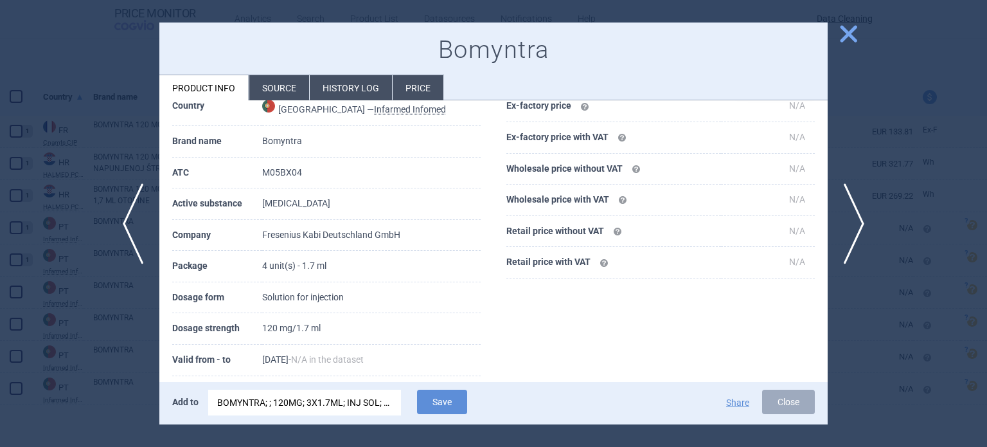
click at [380, 403] on div "BOMYNTRA; ; 120MG; 3X1.7ML; INJ SOL; VIA |EU/1/25/1953/02" at bounding box center [304, 403] width 175 height 26
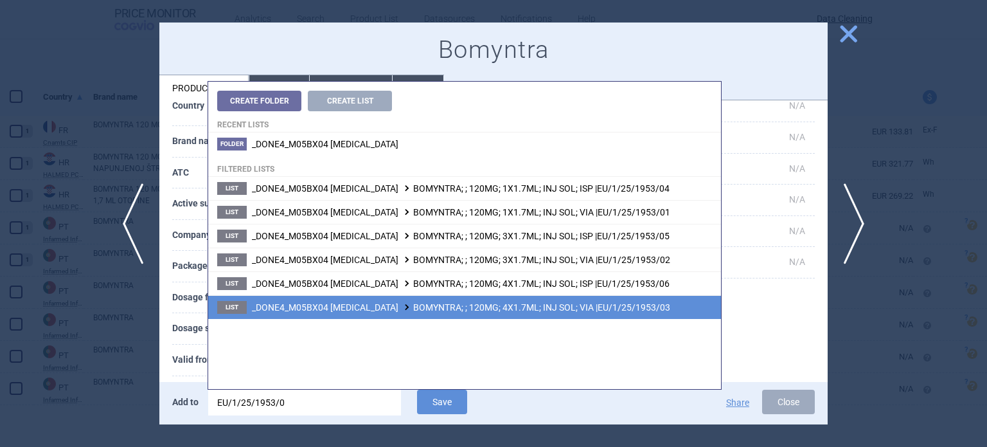
click at [537, 304] on span "_DONE4_M05BX04 DENOSUMAB BOMYNTRA; ; 120MG; 4X1.7ML; INJ SOL; VIA |EU/1/25/1953…" at bounding box center [461, 307] width 418 height 10
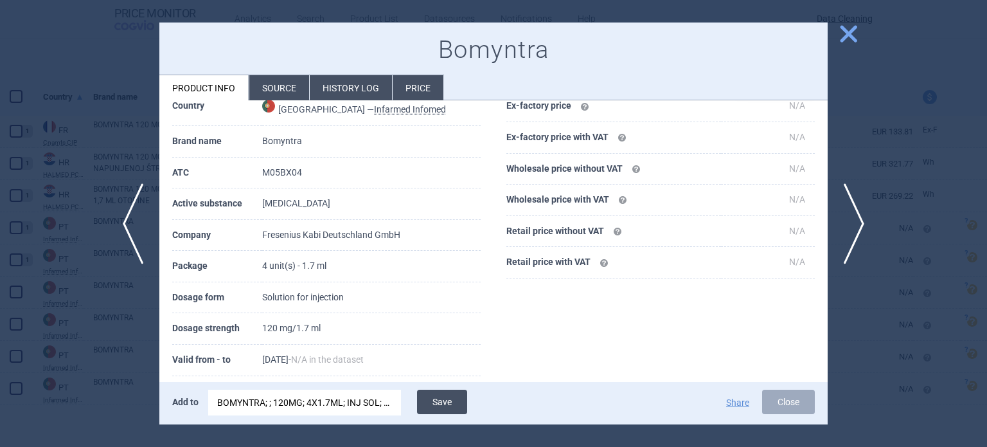
click at [447, 400] on button "Save" at bounding box center [442, 402] width 50 height 24
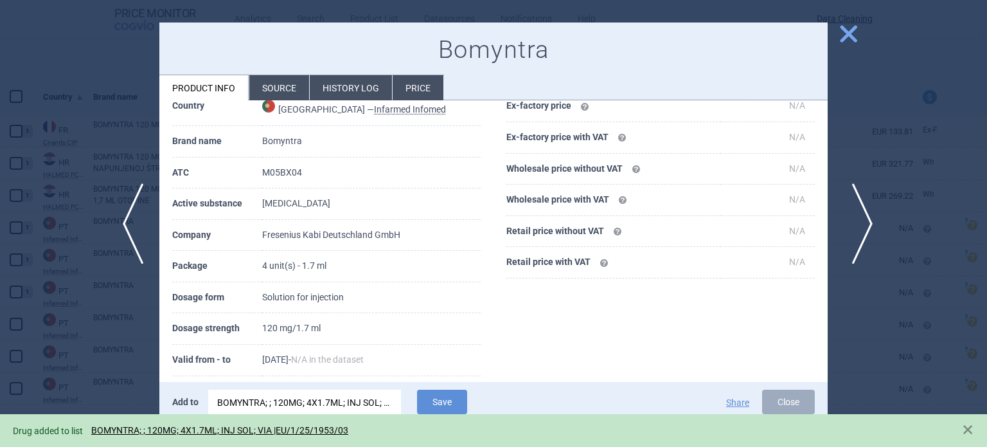
click at [851, 238] on span "next" at bounding box center [858, 223] width 29 height 81
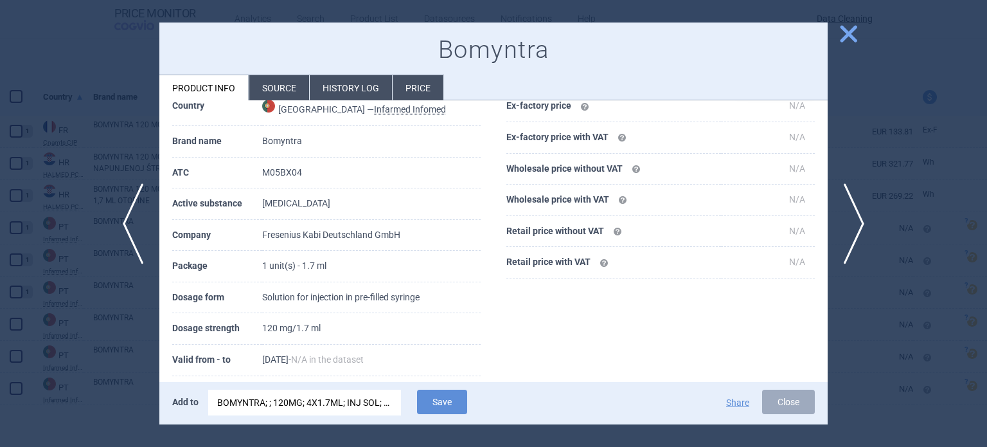
click at [298, 408] on div "BOMYNTRA; ; 120MG; 4X1.7ML; INJ SOL; VIA |EU/1/25/1953/03" at bounding box center [304, 403] width 175 height 26
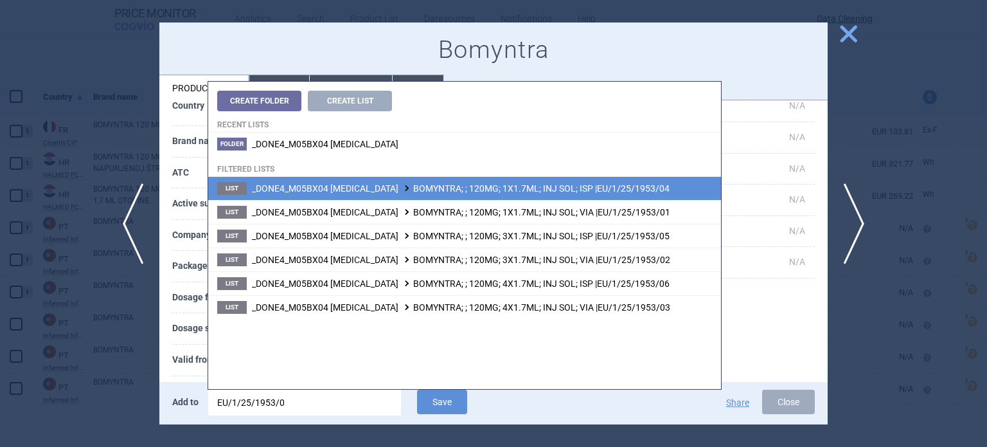
click at [532, 190] on span "_DONE4_M05BX04 DENOSUMAB BOMYNTRA; ; 120MG; 1X1.7ML; INJ SOL; ISP |EU/1/25/1953…" at bounding box center [461, 188] width 418 height 10
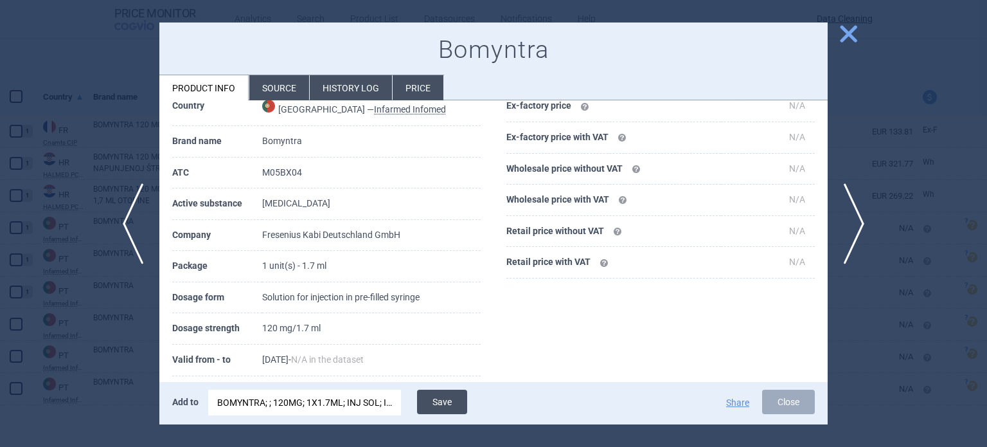
click at [445, 396] on button "Save" at bounding box center [442, 402] width 50 height 24
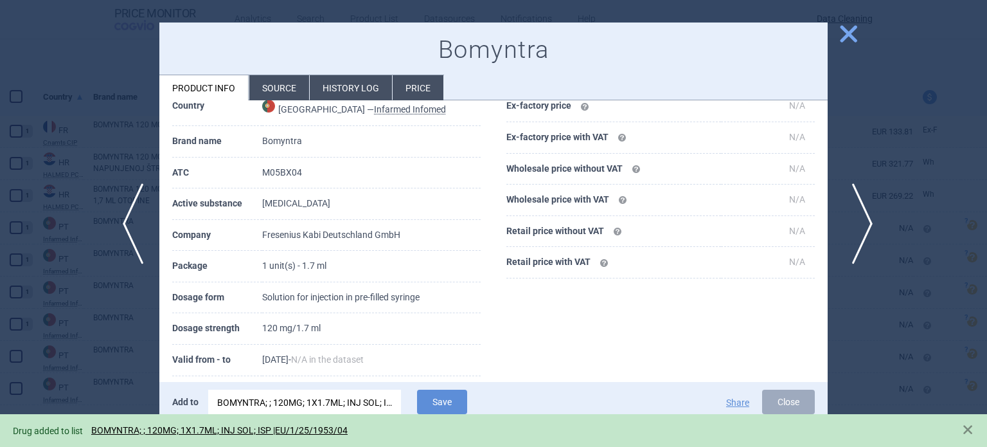
click at [847, 232] on span "next" at bounding box center [858, 223] width 29 height 81
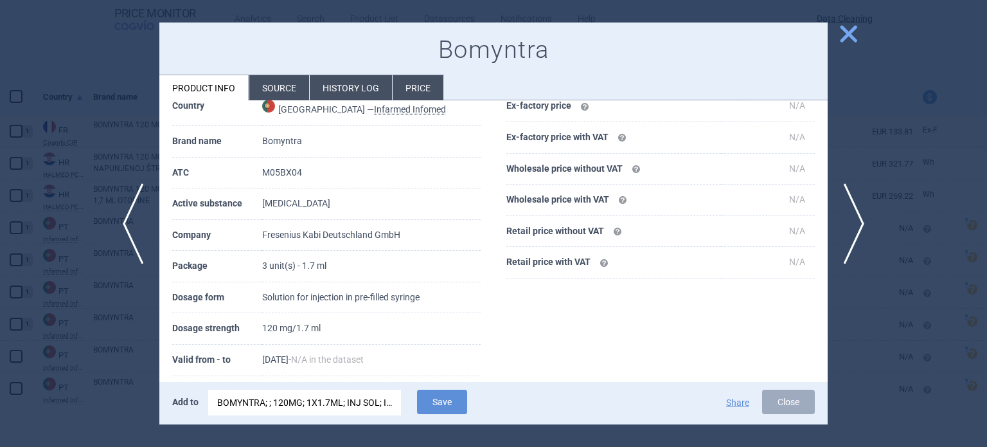
click at [374, 411] on div "BOMYNTRA; ; 120MG; 1X1.7ML; INJ SOL; ISP |EU/1/25/1953/04" at bounding box center [304, 403] width 175 height 26
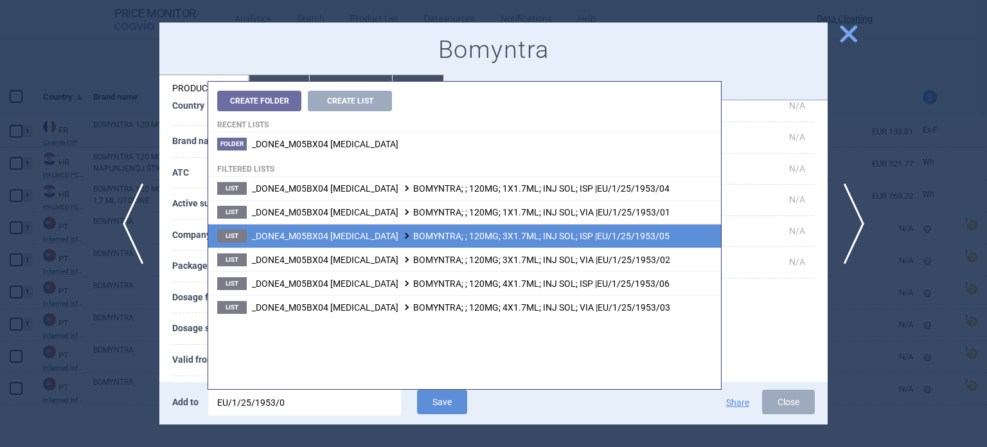
click at [539, 238] on span "_DONE4_M05BX04 DENOSUMAB BOMYNTRA; ; 120MG; 3X1.7ML; INJ SOL; ISP |EU/1/25/1953…" at bounding box center [461, 236] width 418 height 10
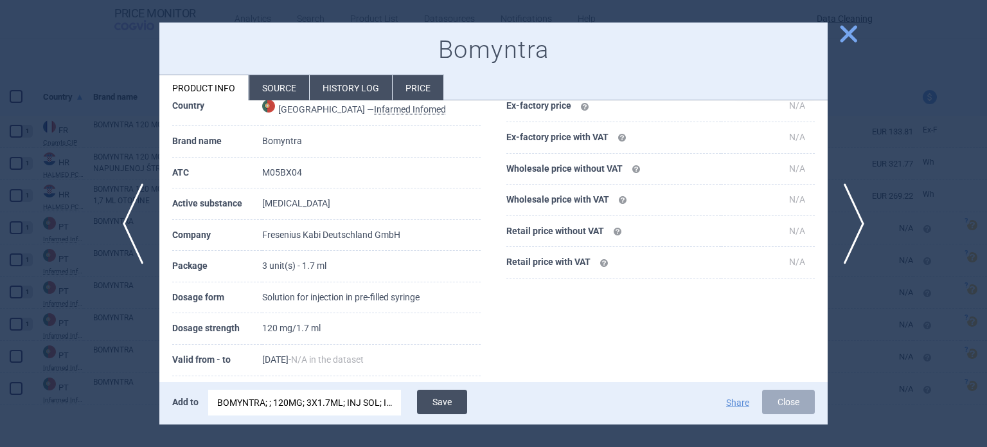
click at [445, 394] on button "Save" at bounding box center [442, 402] width 50 height 24
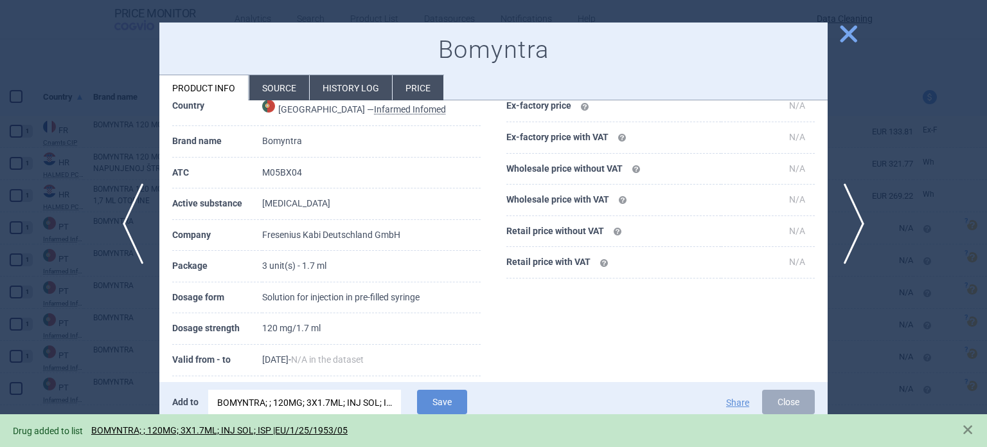
click at [863, 226] on span "next" at bounding box center [858, 223] width 29 height 81
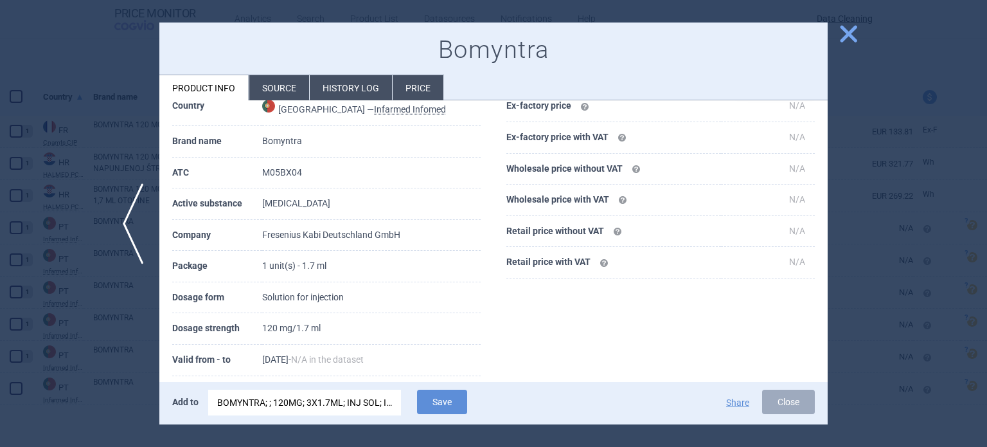
click at [343, 391] on div "BOMYNTRA; ; 120MG; 3X1.7ML; INJ SOL; ISP |EU/1/25/1953/05" at bounding box center [304, 403] width 175 height 26
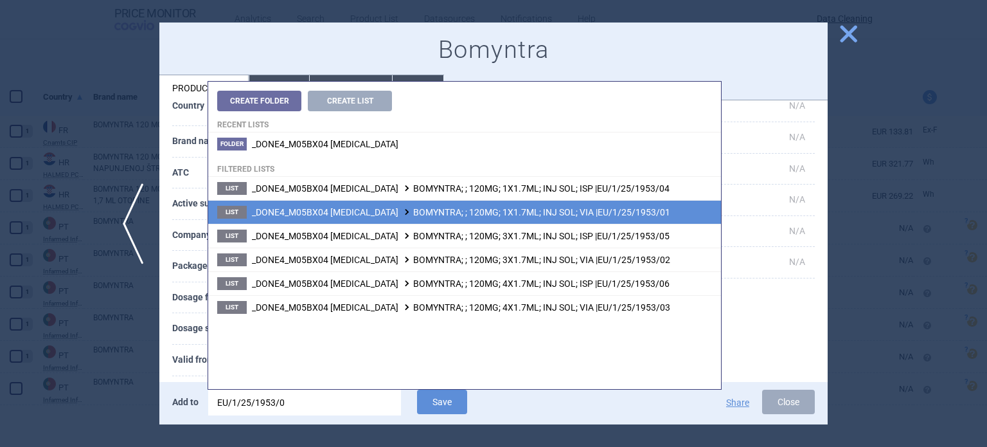
click at [544, 210] on span "_DONE4_M05BX04 DENOSUMAB BOMYNTRA; ; 120MG; 1X1.7ML; INJ SOL; VIA |EU/1/25/1953…" at bounding box center [461, 212] width 418 height 10
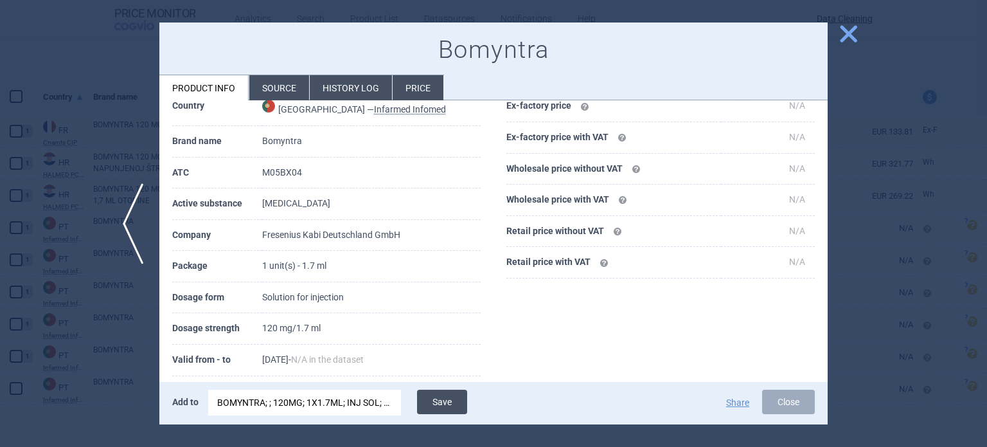
click at [445, 397] on button "Save" at bounding box center [442, 402] width 50 height 24
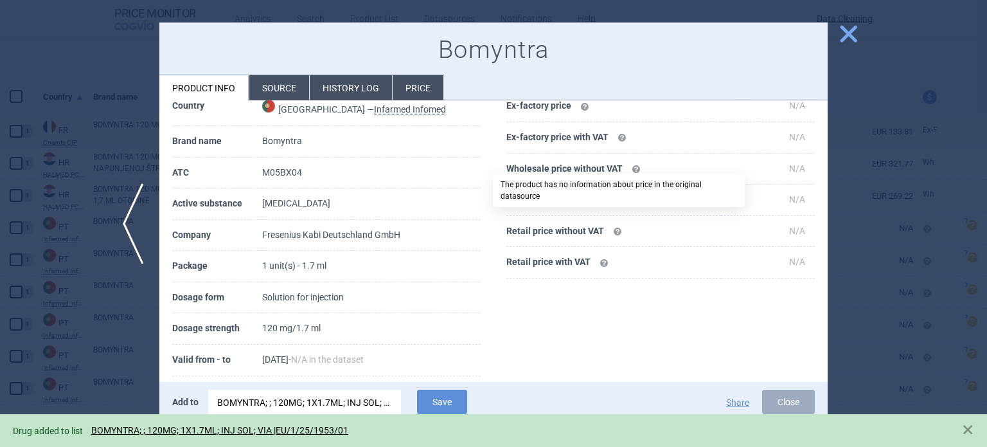
click at [60, 170] on div at bounding box center [493, 223] width 987 height 447
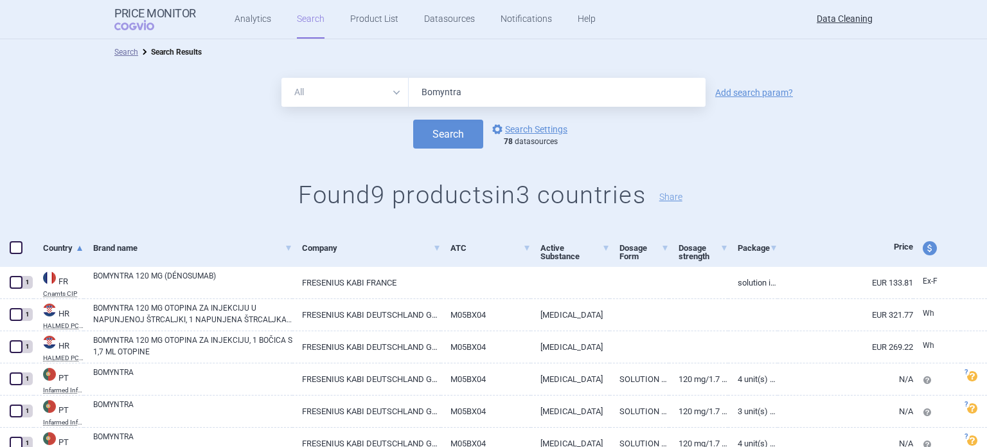
drag, startPoint x: 506, startPoint y: 85, endPoint x: 357, endPoint y: 85, distance: 148.5
click at [360, 85] on div "All Brand Name ATC Company Active Substance Country Newer than Bomyntra" at bounding box center [494, 92] width 424 height 29
paste input "Conexxence"
type input "Conexxence"
click at [413, 120] on button "Search" at bounding box center [448, 134] width 70 height 29
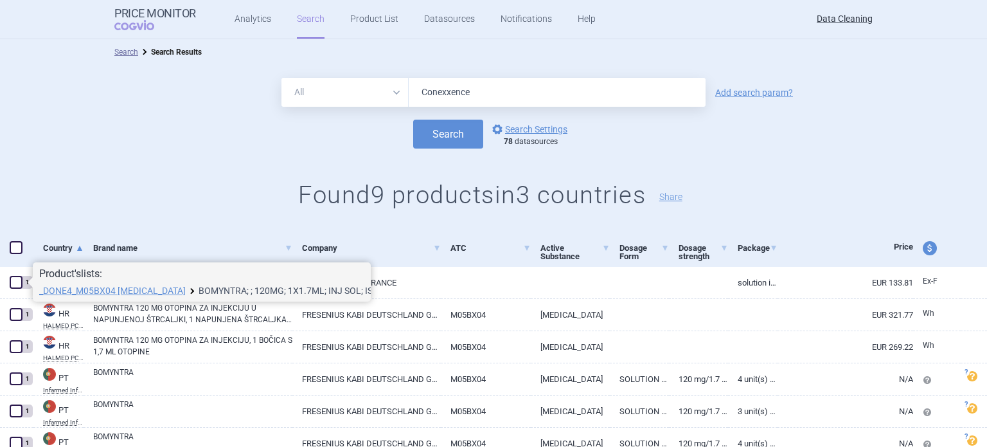
click at [209, 293] on link "BOMYNTRA; ; 120MG; 1X1.7ML; INJ SOL; ISP |EU/1/25/1953/04" at bounding box center [289, 290] width 180 height 9
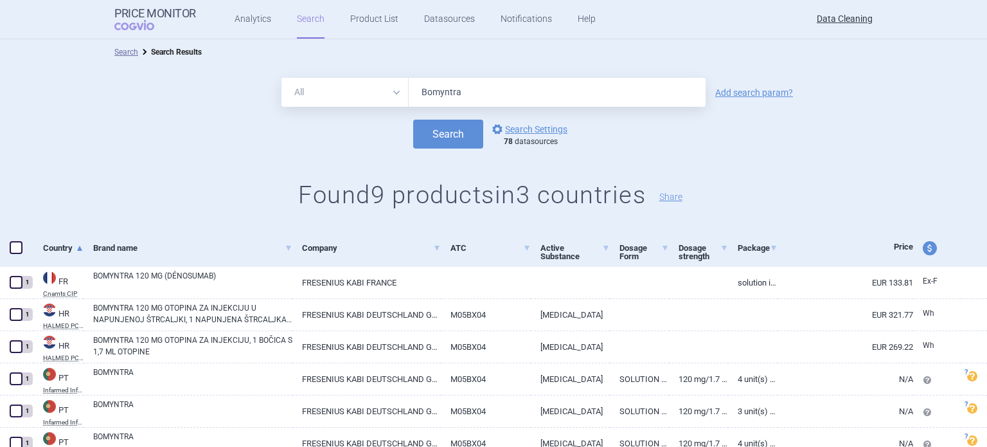
click at [353, 92] on div "All Brand Name ATC Company Active Substance Country Newer than Bomyntra" at bounding box center [494, 92] width 424 height 29
paste input "Conexxence"
type input "Conexxence"
click at [413, 120] on button "Search" at bounding box center [448, 134] width 70 height 29
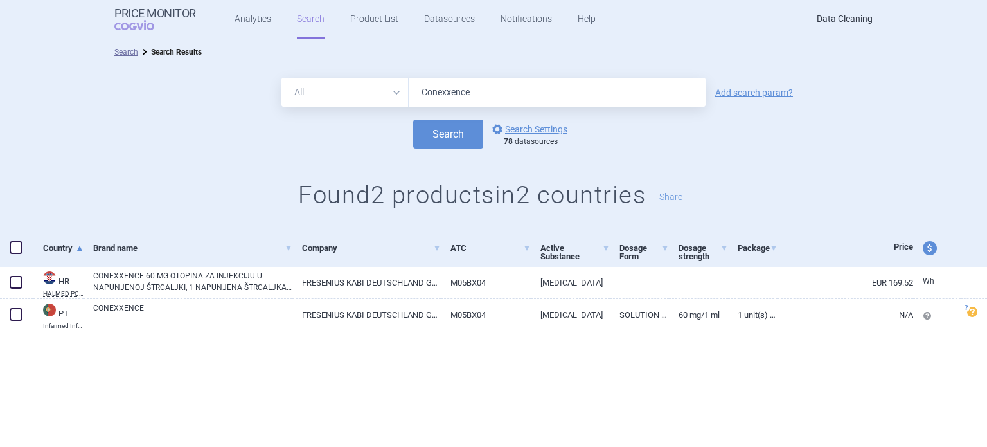
click at [18, 246] on span at bounding box center [16, 247] width 13 height 13
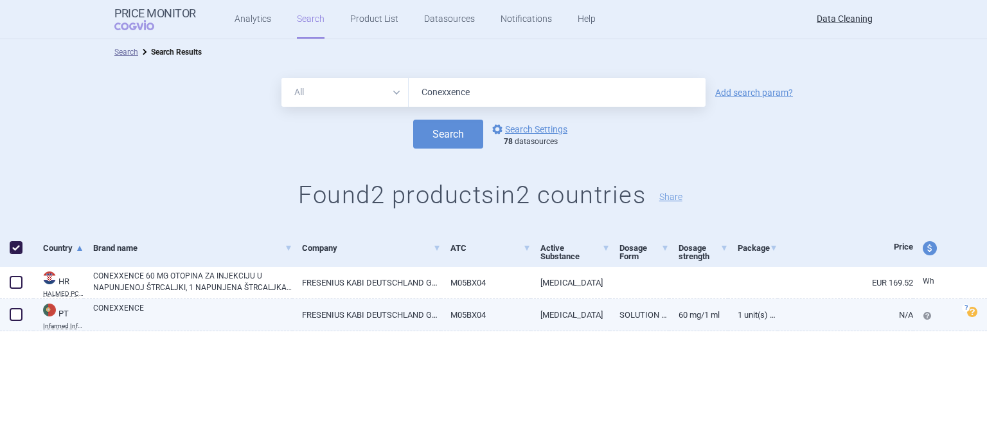
checkbox input "true"
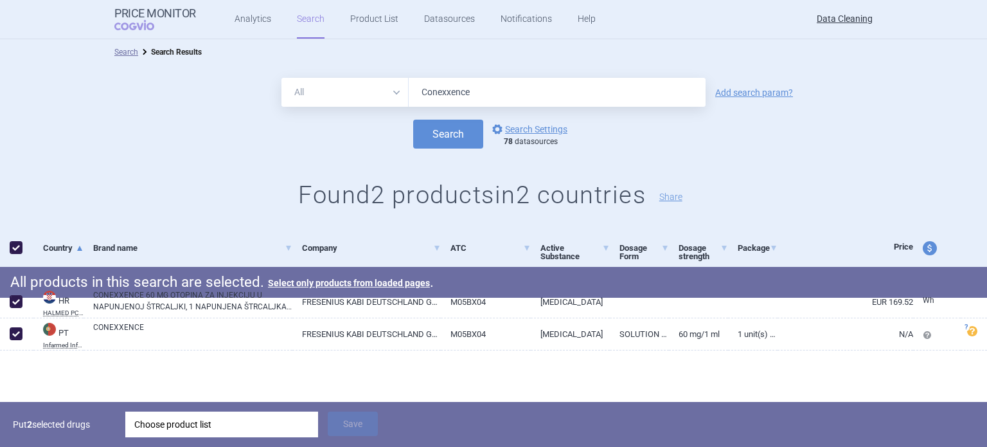
drag, startPoint x: 282, startPoint y: 438, endPoint x: 282, endPoint y: 429, distance: 9.7
click at [280, 438] on div "Put 2 selected drugs Choose product list Save" at bounding box center [493, 424] width 987 height 45
click at [282, 427] on div "Choose product list" at bounding box center [221, 424] width 175 height 26
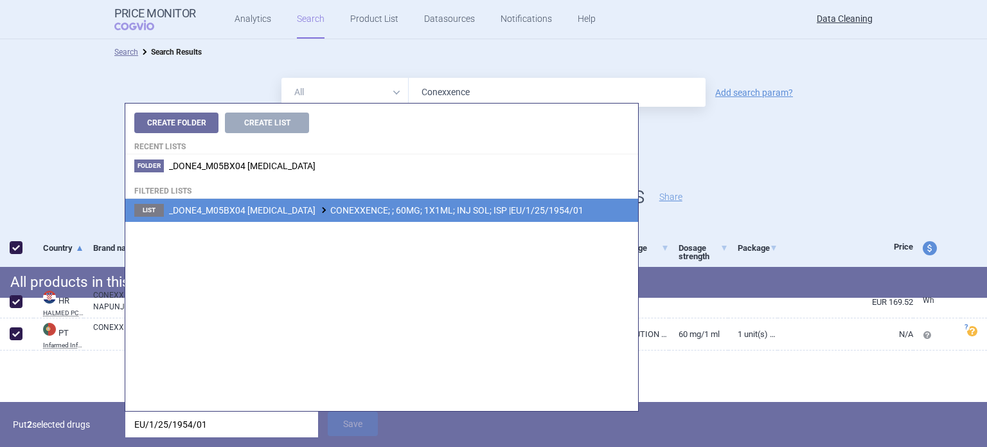
type input "EU/1/25/1954/01"
click at [522, 213] on span "_DONE4_M05BX04 DENOSUMAB CONEXXENCE; ; 60MG; 1X1ML; INJ SOL; ISP |EU/1/25/1954/…" at bounding box center [376, 210] width 415 height 10
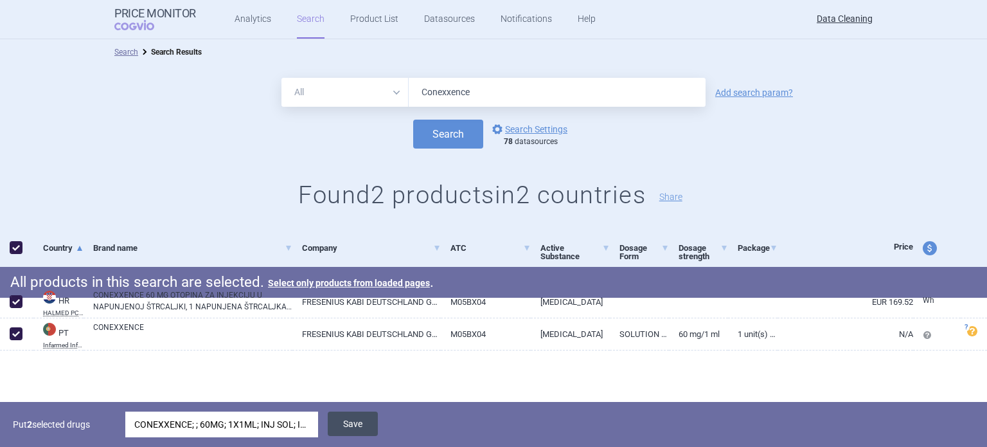
click at [360, 415] on button "Save" at bounding box center [353, 423] width 50 height 24
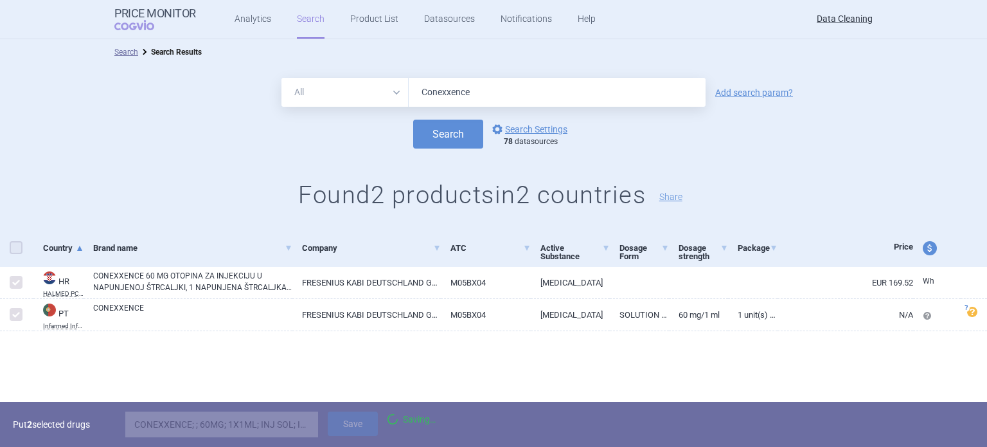
checkbox input "false"
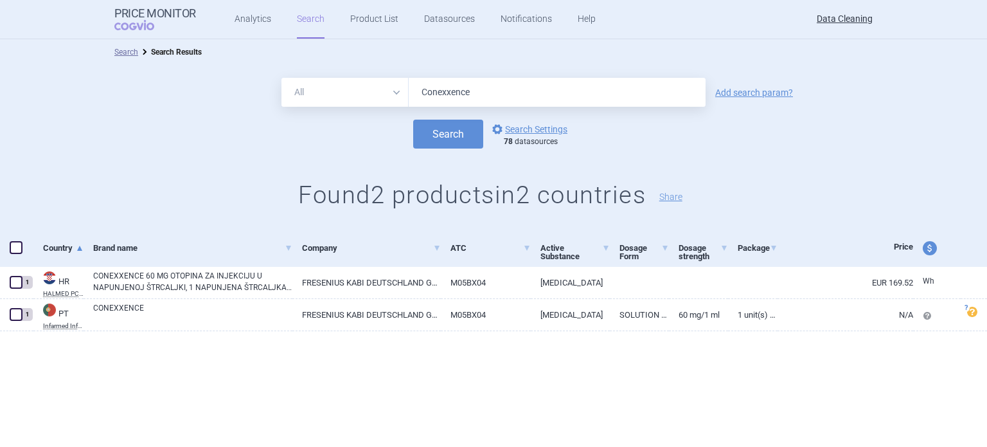
drag, startPoint x: 490, startPoint y: 98, endPoint x: 387, endPoint y: 98, distance: 102.9
click at [401, 98] on div "All Brand Name ATC Company Active Substance Country Newer than Conexxence" at bounding box center [494, 92] width 424 height 29
paste input "Yeytuo"
type input "Yeytuo"
click at [413, 120] on button "Search" at bounding box center [448, 134] width 70 height 29
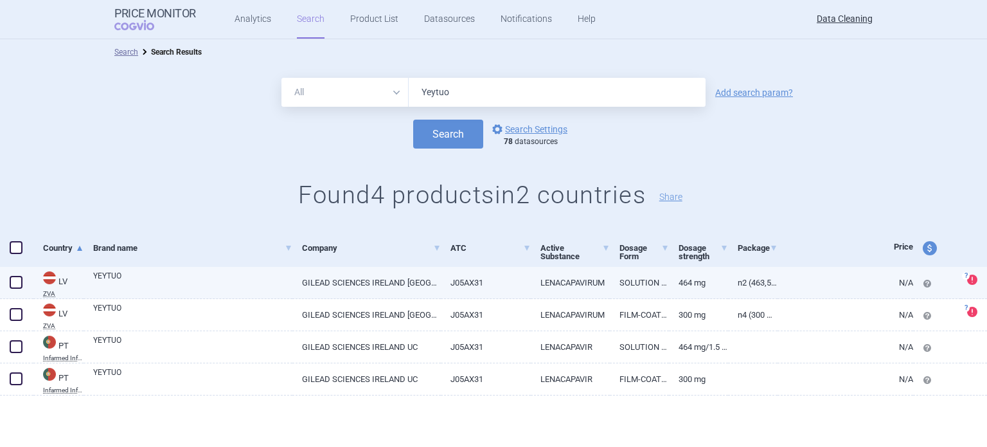
click at [292, 271] on link "GILEAD SCIENCES IRELAND UC, IRELAND" at bounding box center [366, 282] width 148 height 31
select select "EUR"
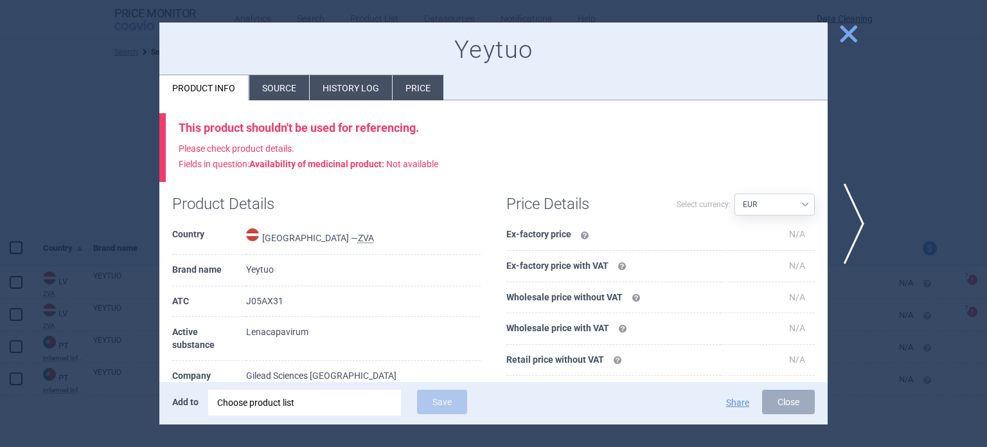
scroll to position [64, 0]
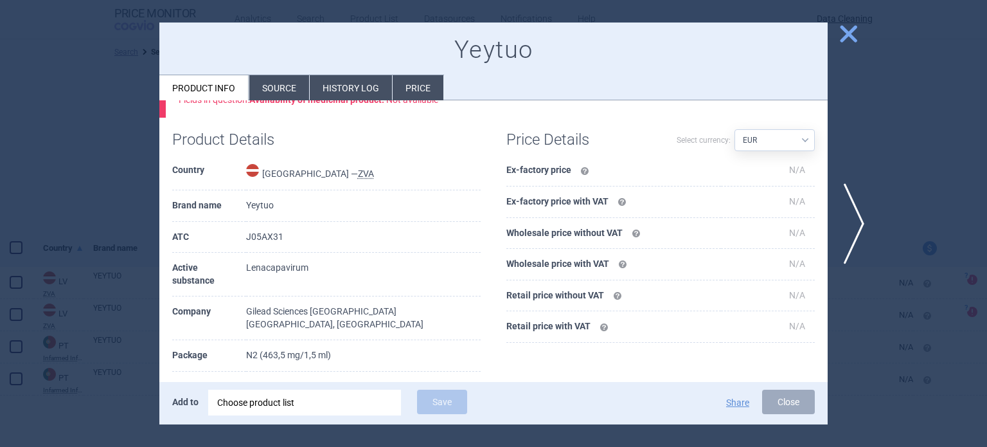
click at [283, 89] on li "Source" at bounding box center [279, 87] width 60 height 25
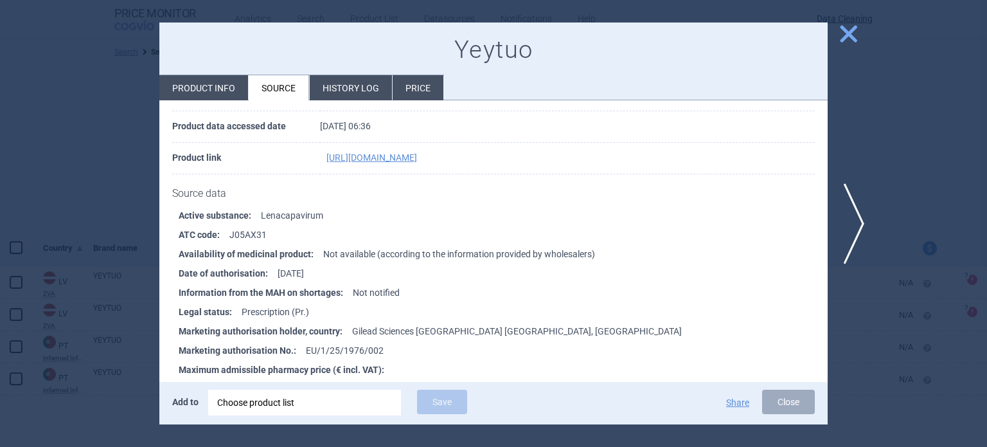
scroll to position [129, 0]
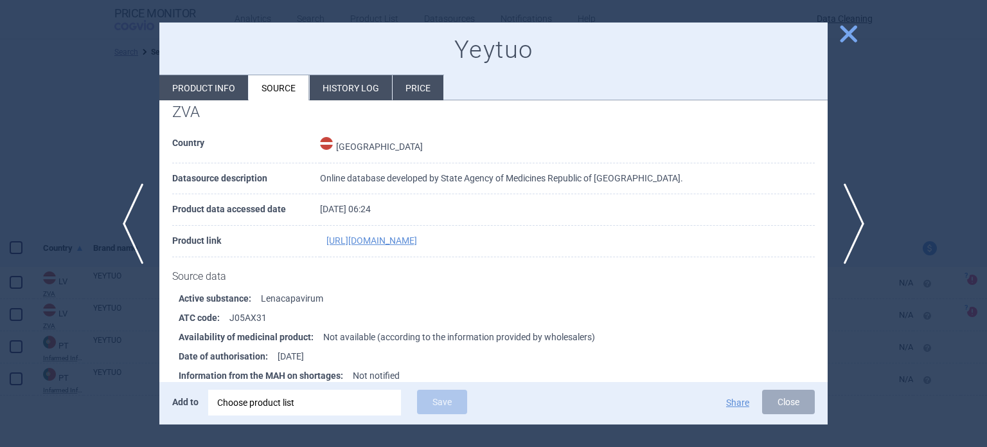
scroll to position [64, 0]
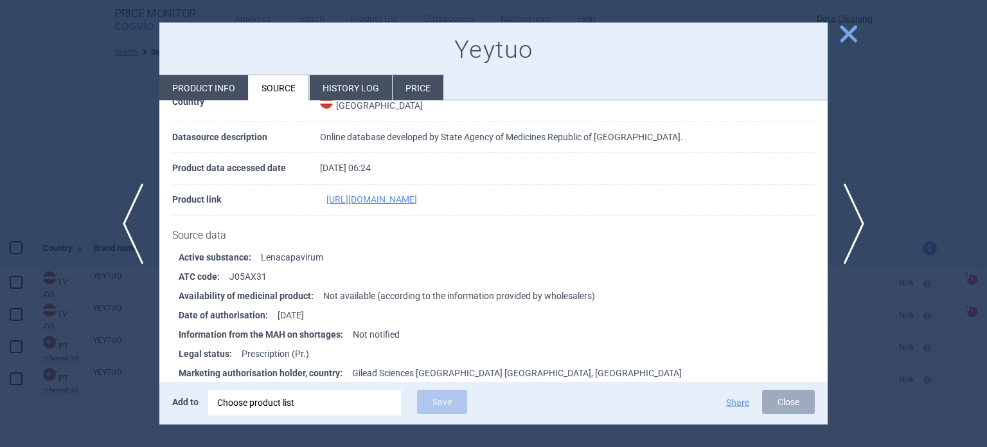
click at [231, 87] on li "Product info" at bounding box center [203, 87] width 89 height 25
select select "EUR"
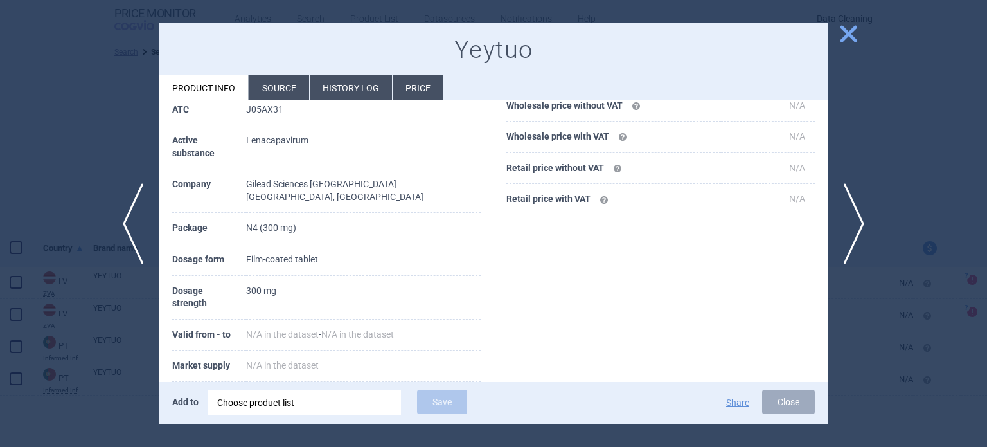
scroll to position [193, 0]
click at [42, 159] on div at bounding box center [493, 223] width 987 height 447
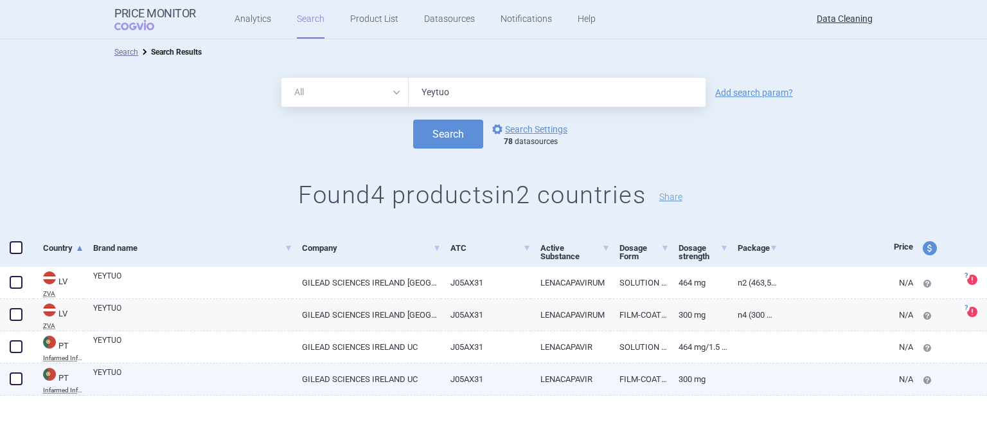
click at [319, 372] on link "GILEAD SCIENCES IRELAND UC" at bounding box center [366, 378] width 148 height 31
select select "EUR"
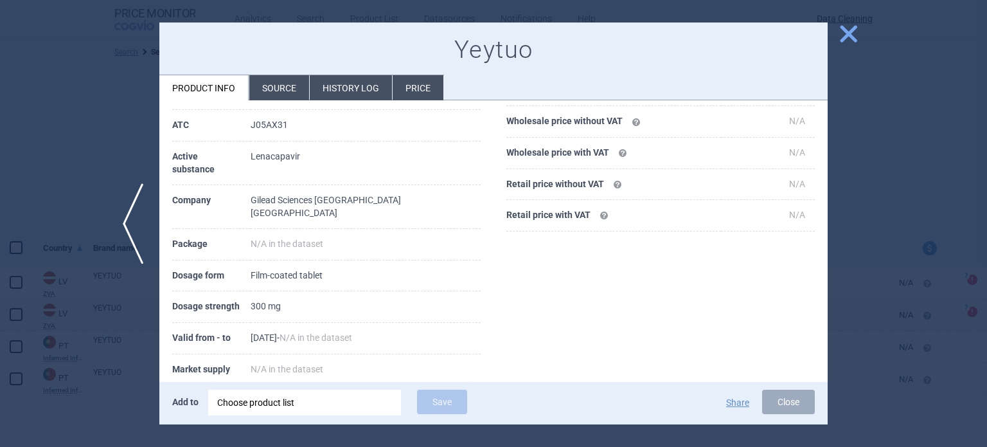
scroll to position [129, 0]
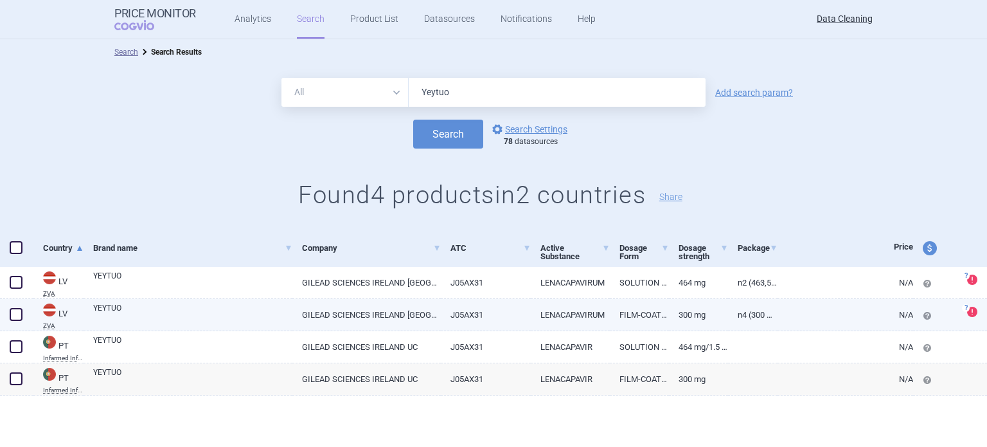
click at [391, 312] on link "GILEAD SCIENCES IRELAND UC, IRELAND" at bounding box center [366, 314] width 148 height 31
select select "EUR"
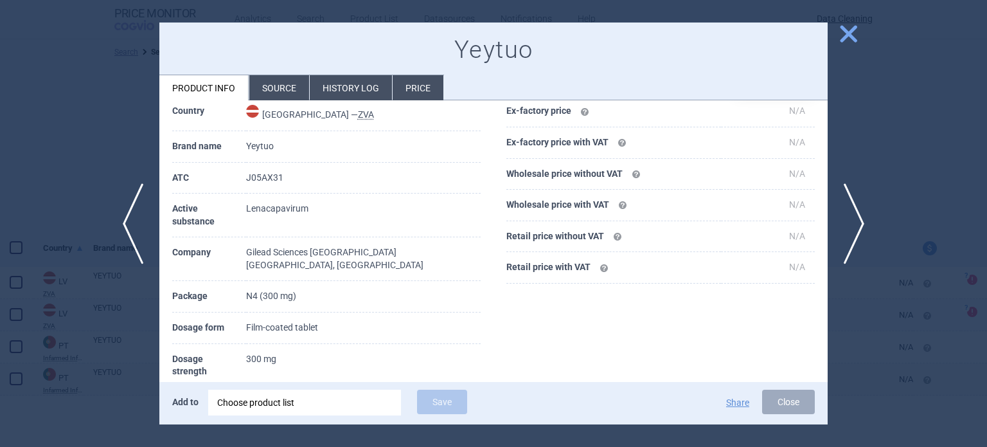
scroll to position [193, 0]
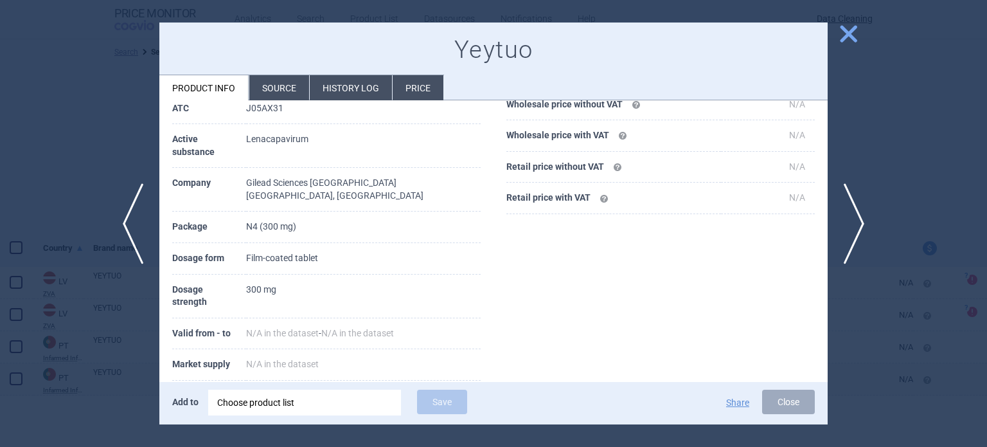
click at [105, 153] on div at bounding box center [493, 223] width 987 height 447
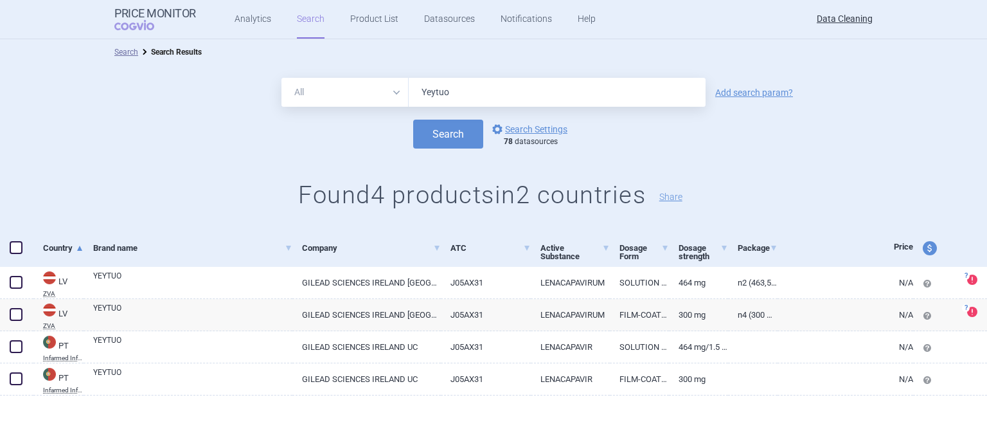
click at [378, 85] on div "All Brand Name ATC Company Active Substance Country Newer than Yeytuo" at bounding box center [494, 92] width 424 height 29
paste input "Zemcelpr"
click at [413, 120] on button "Search" at bounding box center [448, 134] width 70 height 29
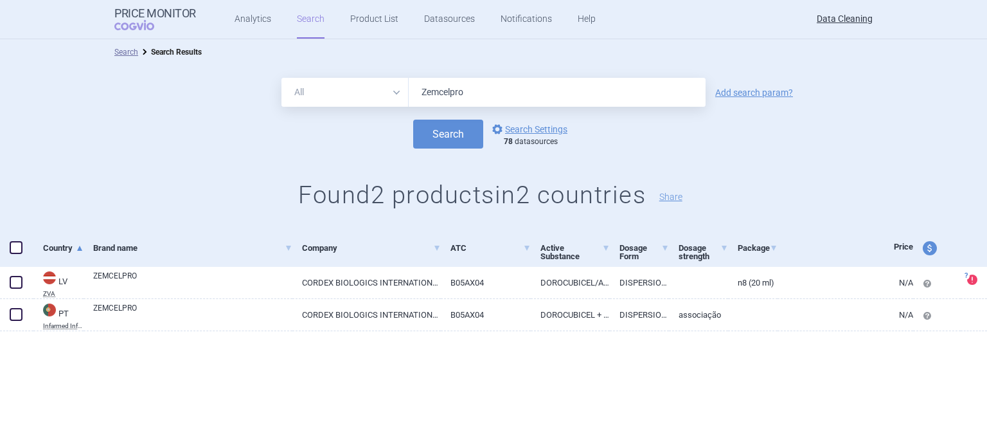
click at [346, 107] on form "All Brand Name ATC Company Active Substance Country Newer than Zemcelpro Add se…" at bounding box center [493, 113] width 987 height 71
paste input "Usym"
type input "Usymro"
click at [413, 120] on button "Search" at bounding box center [448, 134] width 70 height 29
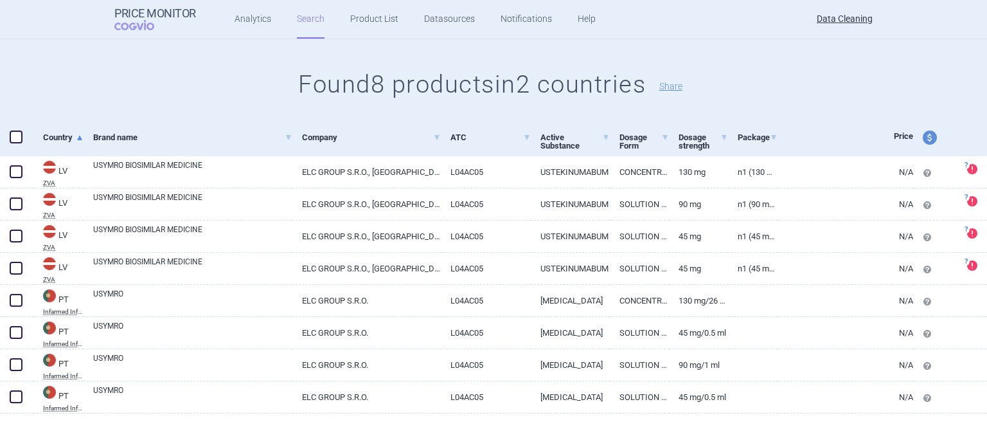
scroll to position [118, 0]
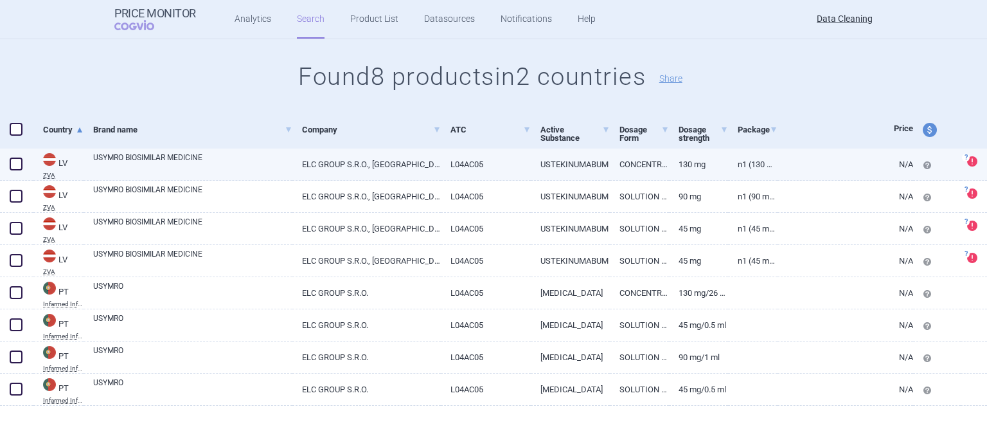
click at [239, 161] on link "USYMRO BIOSIMILAR MEDICINE" at bounding box center [192, 163] width 199 height 23
select select "EUR"
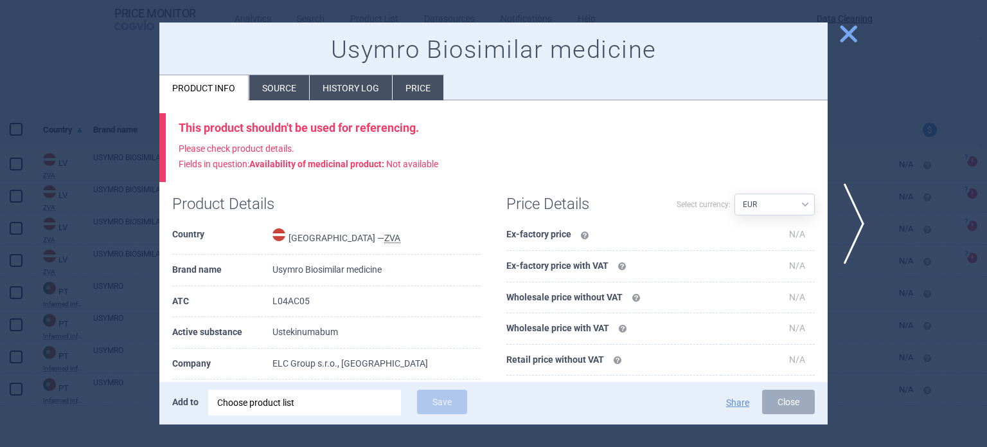
click at [272, 100] on li "Source" at bounding box center [279, 87] width 60 height 25
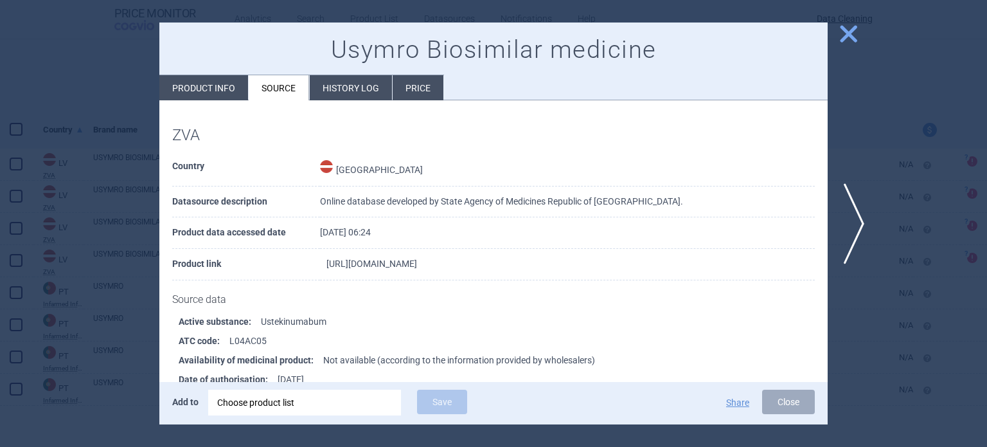
drag, startPoint x: 582, startPoint y: 267, endPoint x: 500, endPoint y: 260, distance: 81.9
click at [500, 260] on td "https://dati.zva.gov.lv/zalu-registrs/en/info/EU/1/25/1957/004" at bounding box center [567, 264] width 495 height 31
copy link "EU/1/25/1957/004"
click at [341, 397] on div "Choose product list" at bounding box center [304, 403] width 175 height 26
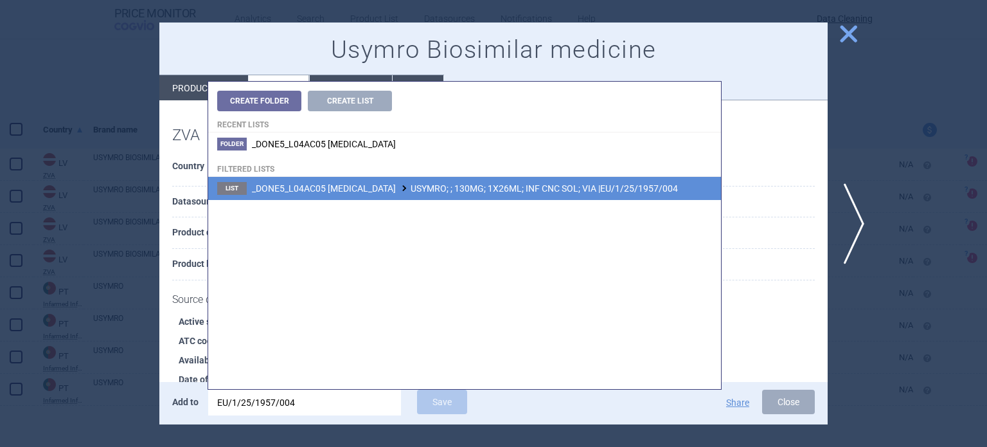
type input "EU/1/25/1957/004"
click at [472, 198] on li "List _DONE5_L04AC05 USTEKINUMAB USYMRO; ; 130MG; 1X26ML; INF CNC SOL; VIA |EU/1…" at bounding box center [464, 188] width 513 height 23
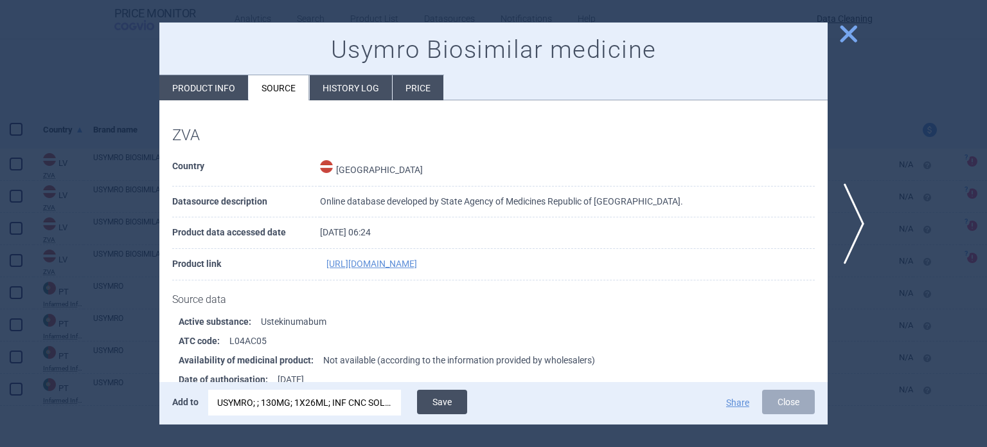
click at [440, 404] on button "Save" at bounding box center [442, 402] width 50 height 24
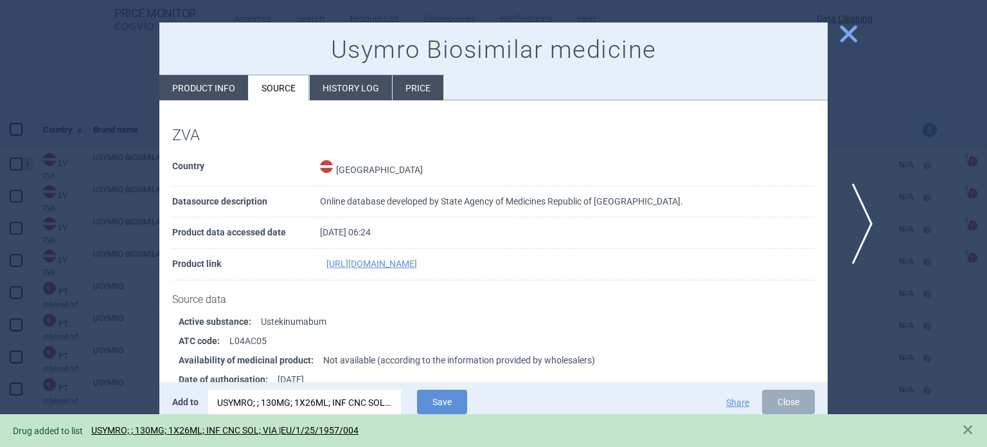
click at [849, 242] on span "next" at bounding box center [858, 223] width 29 height 81
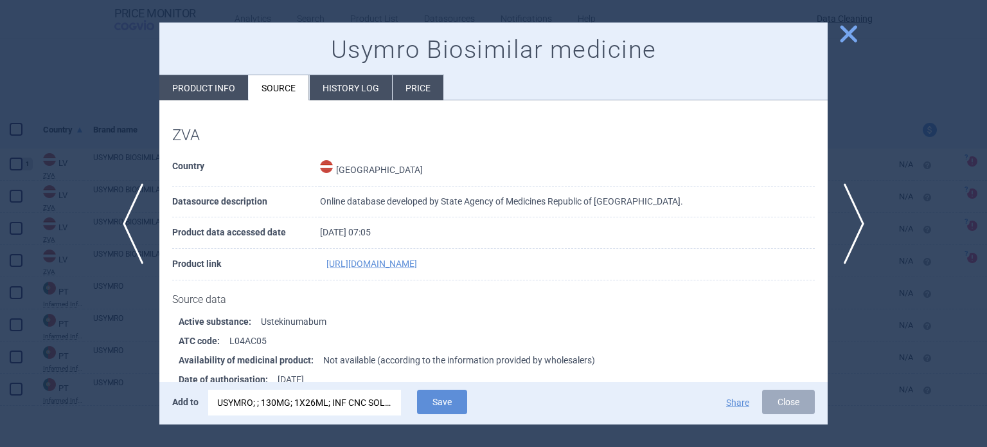
click at [329, 403] on div "USYMRO; ; 130MG; 1X26ML; INF CNC SOL; VIA |EU/1/25/1957/004" at bounding box center [304, 403] width 175 height 26
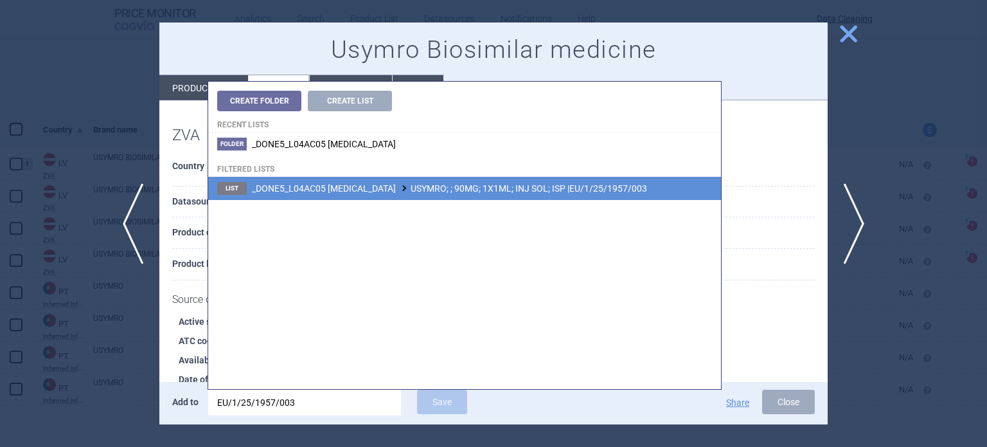
type input "EU/1/25/1957/003"
click at [561, 195] on li "List _DONE5_L04AC05 USTEKINUMAB USYMRO; ; 90MG; 1X1ML; INJ SOL; ISP |EU/1/25/19…" at bounding box center [464, 188] width 513 height 23
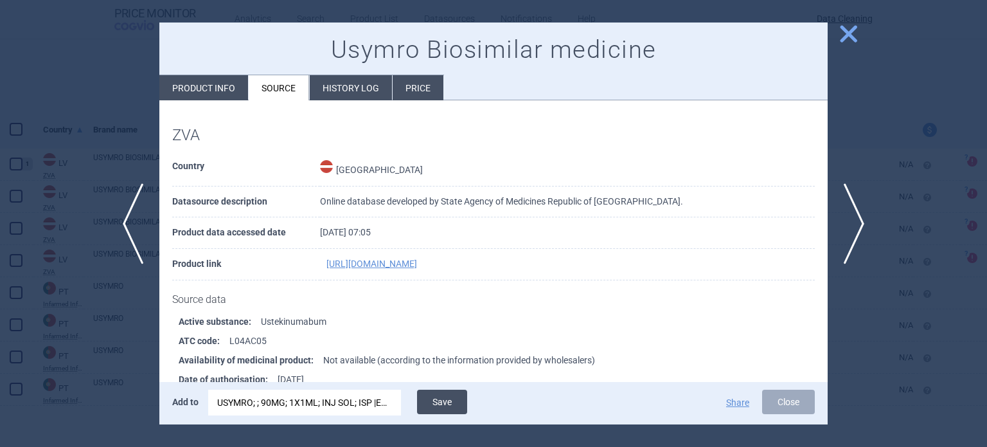
click at [442, 398] on button "Save" at bounding box center [442, 402] width 50 height 24
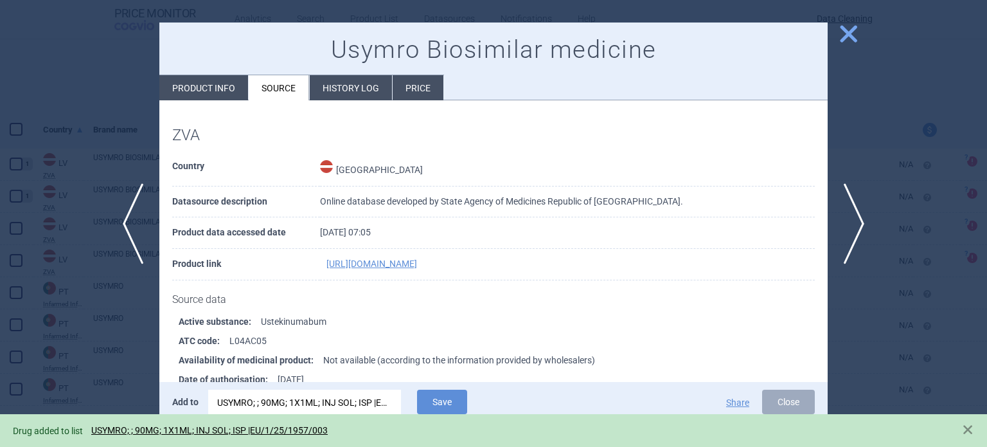
drag, startPoint x: 863, startPoint y: 220, endPoint x: 772, endPoint y: 258, distance: 98.0
click at [863, 220] on span "next" at bounding box center [858, 223] width 29 height 81
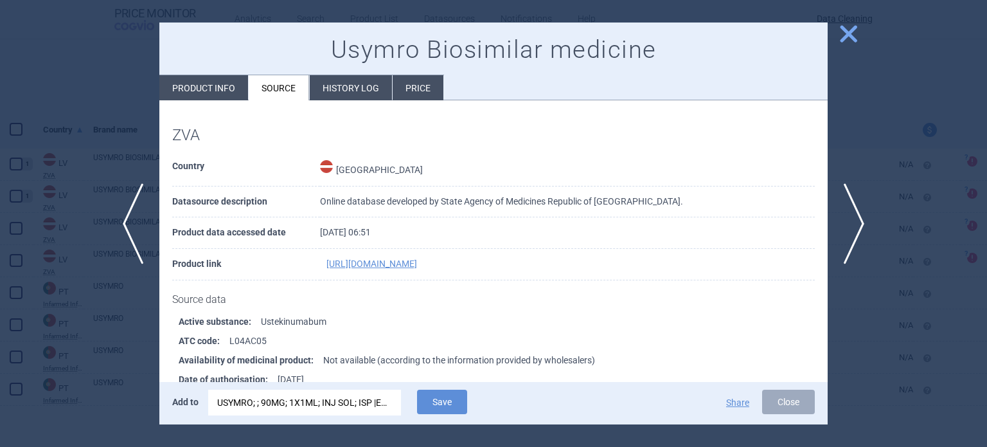
click at [345, 393] on div "USYMRO; ; 90MG; 1X1ML; INJ SOL; ISP |EU/1/25/1957/003" at bounding box center [304, 403] width 175 height 26
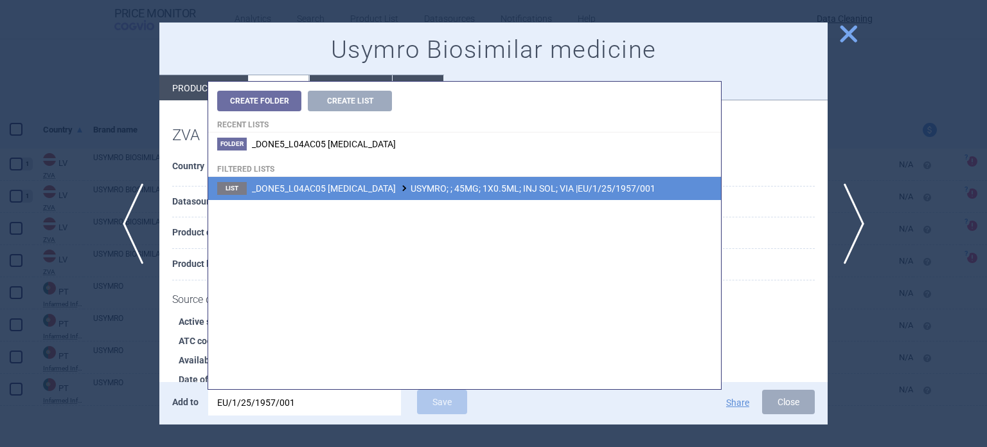
type input "EU/1/25/1957/001"
click at [585, 185] on span "_DONE5_L04AC05 USTEKINUMAB USYMRO; ; 45MG; 1X0.5ML; INJ SOL; VIA |EU/1/25/1957/…" at bounding box center [454, 188] width 404 height 10
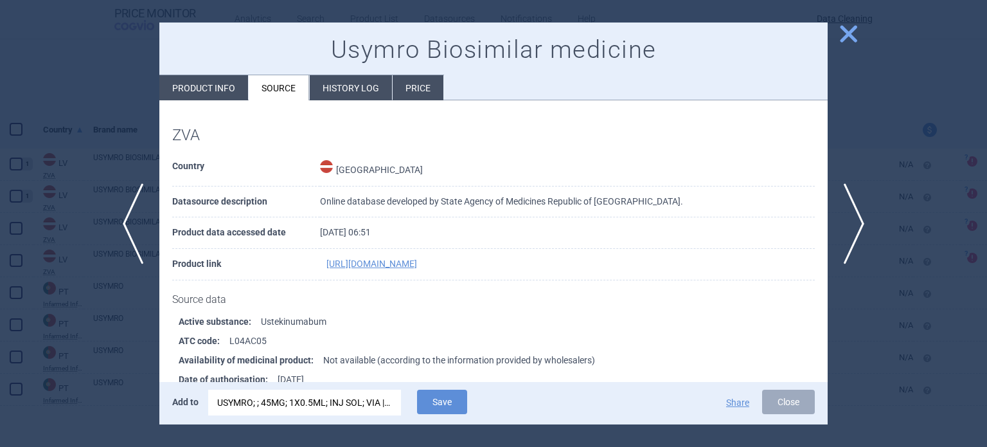
drag, startPoint x: 435, startPoint y: 397, endPoint x: 471, endPoint y: 372, distance: 44.8
click at [435, 397] on button "Save" at bounding box center [442, 402] width 50 height 24
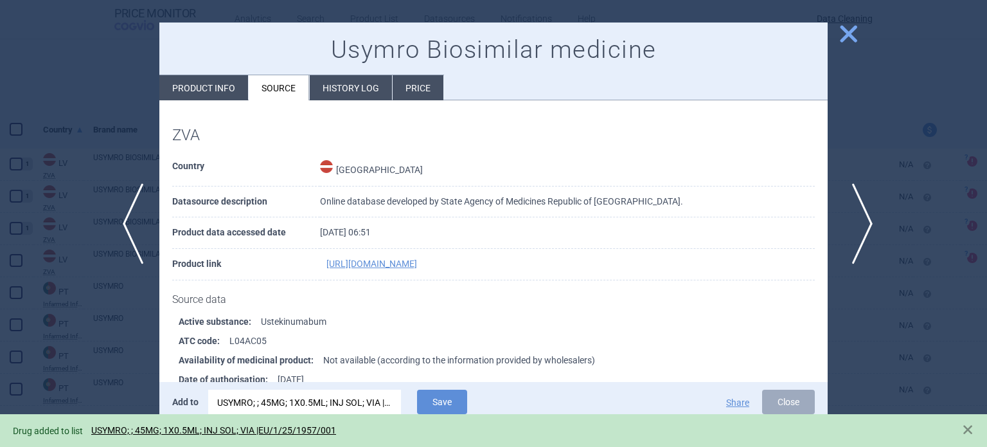
click at [872, 226] on span "next" at bounding box center [858, 223] width 29 height 81
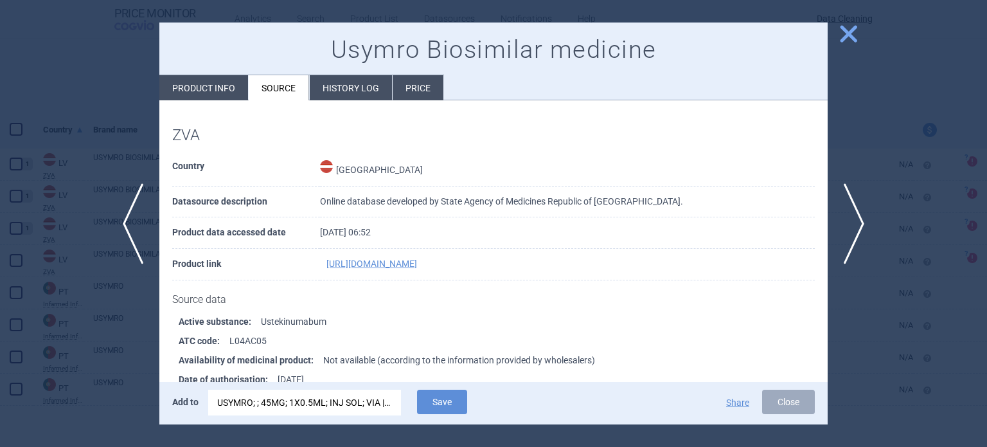
click at [350, 404] on div "USYMRO; ; 45MG; 1X0.5ML; INJ SOL; VIA |EU/1/25/1957/001" at bounding box center [304, 403] width 175 height 26
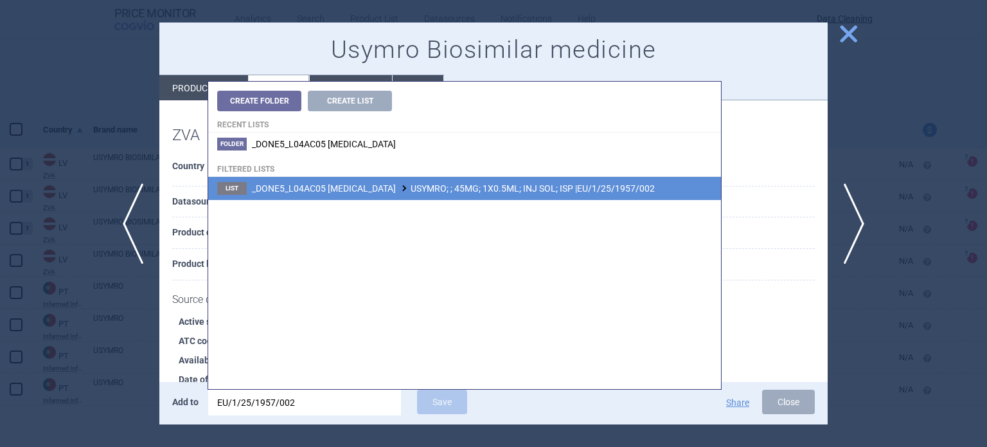
type input "EU/1/25/1957/002"
click at [599, 180] on li "List _DONE5_L04AC05 USTEKINUMAB USYMRO; ; 45MG; 1X0.5ML; INJ SOL; ISP |EU/1/25/…" at bounding box center [464, 188] width 513 height 23
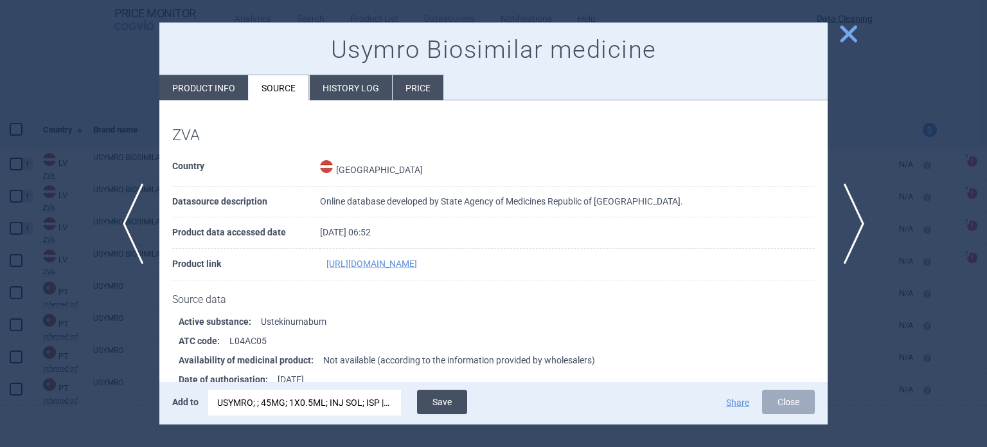
click at [445, 399] on button "Save" at bounding box center [442, 402] width 50 height 24
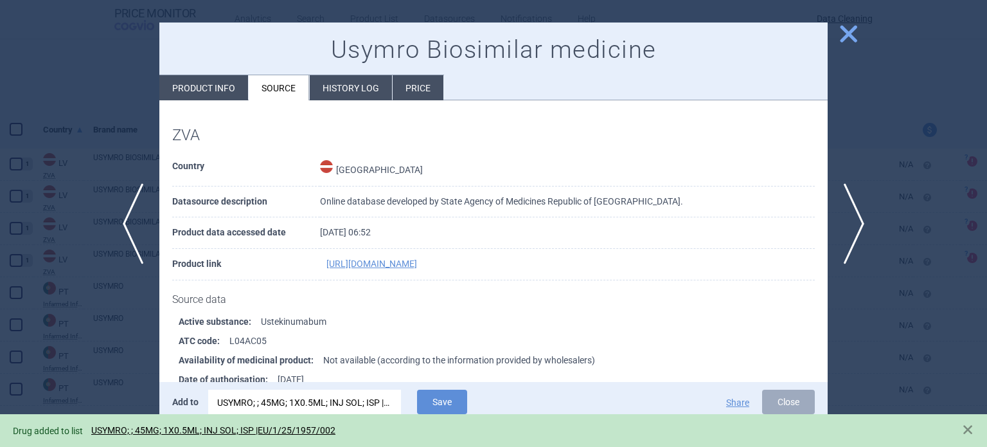
click at [0, 247] on div at bounding box center [493, 223] width 987 height 447
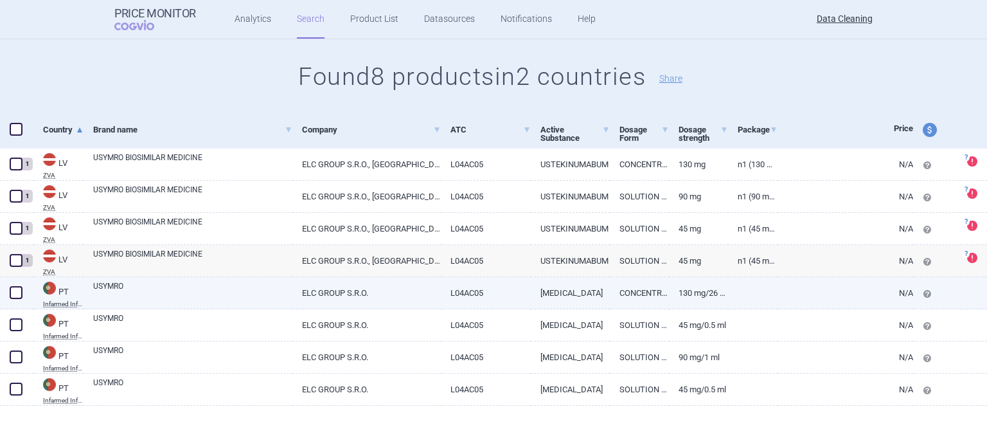
click at [13, 289] on span at bounding box center [16, 292] width 13 height 13
checkbox input "true"
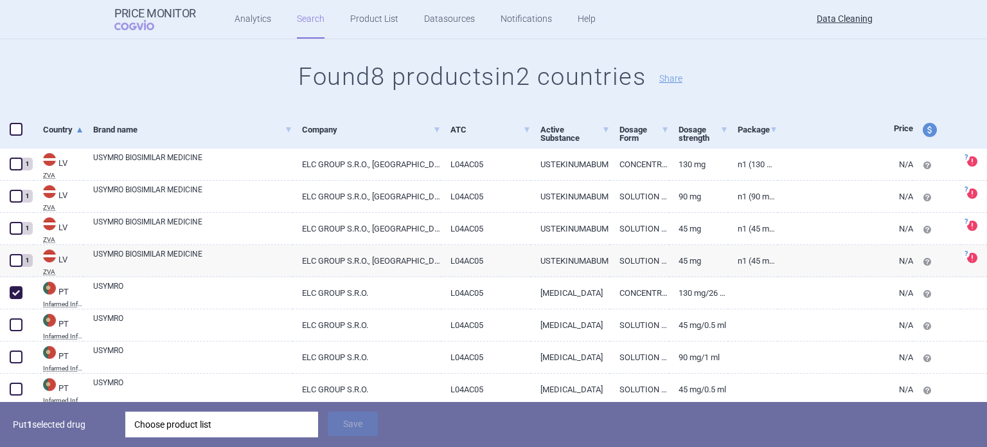
click at [229, 429] on div "Choose product list" at bounding box center [221, 424] width 175 height 26
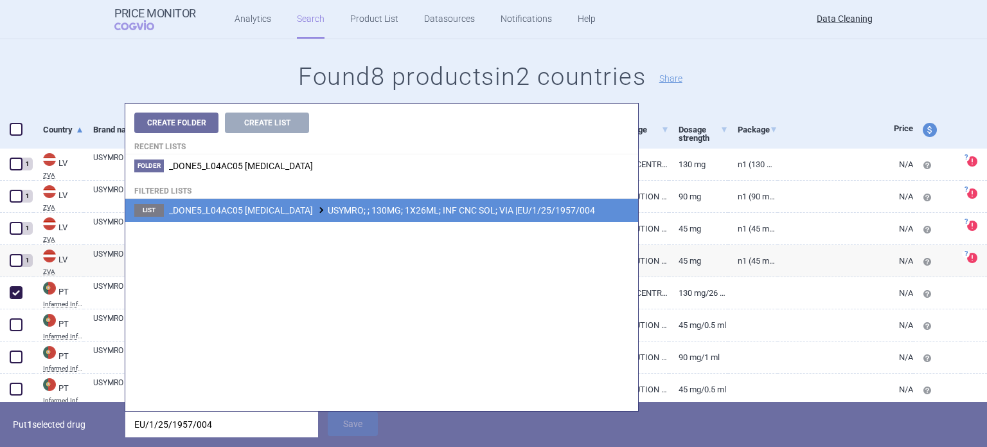
type input "EU/1/25/1957/004"
click at [396, 210] on span "_DONE5_L04AC05 USTEKINUMAB USYMRO; ; 130MG; 1X26ML; INF CNC SOL; VIA |EU/1/25/1…" at bounding box center [382, 210] width 426 height 10
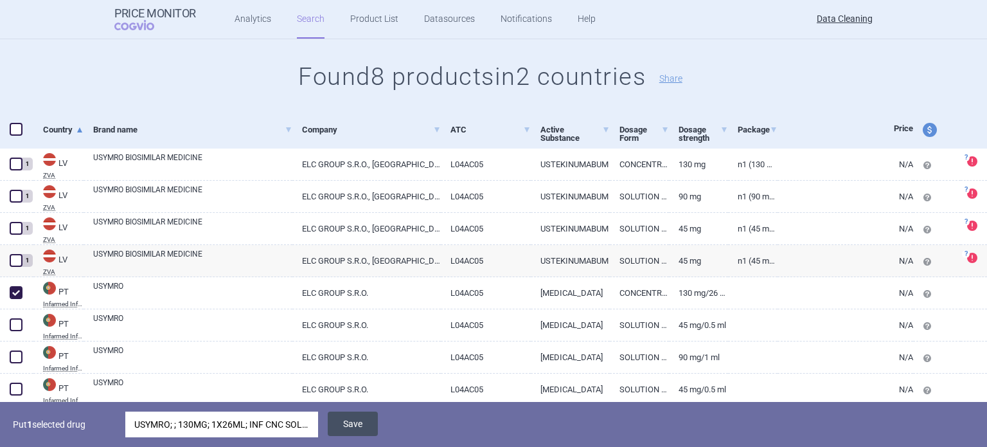
click at [360, 421] on button "Save" at bounding box center [353, 423] width 50 height 24
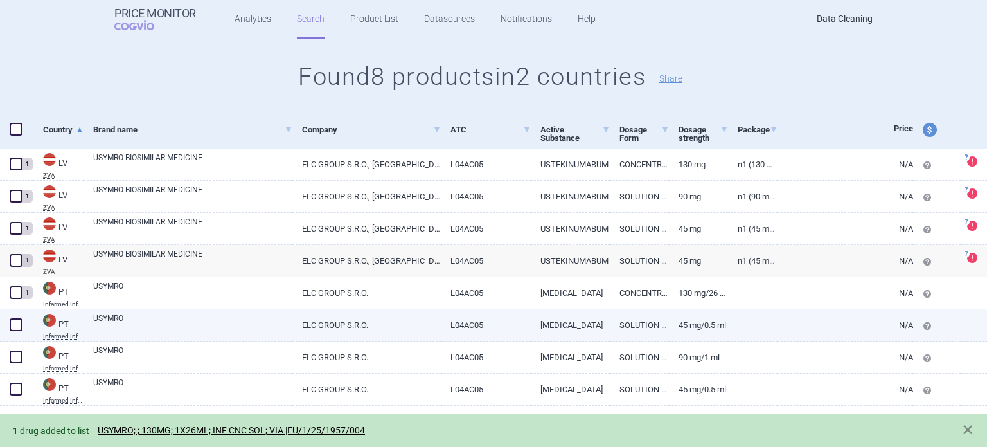
click at [15, 319] on span at bounding box center [16, 324] width 13 height 13
checkbox input "true"
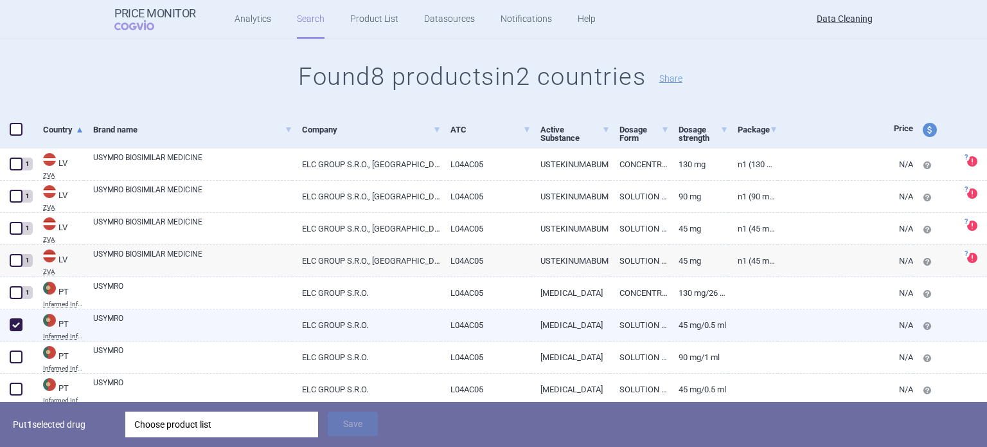
click at [166, 320] on link "USYMRO" at bounding box center [192, 323] width 199 height 23
select select "EUR"
click at [188, 429] on div "Choose product list" at bounding box center [221, 424] width 175 height 26
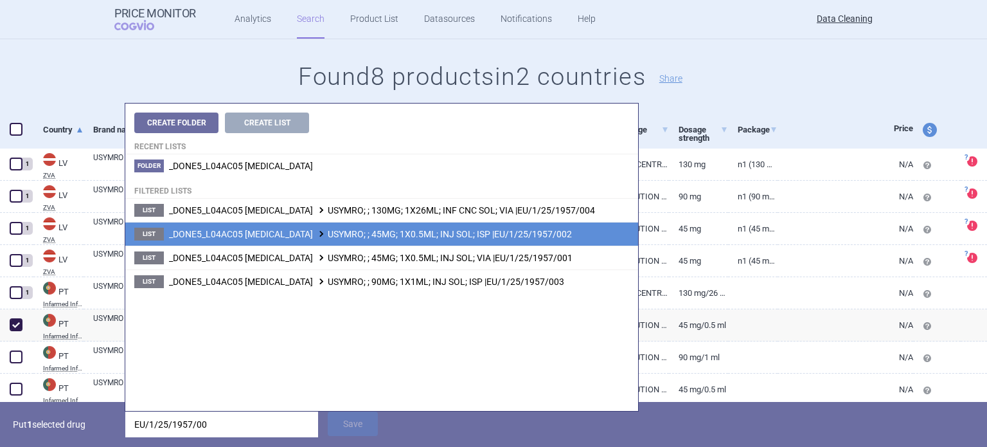
type input "EU/1/25/1957/00"
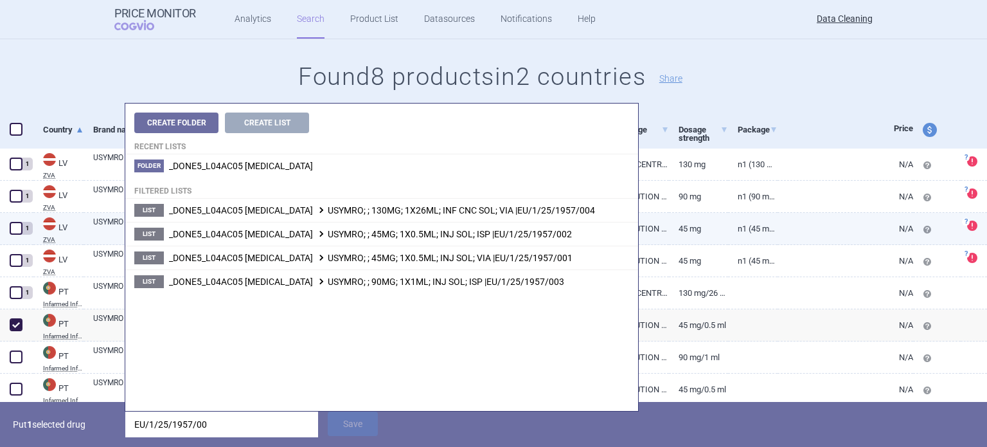
click at [476, 235] on span "_DONE5_L04AC05 USTEKINUMAB USYMRO; ; 45MG; 1X0.5ML; INJ SOL; ISP |EU/1/25/1957/…" at bounding box center [370, 234] width 403 height 10
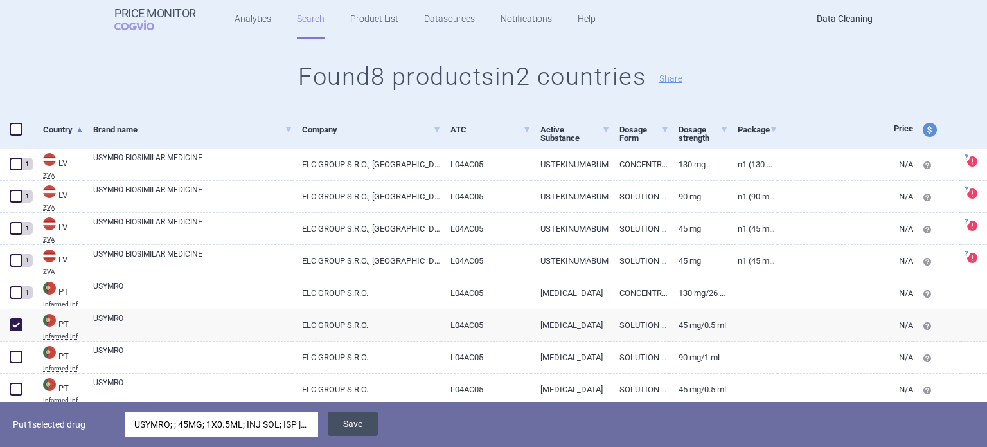
click at [363, 413] on button "Save" at bounding box center [353, 423] width 50 height 24
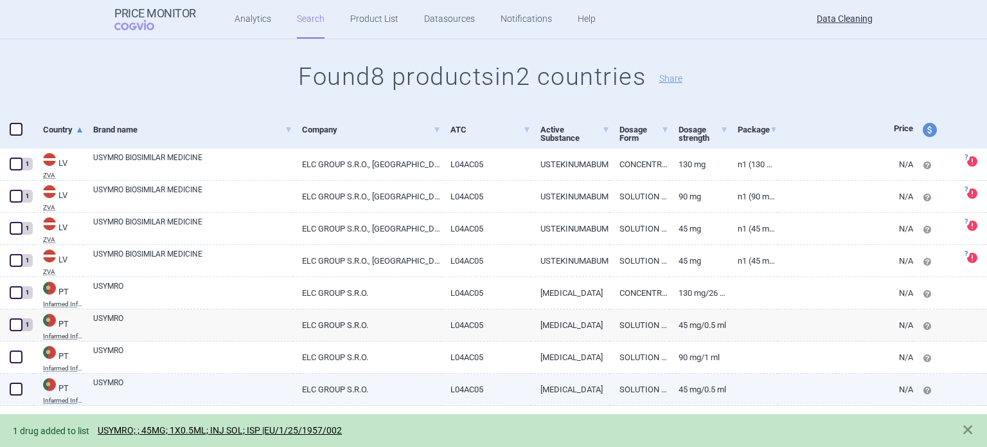
click at [208, 389] on link "USYMRO" at bounding box center [192, 388] width 199 height 23
select select "EUR"
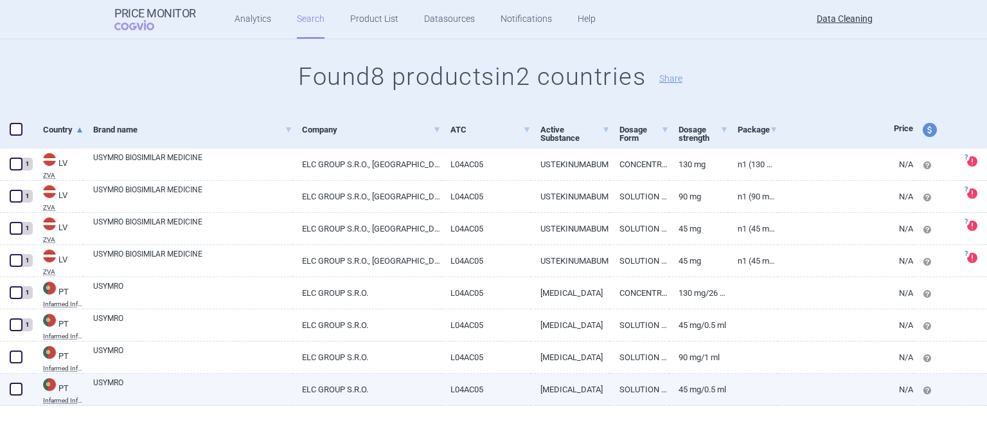
click at [13, 387] on span at bounding box center [16, 388] width 13 height 13
checkbox input "true"
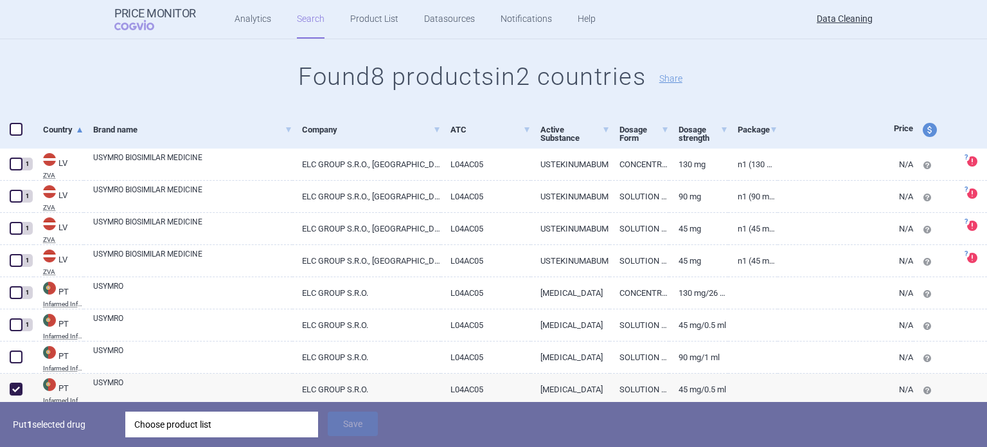
click at [216, 427] on div "Choose product list" at bounding box center [221, 424] width 175 height 26
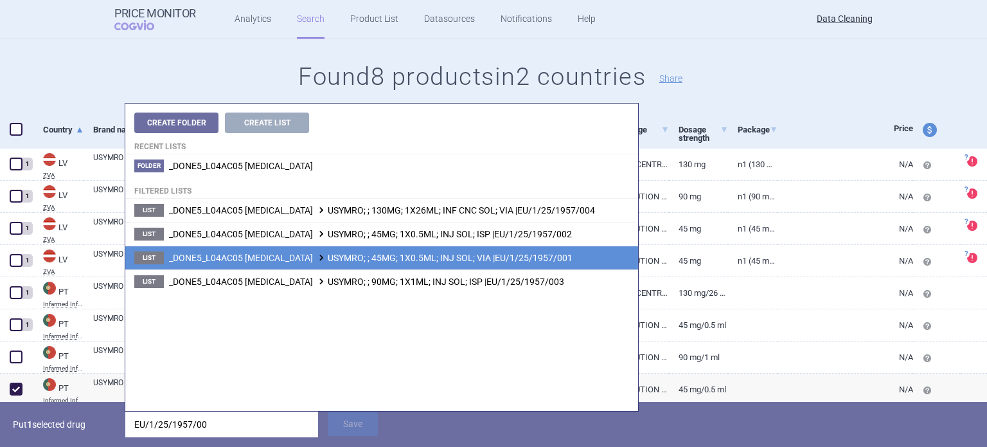
type input "EU/1/25/1957/00"
click at [440, 260] on span "_DONE5_L04AC05 USTEKINUMAB USYMRO; ; 45MG; 1X0.5ML; INJ SOL; VIA |EU/1/25/1957/…" at bounding box center [371, 258] width 404 height 10
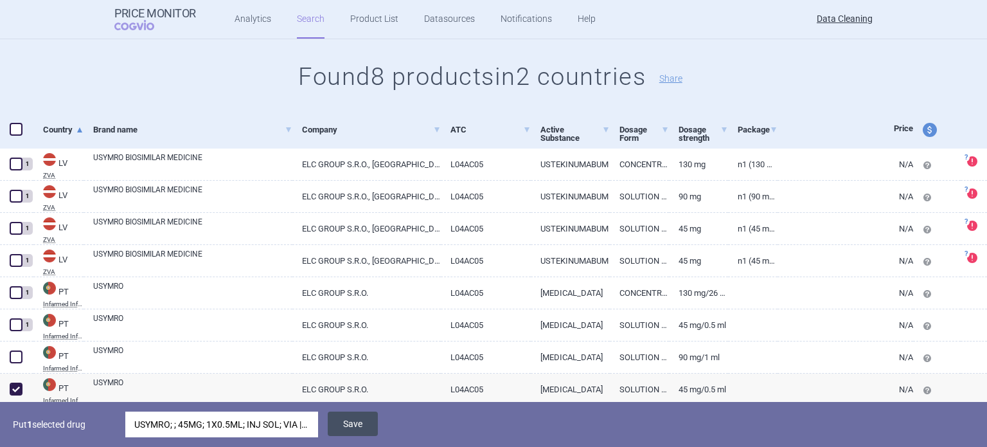
click at [360, 423] on button "Save" at bounding box center [353, 423] width 50 height 24
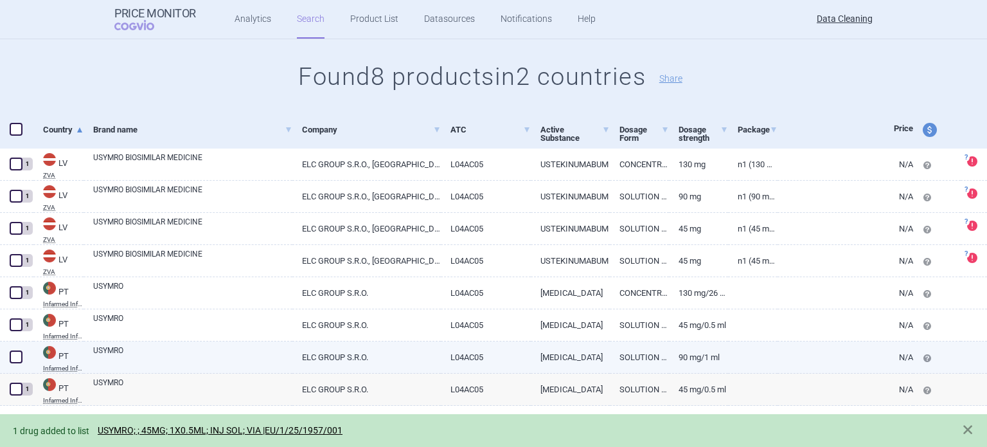
click at [19, 347] on span at bounding box center [15, 356] width 19 height 19
checkbox input "true"
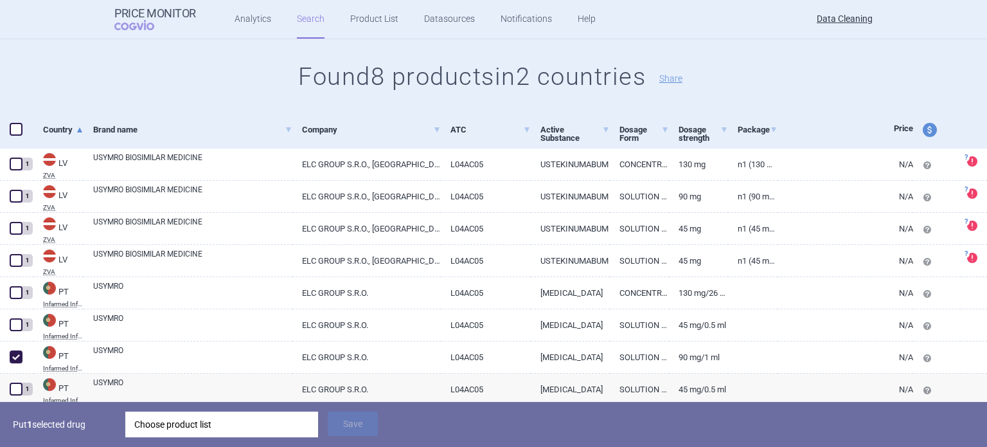
click at [242, 426] on div "Choose product list" at bounding box center [221, 424] width 175 height 26
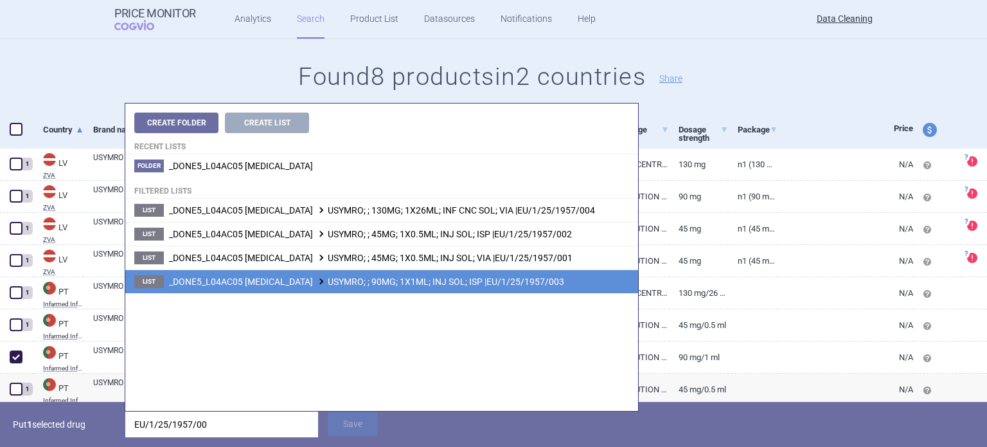
type input "EU/1/25/1957/00"
click at [376, 283] on span "_DONE5_L04AC05 USTEKINUMAB USYMRO; ; 90MG; 1X1ML; INJ SOL; ISP |EU/1/25/1957/003" at bounding box center [366, 281] width 395 height 10
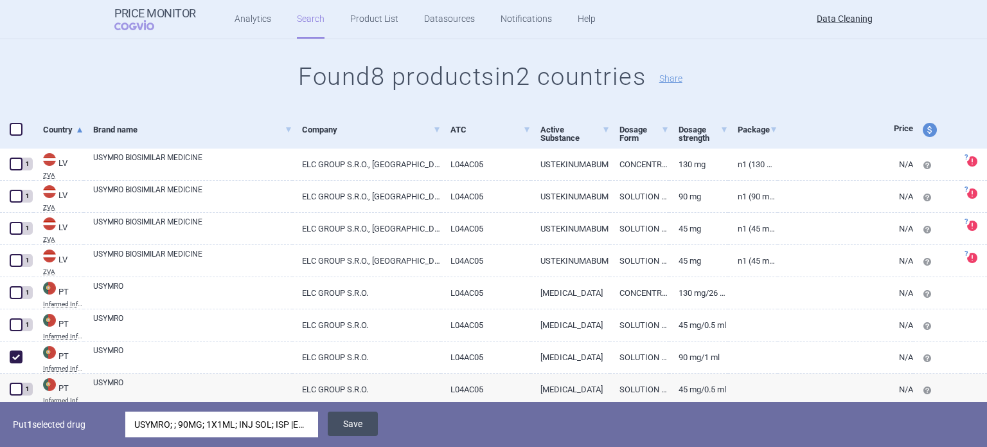
click at [368, 418] on button "Save" at bounding box center [353, 423] width 50 height 24
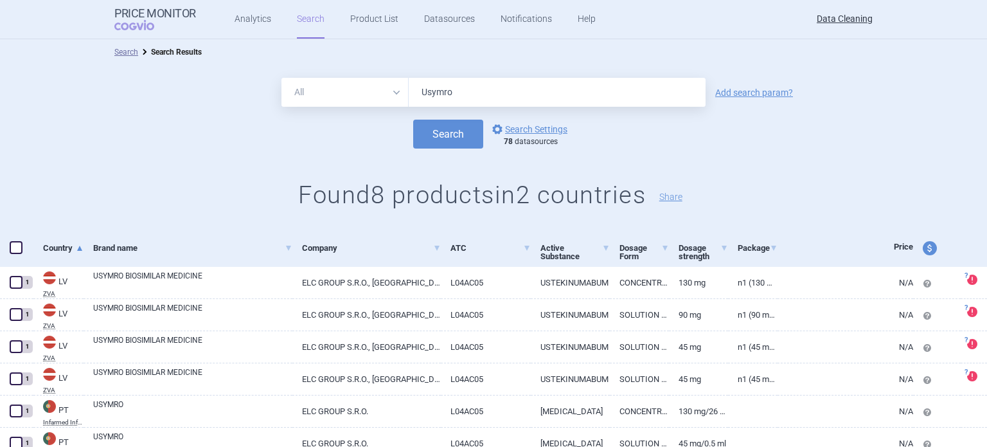
drag, startPoint x: 473, startPoint y: 82, endPoint x: 316, endPoint y: 99, distance: 157.7
click at [334, 99] on div "All Brand Name ATC Company Active Substance Country Newer than Usymro" at bounding box center [494, 92] width 424 height 29
paste input "Lyftu"
type input "Lyftuo"
click at [413, 120] on button "Search" at bounding box center [448, 134] width 70 height 29
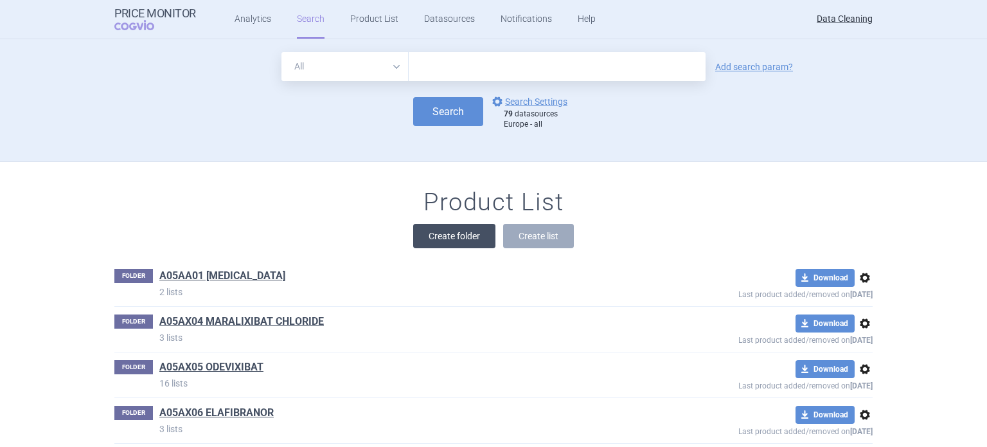
click at [455, 225] on button "Create folder" at bounding box center [454, 236] width 82 height 24
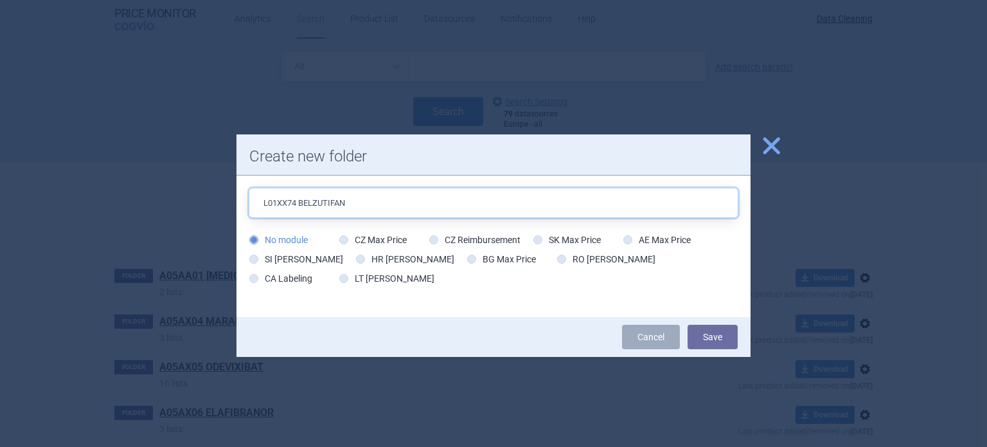
type input "L01XX74 BELZUTIFAN"
click at [688, 325] on button "Save" at bounding box center [713, 337] width 50 height 24
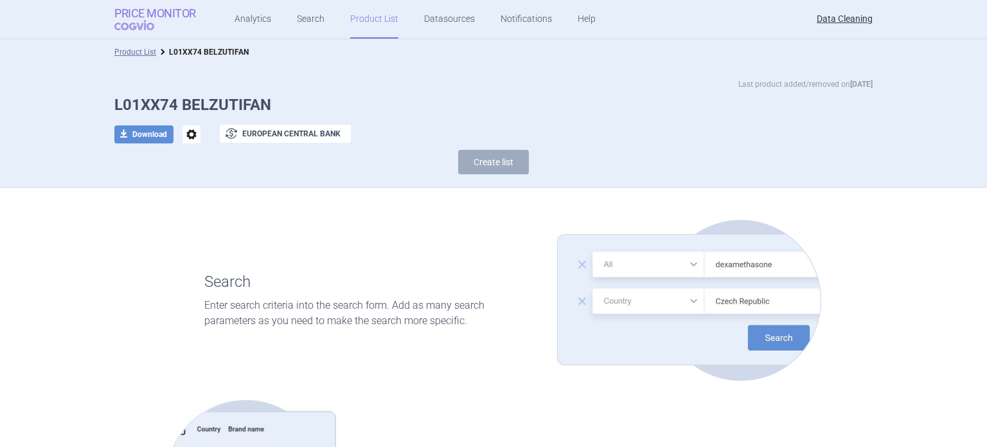
click at [165, 10] on strong "Price Monitor" at bounding box center [155, 13] width 82 height 13
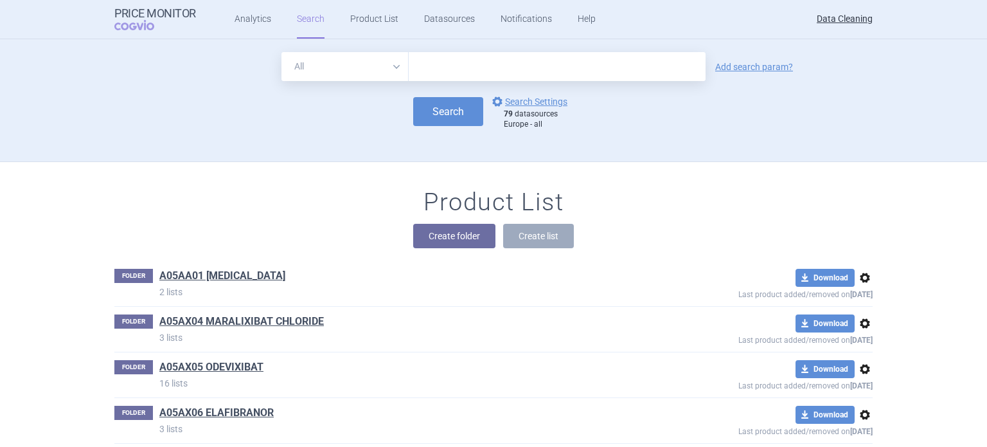
scroll to position [40574, 0]
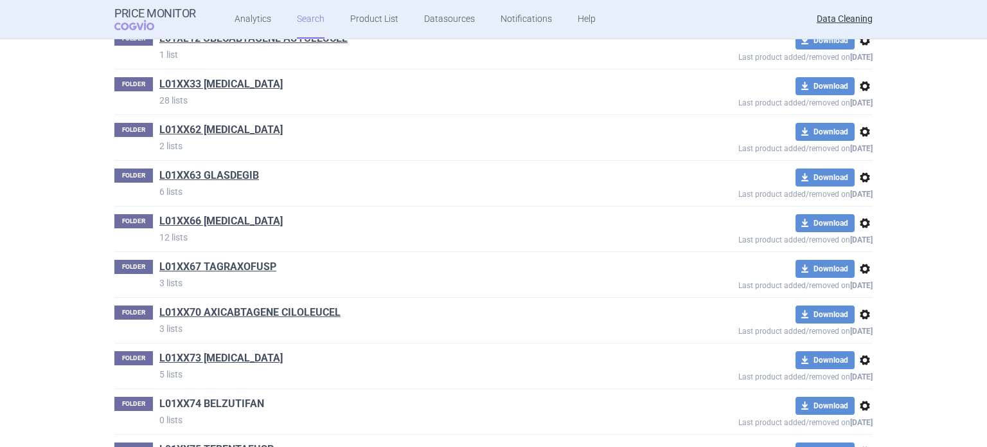
click at [249, 397] on link "L01XX74 BELZUTIFAN" at bounding box center [211, 404] width 105 height 14
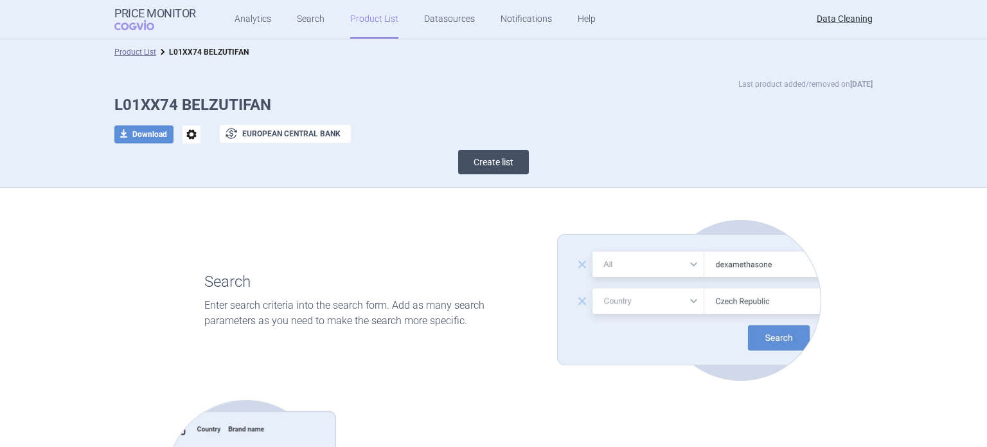
click at [494, 168] on button "Create list" at bounding box center [493, 162] width 71 height 24
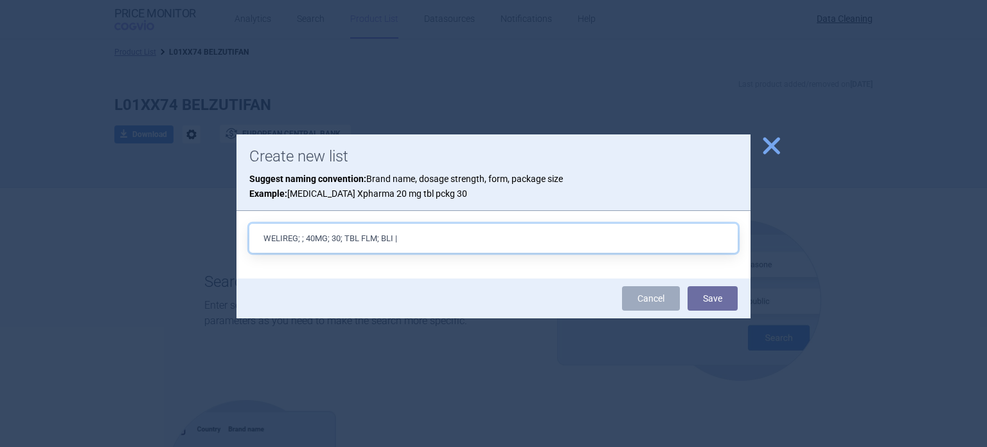
paste input "EU/1/24/1893/001"
type input "WELIREG; ; 40MG; 30; TBL FLM; BLI |EU/1/24/1893/001"
click at [688, 286] on button "Save" at bounding box center [713, 298] width 50 height 24
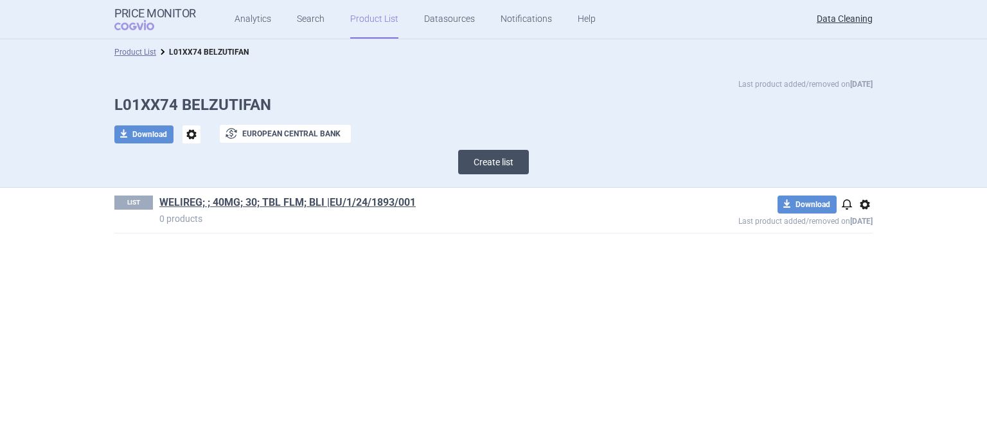
click at [497, 165] on button "Create list" at bounding box center [493, 162] width 71 height 24
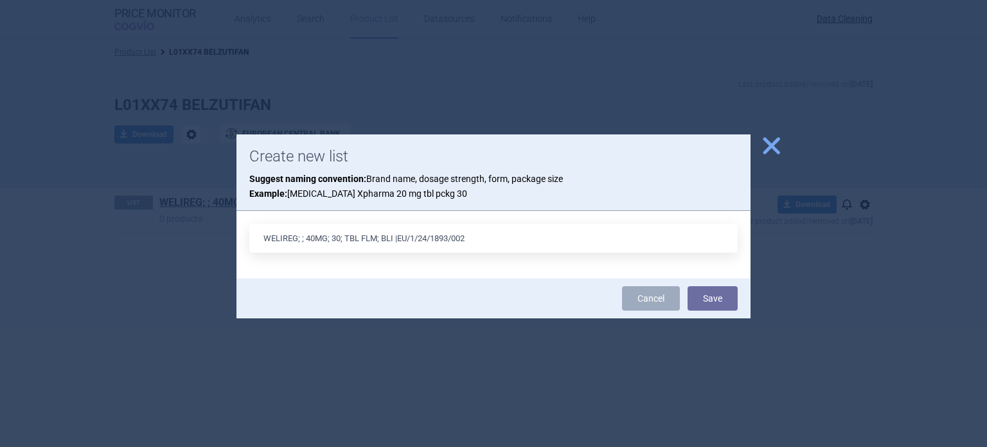
click at [336, 240] on input "WELIREG; ; 40MG; 30; TBL FLM; BLI |EU/1/24/1893/002" at bounding box center [493, 238] width 489 height 29
type input "WELIREG; ; 40MG; 90(3X30); TBL FLM; BLI |EU/1/24/1893/002"
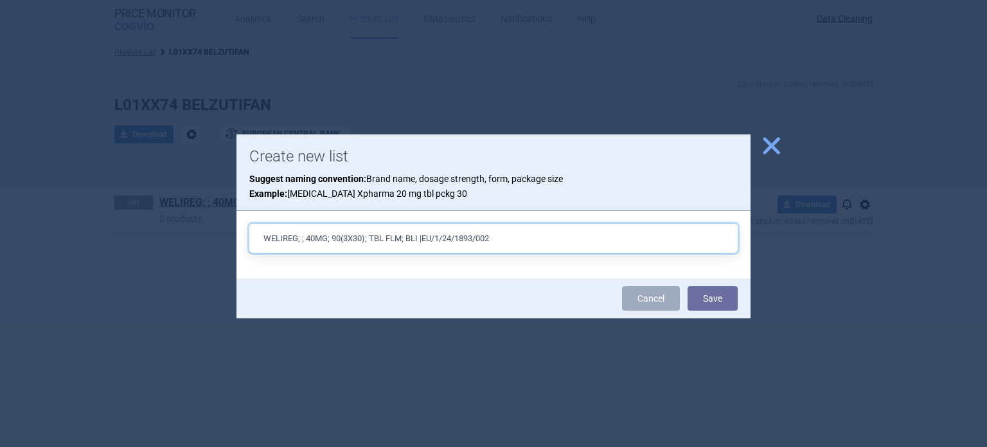
click at [688, 286] on button "Save" at bounding box center [713, 298] width 50 height 24
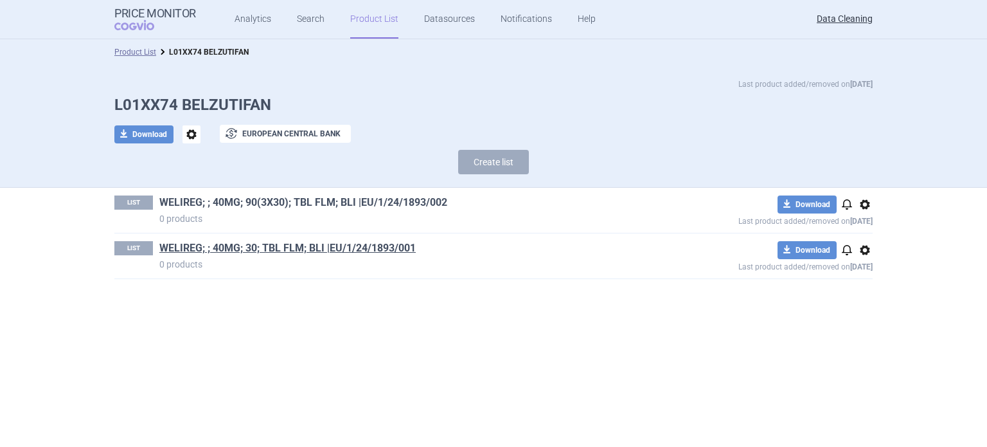
click at [381, 206] on link "WELIREG; ; 40MG; 90(3X30); TBL FLM; BLI |EU/1/24/1893/002" at bounding box center [303, 202] width 288 height 14
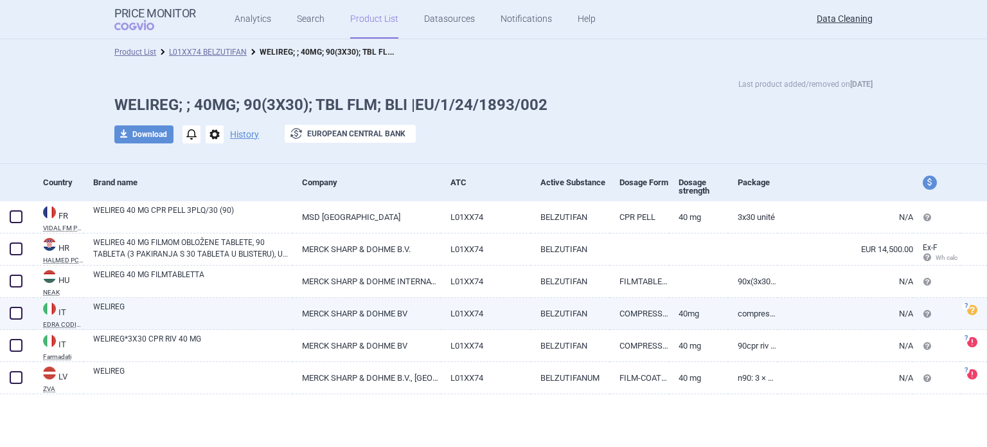
click at [342, 308] on link "MERCK SHARP & DOHME BV" at bounding box center [366, 313] width 148 height 31
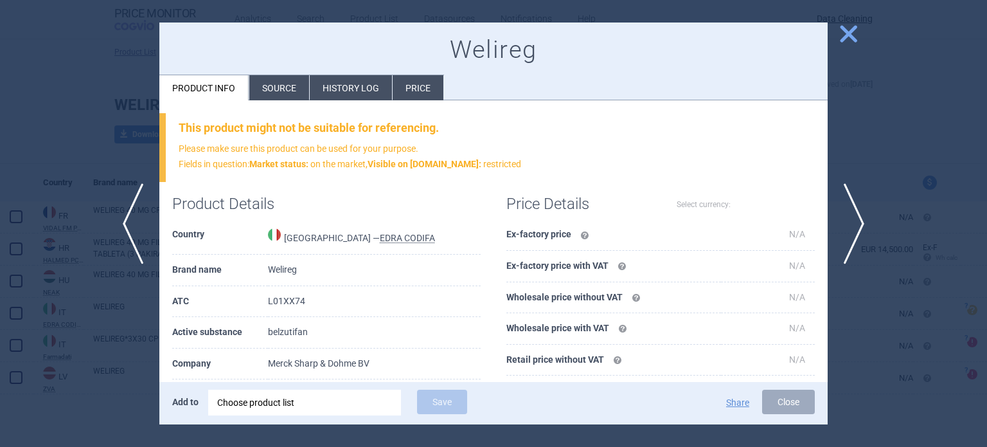
select select "EUR"
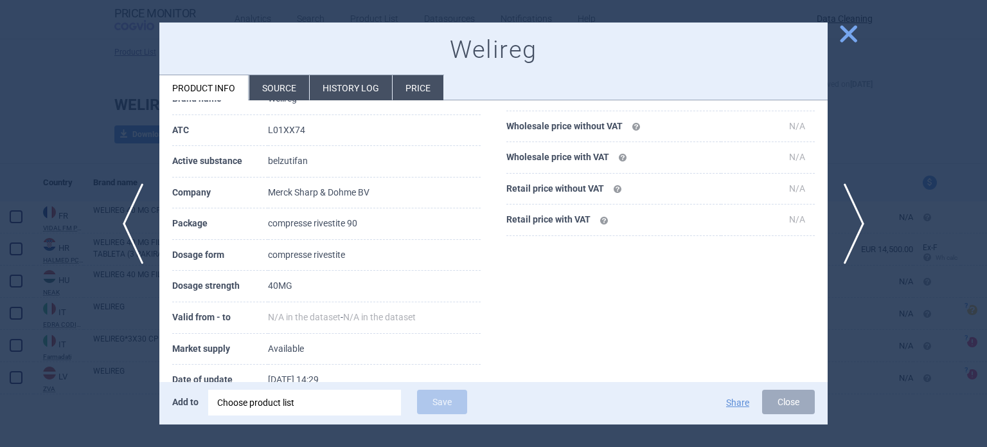
scroll to position [193, 0]
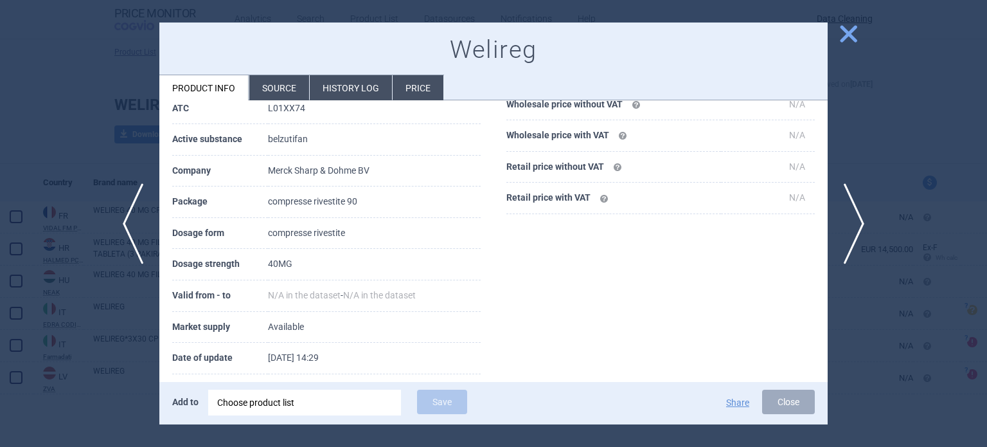
click at [280, 81] on li "Source" at bounding box center [279, 87] width 60 height 25
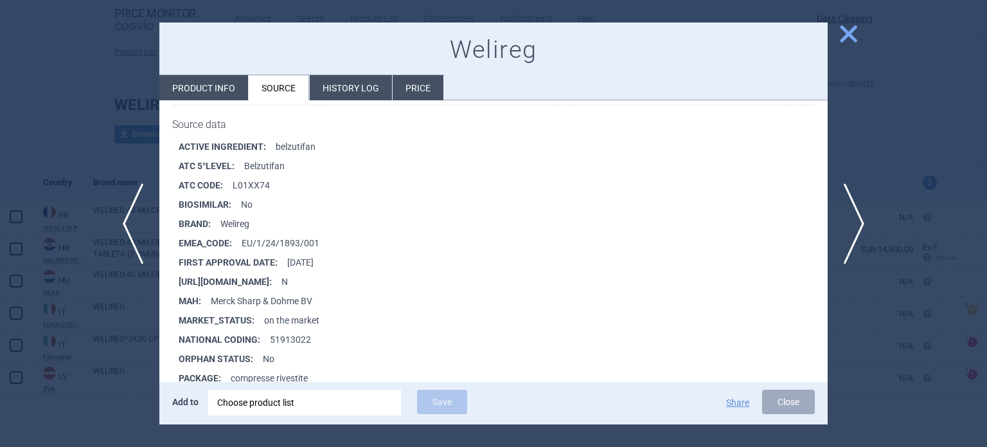
scroll to position [1841, 0]
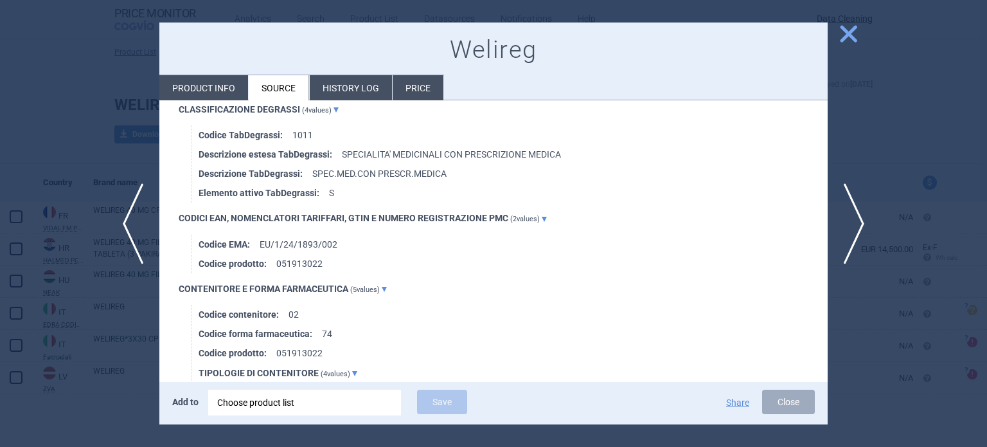
click at [207, 84] on li "Product info" at bounding box center [203, 87] width 89 height 25
select select "EUR"
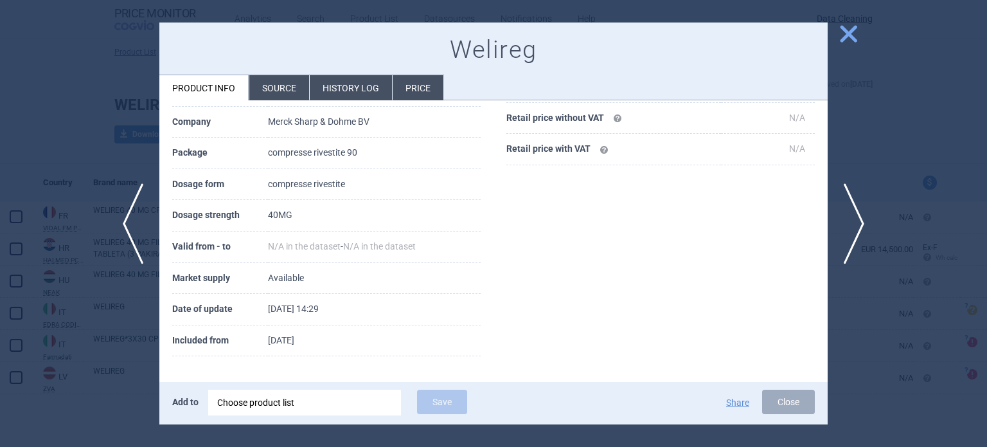
scroll to position [239, 0]
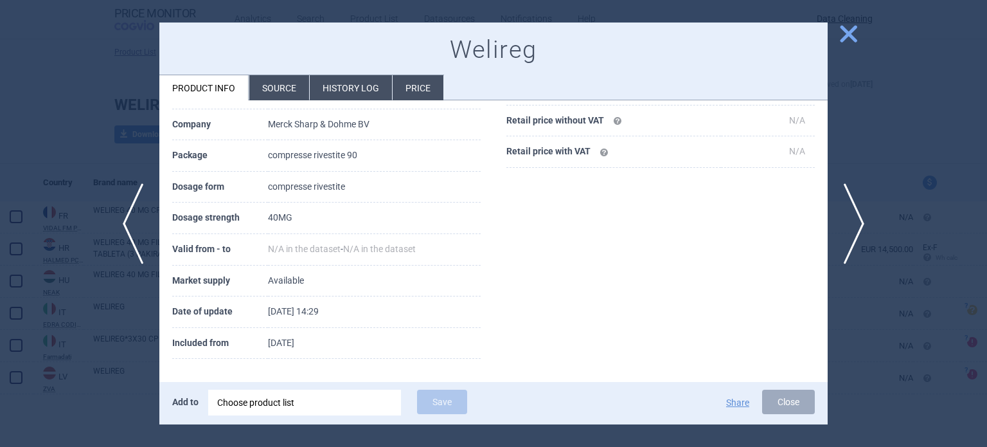
click at [57, 132] on div at bounding box center [493, 223] width 987 height 447
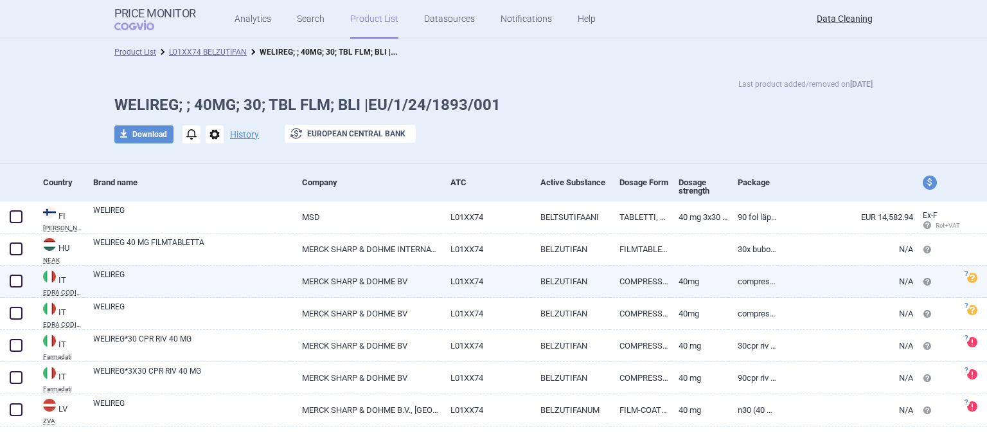
click at [204, 274] on link "WELIREG" at bounding box center [192, 280] width 199 height 23
select select "EUR"
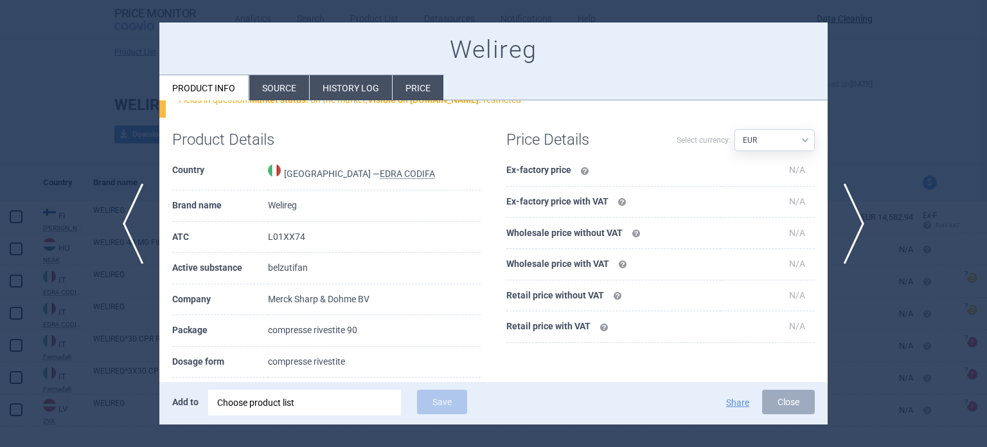
scroll to position [129, 0]
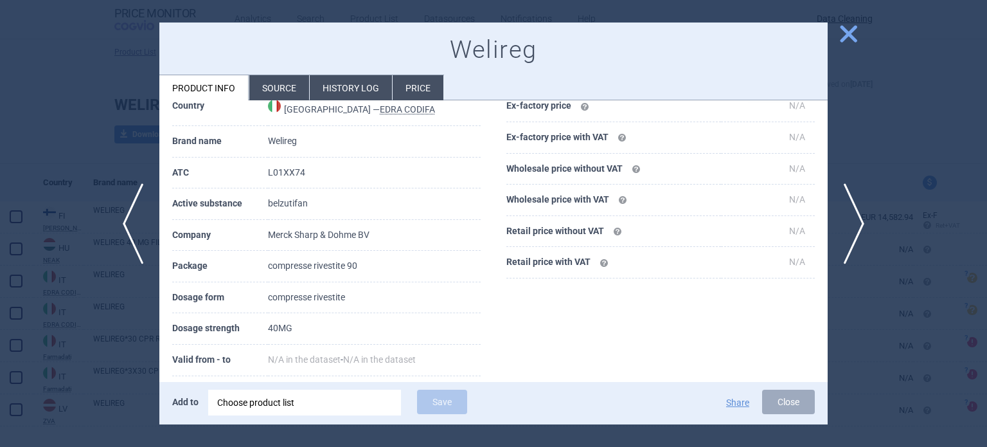
click at [49, 273] on div at bounding box center [493, 223] width 987 height 447
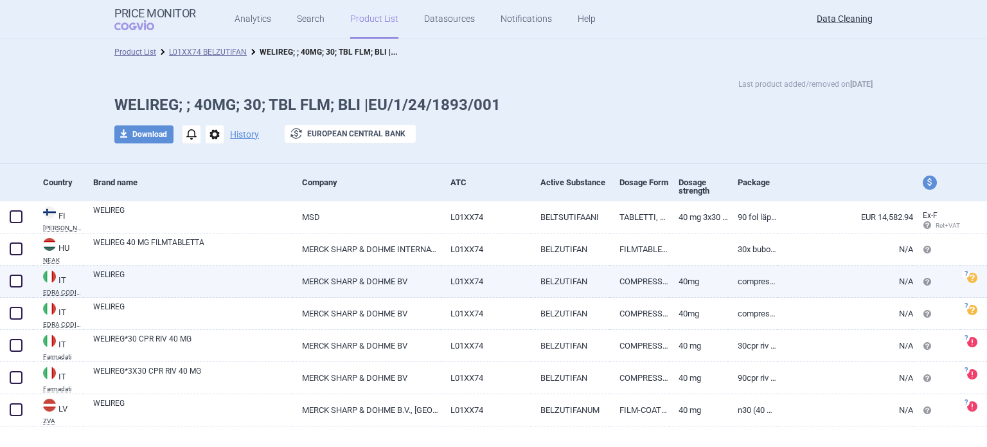
click at [17, 277] on span at bounding box center [16, 280] width 13 height 13
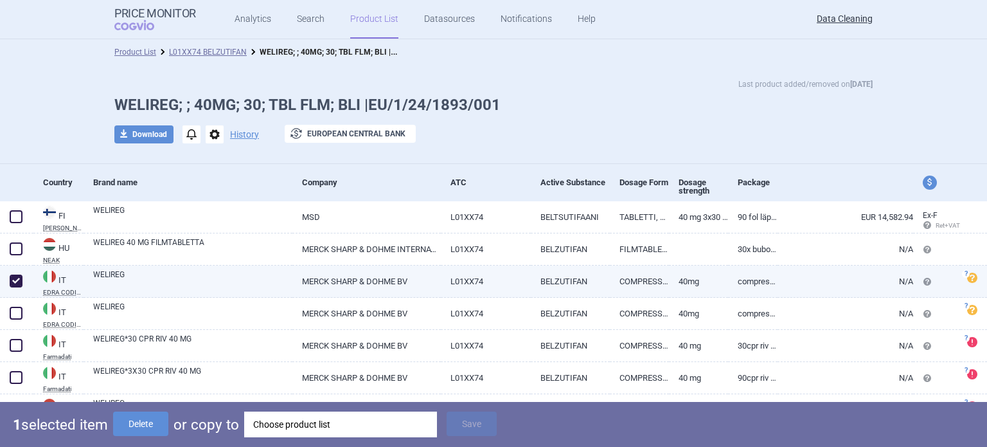
checkbox input "true"
click at [168, 428] on button "Delete" at bounding box center [140, 423] width 55 height 24
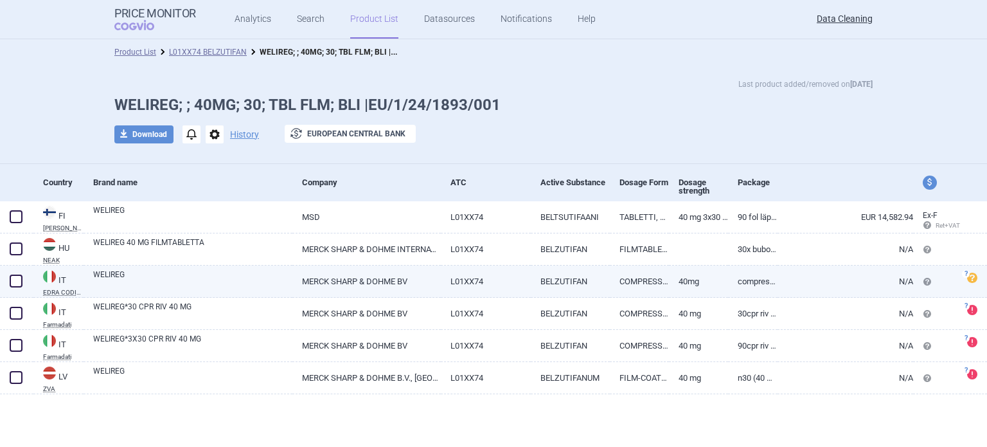
click at [217, 271] on link "WELIREG" at bounding box center [192, 280] width 199 height 23
select select "EUR"
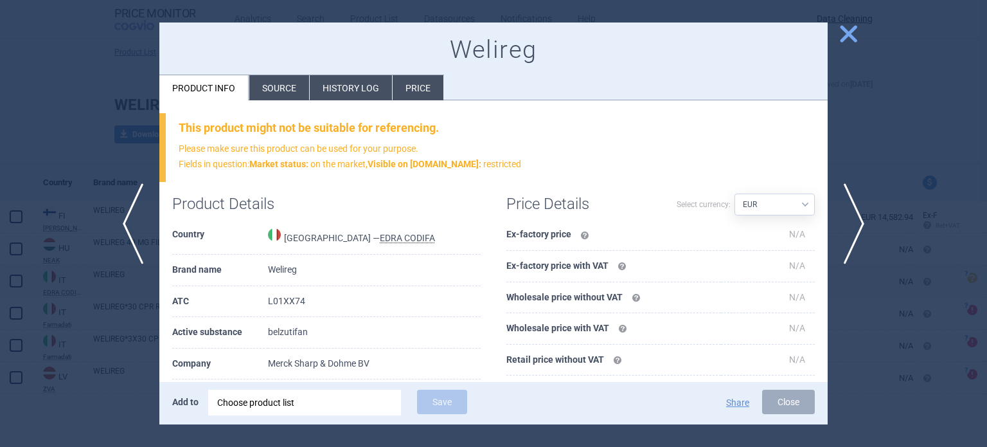
scroll to position [193, 0]
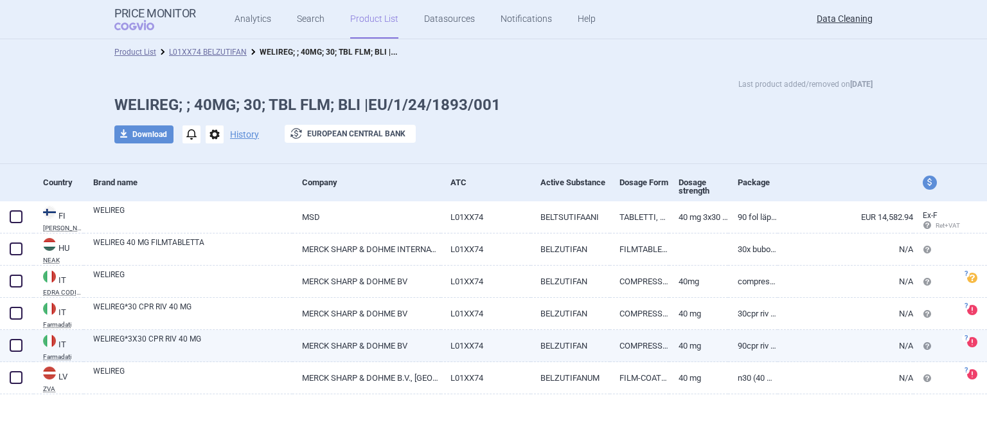
click at [15, 337] on span at bounding box center [15, 345] width 19 height 19
checkbox input "true"
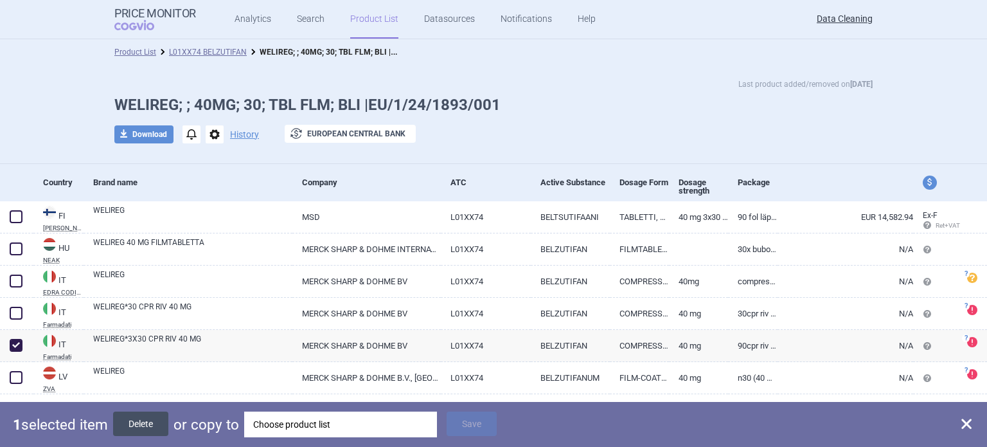
click at [143, 417] on button "Delete" at bounding box center [140, 423] width 55 height 24
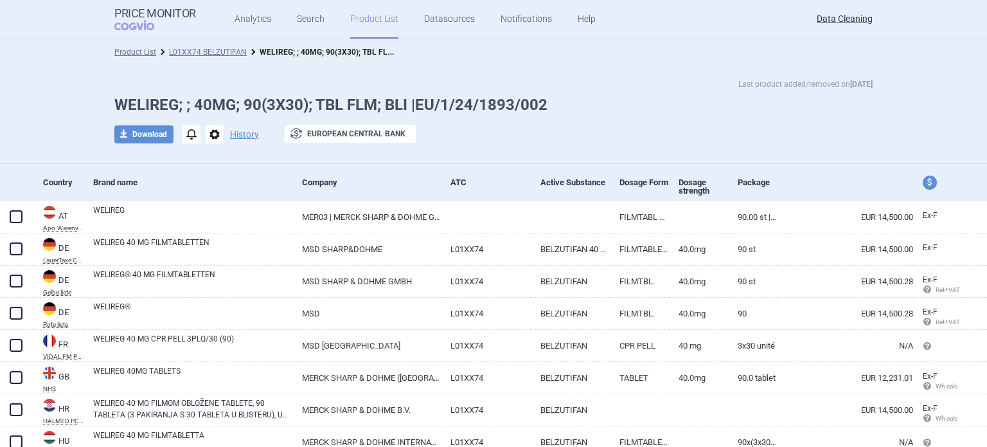
click at [187, 46] on li "L01XX74 BELZUTIFAN" at bounding box center [201, 52] width 91 height 13
click at [188, 51] on link "L01XX74 BELZUTIFAN" at bounding box center [208, 52] width 78 height 9
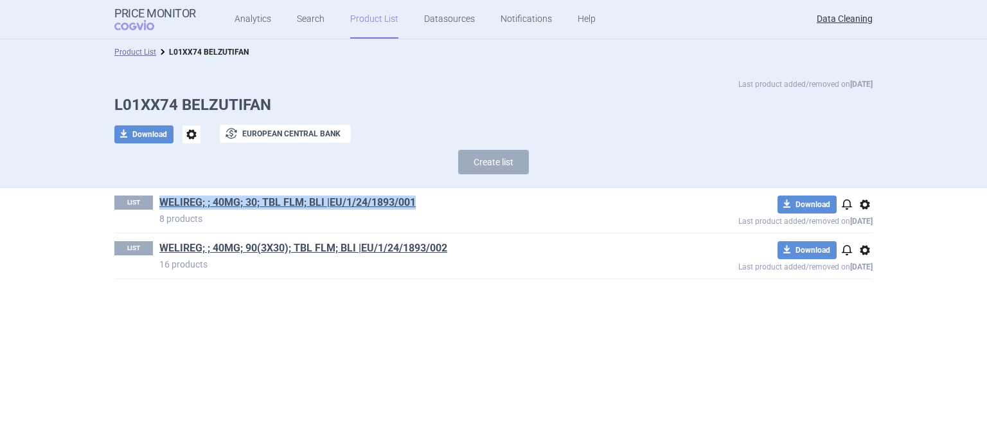
drag, startPoint x: 350, startPoint y: 206, endPoint x: 156, endPoint y: 206, distance: 194.1
click at [156, 206] on div "LIST WELIREG; ; 40MG; 30; TBL FLM; BLI |EU/1/24/1893/001 8 products" at bounding box center [379, 210] width 531 height 30
click at [516, 151] on button "Create list" at bounding box center [493, 162] width 71 height 24
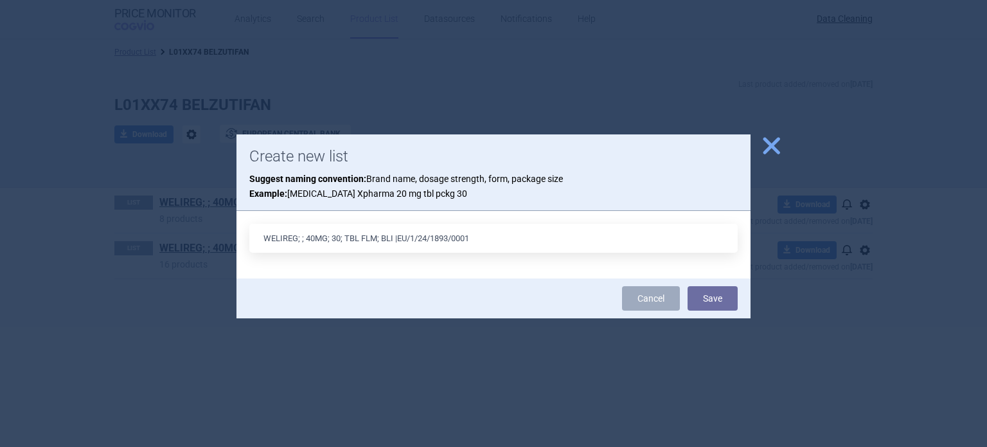
click at [404, 240] on input "WELIREG; ; 40MG; 30; TBL FLM; BLI |EU/1/24/1893/0001" at bounding box center [493, 238] width 489 height 29
click at [339, 237] on input "WELIREG; ; 40MG; 30; TBL FLM; BLI |CG/1/24/1893/0001" at bounding box center [493, 238] width 489 height 29
type input "WELIREG; ; 40MG; 1; TBL FLM; BLI |CG/1/24/1893/0001"
click at [688, 286] on button "Save" at bounding box center [713, 298] width 50 height 24
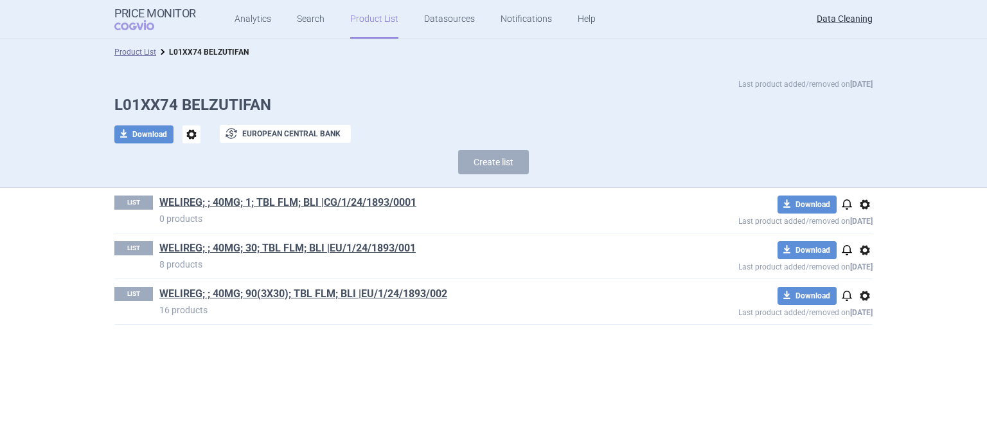
click at [867, 209] on span "options" at bounding box center [865, 204] width 15 height 15
click at [856, 250] on button "Rename" at bounding box center [865, 255] width 41 height 19
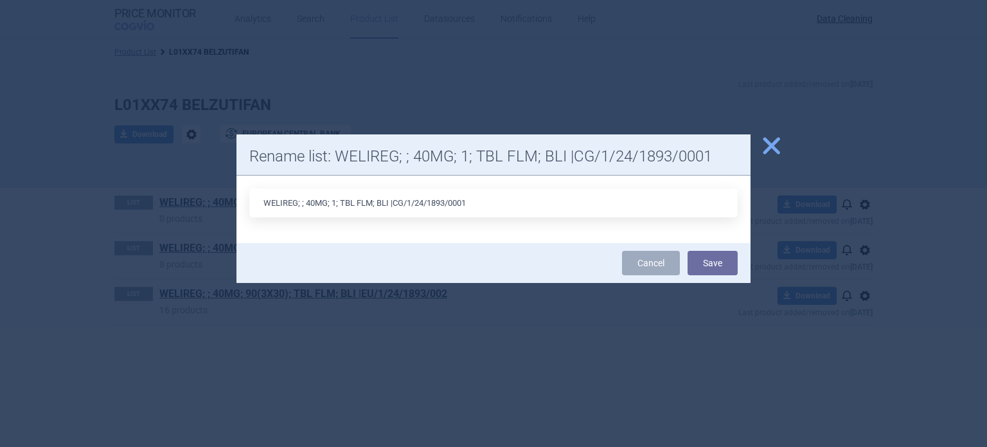
click at [456, 202] on input "WELIREG; ; 40MG; 1; TBL FLM; BLI |CG/1/24/1893/0001" at bounding box center [493, 202] width 489 height 29
type input "WELIREG; ; 40MG; 1; TBL FLM; BLI |CG/1/24/1893/u001"
click at [688, 251] on button "Save" at bounding box center [713, 263] width 50 height 24
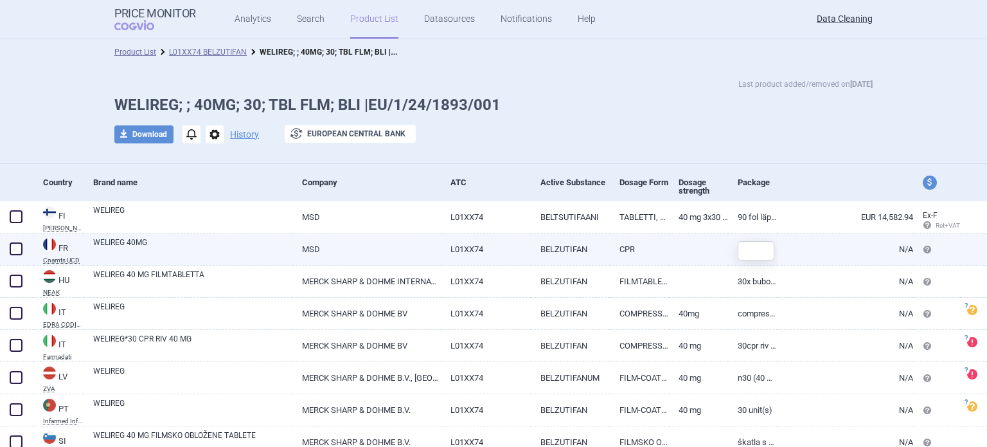
click at [25, 249] on span at bounding box center [15, 248] width 19 height 19
checkbox input "true"
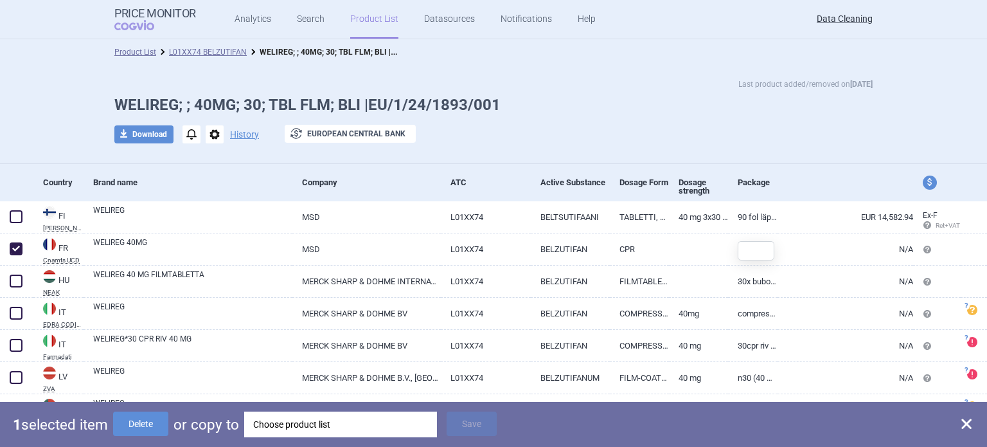
click at [291, 430] on div "Choose product list" at bounding box center [340, 424] width 175 height 26
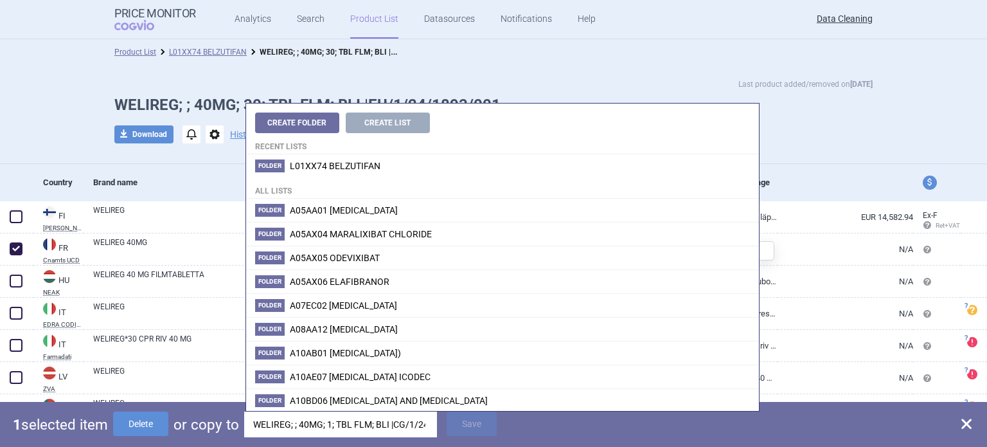
scroll to position [0, 49]
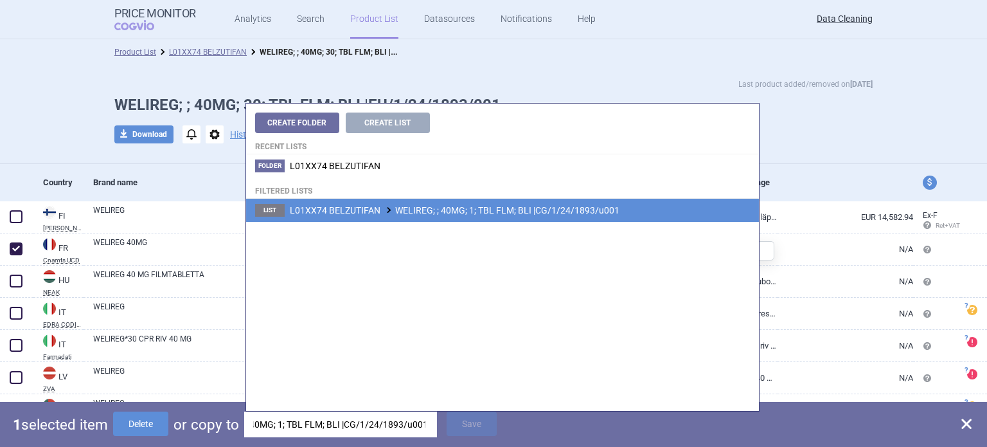
type input "WELIREG; ; 40MG; 1; TBL FLM; BLI |CG/1/24/1893/u001"
click at [458, 216] on li "List L01XX74 BELZUTIFAN WELIREG; ; 40MG; 1; TBL FLM; BLI |CG/1/24/1893/u001" at bounding box center [502, 210] width 513 height 23
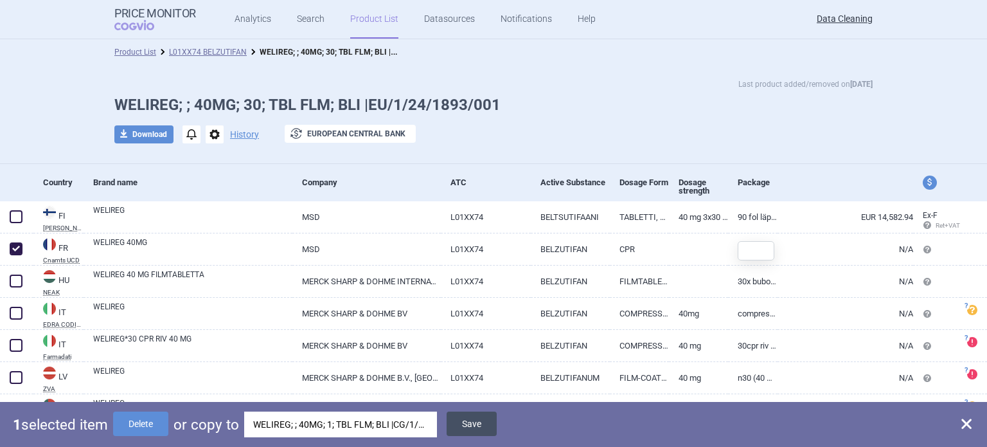
click at [465, 426] on button "Save" at bounding box center [472, 423] width 50 height 24
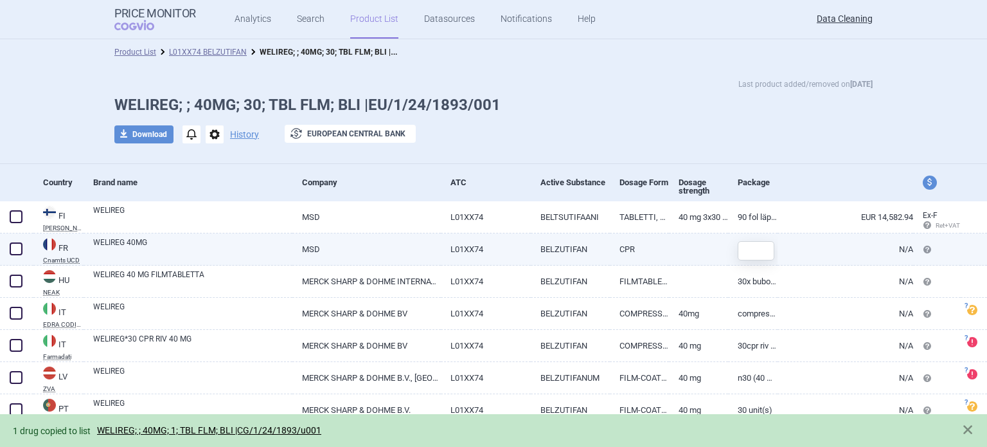
click at [13, 252] on span at bounding box center [16, 248] width 13 height 13
checkbox input "true"
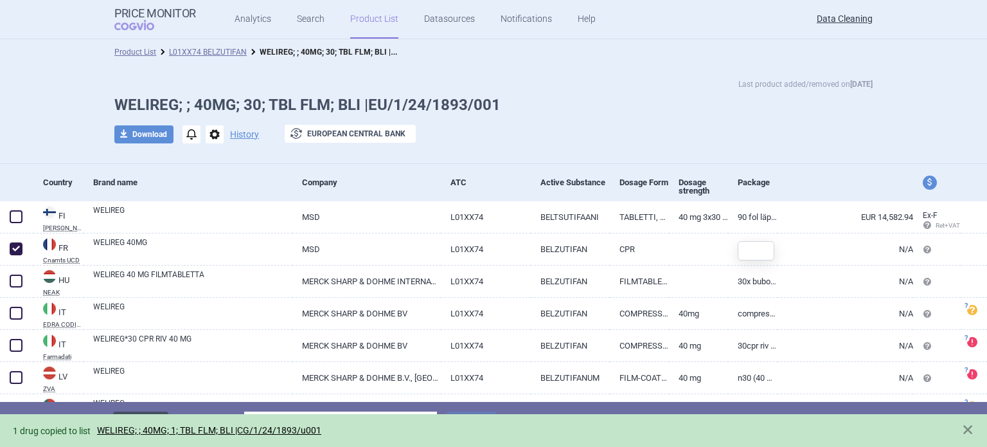
click at [139, 413] on button "Delete" at bounding box center [140, 423] width 55 height 24
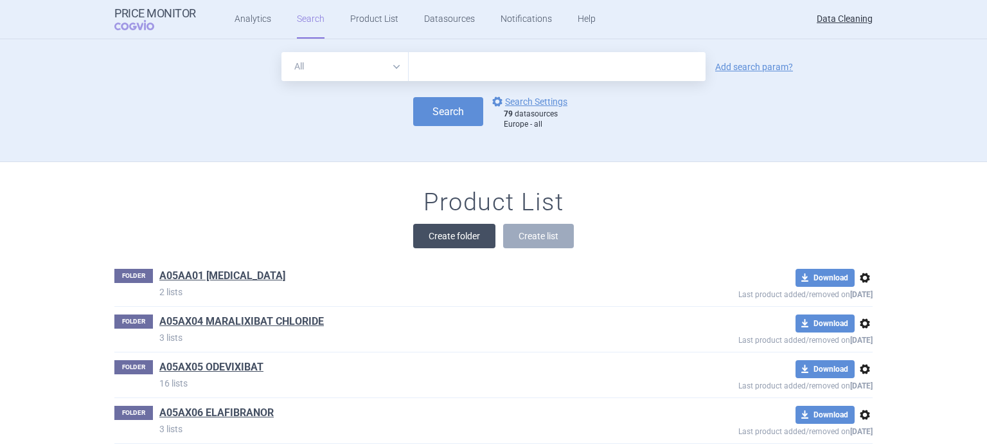
click at [458, 235] on button "Create folder" at bounding box center [454, 236] width 82 height 24
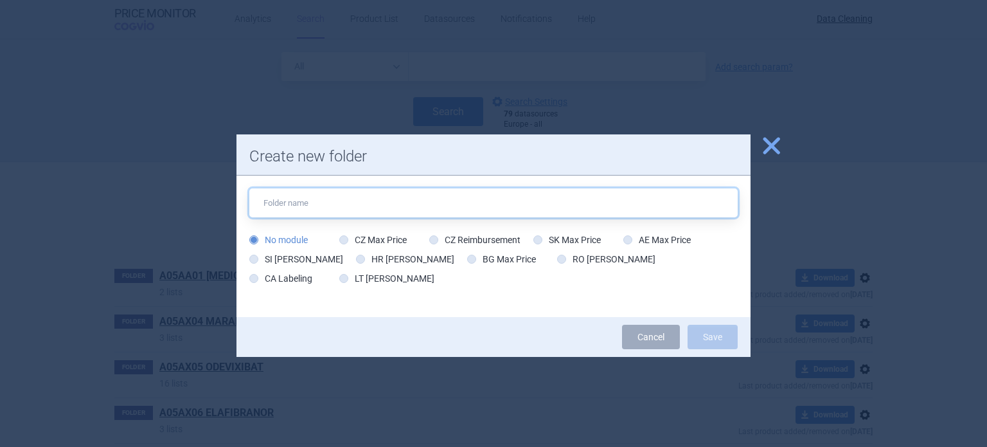
paste input "N06BA04"
type input "N06BA04 [MEDICAL_DATA]"
click at [688, 325] on button "Save" at bounding box center [713, 337] width 50 height 24
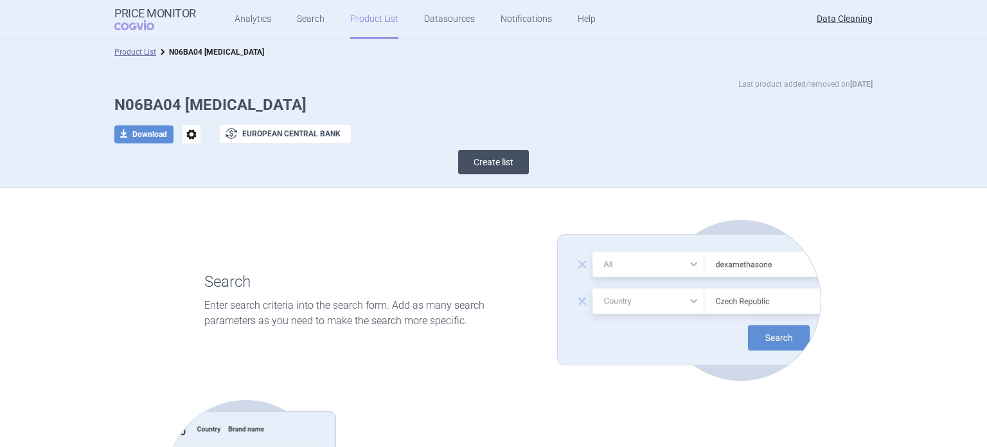
click at [493, 159] on button "Create list" at bounding box center [493, 162] width 71 height 24
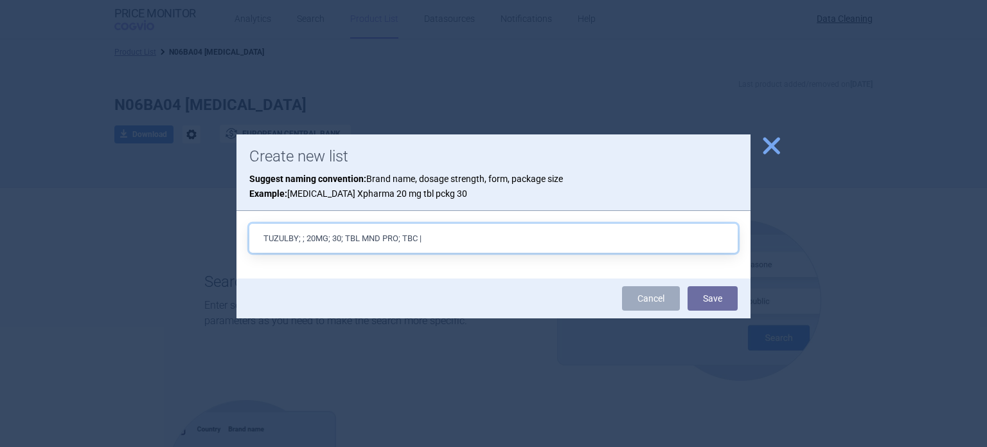
paste input "EU/1/24/1907/001"
type input "TUZULBY; ; 20MG; 30; TBL MND PRO; TBC |EU/1/24/1907/001"
click at [688, 286] on button "Save" at bounding box center [713, 298] width 50 height 24
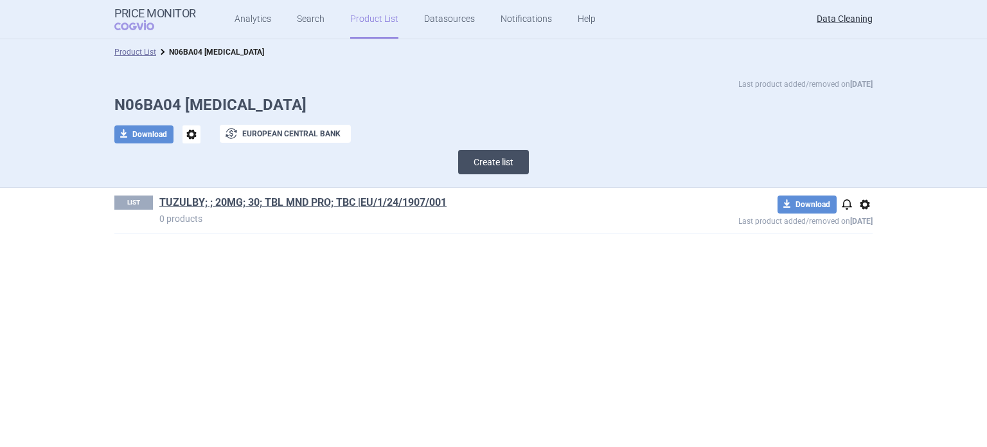
click at [481, 164] on button "Create list" at bounding box center [493, 162] width 71 height 24
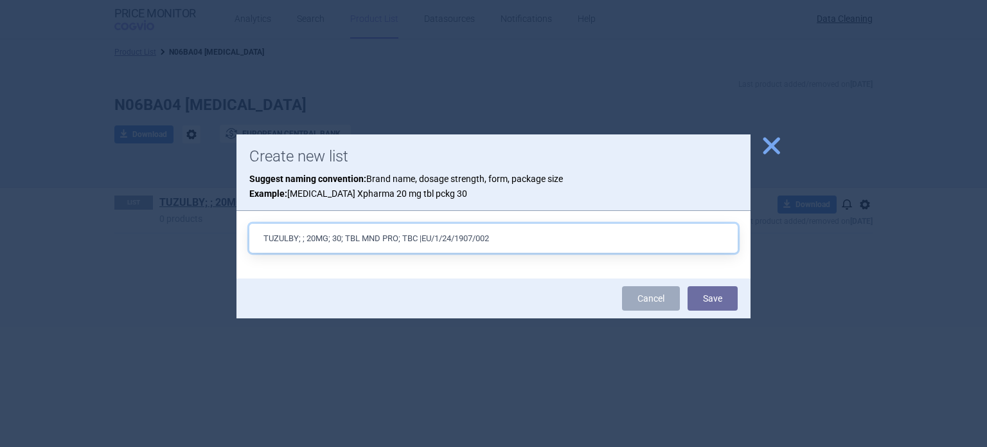
click at [309, 233] on input "TUZULBY; ; 20MG; 30; TBL MND PRO; TBC |EU/1/24/1907/002" at bounding box center [493, 238] width 489 height 29
type input "TUZULBY; ; 30MG; 30; TBL MND PRO; TBC |EU/1/24/1907/002"
click at [688, 286] on button "Save" at bounding box center [713, 298] width 50 height 24
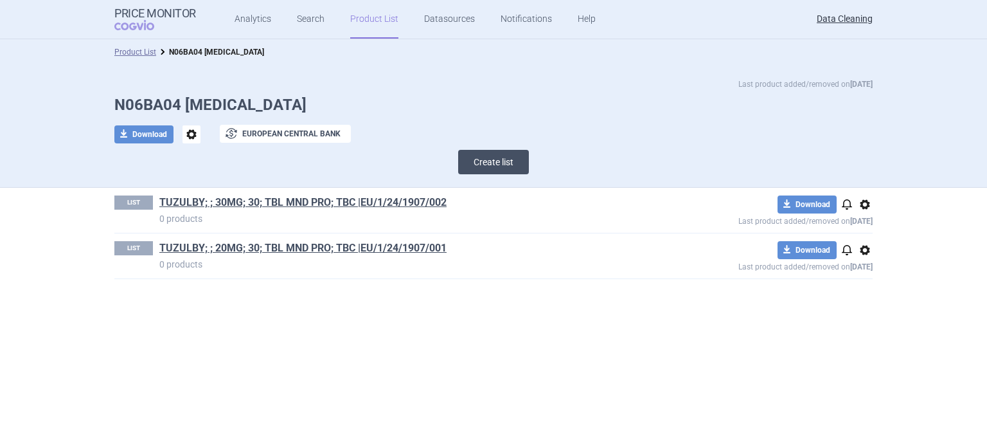
click at [480, 165] on button "Create list" at bounding box center [493, 162] width 71 height 24
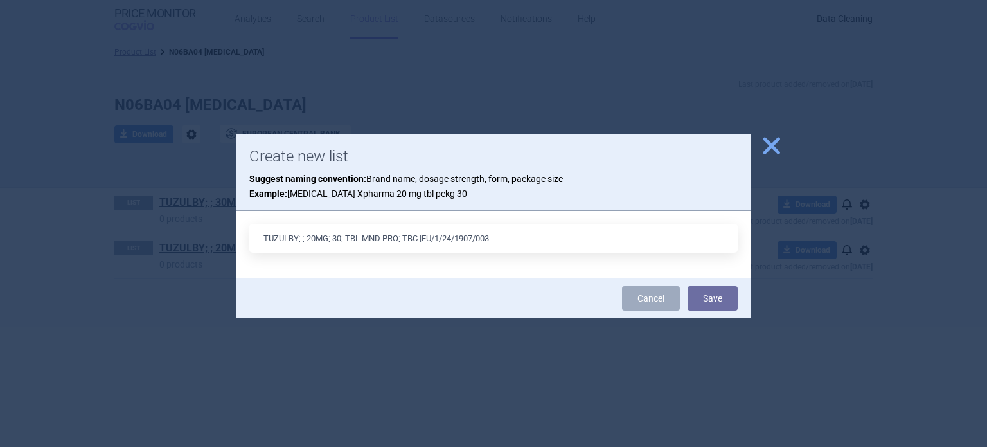
click at [311, 238] on input "TUZULBY; ; 20MG; 30; TBL MND PRO; TBC |EU/1/24/1907/003" at bounding box center [493, 238] width 489 height 29
type input "TUZULBY; ; 40MG; 30; TBL MND PRO; TBC |EU/1/24/1907/003"
click at [688, 286] on button "Save" at bounding box center [713, 298] width 50 height 24
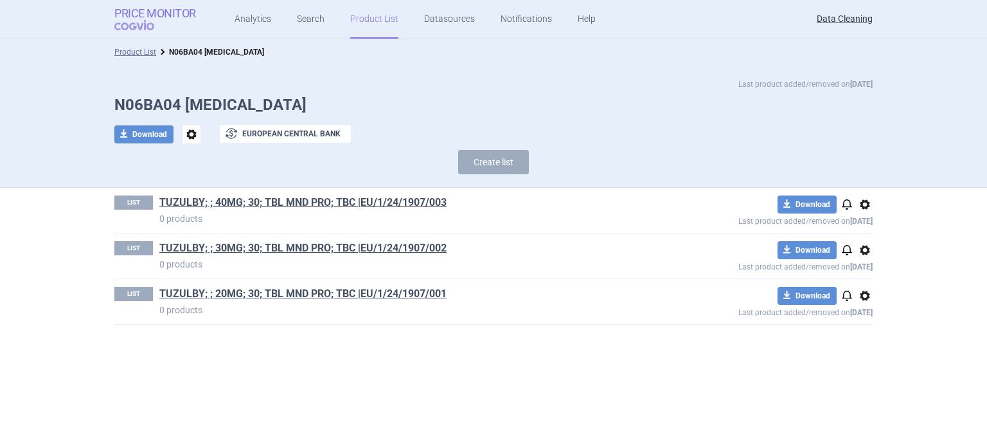
click at [137, 15] on strong "Price Monitor" at bounding box center [155, 13] width 82 height 13
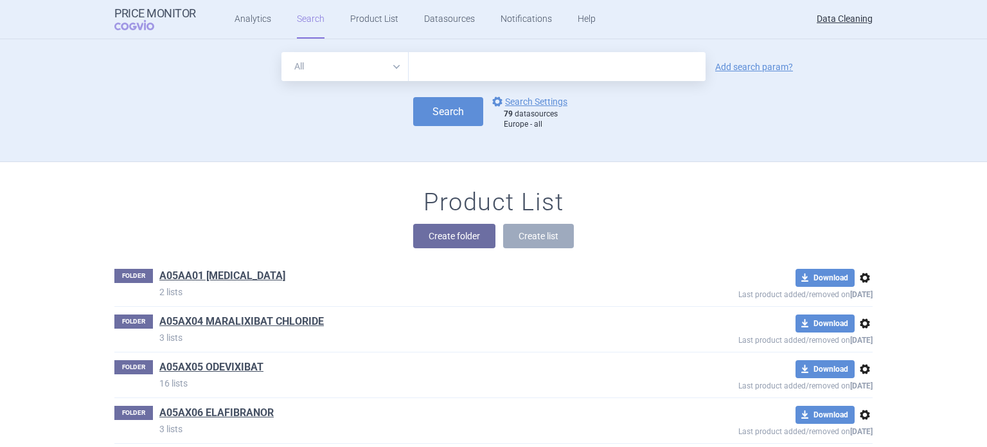
scroll to position [9043, 0]
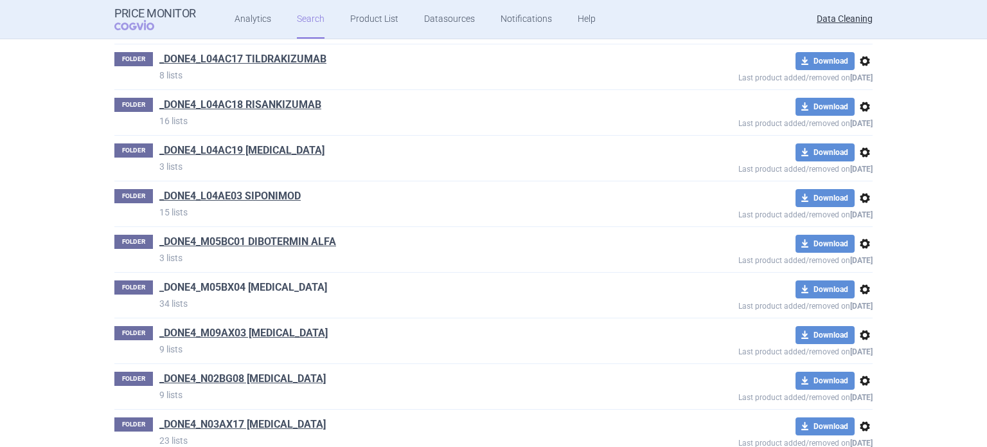
click at [205, 280] on link "_DONE4_M05BX04 [MEDICAL_DATA]" at bounding box center [243, 287] width 168 height 14
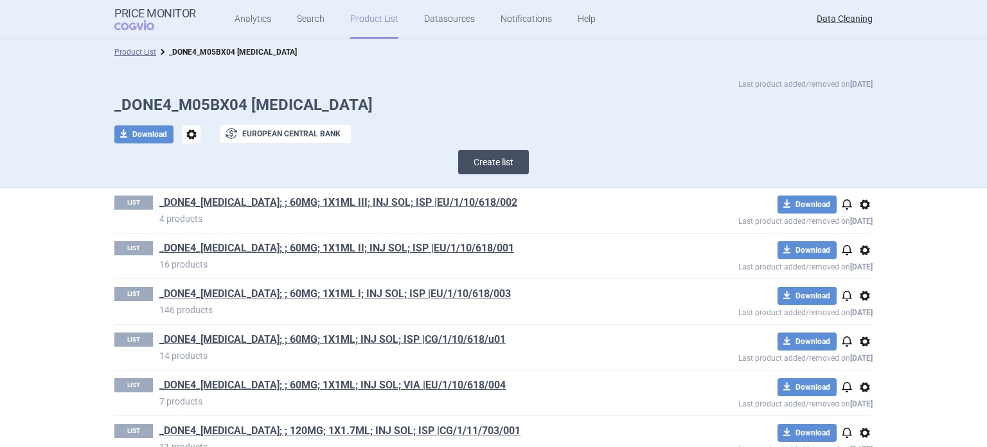
click at [494, 157] on button "Create list" at bounding box center [493, 162] width 71 height 24
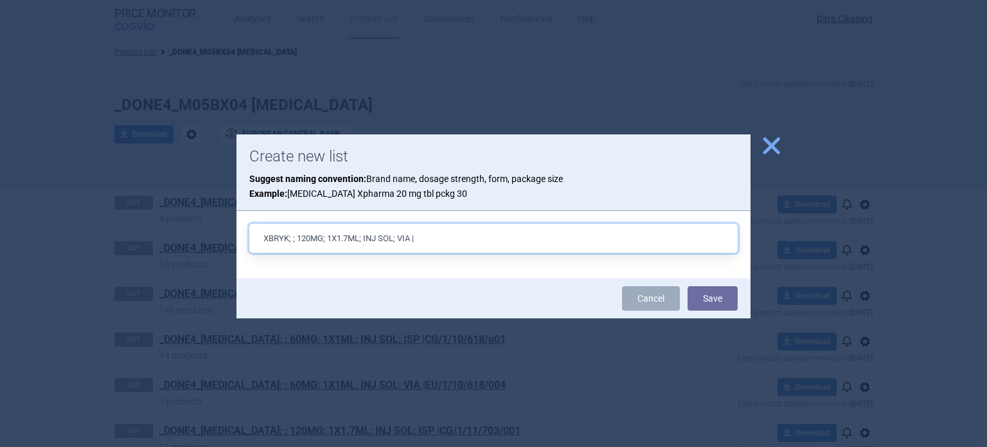
paste input "EU/1/24/1889/001"
type input "XBRYK; ; 120MG; 1X1.7ML; INJ SOL; VIA |EU/1/24/1889/001"
click at [688, 286] on button "Save" at bounding box center [713, 298] width 50 height 24
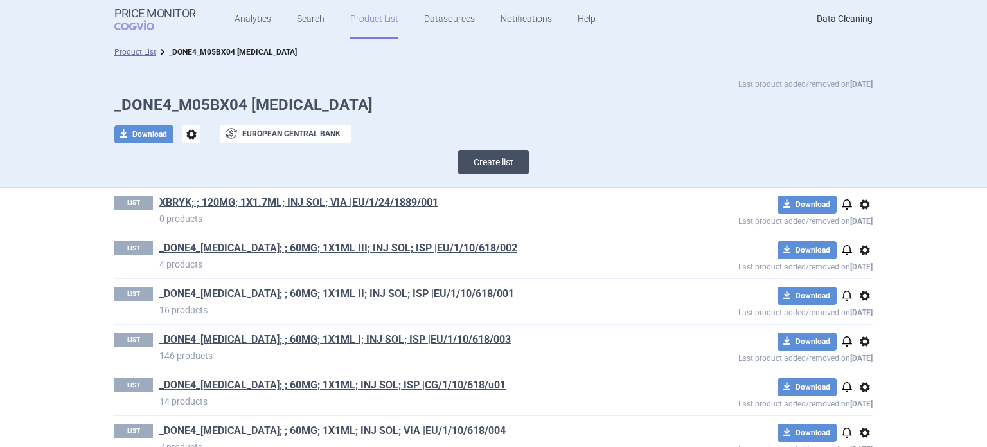
click at [496, 163] on button "Create list" at bounding box center [493, 162] width 71 height 24
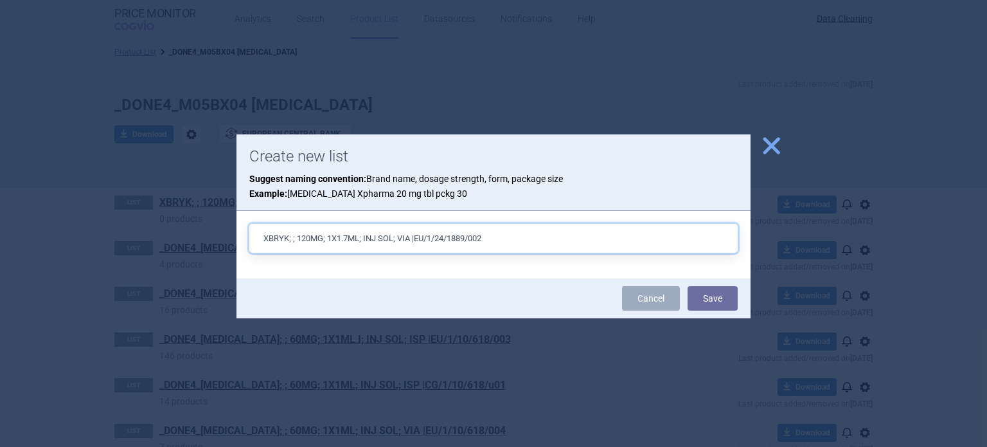
click at [332, 241] on input "XBRYK; ; 120MG; 1X1.7ML; INJ SOL; VIA |EU/1/24/1889/002" at bounding box center [493, 238] width 489 height 29
type input "XBRYK; ; 120MG; 3X1.7ML; INJ SOL; VIA |EU/1/24/1889/002"
click at [688, 286] on button "Save" at bounding box center [713, 298] width 50 height 24
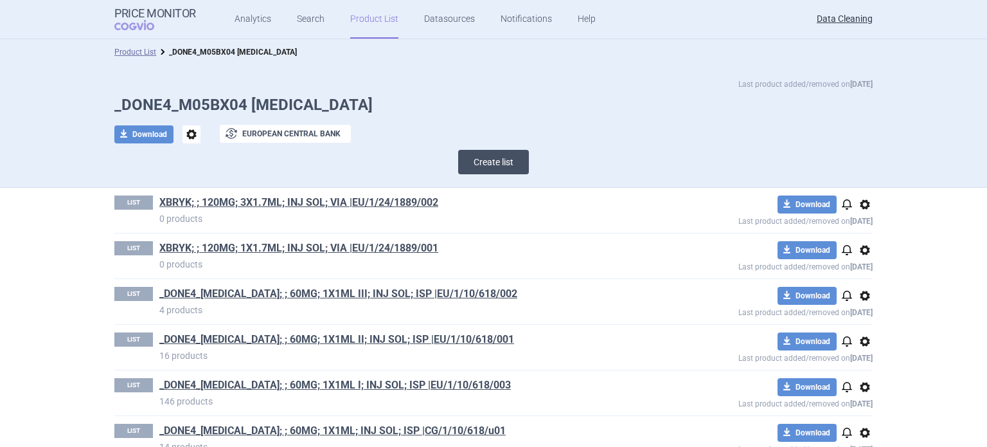
click at [491, 166] on button "Create list" at bounding box center [493, 162] width 71 height 24
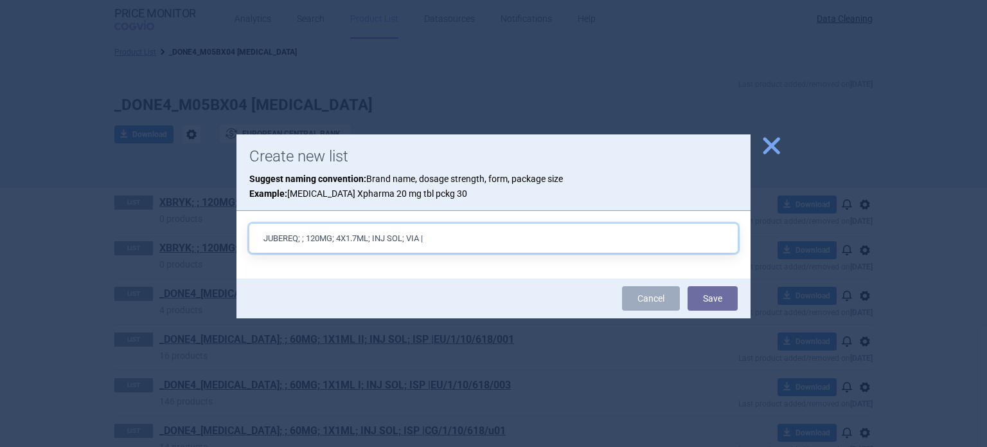
paste input "EU/1/25/1921/001"
type input "JUBEREQ; ; 120MG; 4X1.7ML; INJ SOL; VIA |EU/1/25/1921/001"
click at [688, 286] on button "Save" at bounding box center [713, 298] width 50 height 24
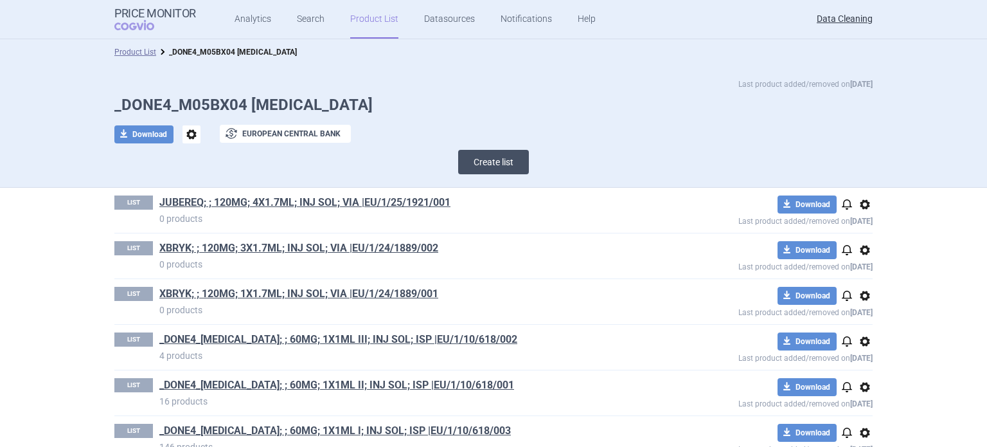
click at [458, 164] on button "Create list" at bounding box center [493, 162] width 71 height 24
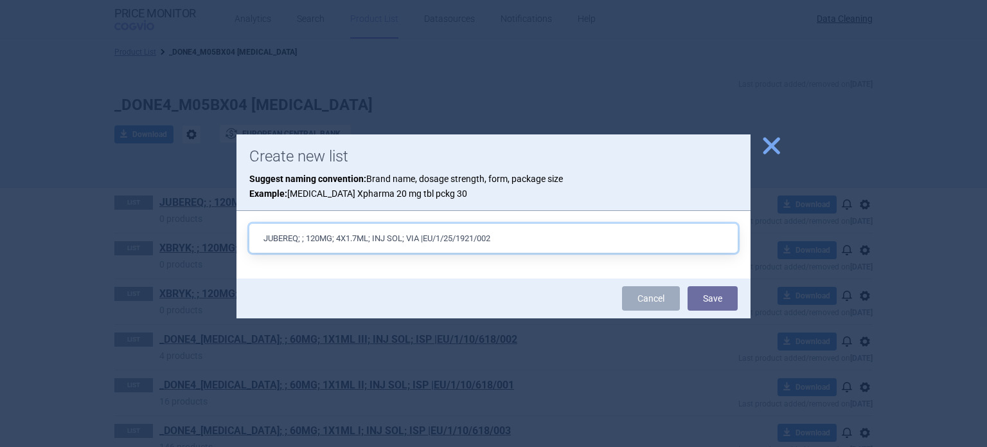
click at [342, 236] on input "JUBEREQ; ; 120MG; 4X1.7ML; INJ SOL; VIA |EU/1/25/1921/002" at bounding box center [493, 238] width 489 height 29
type input "JUBEREQ; ; 120MG; 3X1.7ML; INJ SOL; VIA |EU/1/25/1921/002"
click at [688, 286] on button "Save" at bounding box center [713, 298] width 50 height 24
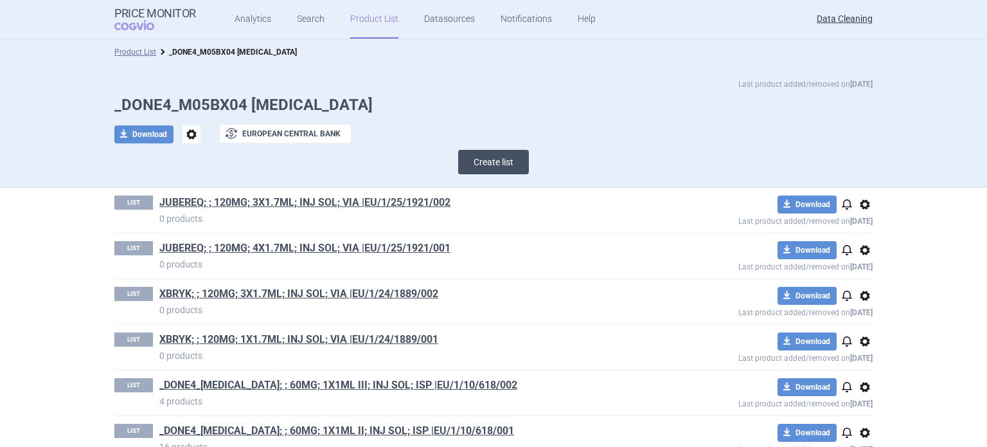
click at [517, 162] on button "Create list" at bounding box center [493, 162] width 71 height 24
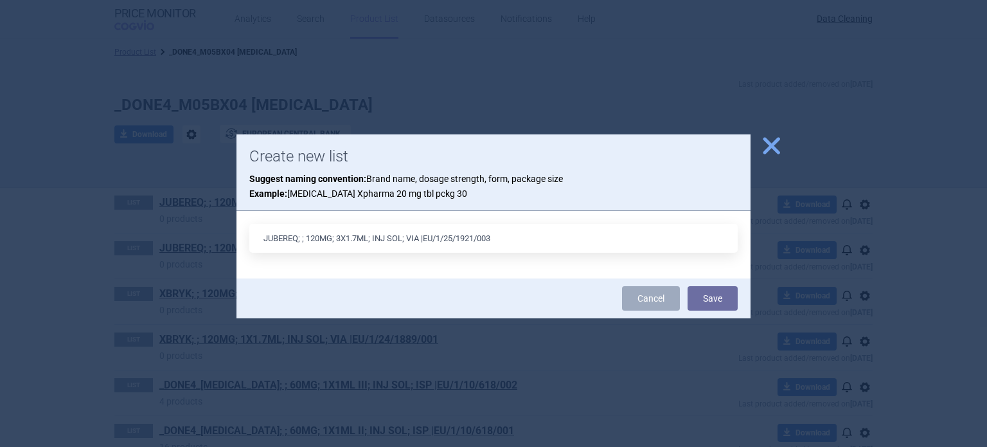
click at [342, 242] on input "JUBEREQ; ; 120MG; 3X1.7ML; INJ SOL; VIA |EU/1/25/1921/003" at bounding box center [493, 238] width 489 height 29
type input "JUBEREQ; ; 120MG; 1X1.7ML; INJ SOL; VIA |EU/1/25/1921/003"
click at [688, 286] on button "Save" at bounding box center [713, 298] width 50 height 24
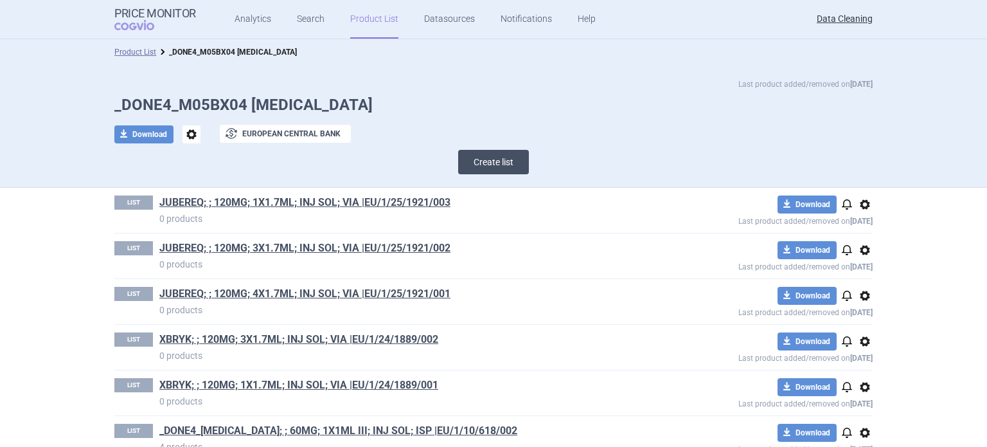
click at [483, 159] on button "Create list" at bounding box center [493, 162] width 71 height 24
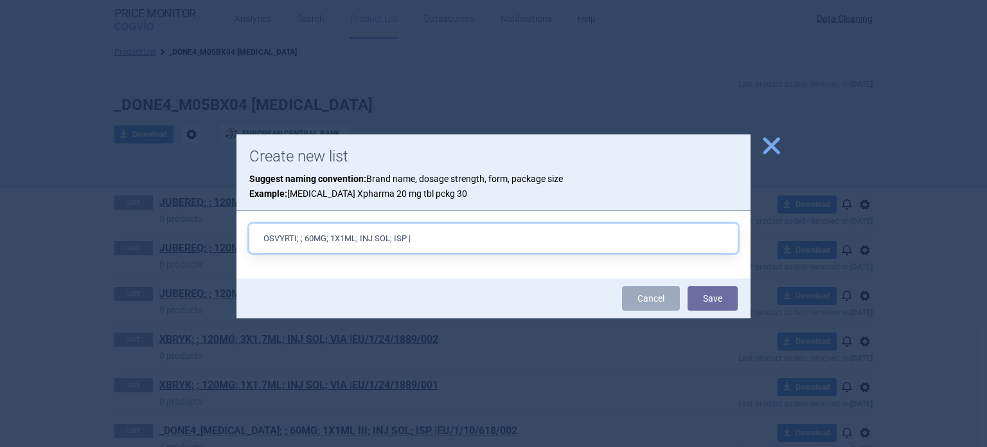
paste input "EU/1/25/1922/002"
type input "OSVYRTI; ; 60MG; 1X1ML; INJ SOL; ISP |EU/1/25/1922/002"
click at [688, 286] on button "Save" at bounding box center [713, 298] width 50 height 24
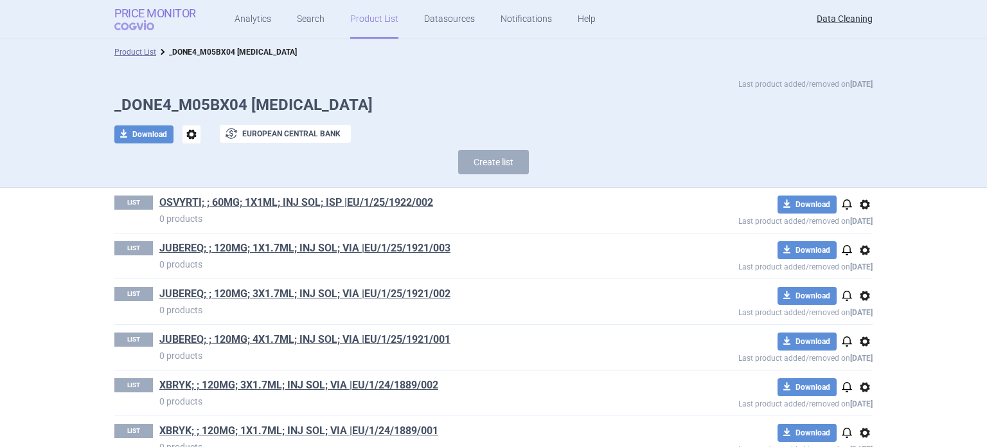
click at [147, 19] on link "Price Monitor COGVIO" at bounding box center [155, 19] width 82 height 24
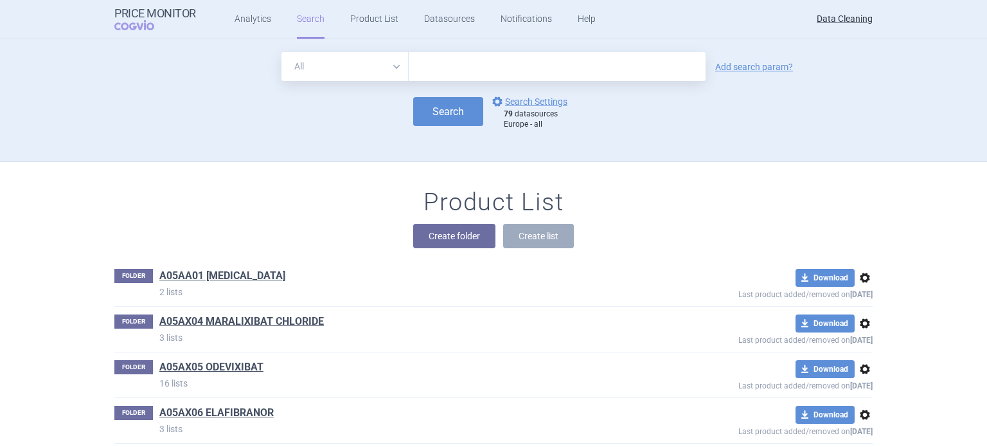
scroll to position [36114, 0]
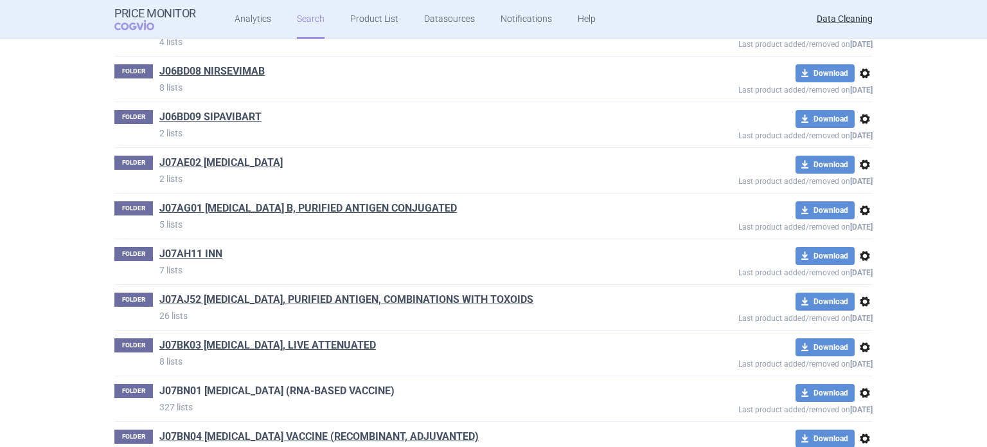
click at [311, 384] on link "J07BN01 [MEDICAL_DATA] (RNA-BASED VACCINE)" at bounding box center [276, 391] width 235 height 14
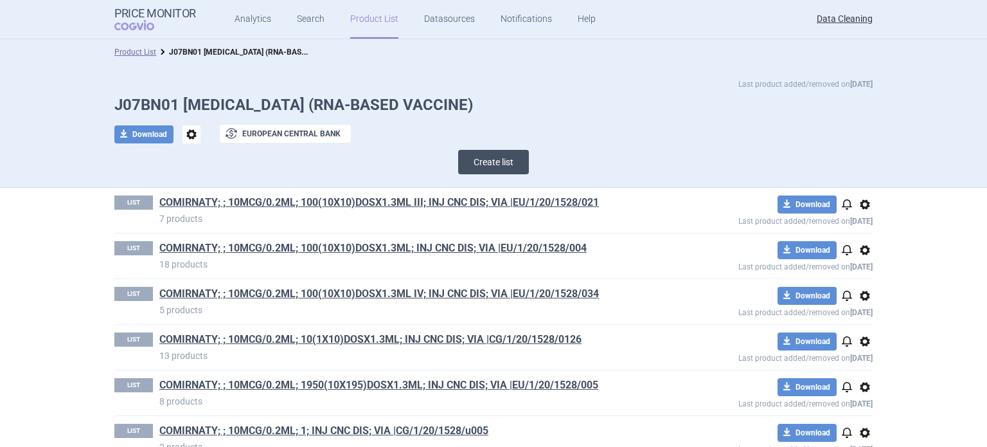
click at [477, 164] on button "Create list" at bounding box center [493, 162] width 71 height 24
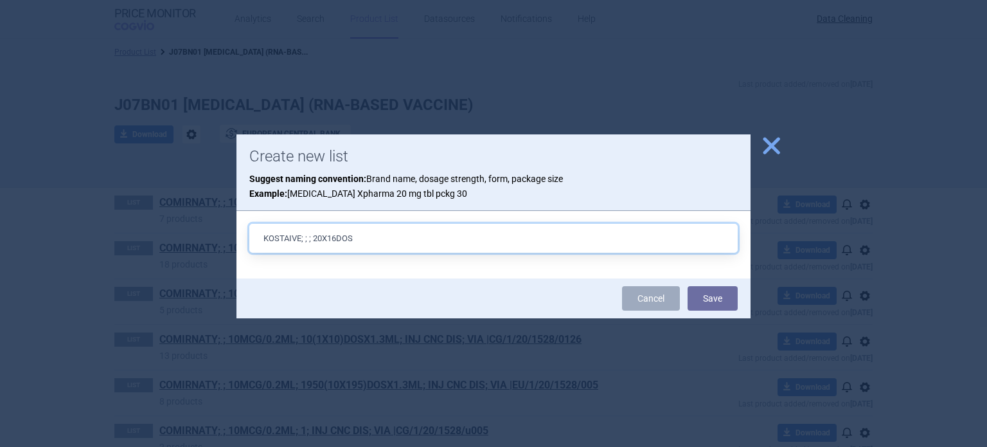
click at [314, 236] on input "KOSTAIVE; ; ; 20X16DOS" at bounding box center [493, 238] width 489 height 29
click at [445, 236] on input "KOSTAIVE; ; ; 320(20X16)DOS" at bounding box center [493, 238] width 489 height 29
paste input "EU/1/24/1873/001"
type input "KOSTAIVE; ; ; 320(20X16)DOS; INJ PLV DIS; VIA |EU/1/24/1873/001"
click at [688, 286] on button "Save" at bounding box center [713, 298] width 50 height 24
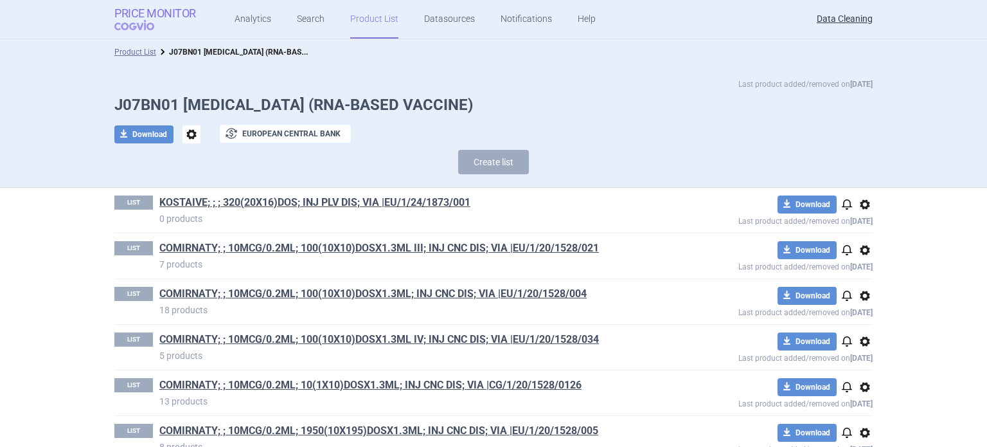
click at [129, 28] on span "COGVIO" at bounding box center [143, 25] width 58 height 10
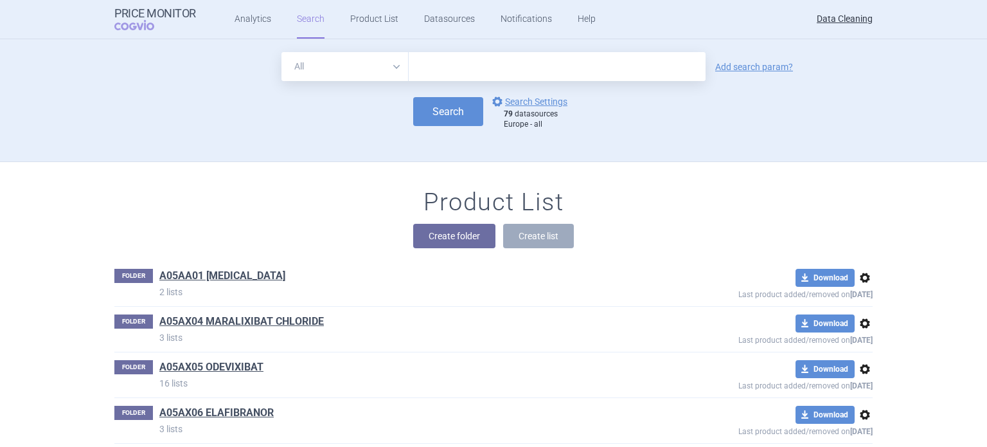
scroll to position [9043, 0]
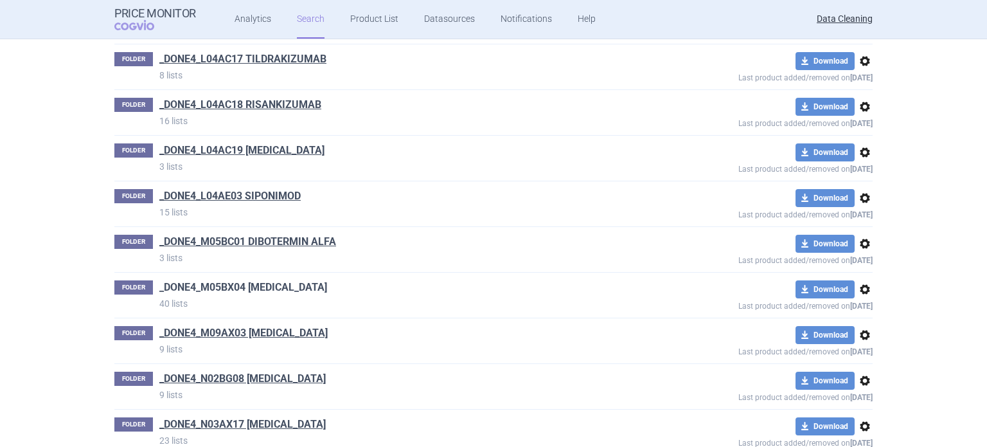
click at [291, 280] on link "_DONE4_M05BX04 [MEDICAL_DATA]" at bounding box center [243, 287] width 168 height 14
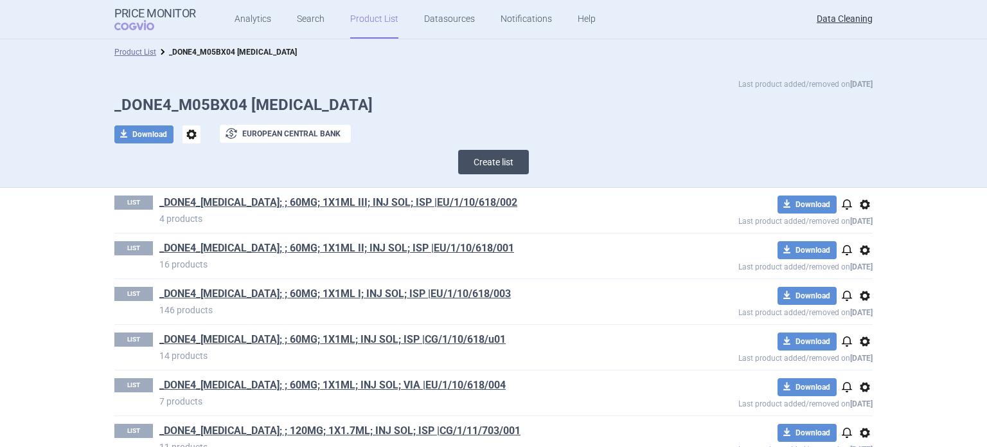
click at [469, 165] on button "Create list" at bounding box center [493, 162] width 71 height 24
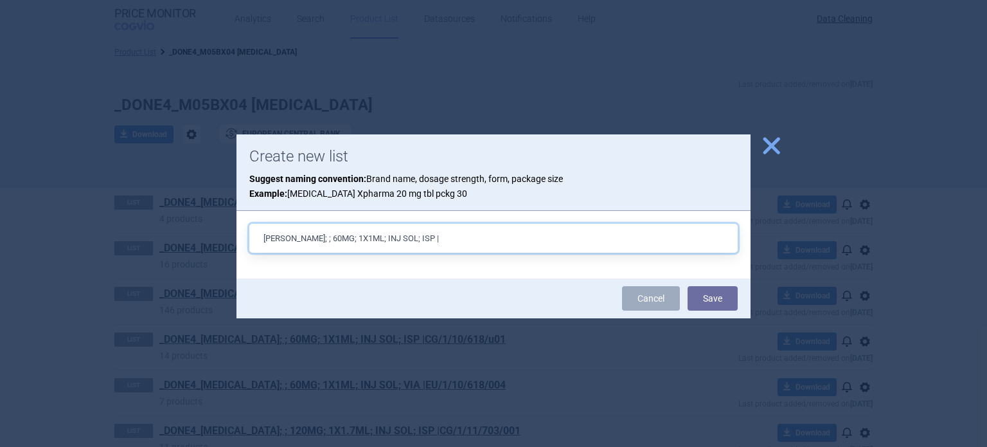
paste input "EU/1/25/1933/001"
type input "[PERSON_NAME]; ; 60MG; 1X1ML; INJ SOL; ISP |EU/1/25/1933/001"
click at [688, 286] on button "Save" at bounding box center [713, 298] width 50 height 24
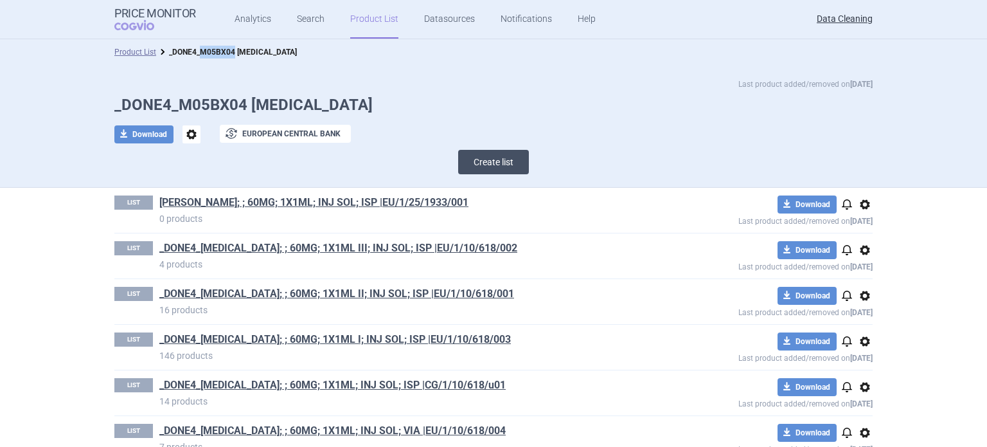
click at [507, 160] on button "Create list" at bounding box center [493, 162] width 71 height 24
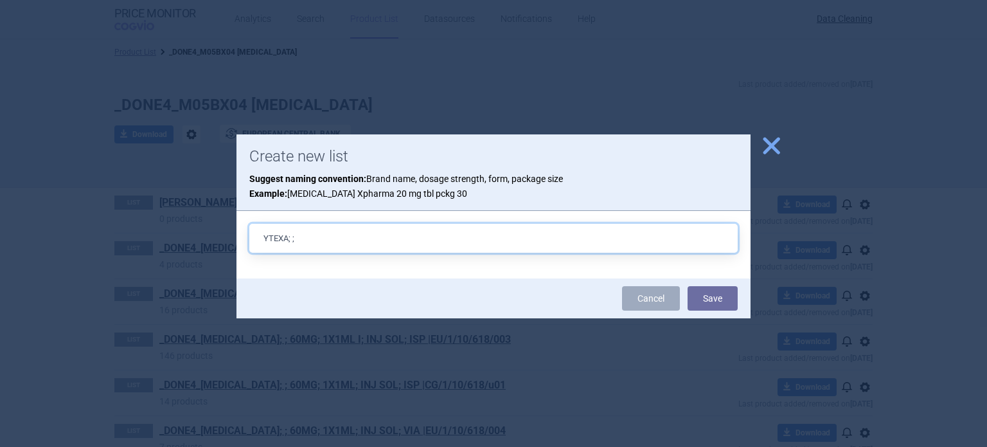
drag, startPoint x: 312, startPoint y: 224, endPoint x: 266, endPoint y: 228, distance: 45.8
click at [266, 228] on input "YTEXA; ;" at bounding box center [493, 238] width 489 height 29
paste input "EU/1/25/1934/001"
type input "YAXWER; ; 120MG; 1X1.7ML; INJ SOL; VIA |EU/1/25/1934/001"
click at [688, 286] on button "Save" at bounding box center [713, 298] width 50 height 24
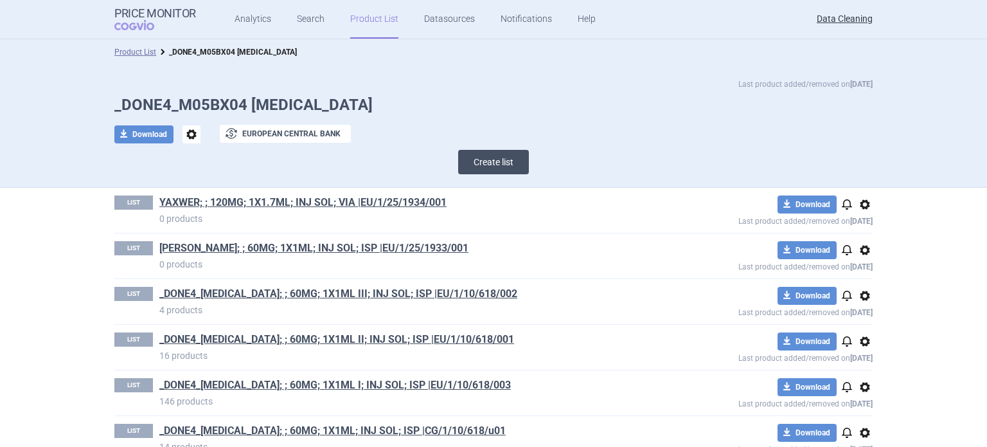
click at [508, 166] on button "Create list" at bounding box center [493, 162] width 71 height 24
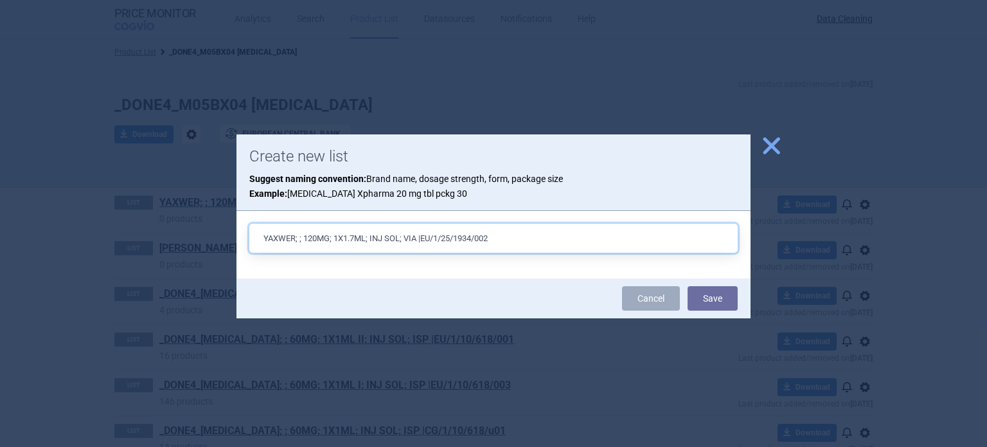
click at [341, 231] on input "YAXWER; ; 120MG; 1X1.7ML; INJ SOL; VIA |EU/1/25/1934/002" at bounding box center [493, 238] width 489 height 29
type input "YAXWER; ; 120MG; 3X1.7ML; INJ SOL; VIA |EU/1/25/1934/002"
click at [688, 286] on button "Save" at bounding box center [713, 298] width 50 height 24
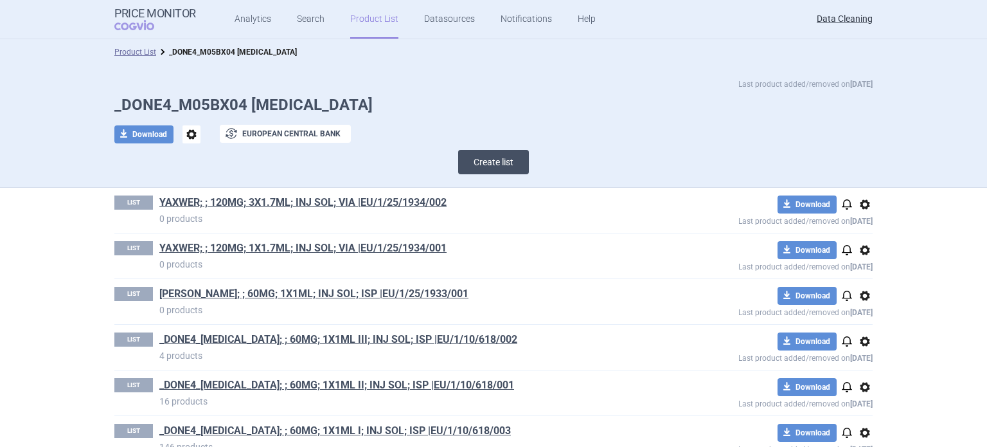
click at [480, 164] on button "Create list" at bounding box center [493, 162] width 71 height 24
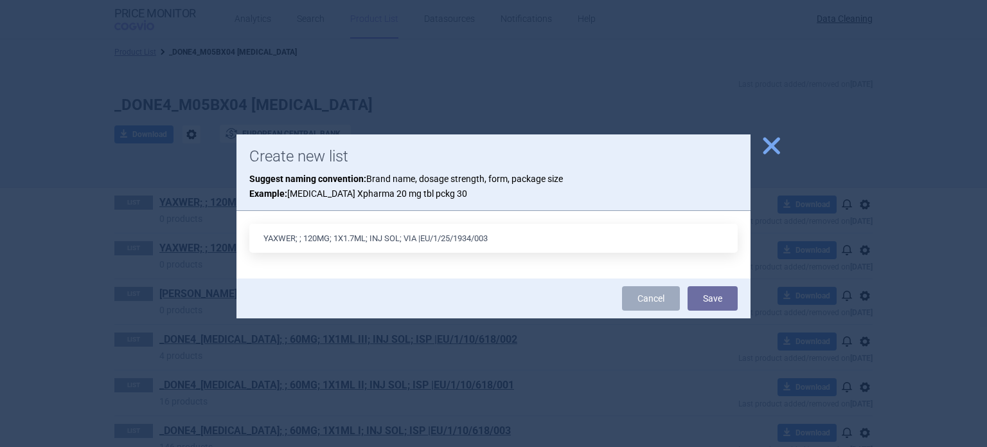
click at [339, 236] on input "YAXWER; ; 120MG; 1X1.7ML; INJ SOL; VIA |EU/1/25/1934/003" at bounding box center [493, 238] width 489 height 29
type input "YAXWER; ; 120MG; 4X1.7ML; INJ SOL; VIA |EU/1/25/1934/003"
click at [688, 286] on button "Save" at bounding box center [713, 298] width 50 height 24
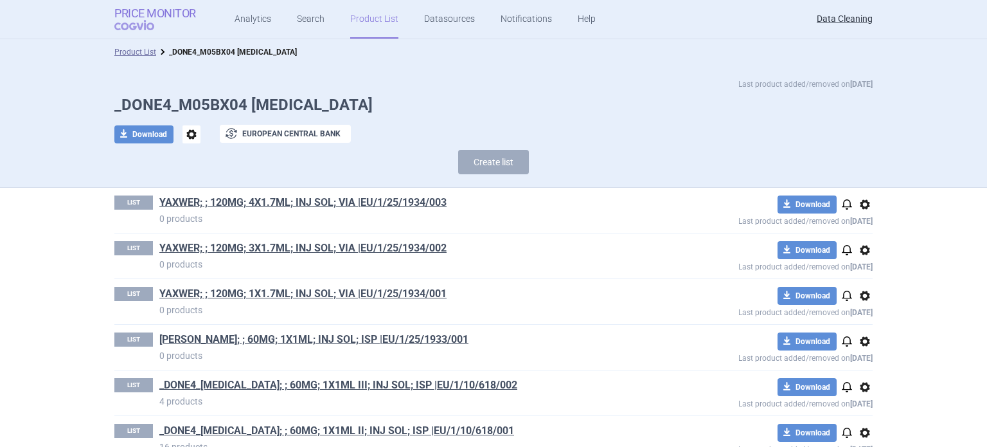
click at [163, 21] on span "COGVIO" at bounding box center [143, 25] width 58 height 10
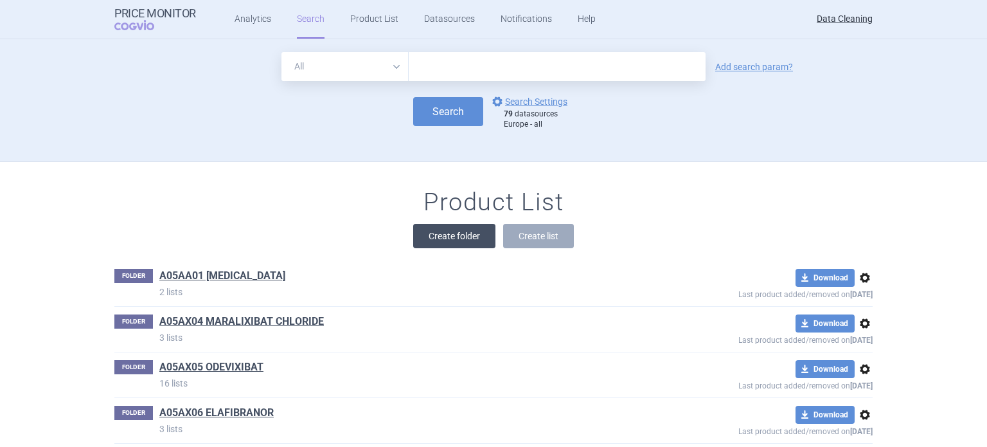
click at [447, 242] on button "Create folder" at bounding box center [454, 236] width 82 height 24
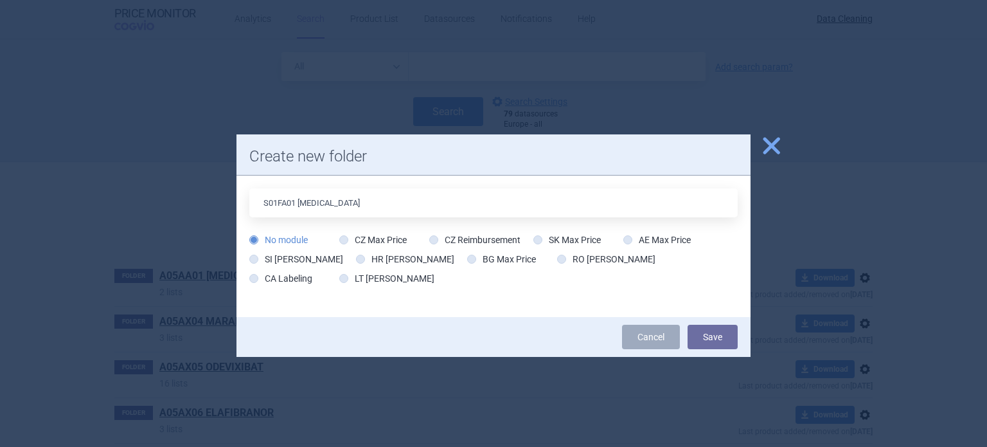
type input "S01FA01 [MEDICAL_DATA]"
click at [688, 325] on button "Save" at bounding box center [713, 337] width 50 height 24
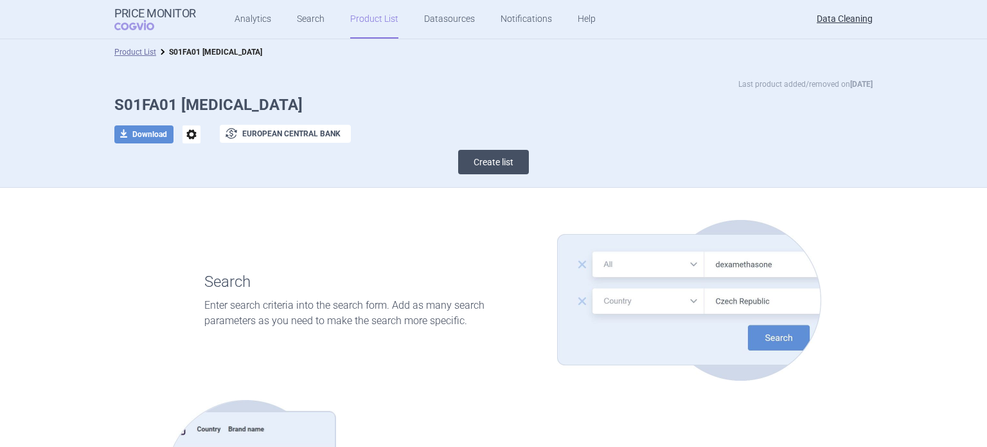
click at [505, 166] on button "Create list" at bounding box center [493, 162] width 71 height 24
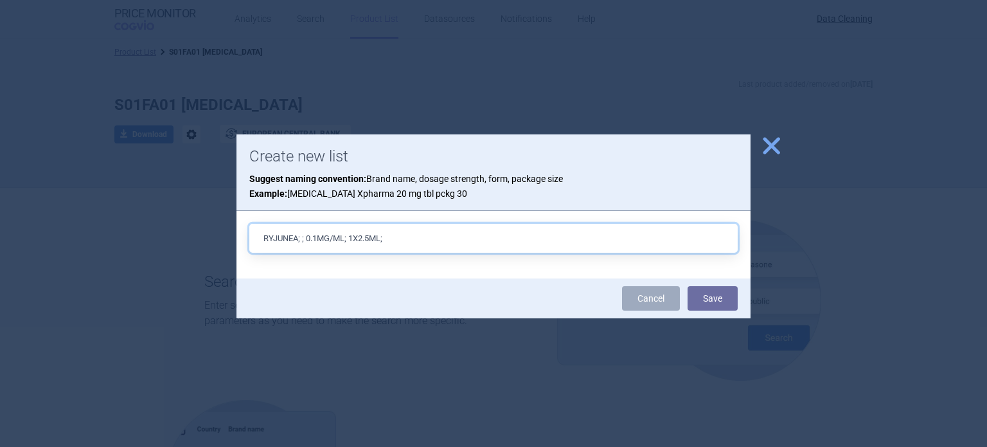
paste input "OPH GTT SOL"
paste input "EU/1/25/1920/001"
type input "RYJUNEA; ; 0.1MG/ML; 1X2.5ML; OPH GTT SOL; LAG |EU/1/25/1920/001"
click at [688, 286] on button "Save" at bounding box center [713, 298] width 50 height 24
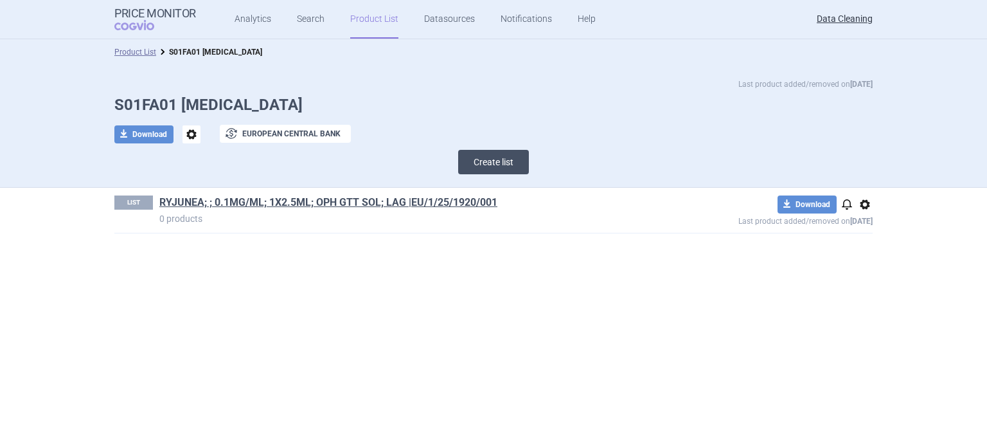
click at [483, 151] on button "Create list" at bounding box center [493, 162] width 71 height 24
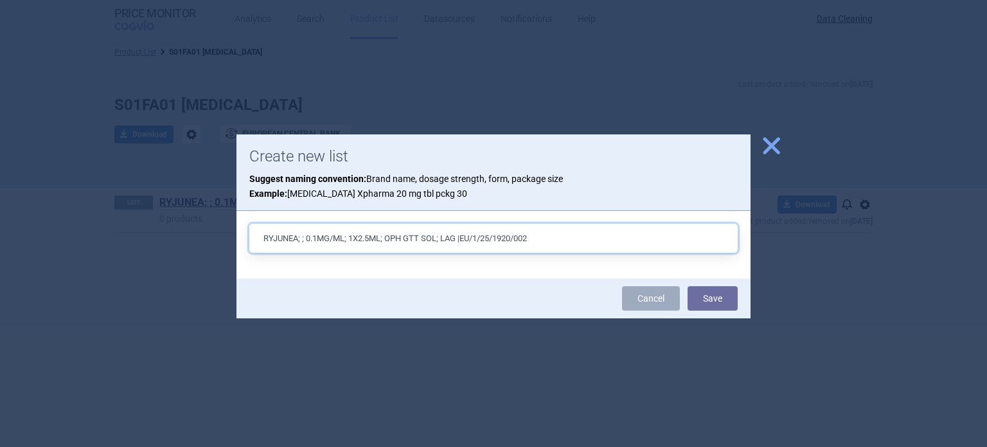
click at [352, 237] on input "RYJUNEA; ; 0.1MG/ML; 1X2.5ML; OPH GTT SOL; LAG |EU/1/25/1920/002" at bounding box center [493, 238] width 489 height 29
type input "RYJUNEA; ; 0.1MG/ML; 3X2.5ML; OPH GTT SOL; LAG |EU/1/25/1920/002"
click at [688, 286] on button "Save" at bounding box center [713, 298] width 50 height 24
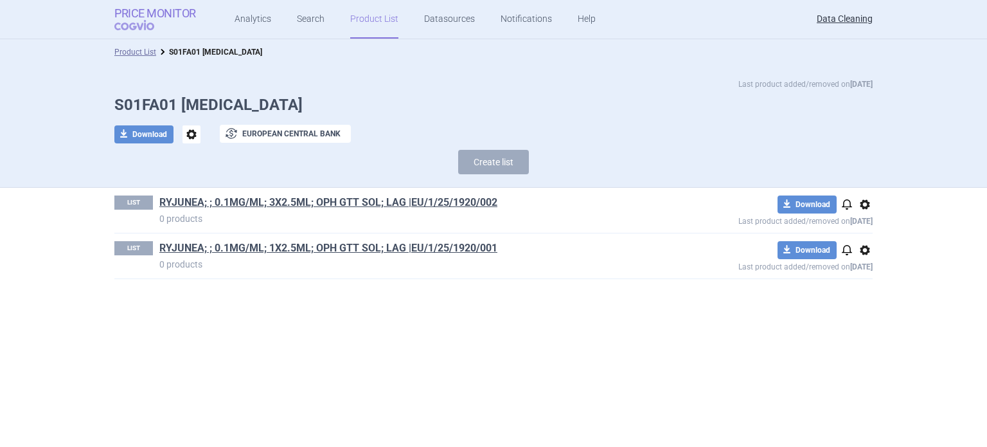
click at [170, 9] on strong "Price Monitor" at bounding box center [155, 13] width 82 height 13
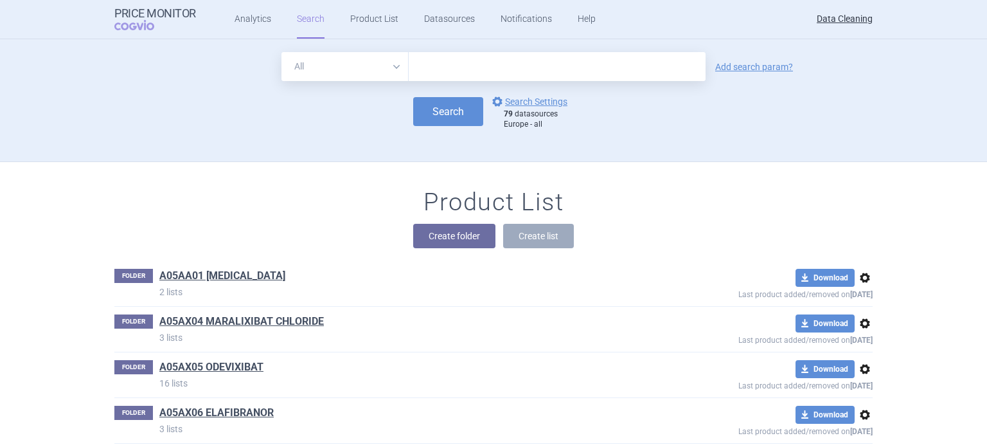
scroll to position [9043, 0]
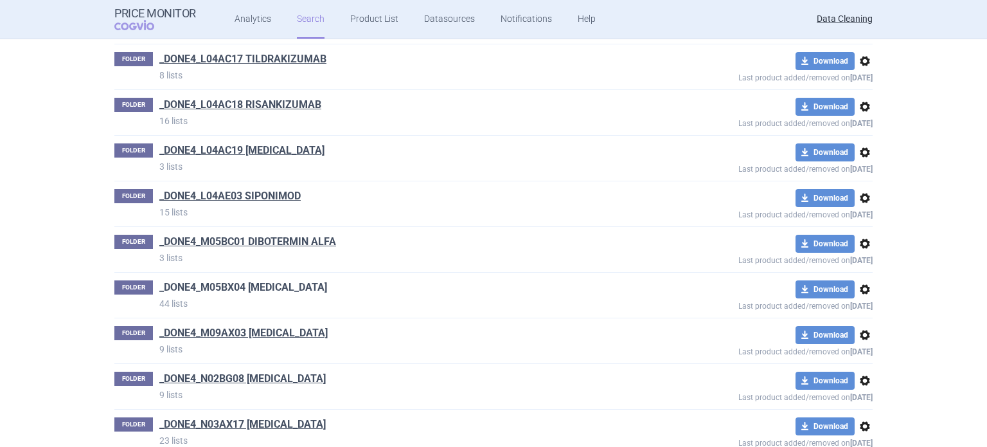
click at [251, 280] on link "_DONE4_M05BX04 [MEDICAL_DATA]" at bounding box center [243, 287] width 168 height 14
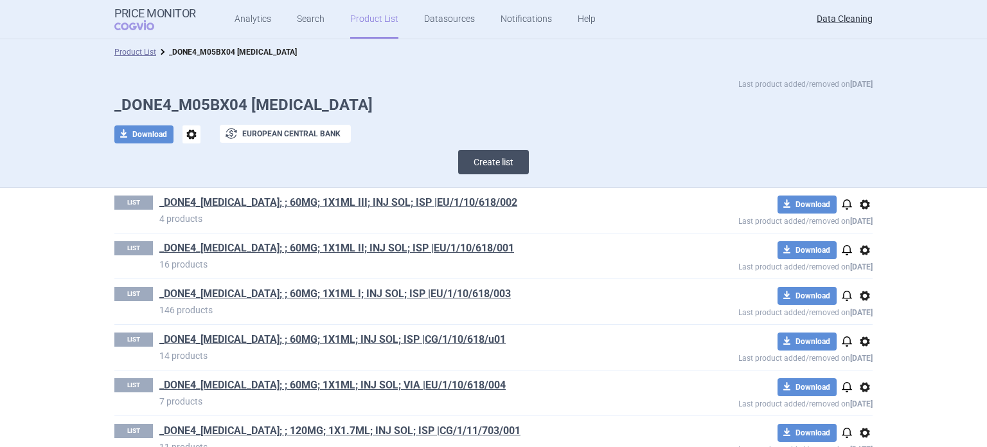
click at [505, 157] on button "Create list" at bounding box center [493, 162] width 71 height 24
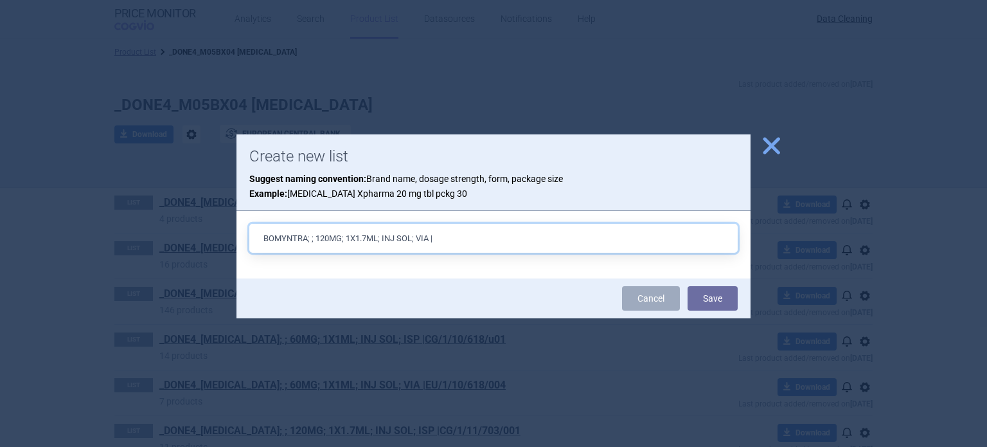
paste input "EU/1/25/1953/01"
type input "BOMYNTRA; ; 120MG; 1X1.7ML; INJ SOL; VIA |EU/1/25/1953/01"
click at [688, 286] on button "Save" at bounding box center [713, 298] width 50 height 24
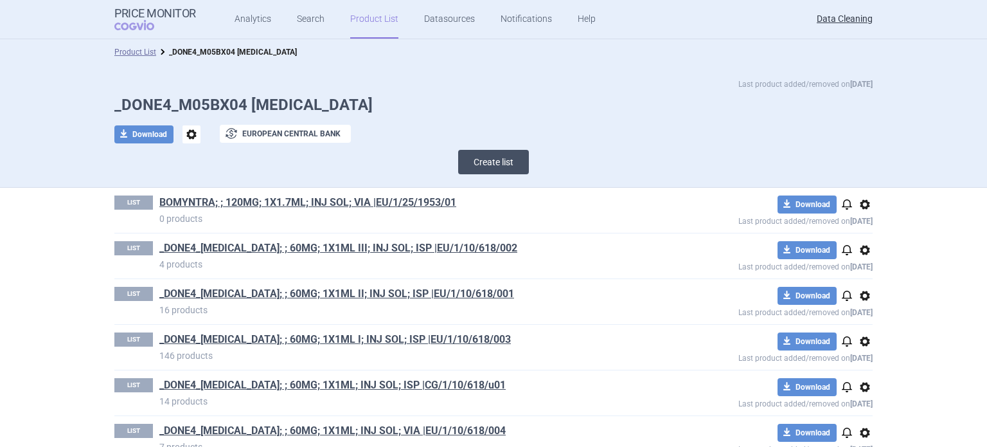
click at [471, 158] on button "Create list" at bounding box center [493, 162] width 71 height 24
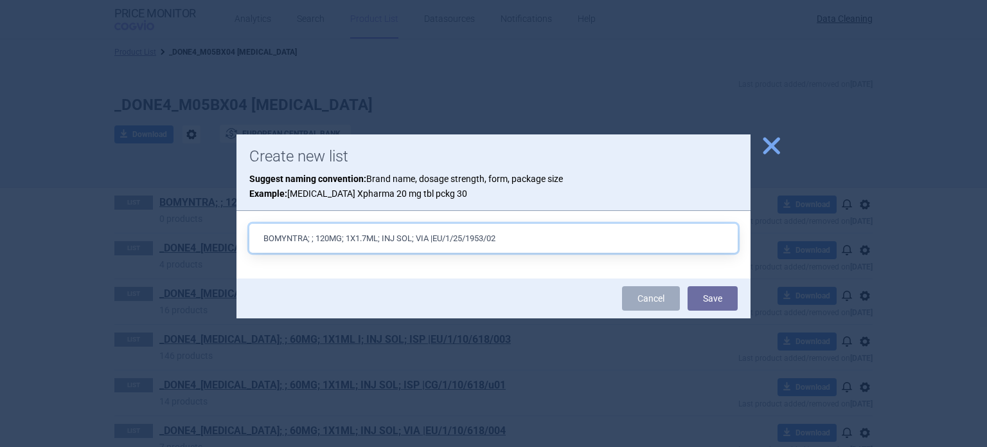
click at [348, 238] on input "BOMYNTRA; ; 120MG; 1X1.7ML; INJ SOL; VIA |EU/1/25/1953/02" at bounding box center [493, 238] width 489 height 29
type input "BOMYNTRA; ; 120MG; 3X1.7ML; INJ SOL; VIA |EU/1/25/1953/02"
click at [688, 286] on button "Save" at bounding box center [713, 298] width 50 height 24
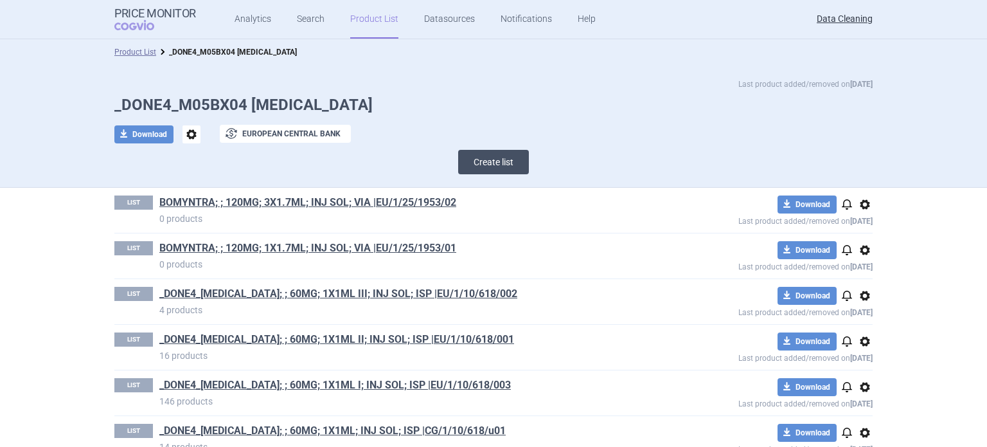
click at [483, 156] on button "Create list" at bounding box center [493, 162] width 71 height 24
click at [499, 157] on button "Create list" at bounding box center [493, 162] width 71 height 24
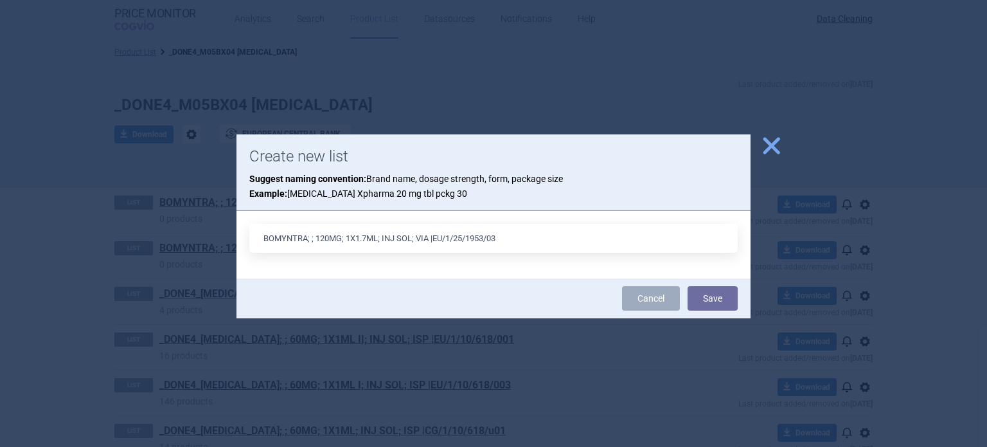
click at [351, 244] on input "BOMYNTRA; ; 120MG; 1X1.7ML; INJ SOL; VIA |EU/1/25/1953/03" at bounding box center [493, 238] width 489 height 29
type input "BOMYNTRA; ; 120MG; 4X1.7ML; INJ SOL; VIA |EU/1/25/1953/03"
click at [688, 286] on button "Save" at bounding box center [713, 298] width 50 height 24
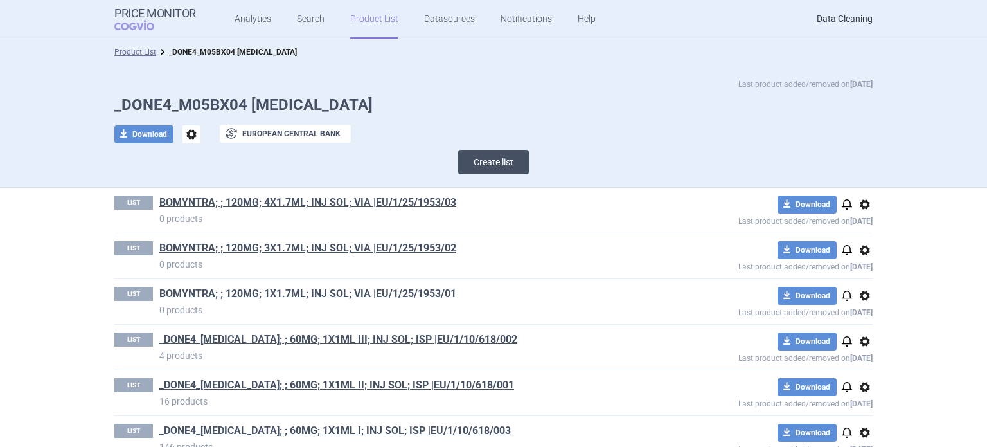
click at [492, 158] on button "Create list" at bounding box center [493, 162] width 71 height 24
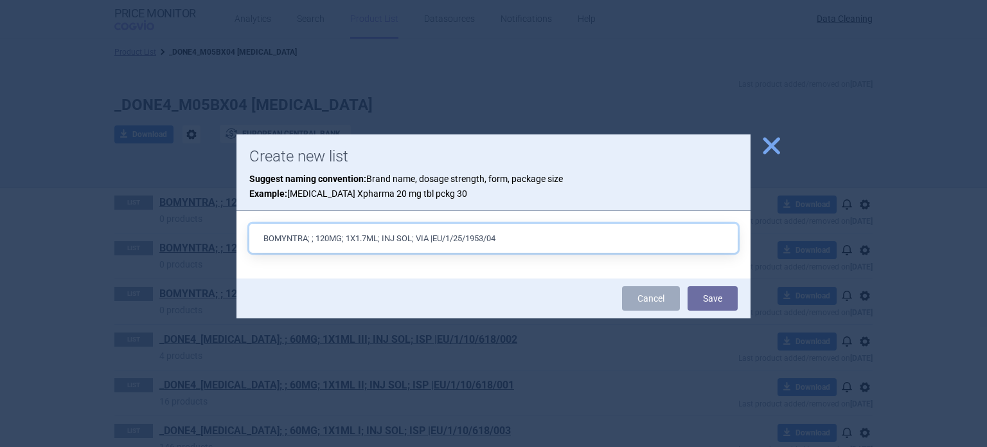
click at [432, 241] on input "BOMYNTRA; ; 120MG; 1X1.7ML; INJ SOL; VIA |EU/1/25/1953/04" at bounding box center [493, 238] width 489 height 29
type input "BOMYNTRA; ; 120MG; 1X1.7ML; INJ SOL; ISP |EU/1/25/1953/04"
click at [688, 286] on button "Save" at bounding box center [713, 298] width 50 height 24
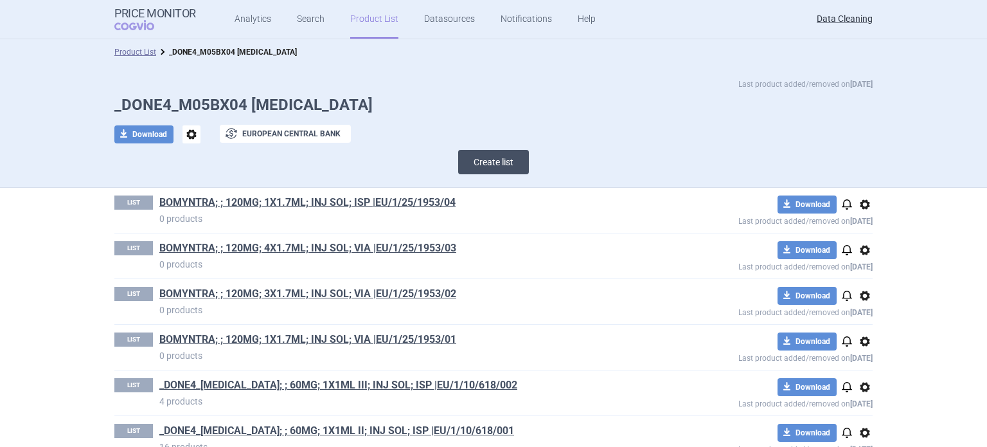
click at [488, 169] on button "Create list" at bounding box center [493, 162] width 71 height 24
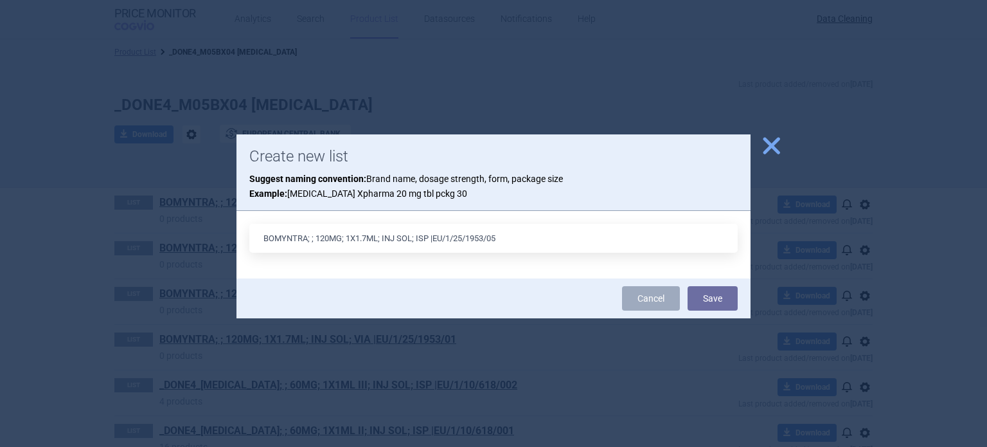
click at [351, 239] on input "BOMYNTRA; ; 120MG; 1X1.7ML; INJ SOL; ISP |EU/1/25/1953/05" at bounding box center [493, 238] width 489 height 29
type input "BOMYNTRA; ; 120MG; 3X1.7ML; INJ SOL; ISP |EU/1/25/1953/05"
click at [688, 286] on button "Save" at bounding box center [713, 298] width 50 height 24
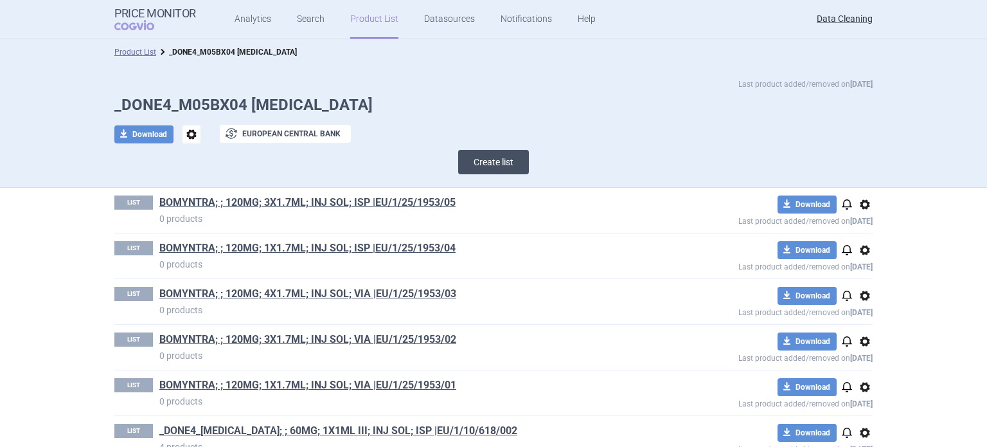
click at [481, 166] on button "Create list" at bounding box center [493, 162] width 71 height 24
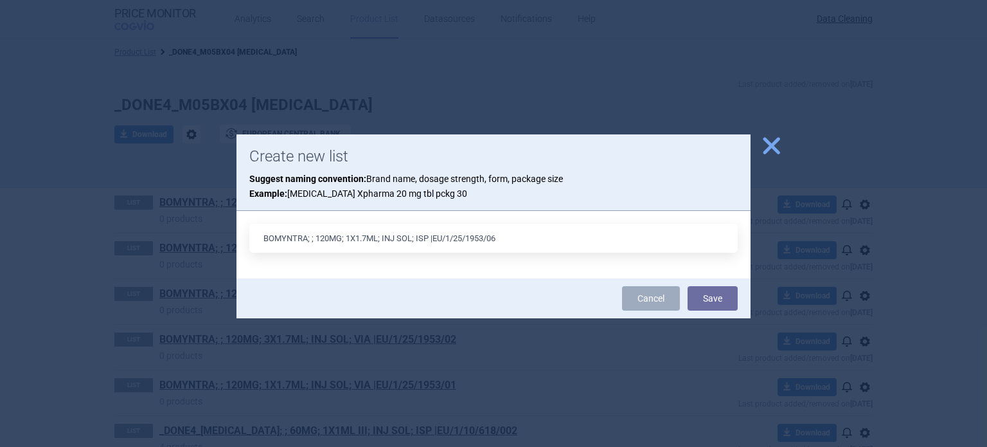
click at [355, 238] on input "BOMYNTRA; ; 120MG; 1X1.7ML; INJ SOL; ISP |EU/1/25/1953/06" at bounding box center [493, 238] width 489 height 29
type input "BOMYNTRA; ; 120MG; 4X1.7ML; INJ SOL; ISP |EU/1/25/1953/06"
click at [688, 286] on button "Save" at bounding box center [713, 298] width 50 height 24
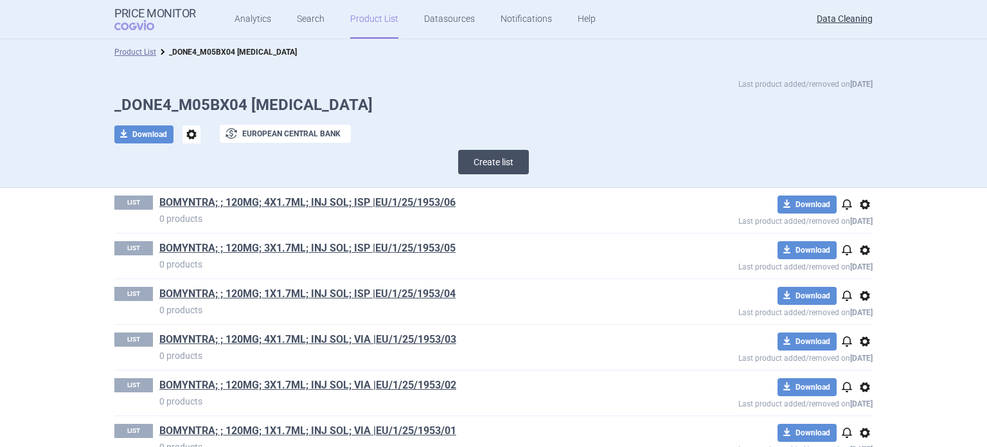
click at [487, 169] on button "Create list" at bounding box center [493, 162] width 71 height 24
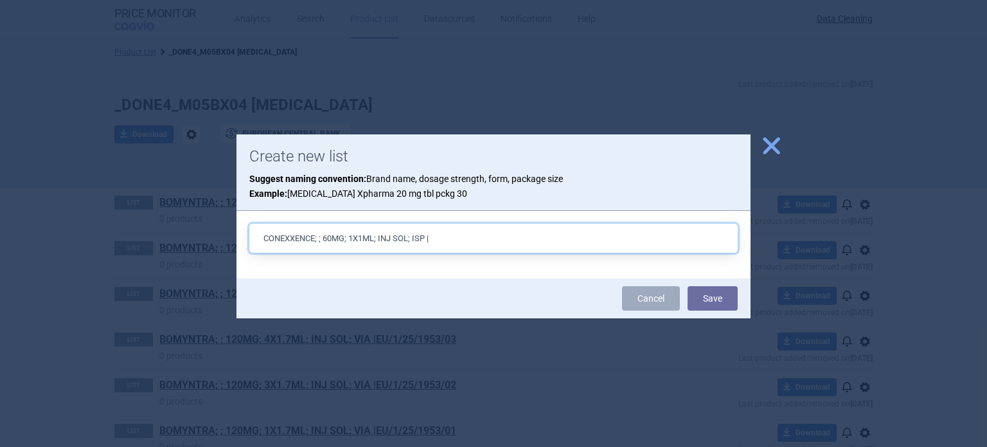
paste input "EU/1/25/1954/01"
type input "CONEXXENCE; ; 60MG; 1X1ML; INJ SOL; ISP |EU/1/25/1954/01"
click at [688, 286] on button "Save" at bounding box center [713, 298] width 50 height 24
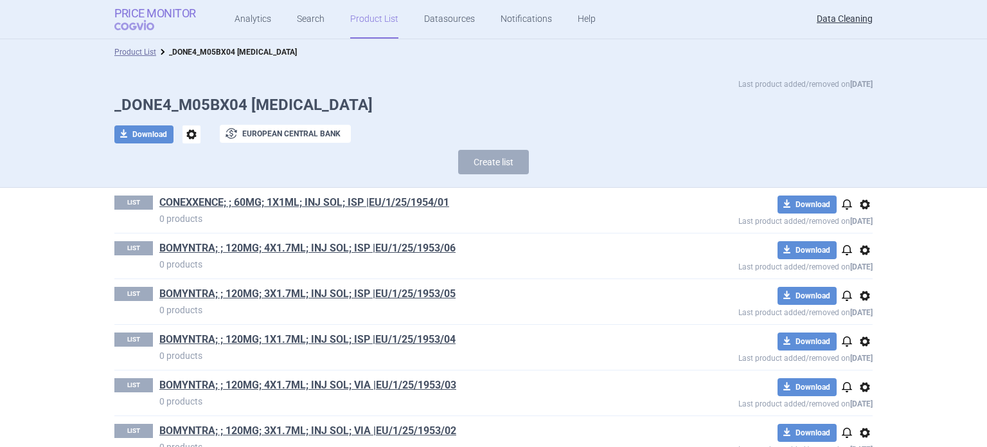
click at [155, 26] on span "COGVIO" at bounding box center [143, 25] width 58 height 10
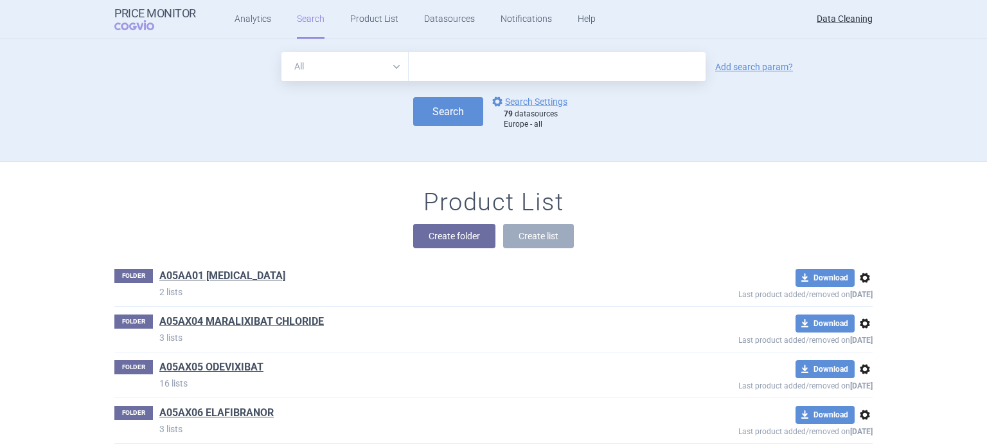
scroll to position [35477, 0]
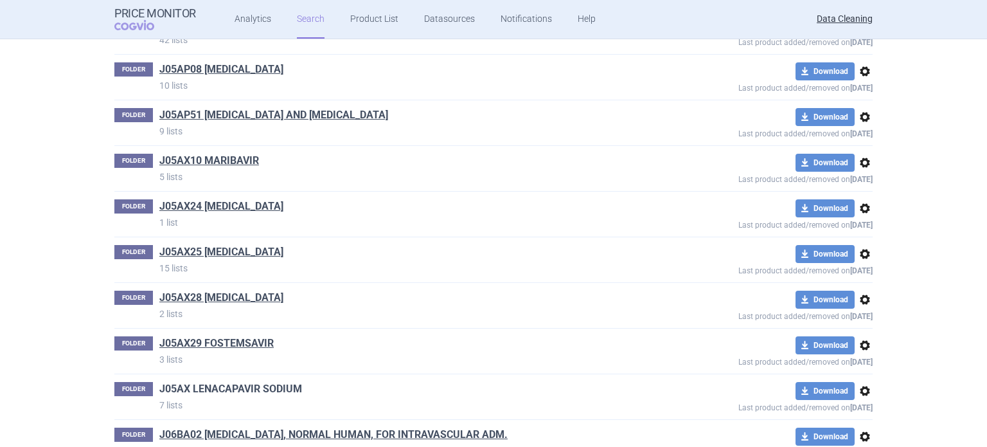
click at [272, 382] on link "J05AX LENACAPAVIR SODIUM" at bounding box center [230, 389] width 143 height 14
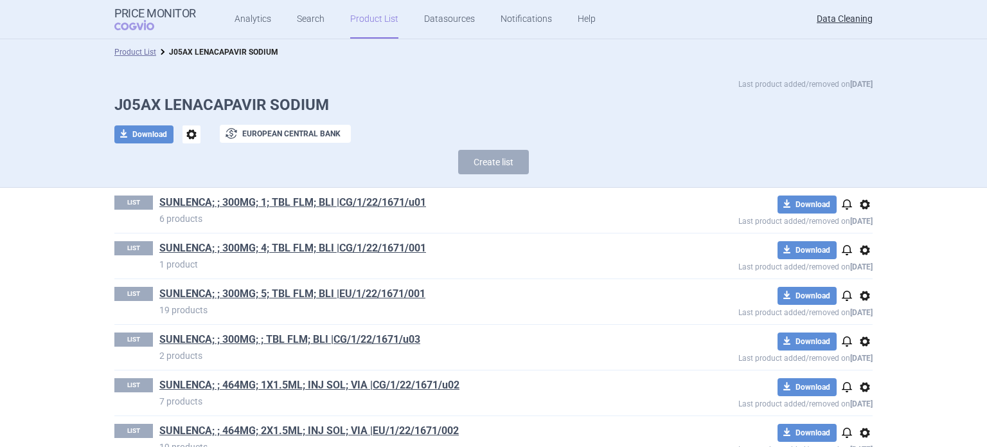
click at [185, 128] on span "options" at bounding box center [192, 134] width 18 height 18
click at [201, 186] on button "Rename" at bounding box center [186, 186] width 41 height 19
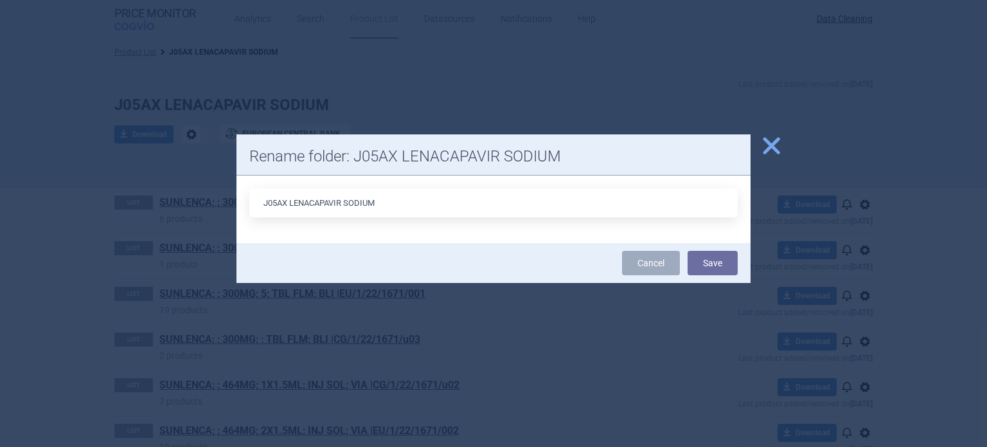
drag, startPoint x: 286, startPoint y: 199, endPoint x: 211, endPoint y: 195, distance: 75.3
click at [211, 446] on div "close Rename folder: J05AX LENACAPAVIR SODIUM J05AX LENACAPAVIR SODIUM Cancel S…" at bounding box center [493, 447] width 987 height 0
type input "J05AX31 LENACAPAVIR SODIUM"
click at [688, 251] on button "Save" at bounding box center [713, 263] width 50 height 24
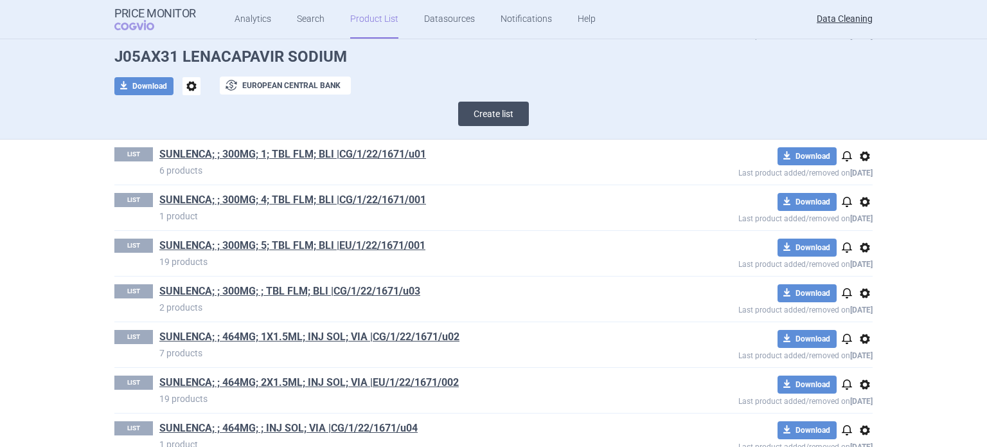
scroll to position [72, 0]
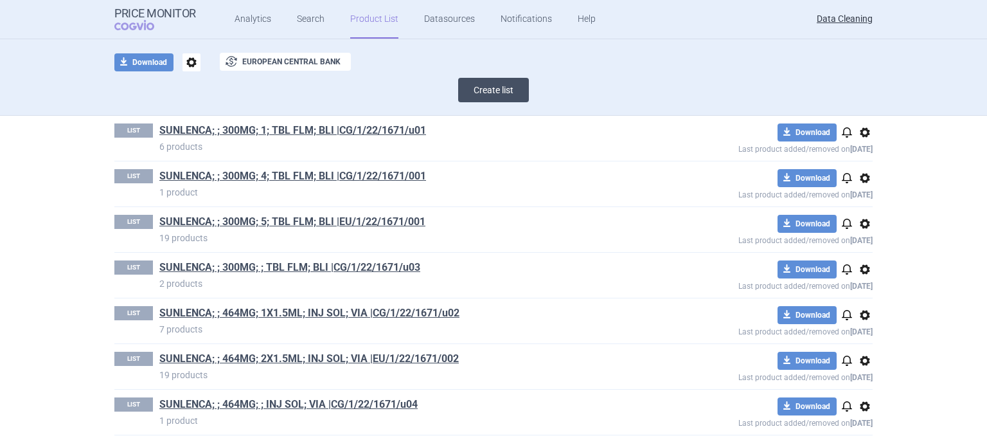
click at [486, 89] on button "Create list" at bounding box center [493, 90] width 71 height 24
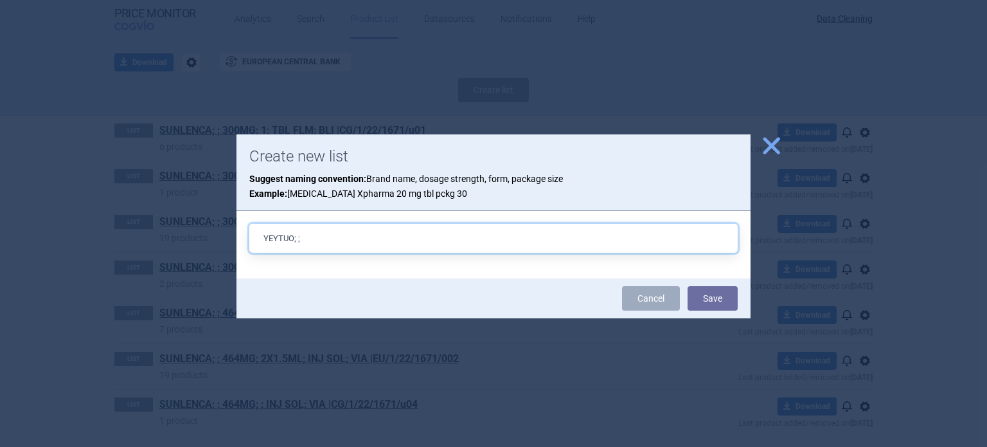
type input "YEYTUO; ;"
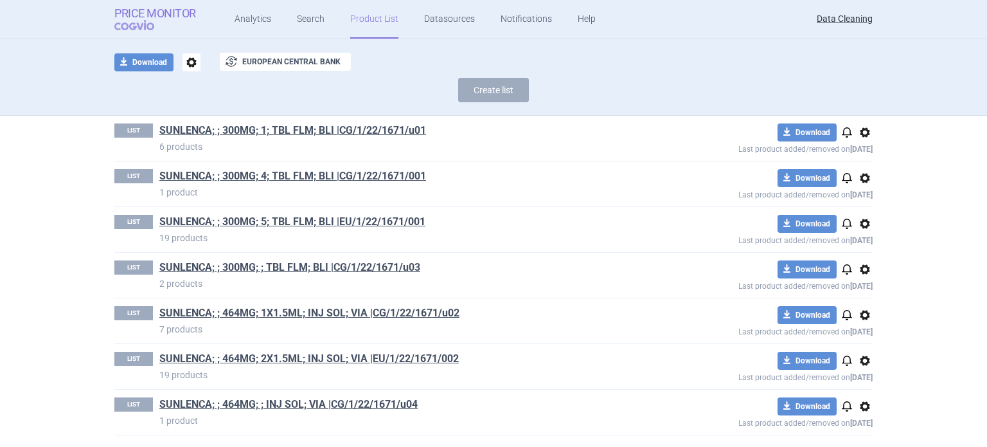
click at [129, 15] on strong "Price Monitor" at bounding box center [155, 13] width 82 height 13
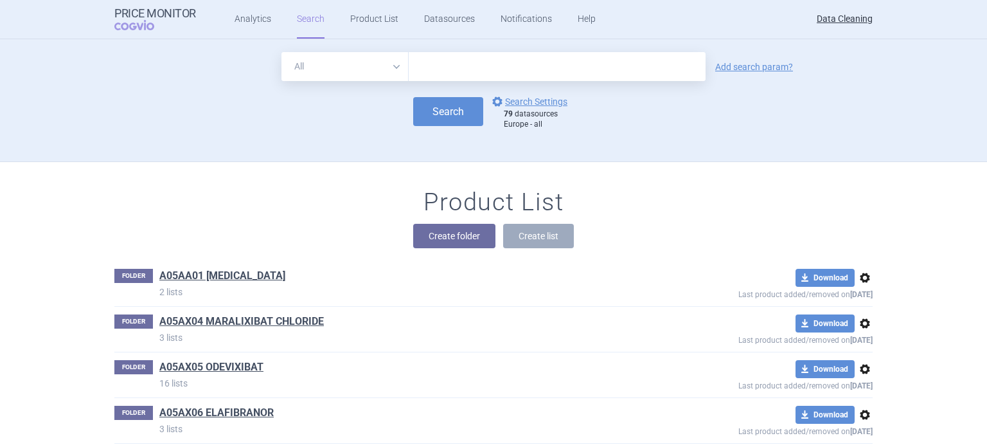
scroll to position [27330, 0]
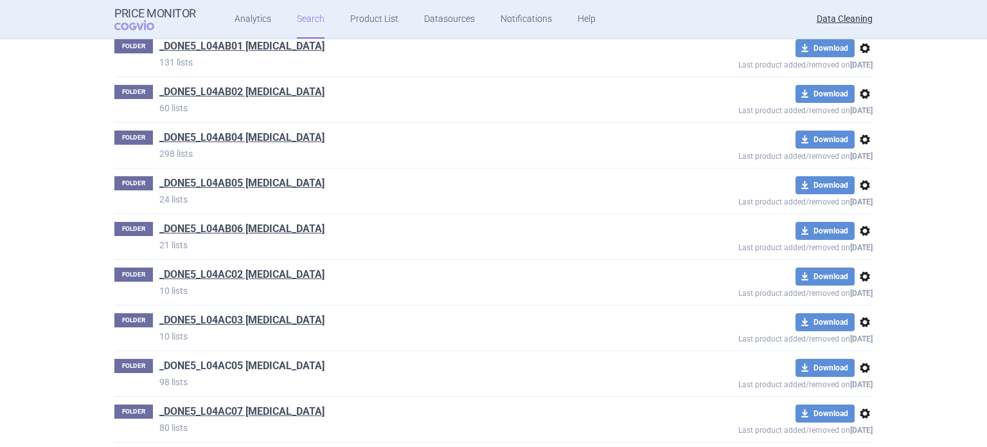
click at [237, 359] on link "_DONE5_L04AC05 [MEDICAL_DATA]" at bounding box center [241, 366] width 165 height 14
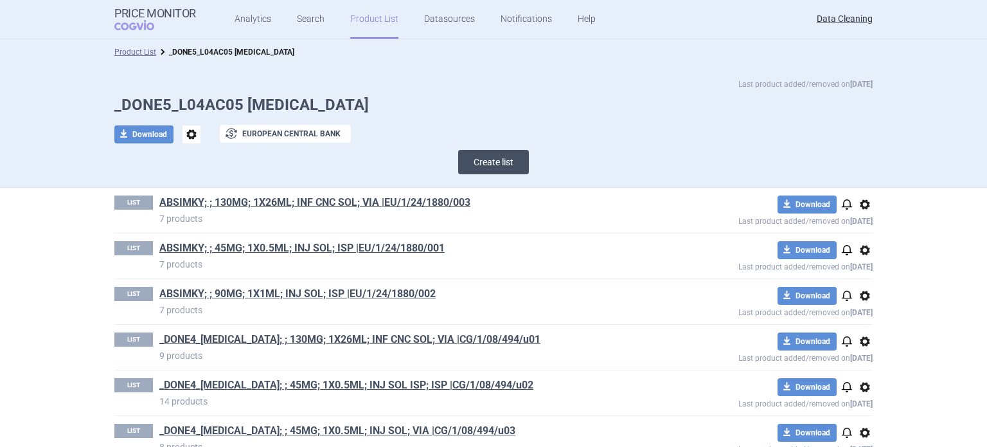
click at [483, 163] on button "Create list" at bounding box center [493, 162] width 71 height 24
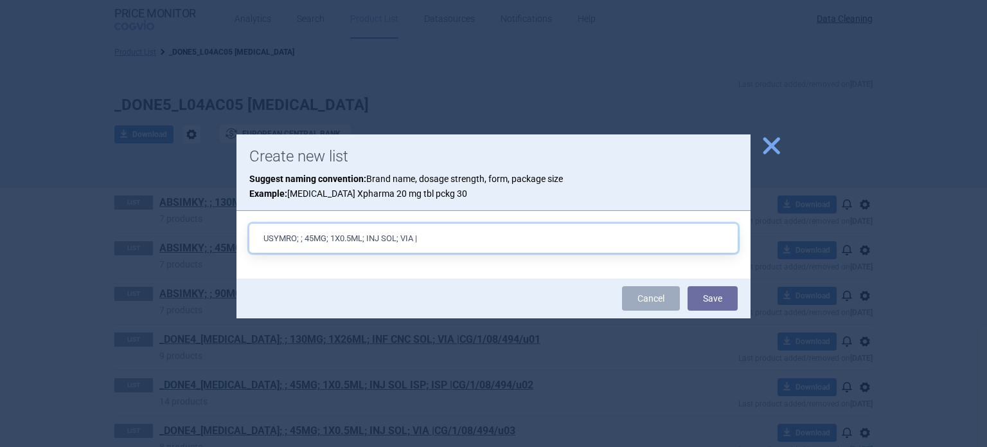
paste input "EU/1/25/1957/001"
type input "USYMRO; ; 45MG; 1X0.5ML; INJ SOL; VIA |EU/1/25/1957/001"
click at [688, 286] on button "Save" at bounding box center [713, 298] width 50 height 24
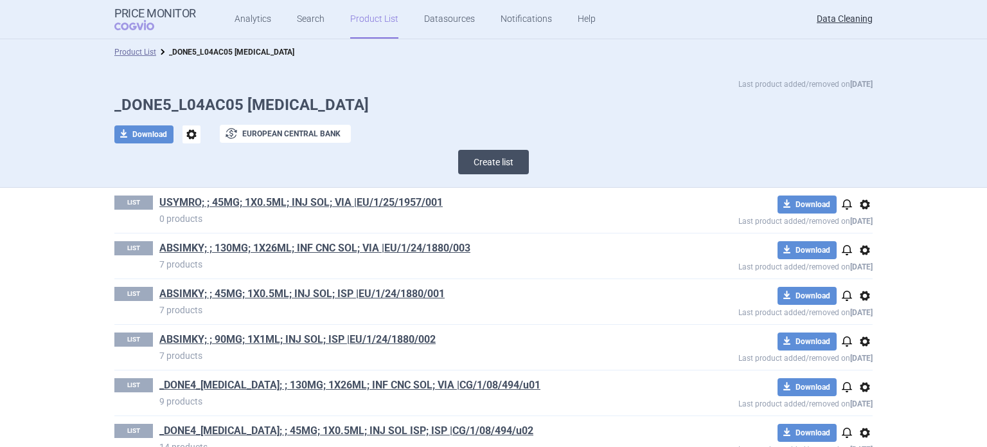
click at [483, 159] on button "Create list" at bounding box center [493, 162] width 71 height 24
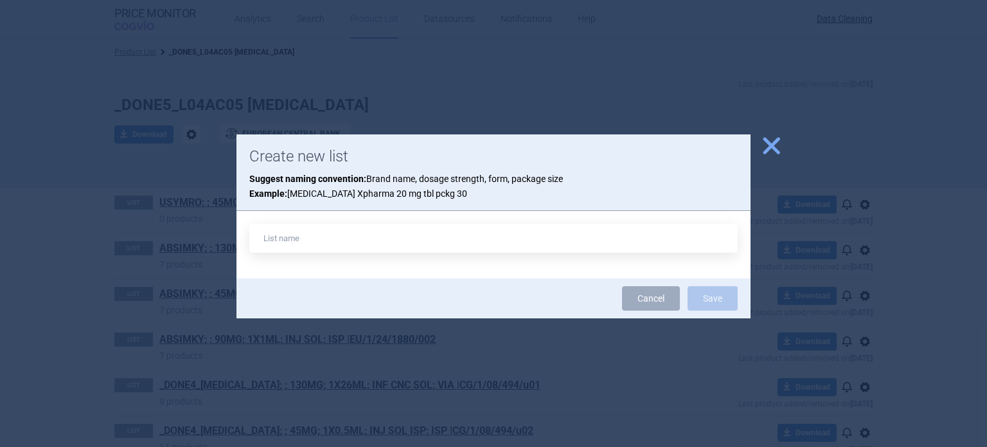
type input "EU/1/25/1957/001"
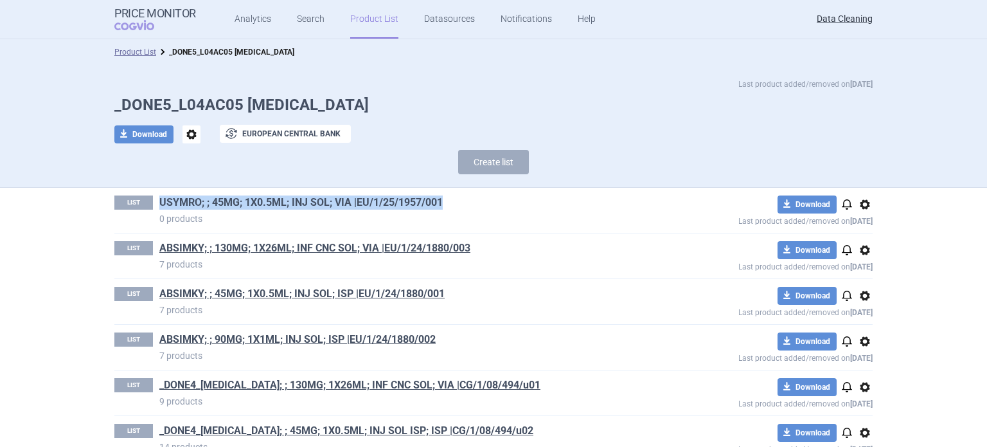
drag, startPoint x: 373, startPoint y: 202, endPoint x: 157, endPoint y: 197, distance: 216.7
click at [159, 197] on h1 "USYMRO; ; 45MG; 1X0.5ML; INJ SOL; VIA |EU/1/25/1957/001" at bounding box center [402, 203] width 486 height 17
copy link "USYMRO; ; 45MG; 1X0.5ML; INJ SOL; VIA |EU/1/25/1957/001"
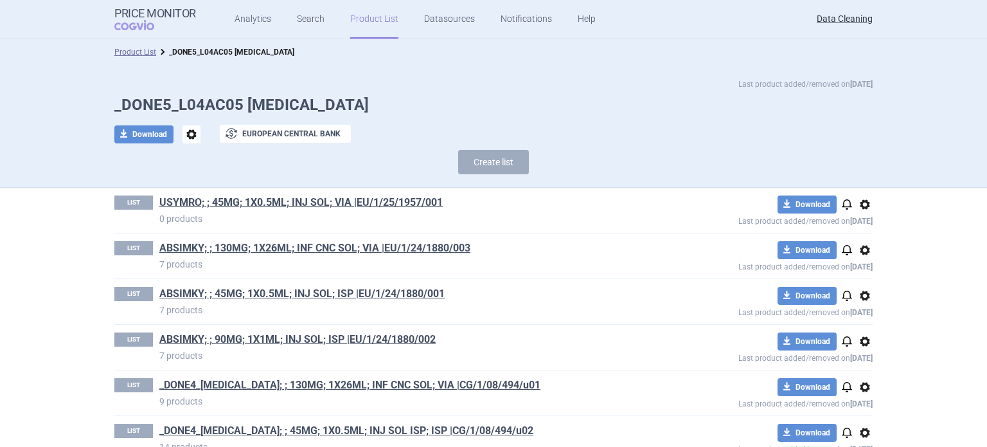
click at [525, 161] on div "Create list" at bounding box center [493, 165] width 759 height 31
click at [509, 154] on button "Create list" at bounding box center [493, 162] width 71 height 24
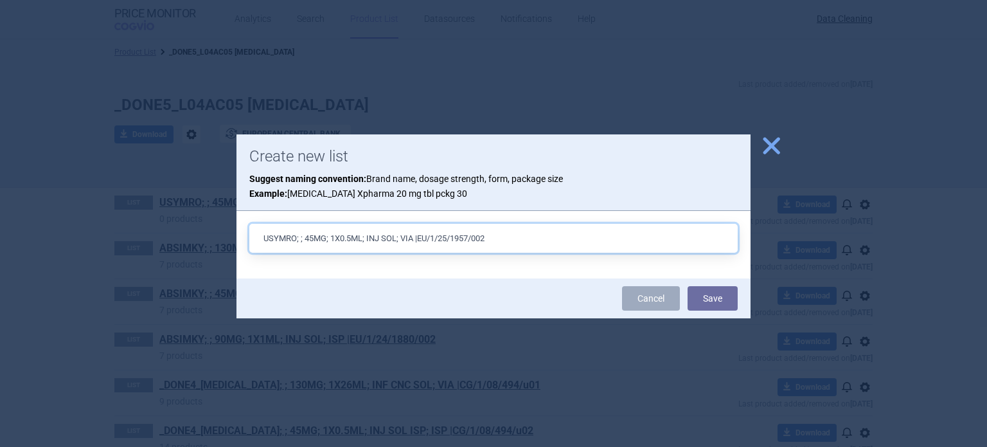
drag, startPoint x: 415, startPoint y: 237, endPoint x: 432, endPoint y: 229, distance: 19.3
click at [416, 237] on input "USYMRO; ; 45MG; 1X0.5ML; INJ SOL; VIA |EU/1/25/1957/002" at bounding box center [493, 238] width 489 height 29
type input "USYMRO; ; 45MG; 1X0.5ML; INJ SOL; ISP |EU/1/25/1957/002"
click at [688, 286] on button "Save" at bounding box center [713, 298] width 50 height 24
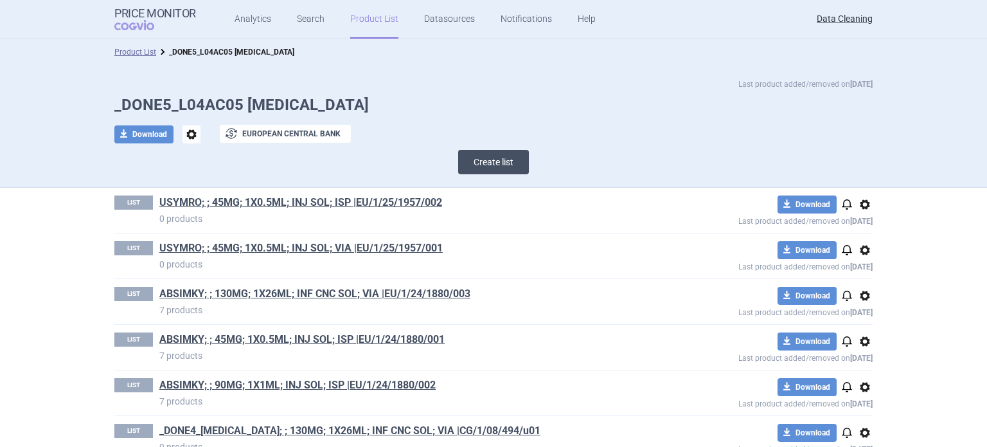
click at [512, 163] on button "Create list" at bounding box center [493, 162] width 71 height 24
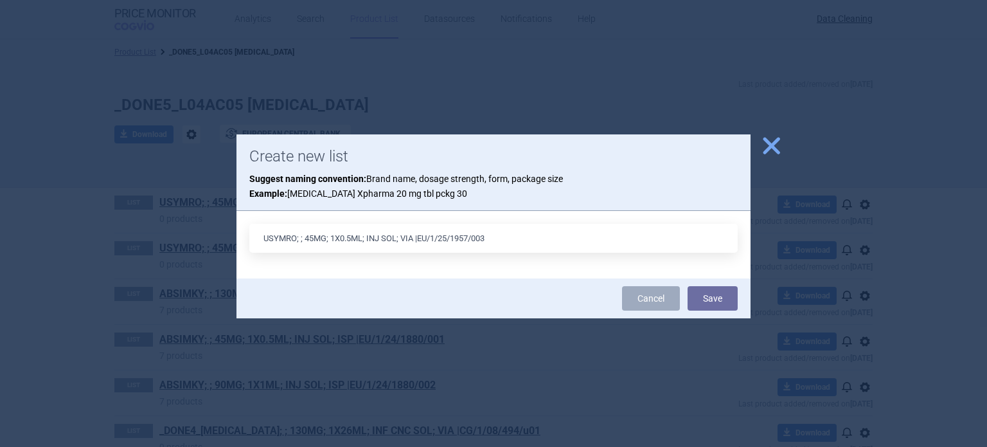
click at [314, 238] on input "USYMRO; ; 45MG; 1X0.5ML; INJ SOL; VIA |EU/1/25/1957/003" at bounding box center [493, 238] width 489 height 29
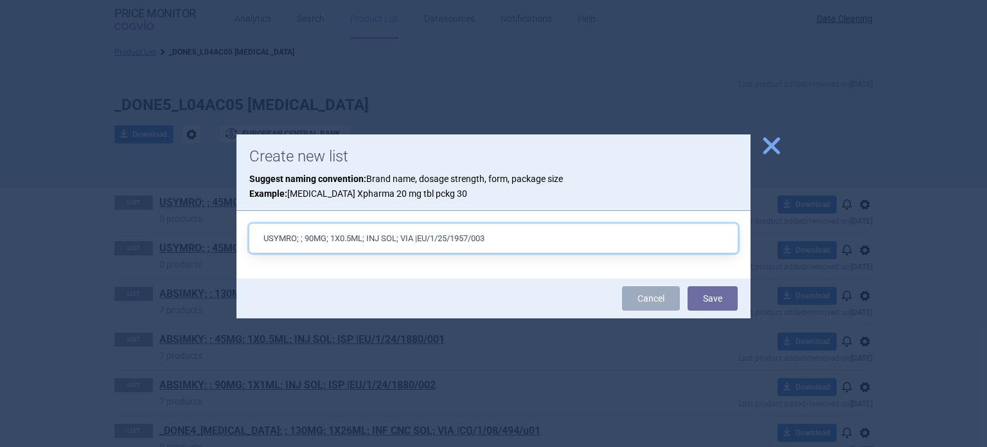
click at [350, 233] on input "USYMRO; ; 90MG; 1X0.5ML; INJ SOL; VIA |EU/1/25/1957/003" at bounding box center [493, 238] width 489 height 29
type input "USYMRO; ; 90MG; 1X1ML; INJ SOL; ISP |EU/1/25/1957/003"
click at [688, 286] on button "Save" at bounding box center [713, 298] width 50 height 24
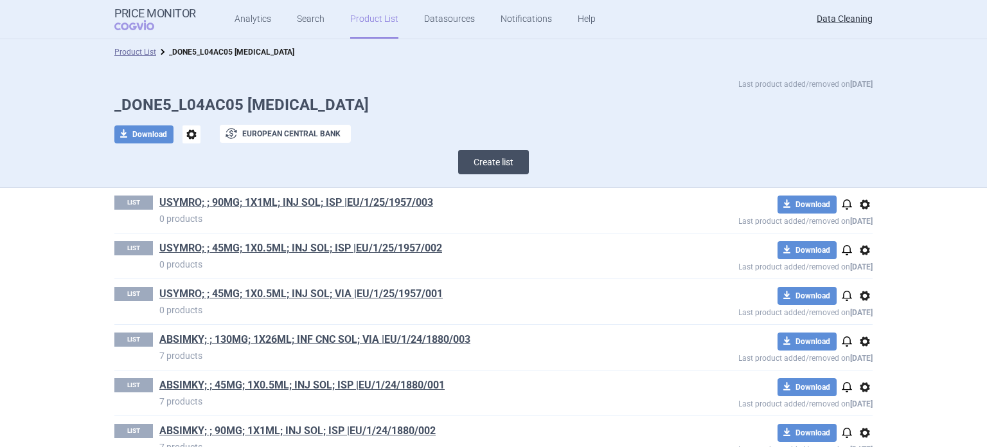
click at [480, 165] on button "Create list" at bounding box center [493, 162] width 71 height 24
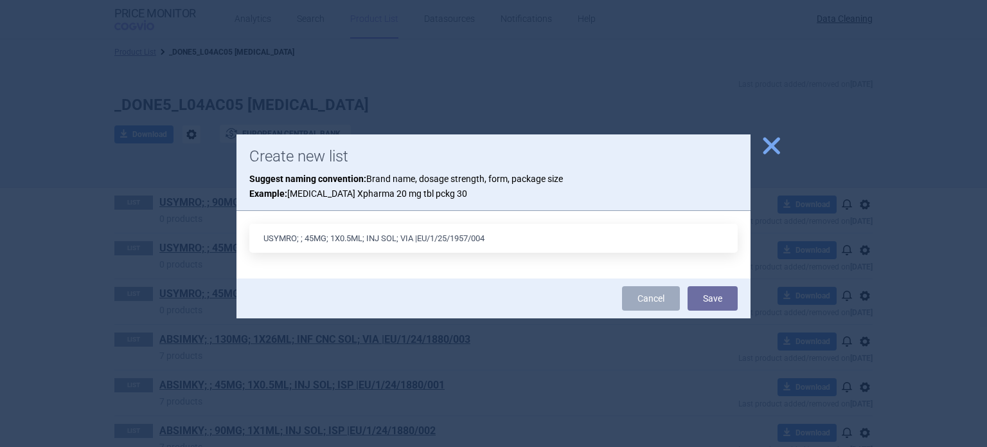
click at [309, 233] on input "USYMRO; ; 45MG; 1X0.5ML; INJ SOL; VIA |EU/1/25/1957/004" at bounding box center [493, 238] width 489 height 29
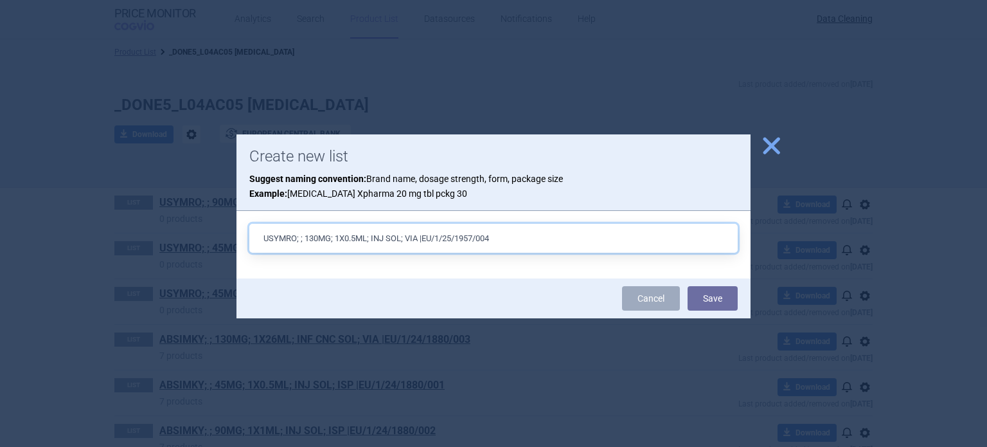
click at [360, 237] on input "USYMRO; ; 130MG; 1X0.5ML; INJ SOL; VIA |EU/1/25/1957/004" at bounding box center [493, 238] width 489 height 29
click at [379, 238] on input "USYMRO; ; 130MG; 1X26ML; INJ SOL; VIA |EU/1/25/1957/004" at bounding box center [493, 238] width 489 height 29
type input "USYMRO; ; 130MG; 1X26ML; INF CNC SOL; VIA |EU/1/25/1957/004"
click at [688, 286] on button "Save" at bounding box center [713, 298] width 50 height 24
